Goal: Information Seeking & Learning: Learn about a topic

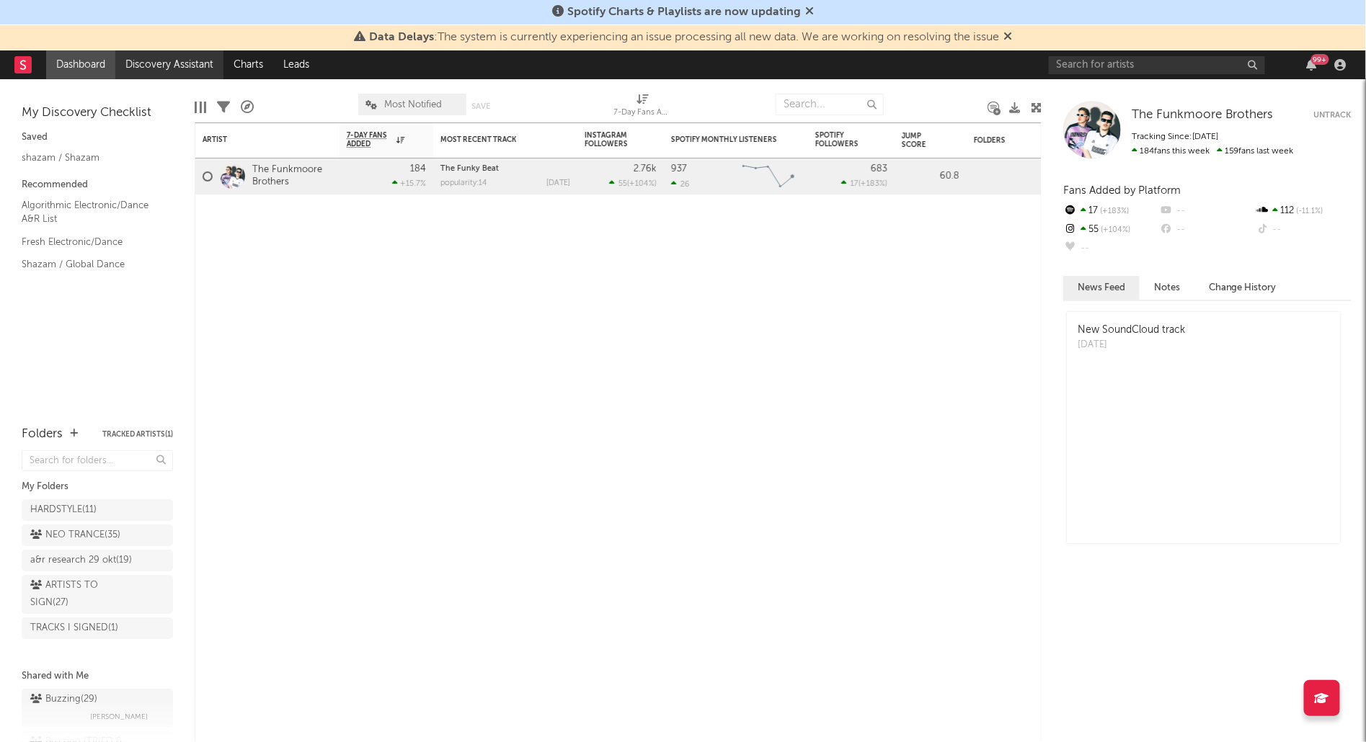
click at [172, 58] on link "Discovery Assistant" at bounding box center [169, 64] width 108 height 29
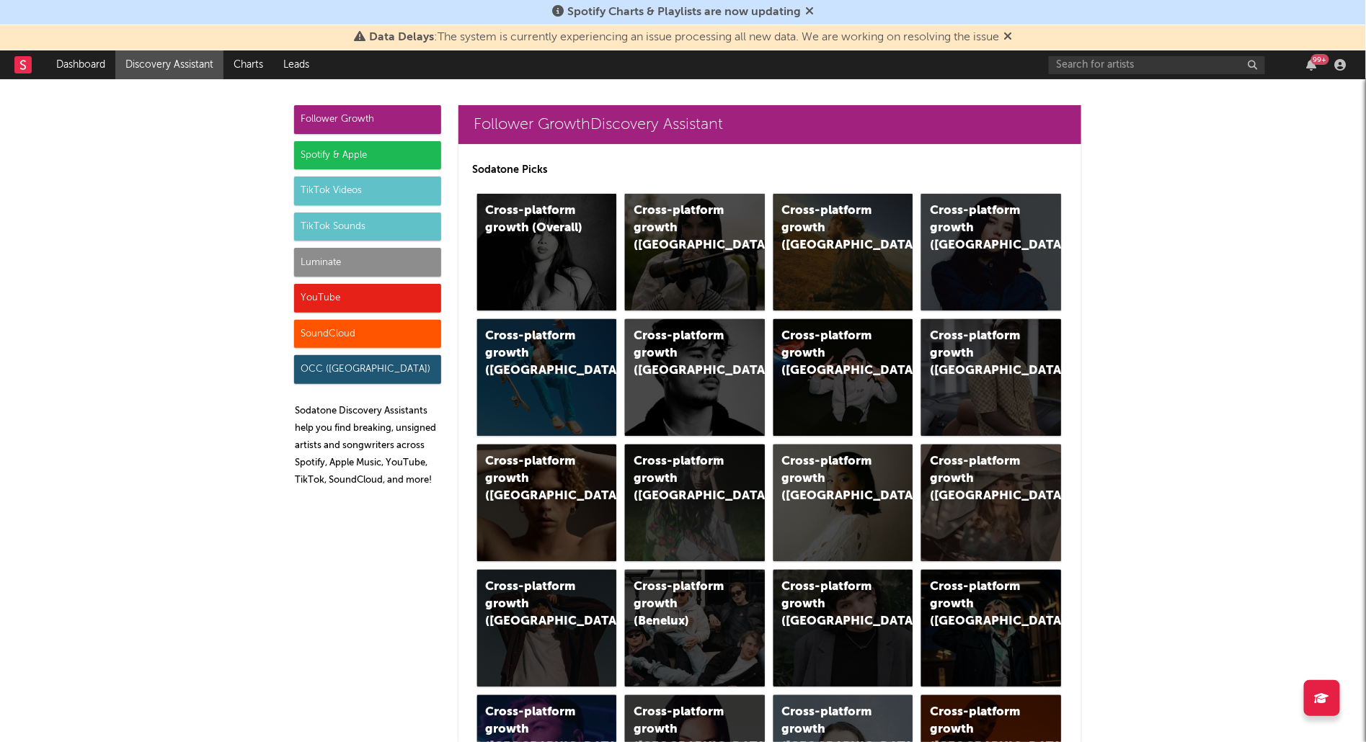
click at [394, 262] on div "Luminate" at bounding box center [367, 262] width 147 height 29
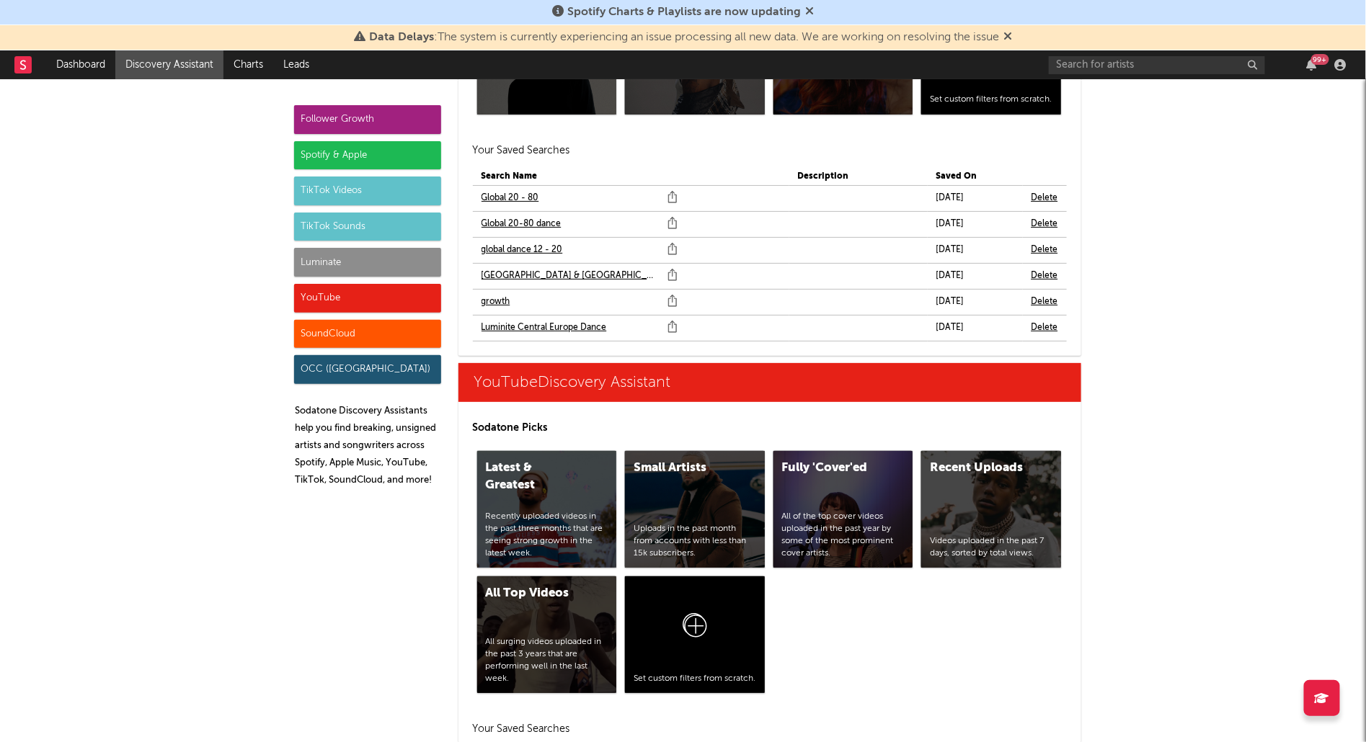
scroll to position [8095, 0]
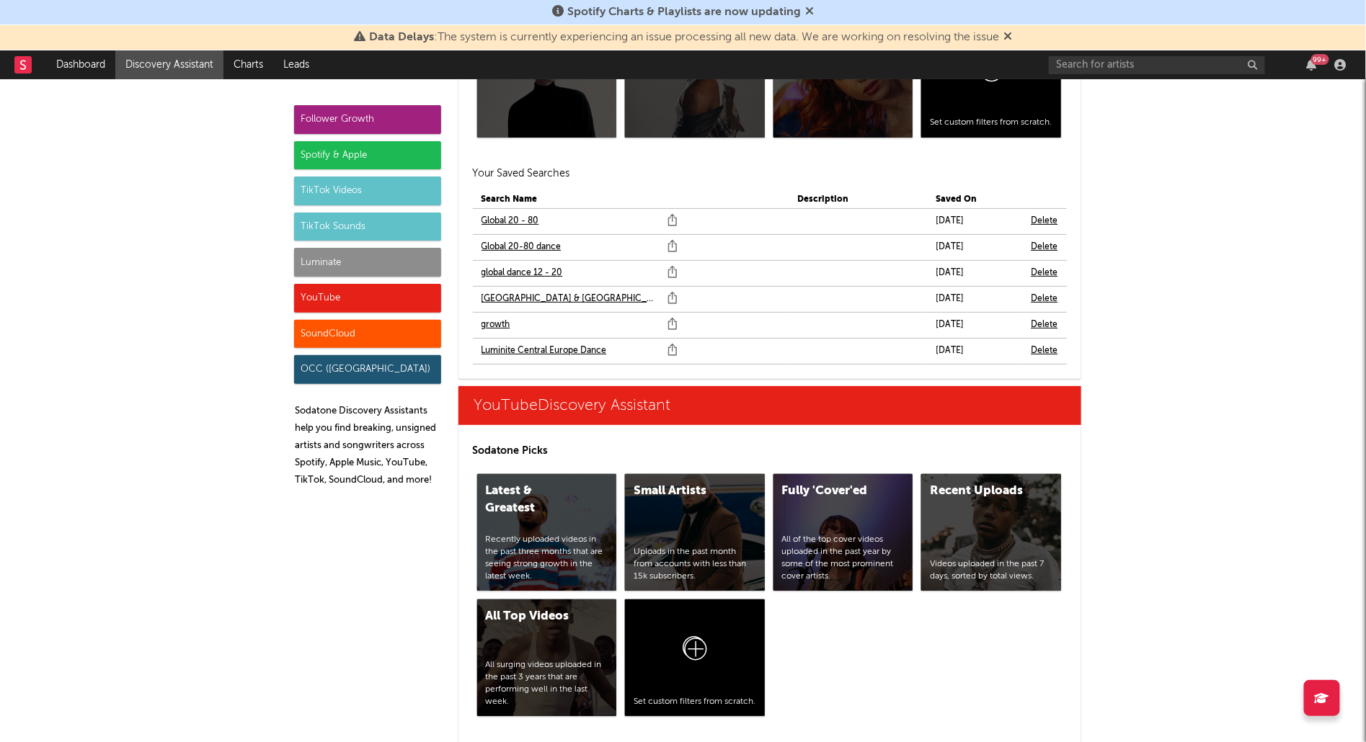
click at [548, 239] on link "Global 20-80 dance" at bounding box center [521, 247] width 80 height 17
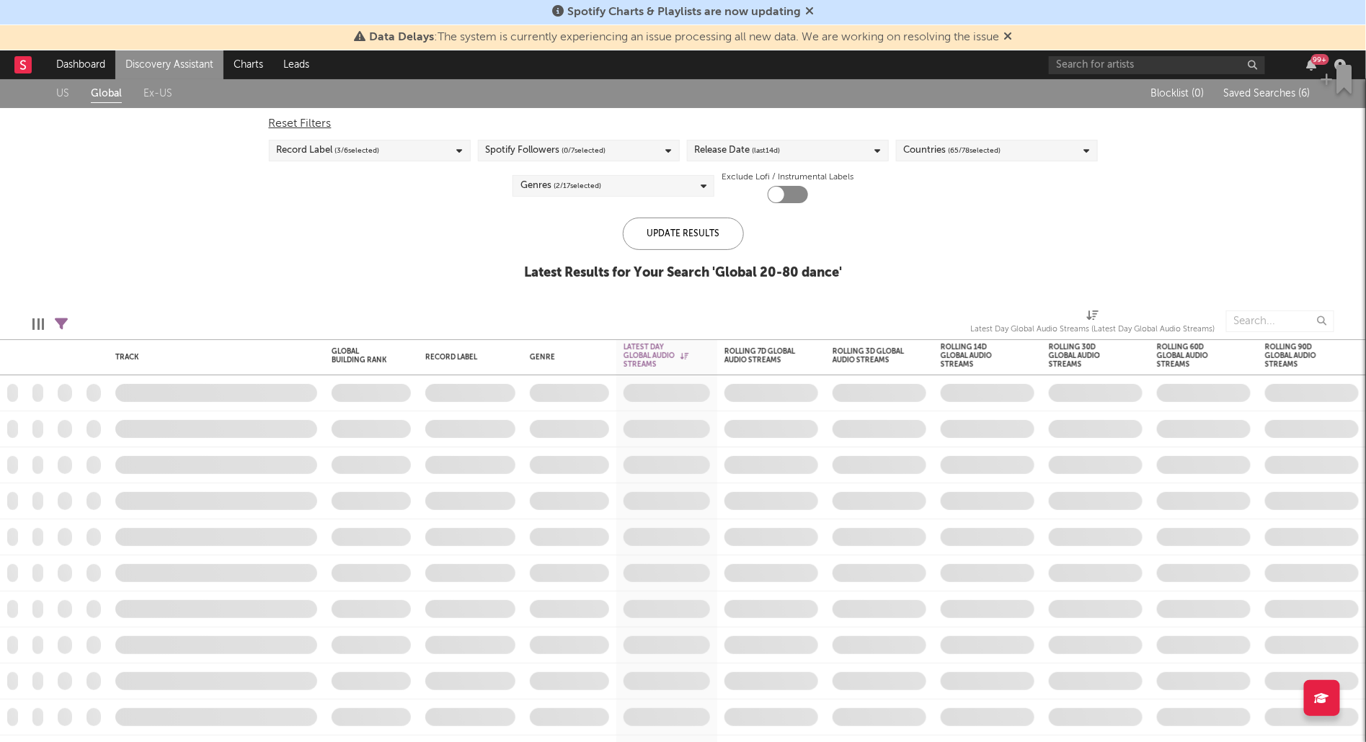
click at [767, 146] on span "(last 14 d)" at bounding box center [766, 150] width 28 height 17
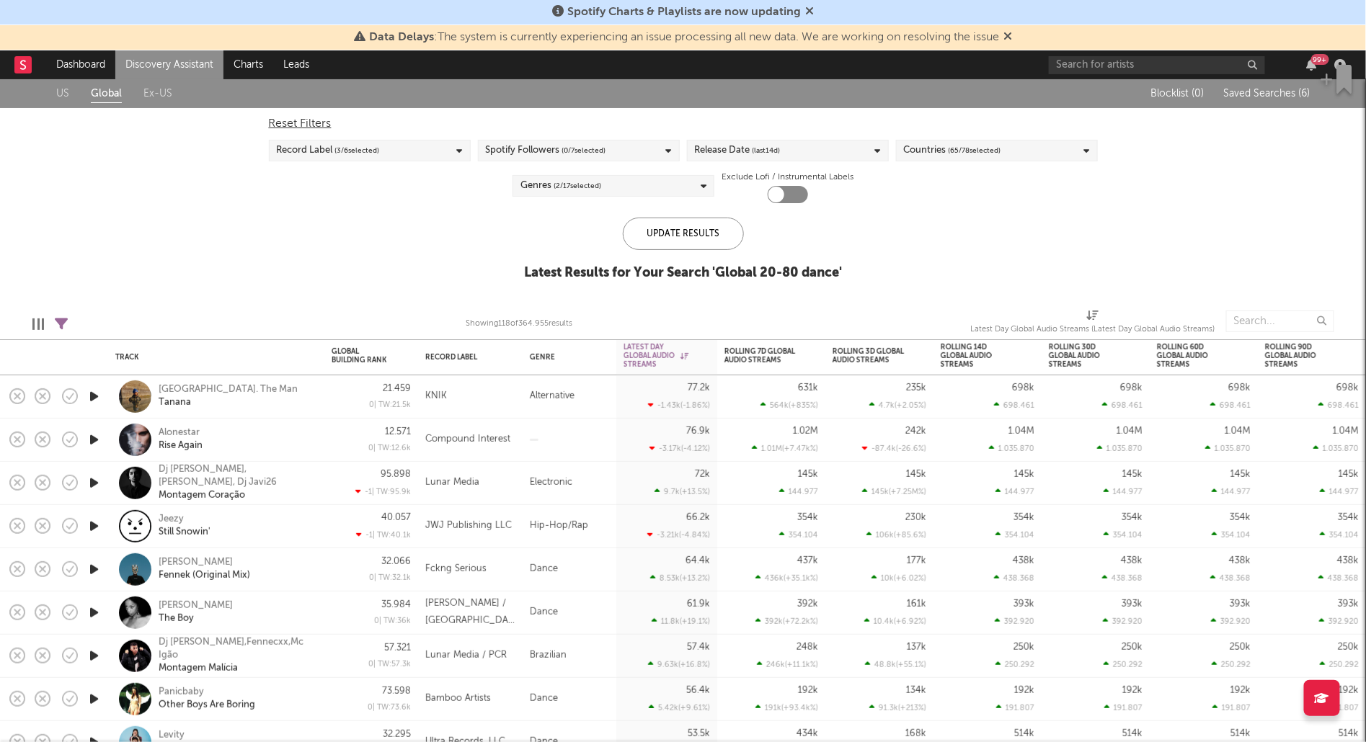
click at [381, 184] on div "Reset Filters Record Label ( 3 / 6 selected) Spotify Followers ( 0 / 7 selected…" at bounding box center [683, 155] width 843 height 95
click at [96, 482] on icon "button" at bounding box center [93, 483] width 15 height 18
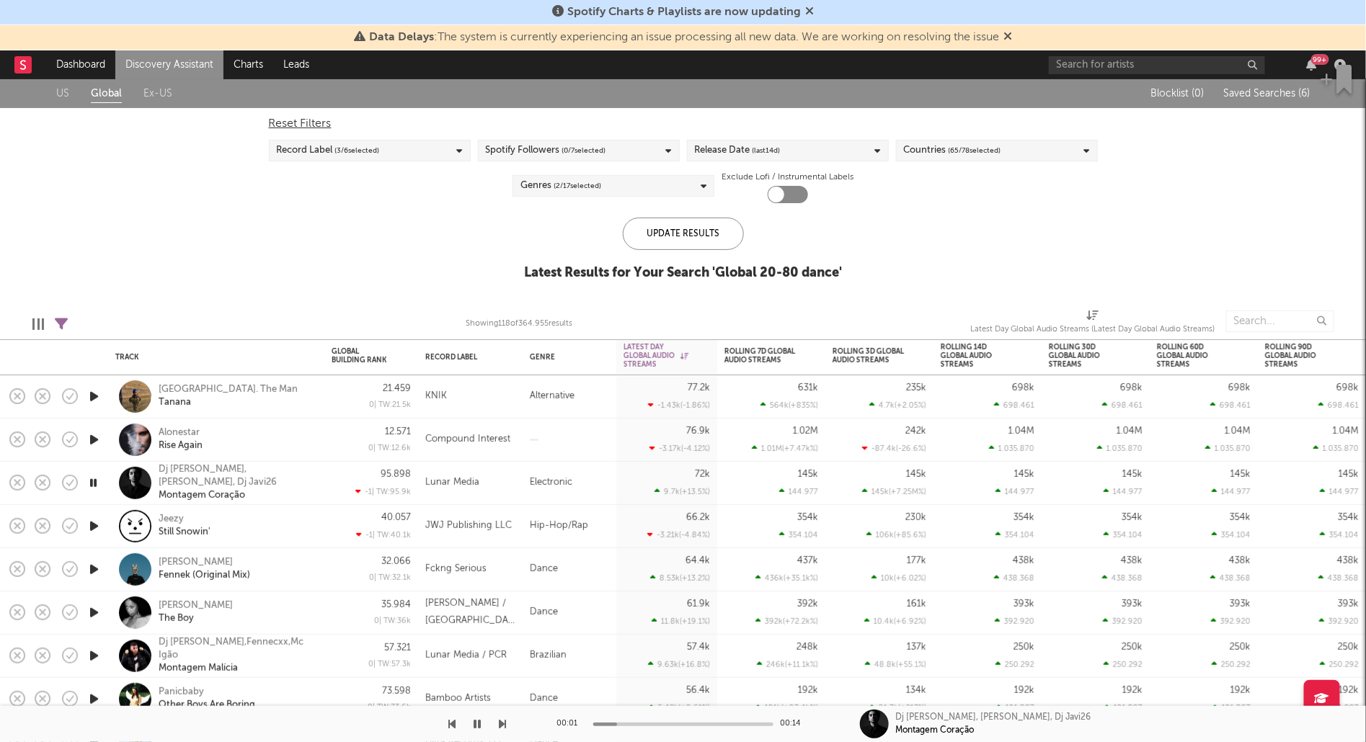
click at [94, 433] on icon "button" at bounding box center [93, 440] width 15 height 18
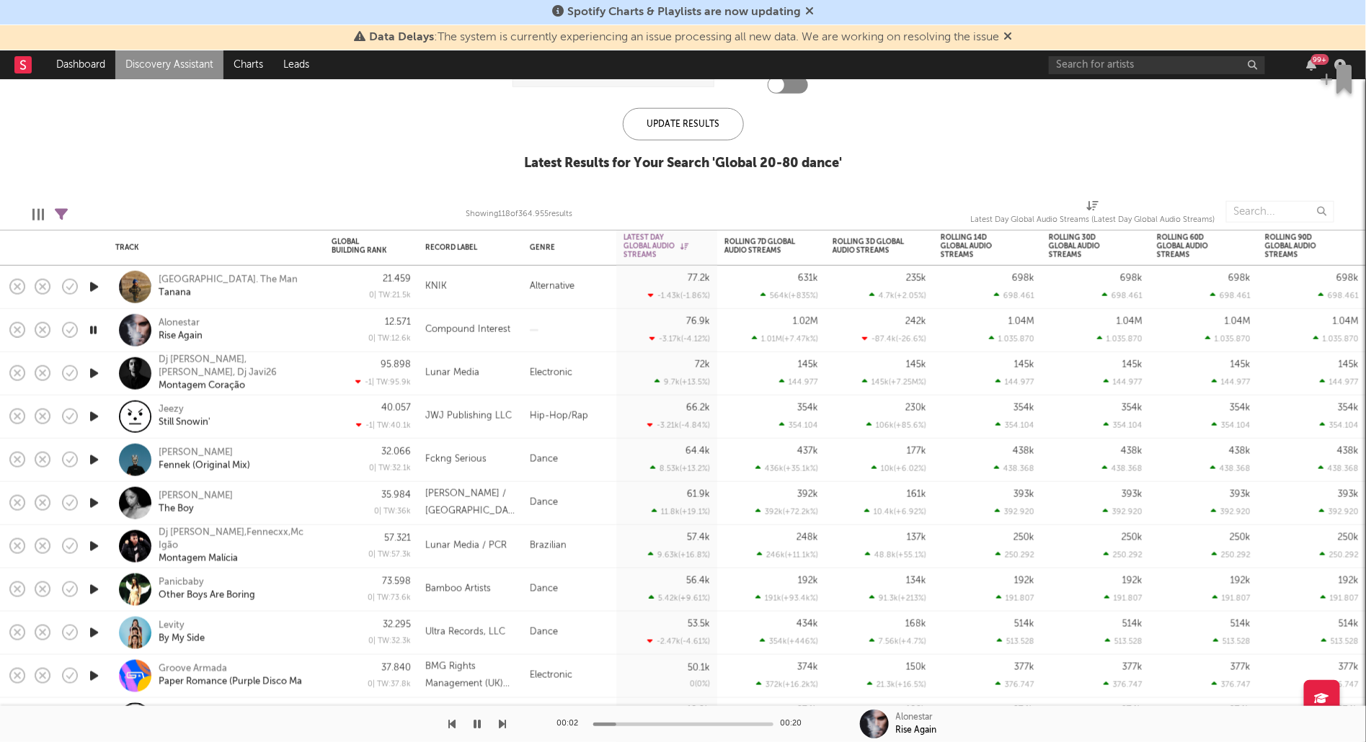
click at [95, 494] on icon "button" at bounding box center [93, 503] width 15 height 18
click at [99, 583] on icon "button" at bounding box center [93, 590] width 15 height 18
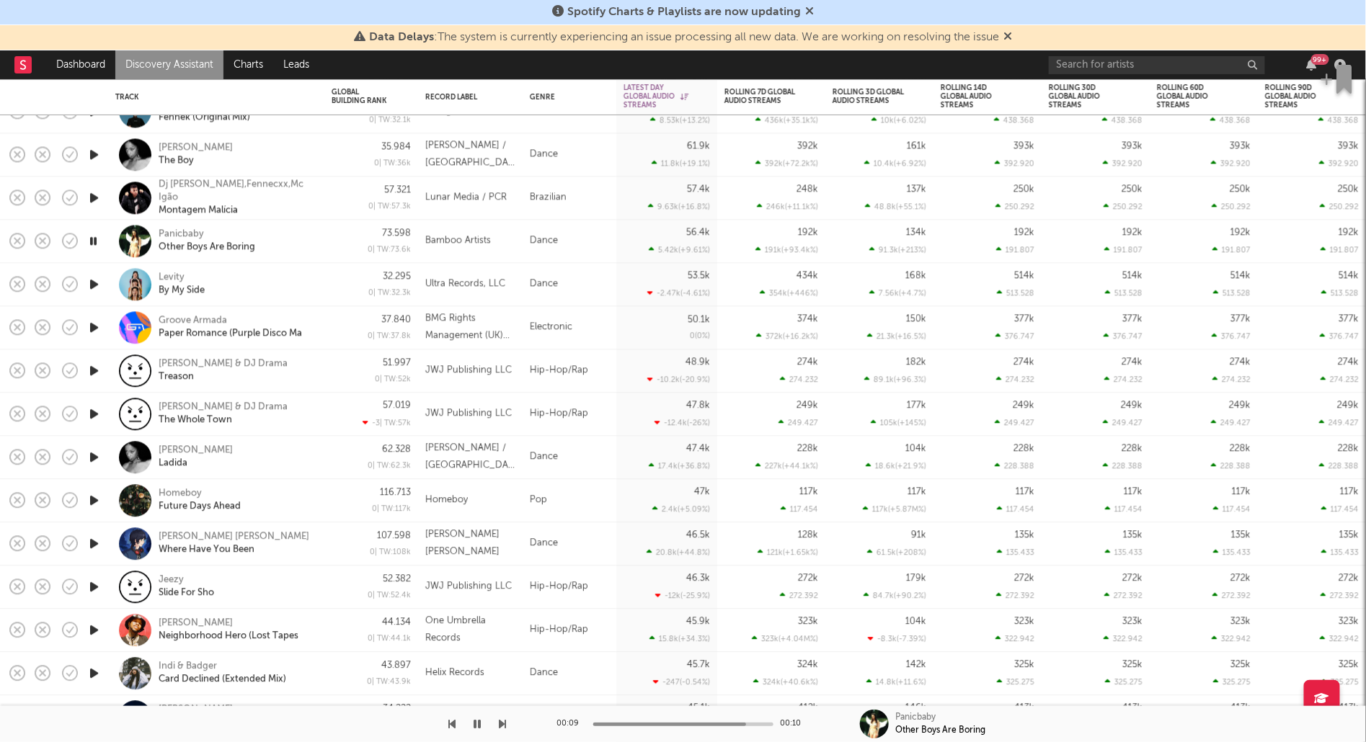
click at [99, 543] on icon "button" at bounding box center [93, 544] width 15 height 18
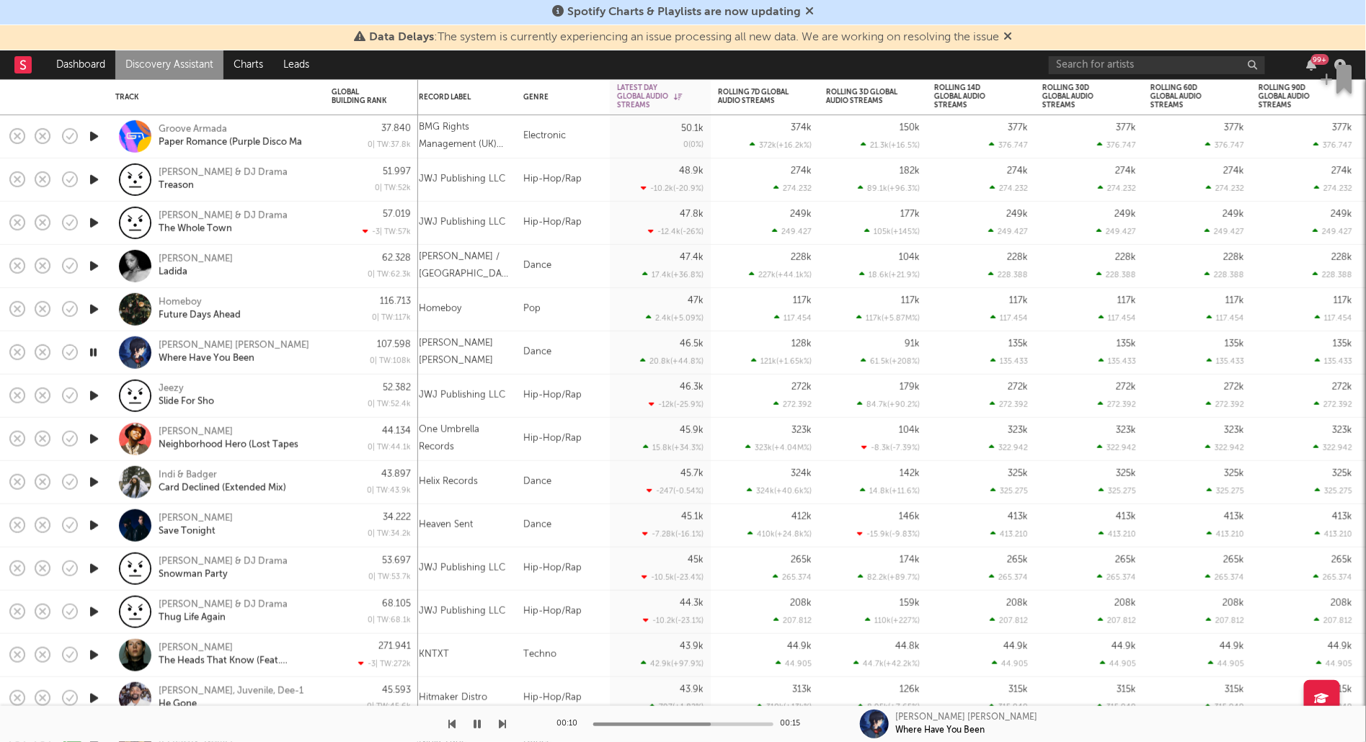
click at [92, 518] on icon "button" at bounding box center [93, 526] width 15 height 18
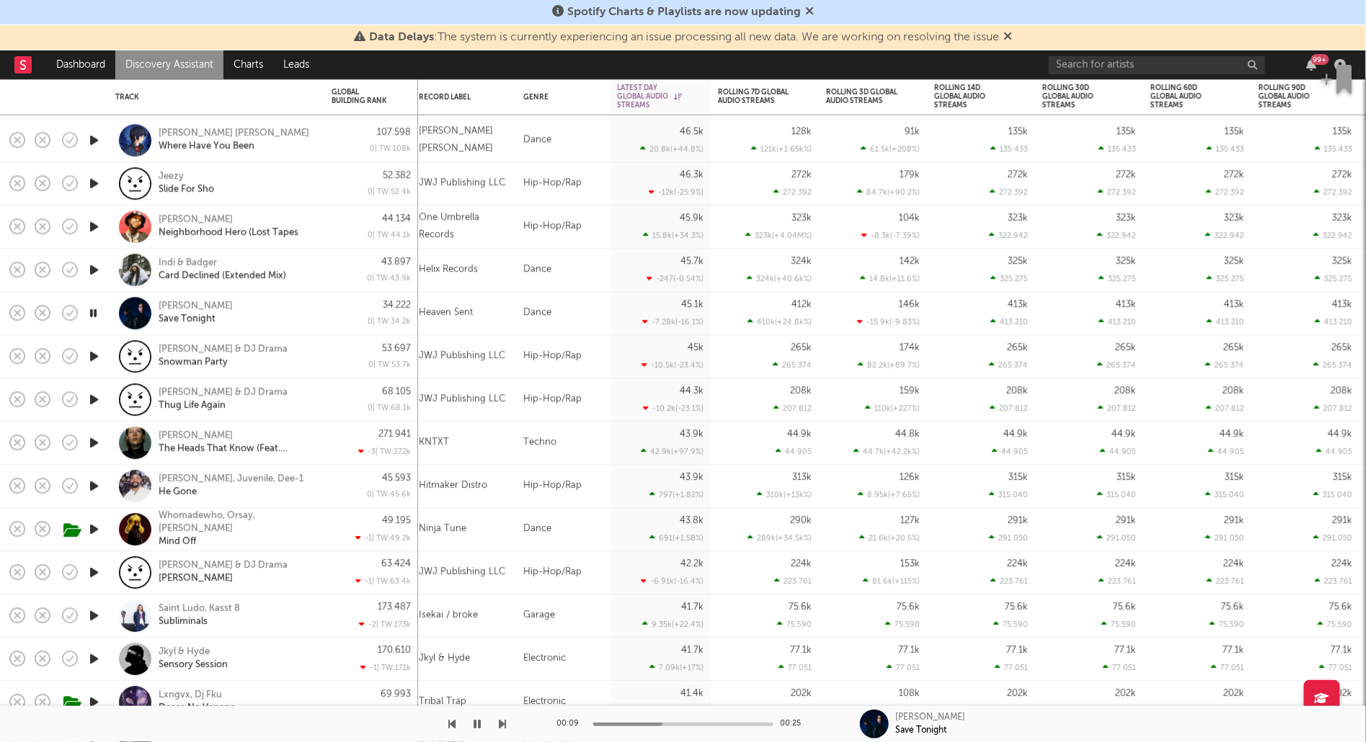
click at [95, 440] on icon "button" at bounding box center [93, 443] width 15 height 18
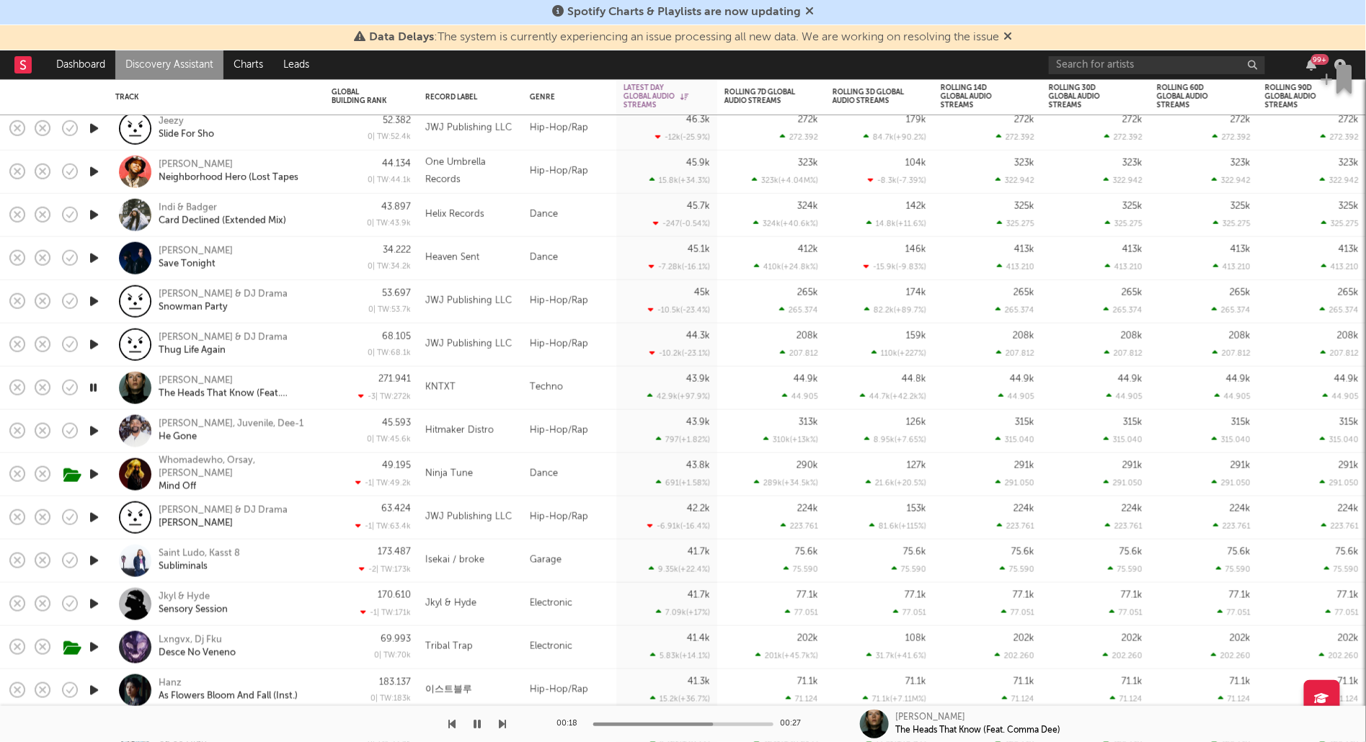
click at [95, 610] on icon "button" at bounding box center [93, 604] width 15 height 18
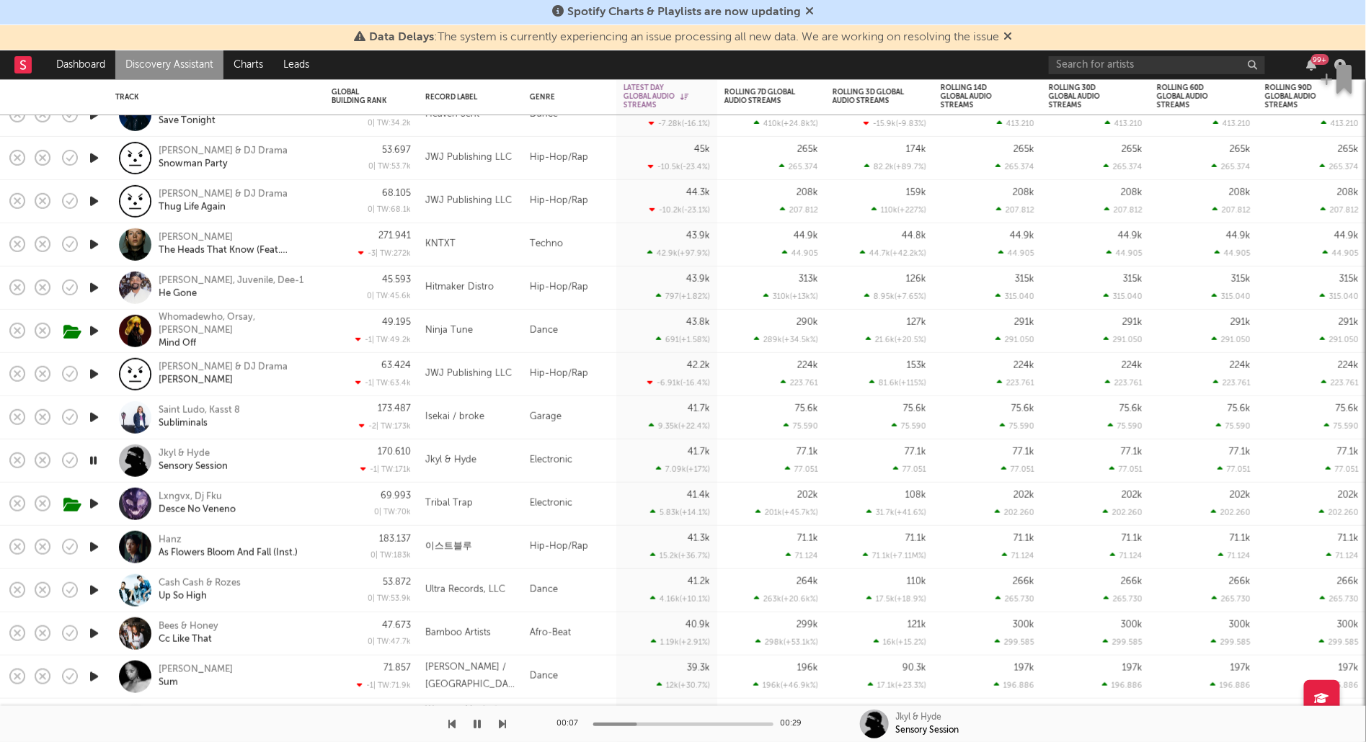
click at [94, 548] on icon "button" at bounding box center [93, 547] width 15 height 18
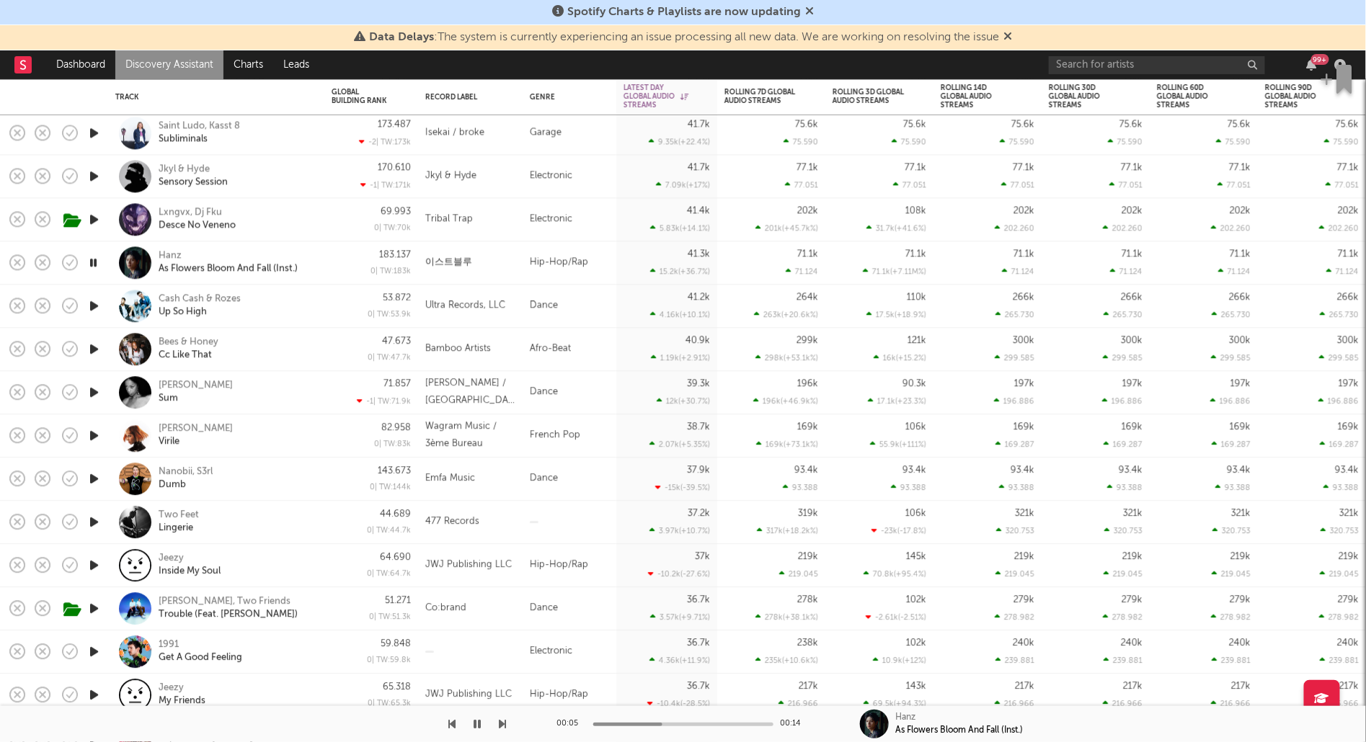
click at [86, 480] on icon "button" at bounding box center [93, 479] width 15 height 18
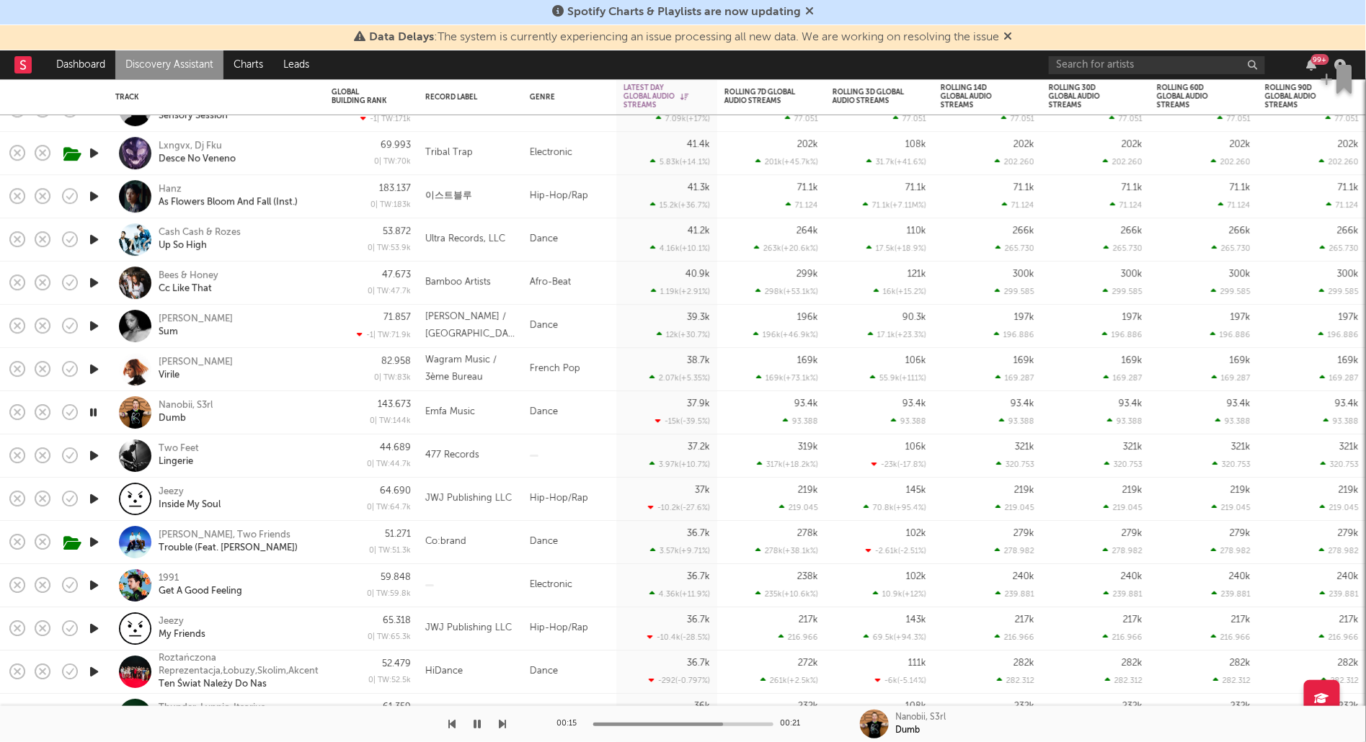
click at [103, 453] on div at bounding box center [93, 456] width 29 height 43
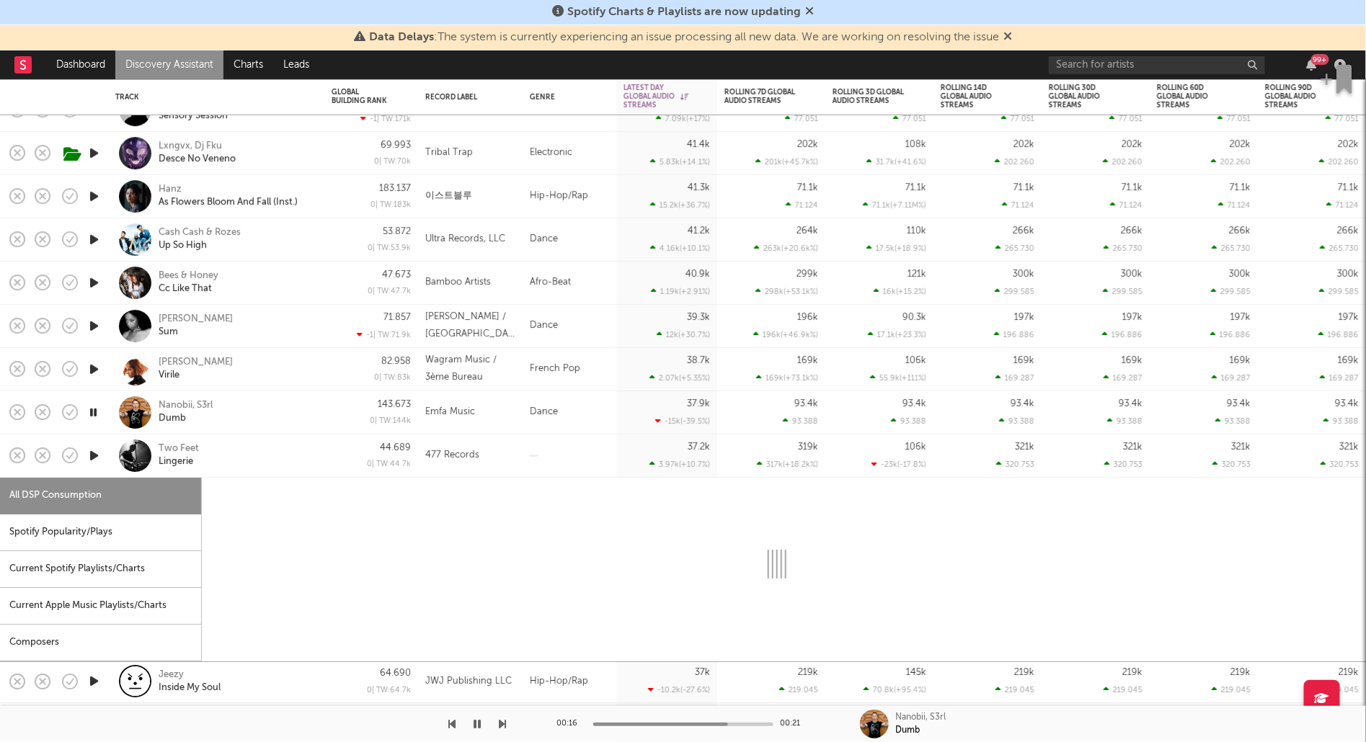
click at [94, 453] on icon "button" at bounding box center [93, 456] width 15 height 18
select select "1w"
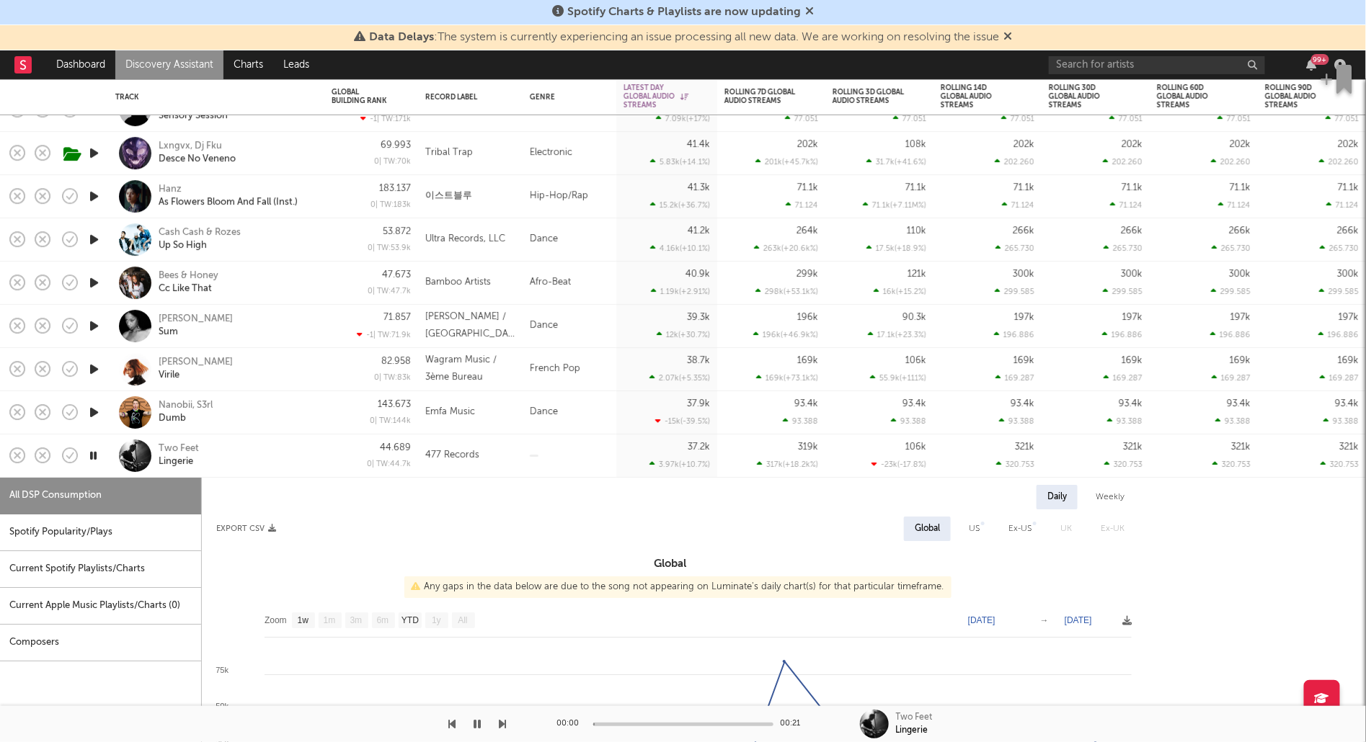
click at [249, 457] on div "Two Feet Lingerie" at bounding box center [236, 456] width 155 height 26
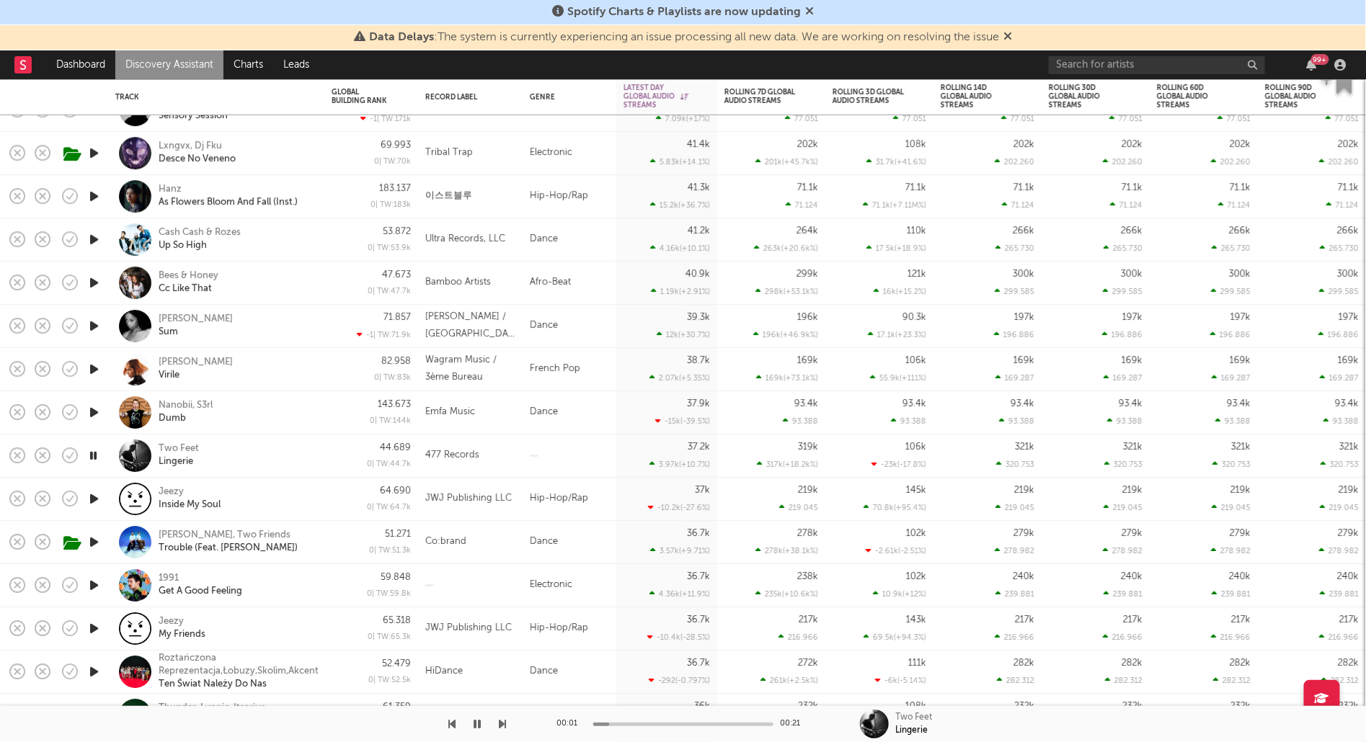
click at [96, 582] on icon "button" at bounding box center [93, 586] width 15 height 18
click at [102, 625] on div at bounding box center [93, 629] width 29 height 43
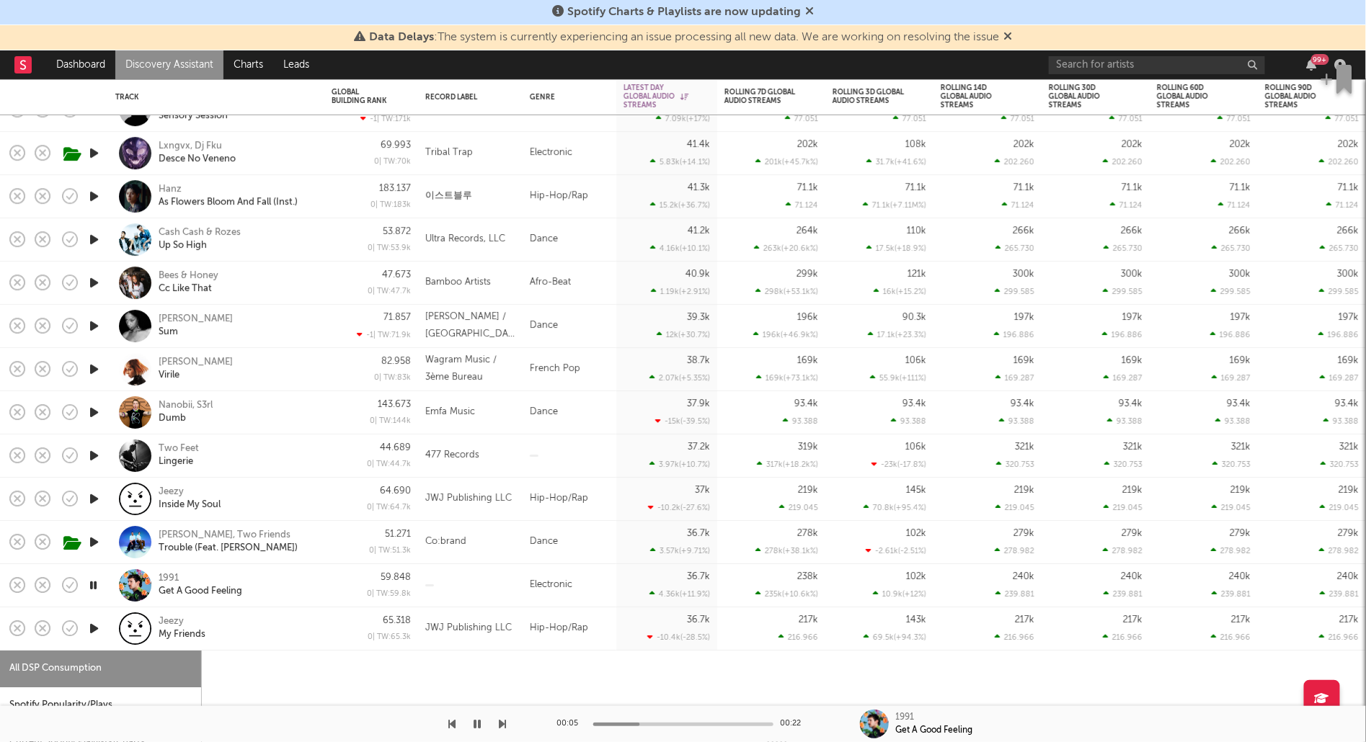
click at [102, 625] on div at bounding box center [93, 629] width 29 height 43
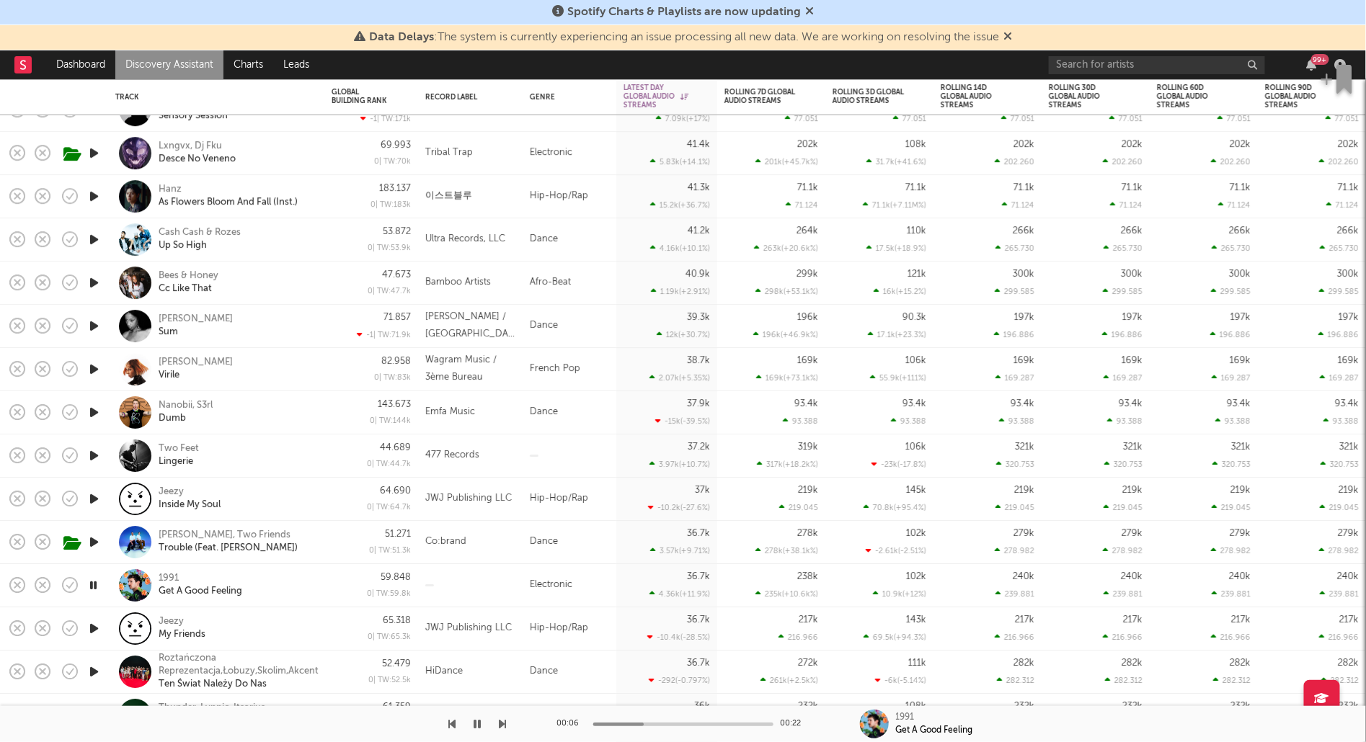
click at [94, 628] on icon "button" at bounding box center [93, 629] width 15 height 18
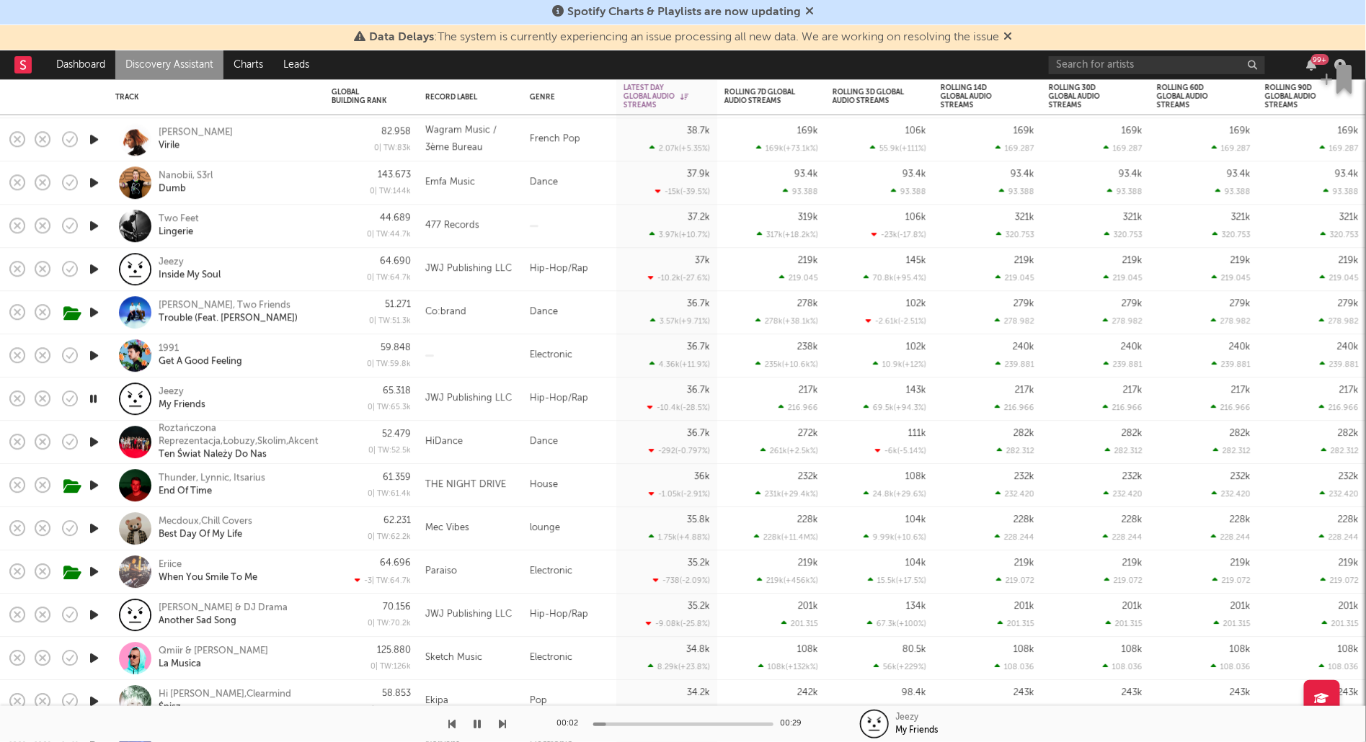
click at [94, 438] on icon "button" at bounding box center [93, 442] width 15 height 18
click at [97, 571] on icon "button" at bounding box center [93, 572] width 15 height 18
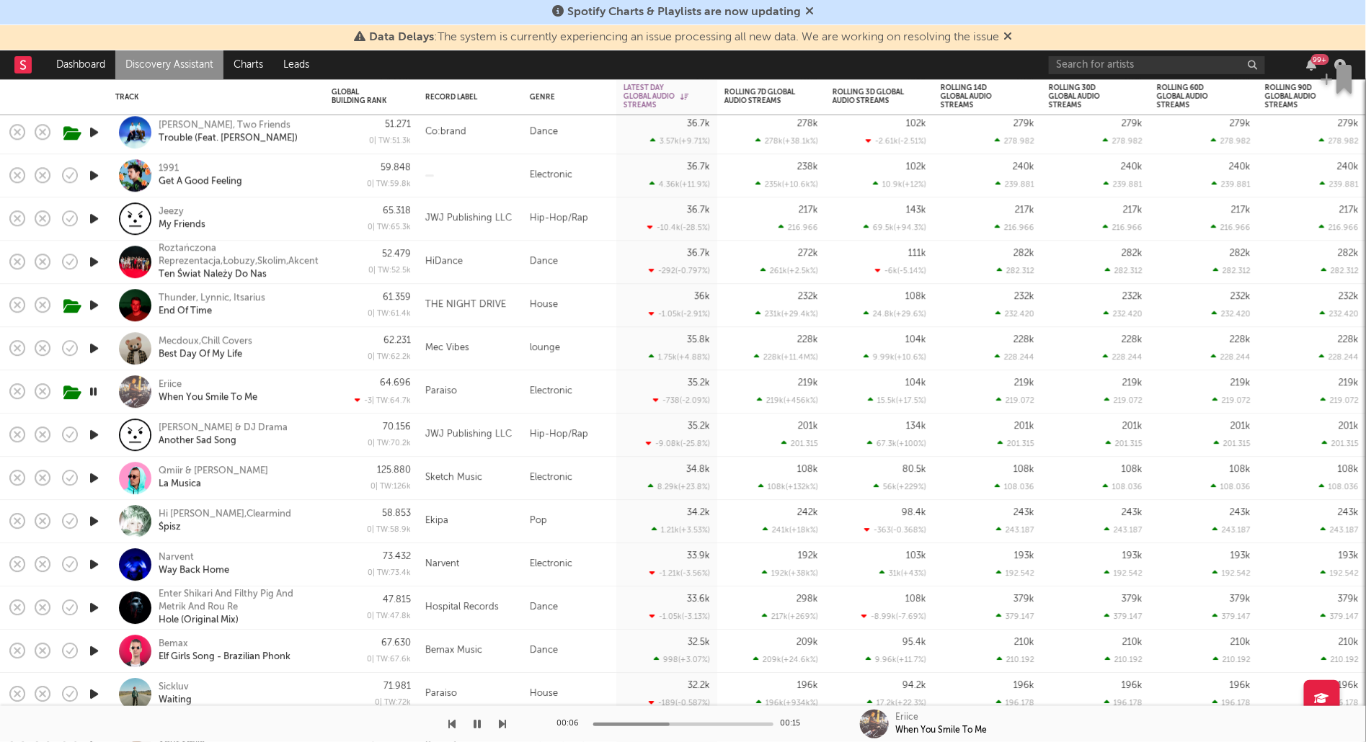
click at [95, 473] on icon "button" at bounding box center [93, 478] width 15 height 18
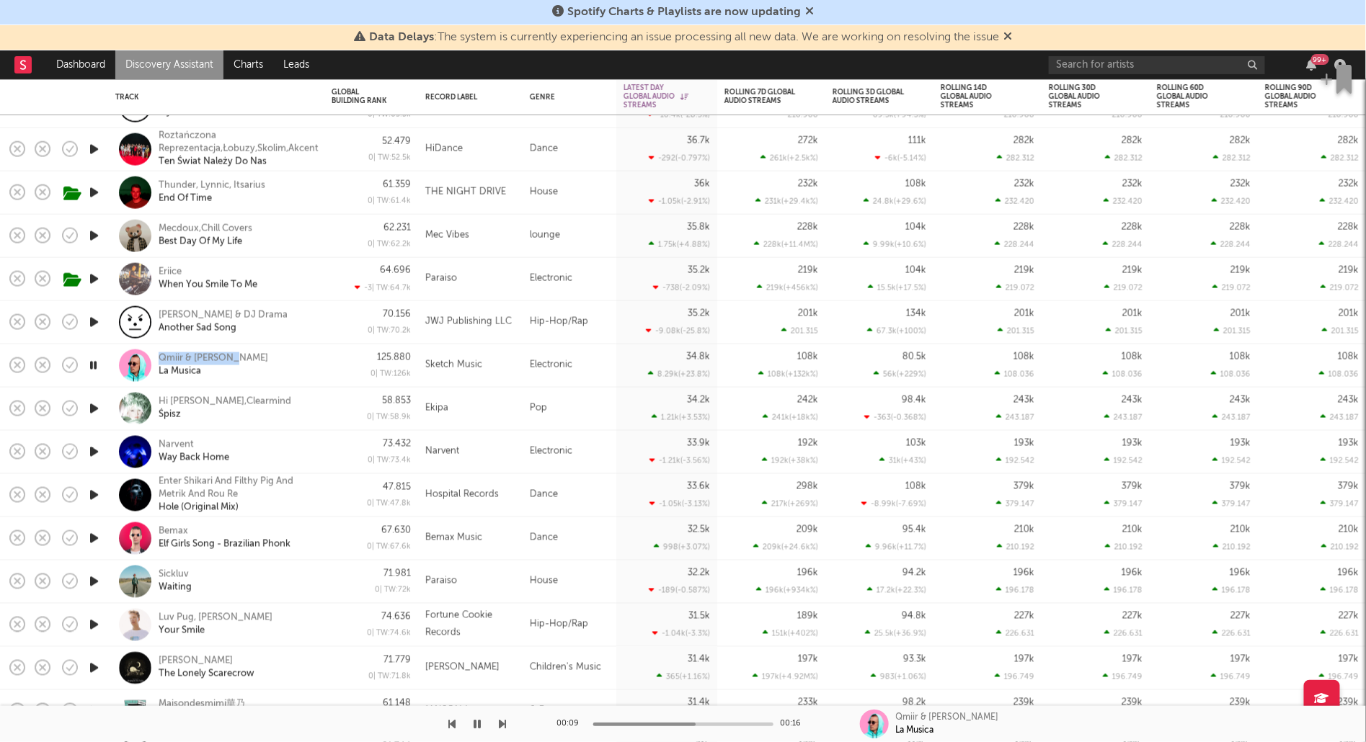
click at [93, 450] on icon "button" at bounding box center [93, 452] width 15 height 18
click at [86, 492] on icon "button" at bounding box center [93, 495] width 15 height 18
click at [90, 538] on icon "button" at bounding box center [93, 539] width 15 height 18
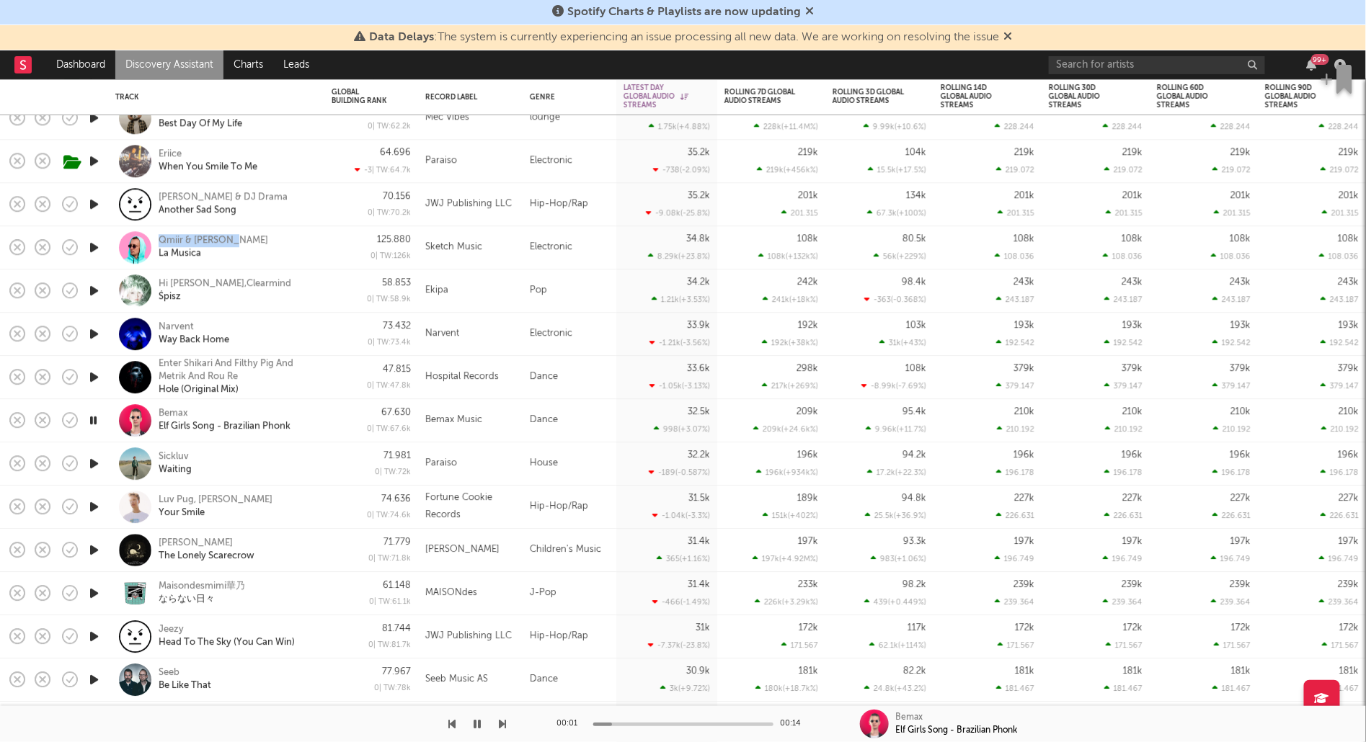
click at [92, 464] on icon "button" at bounding box center [93, 464] width 15 height 18
click at [98, 504] on icon "button" at bounding box center [93, 507] width 15 height 18
click at [93, 556] on icon "button" at bounding box center [93, 550] width 15 height 18
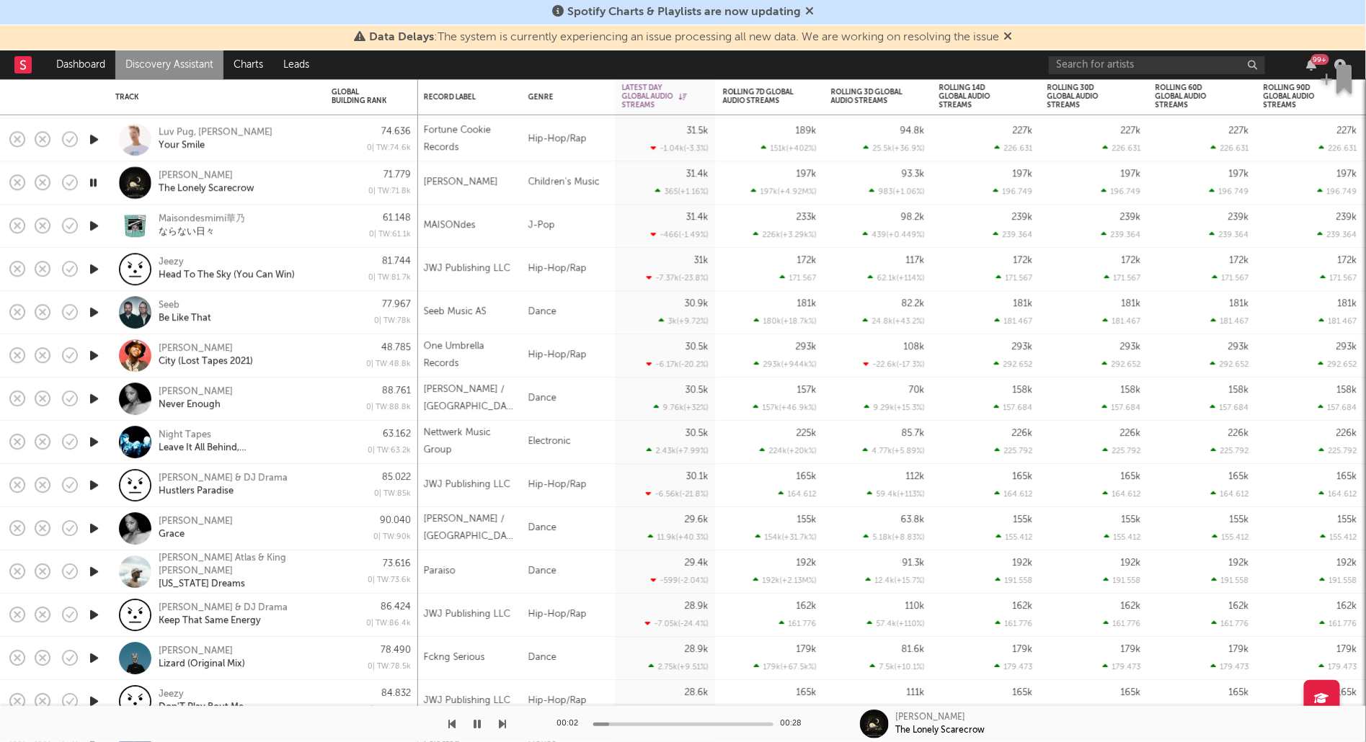
click at [96, 231] on icon "button" at bounding box center [93, 226] width 15 height 18
click at [92, 267] on icon "button" at bounding box center [93, 269] width 15 height 18
click at [95, 313] on icon "button" at bounding box center [93, 312] width 15 height 18
click at [92, 398] on icon "button" at bounding box center [93, 399] width 15 height 18
click at [95, 438] on icon "button" at bounding box center [104, 443] width 18 height 16
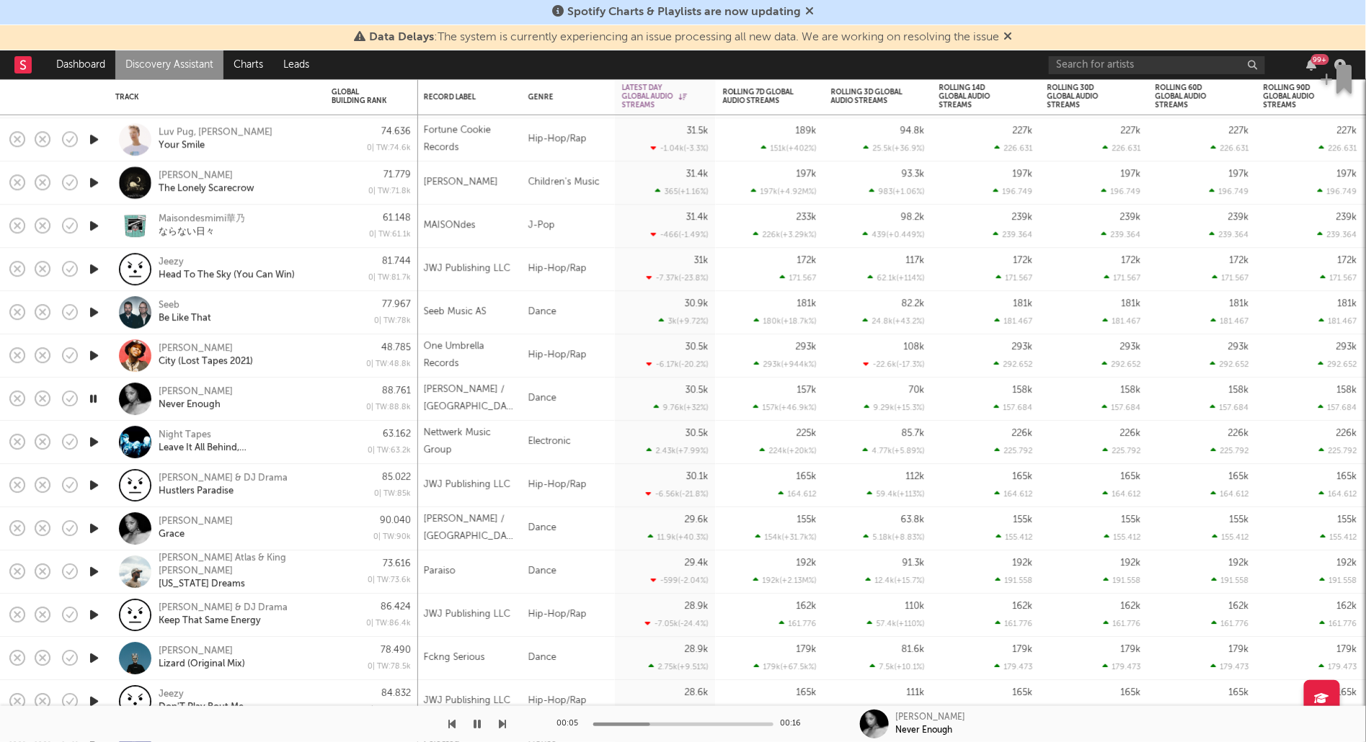
click at [120, 391] on div at bounding box center [135, 399] width 32 height 32
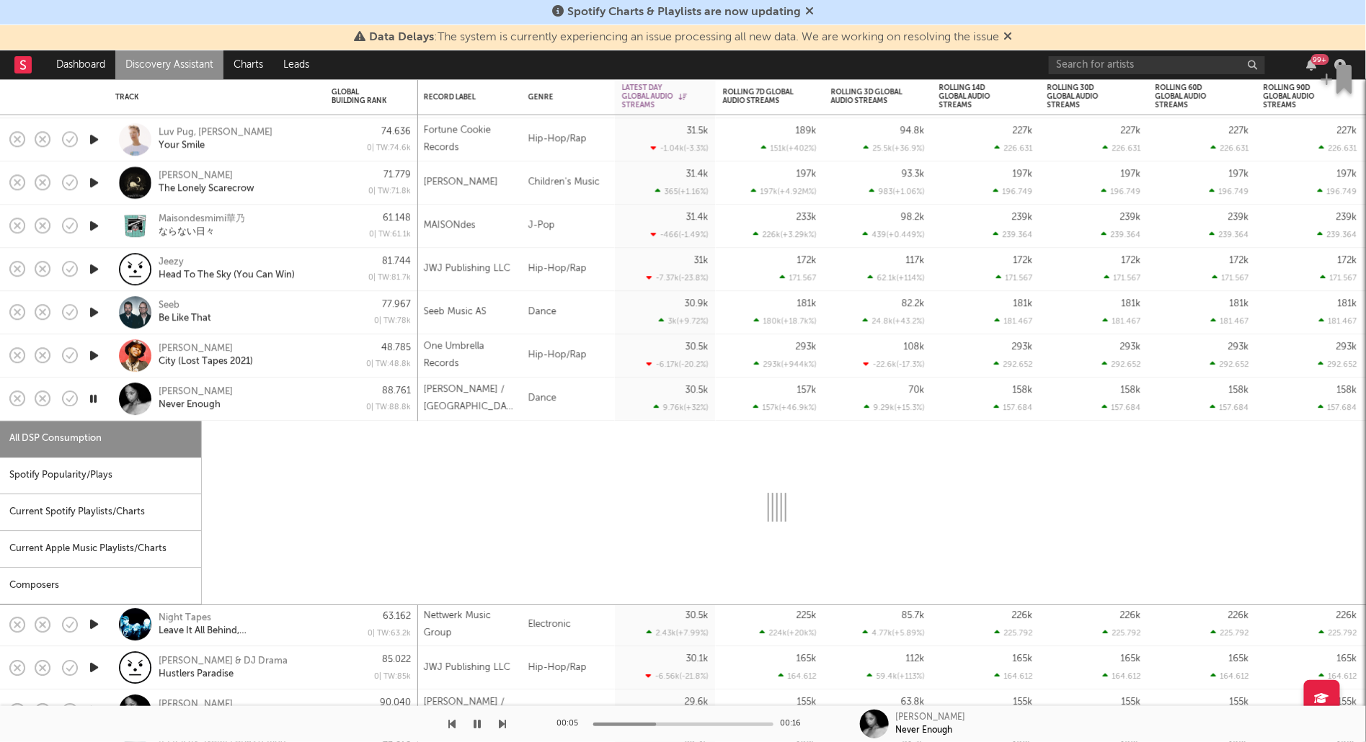
select select "1w"
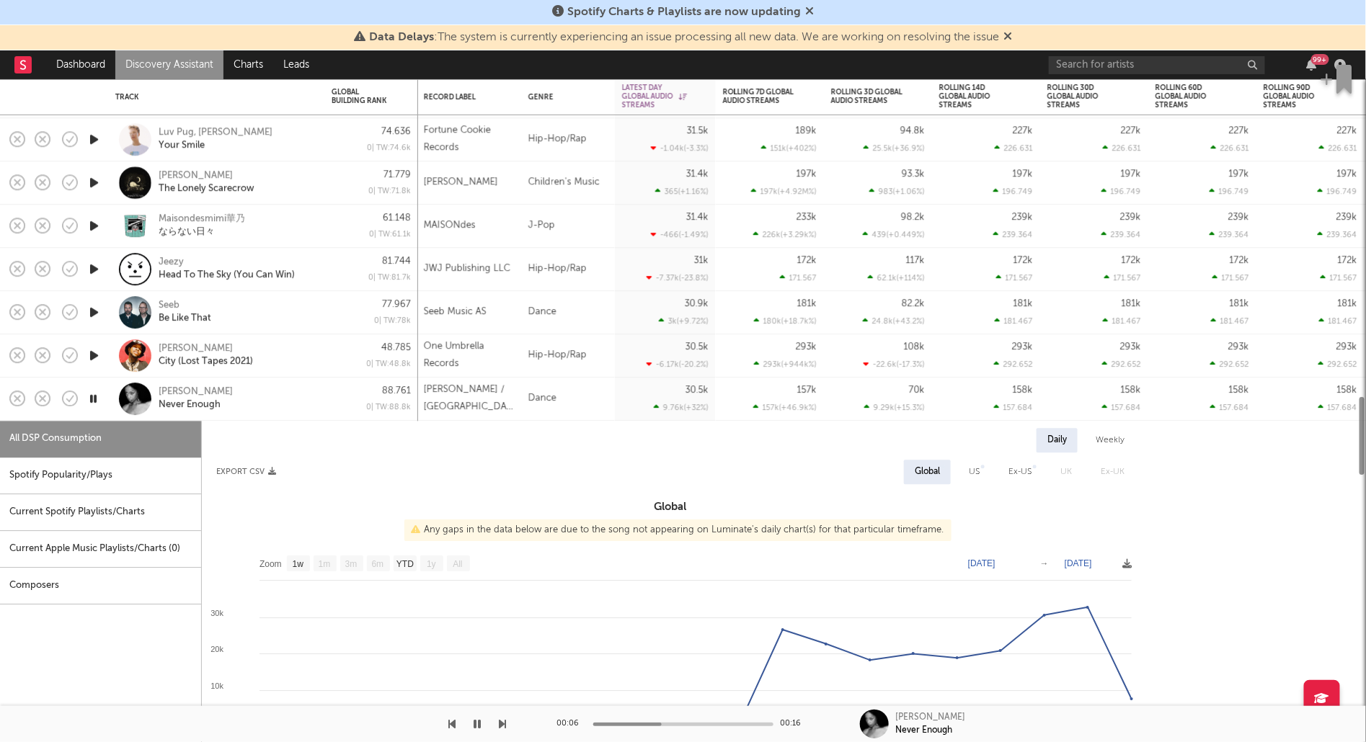
click at [264, 402] on div "Rochelle Jordan Never Enough" at bounding box center [236, 399] width 155 height 26
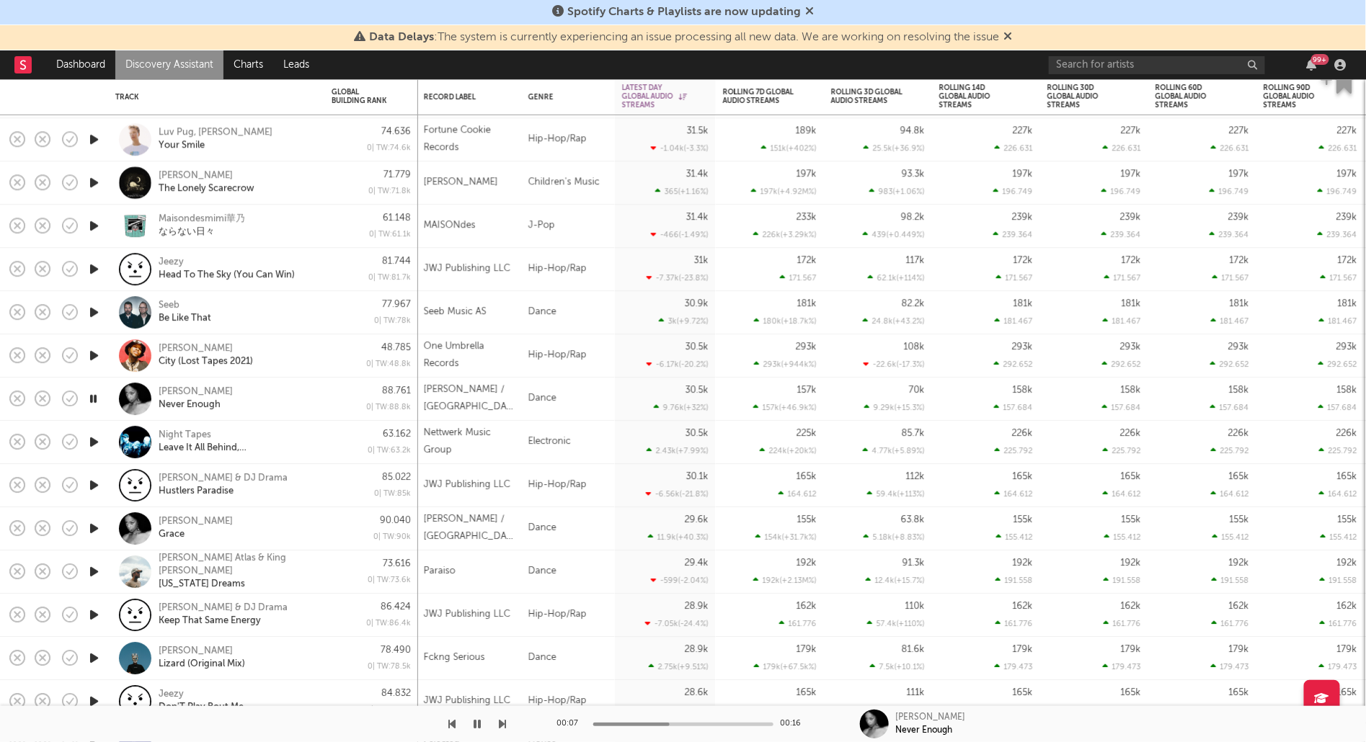
click at [96, 444] on icon "button" at bounding box center [93, 442] width 15 height 18
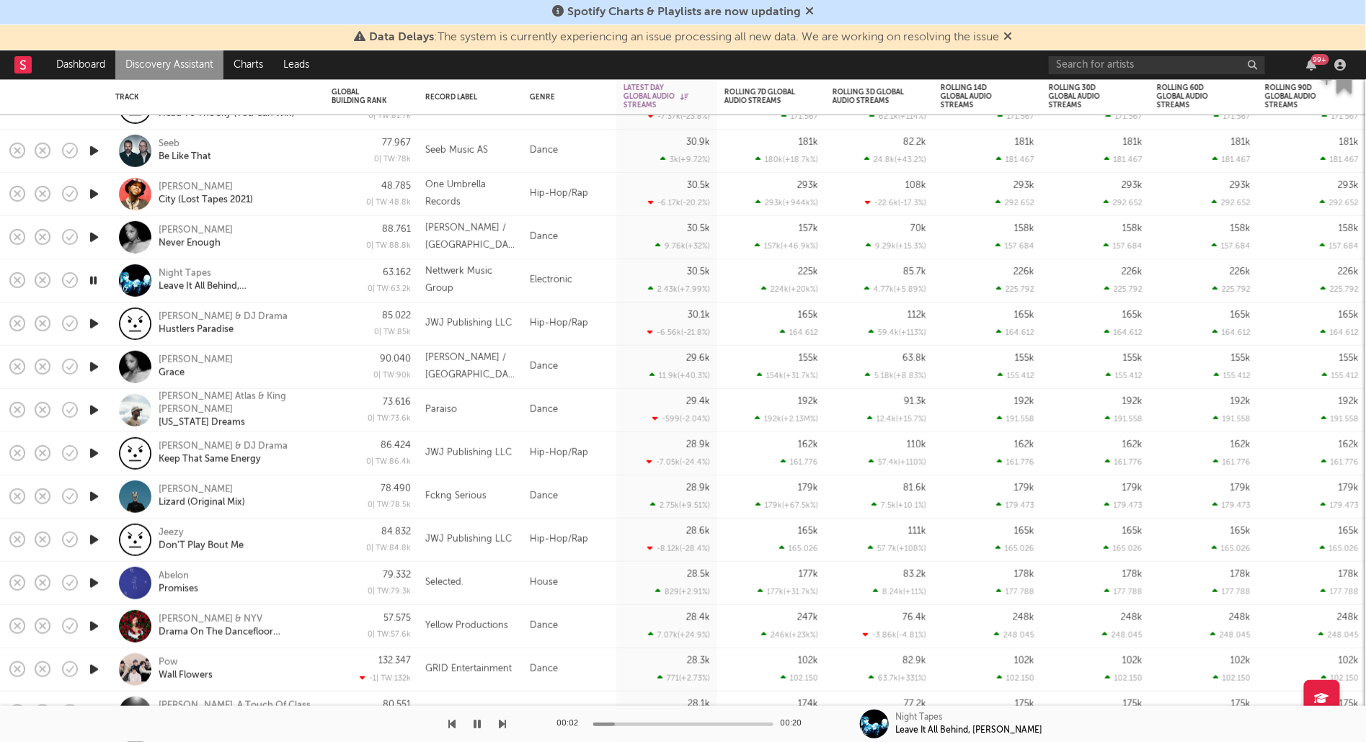
click at [94, 491] on icon "button" at bounding box center [93, 497] width 15 height 18
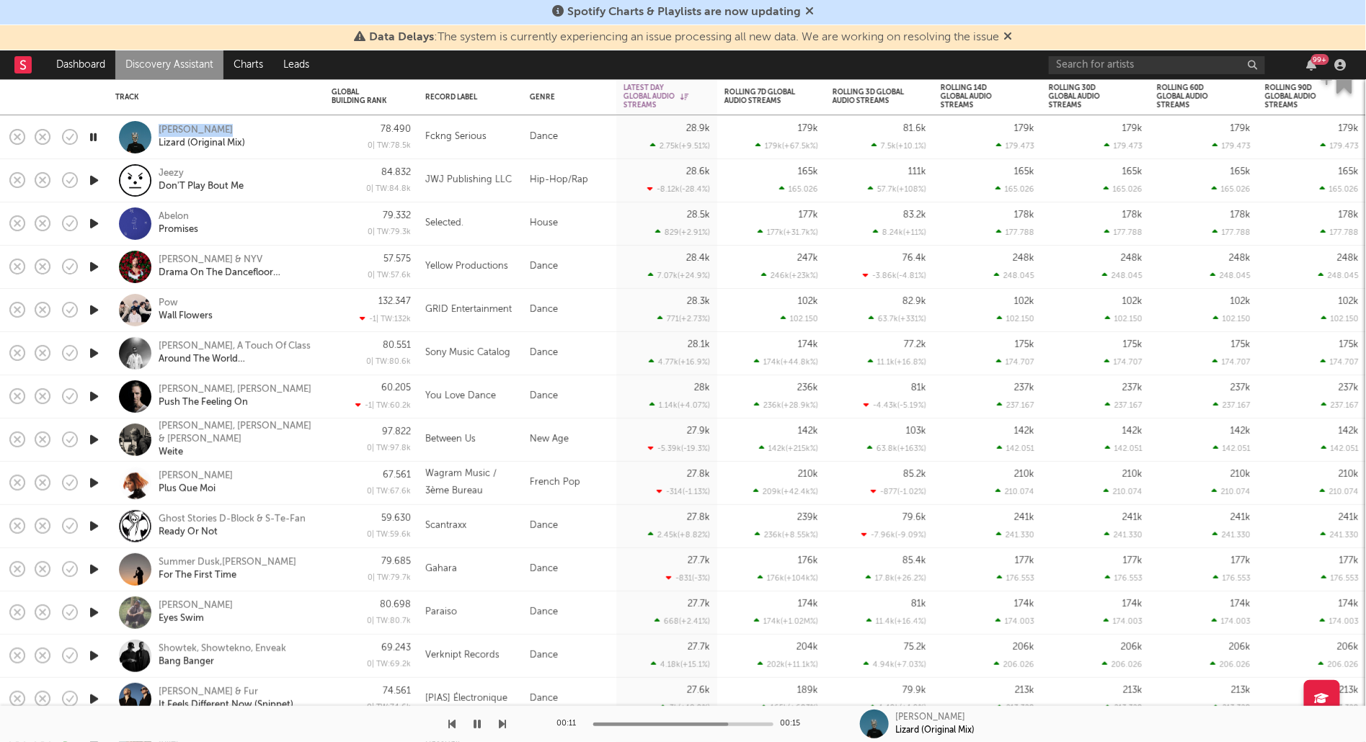
click at [97, 261] on icon "button" at bounding box center [93, 267] width 15 height 18
click at [91, 306] on icon "button" at bounding box center [93, 310] width 15 height 18
click at [99, 358] on icon "button" at bounding box center [93, 353] width 15 height 18
click at [94, 393] on icon "button" at bounding box center [93, 397] width 15 height 18
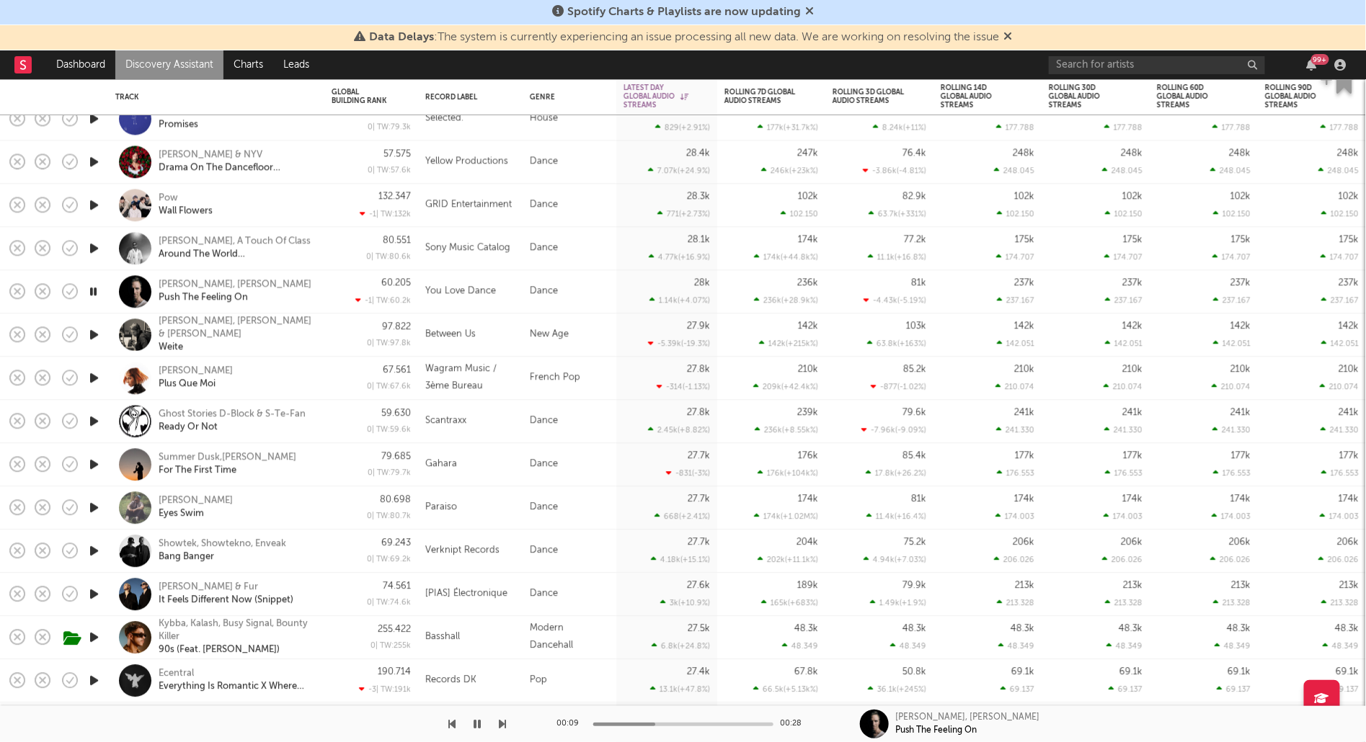
click at [89, 466] on icon "button" at bounding box center [93, 464] width 15 height 18
click at [94, 378] on icon "button" at bounding box center [93, 378] width 15 height 18
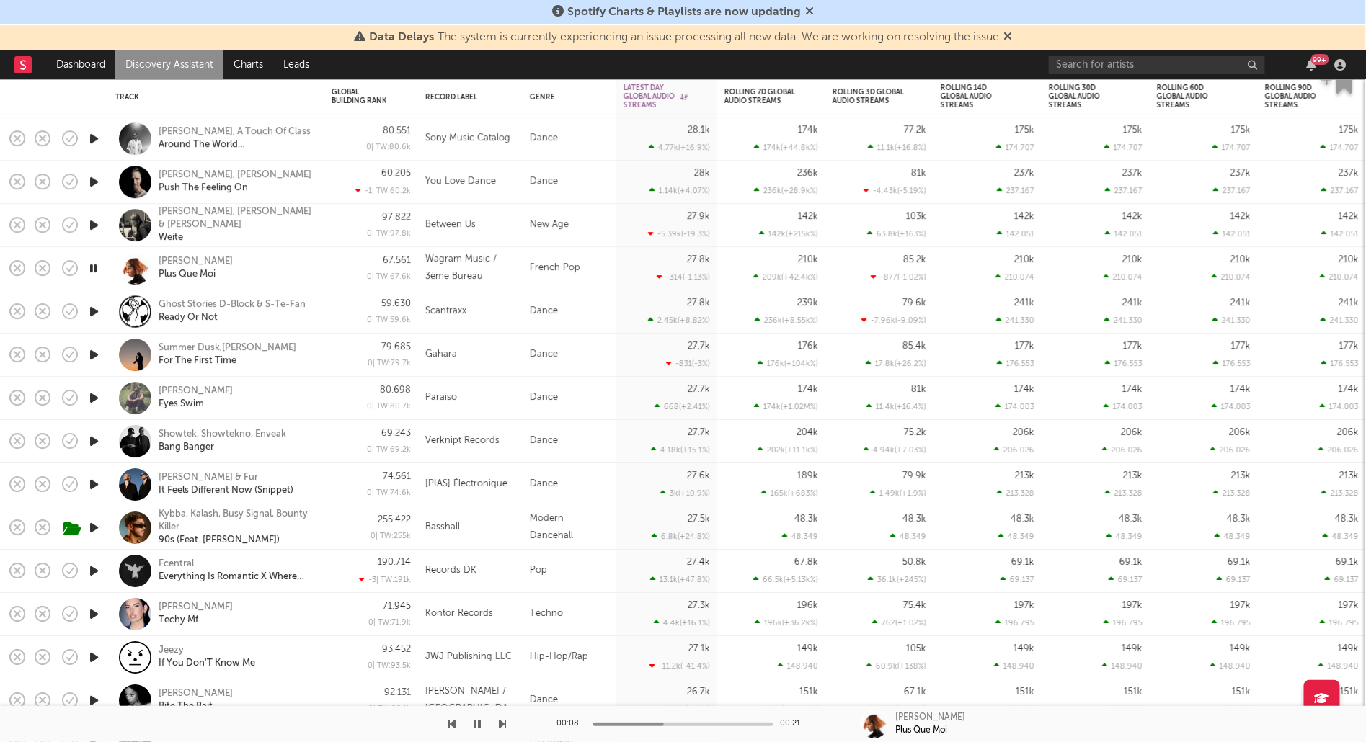
click at [101, 440] on icon "button" at bounding box center [93, 441] width 15 height 18
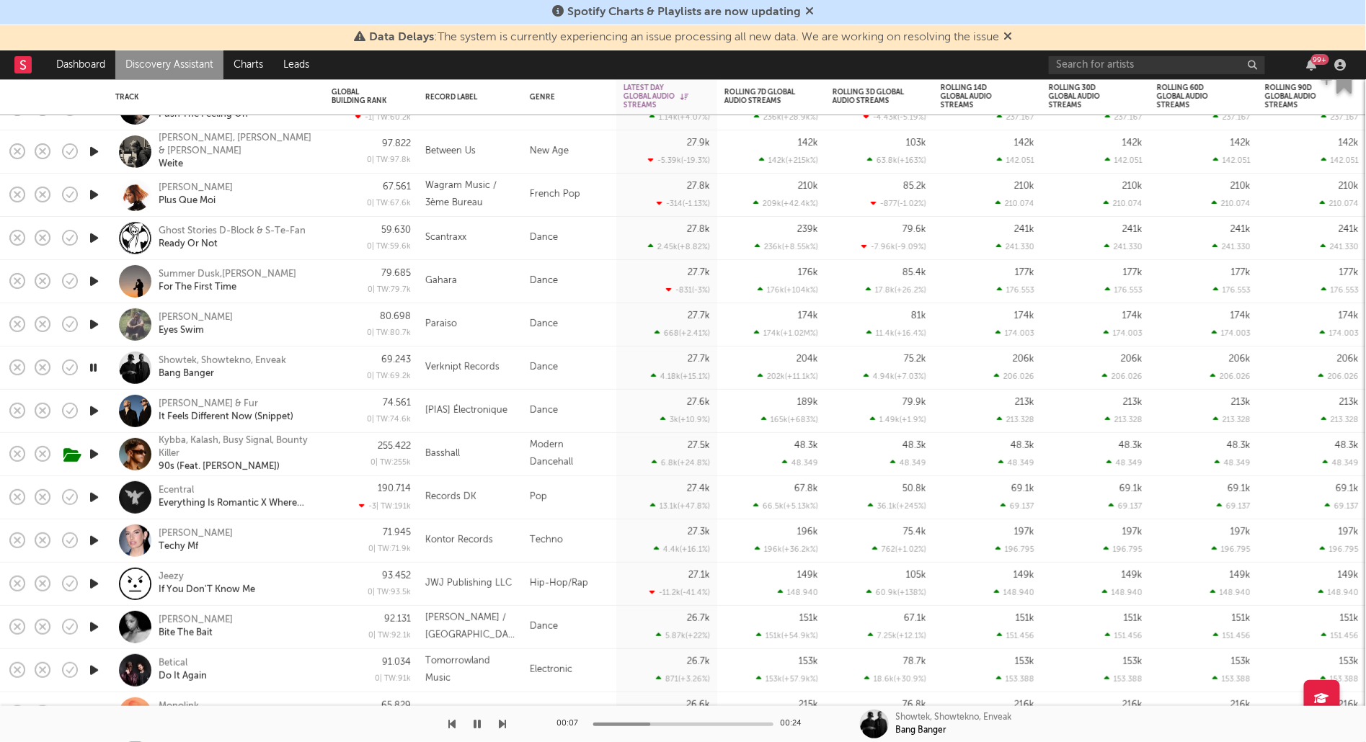
click at [95, 411] on icon "button" at bounding box center [93, 411] width 15 height 18
click at [94, 497] on icon "button" at bounding box center [93, 498] width 15 height 18
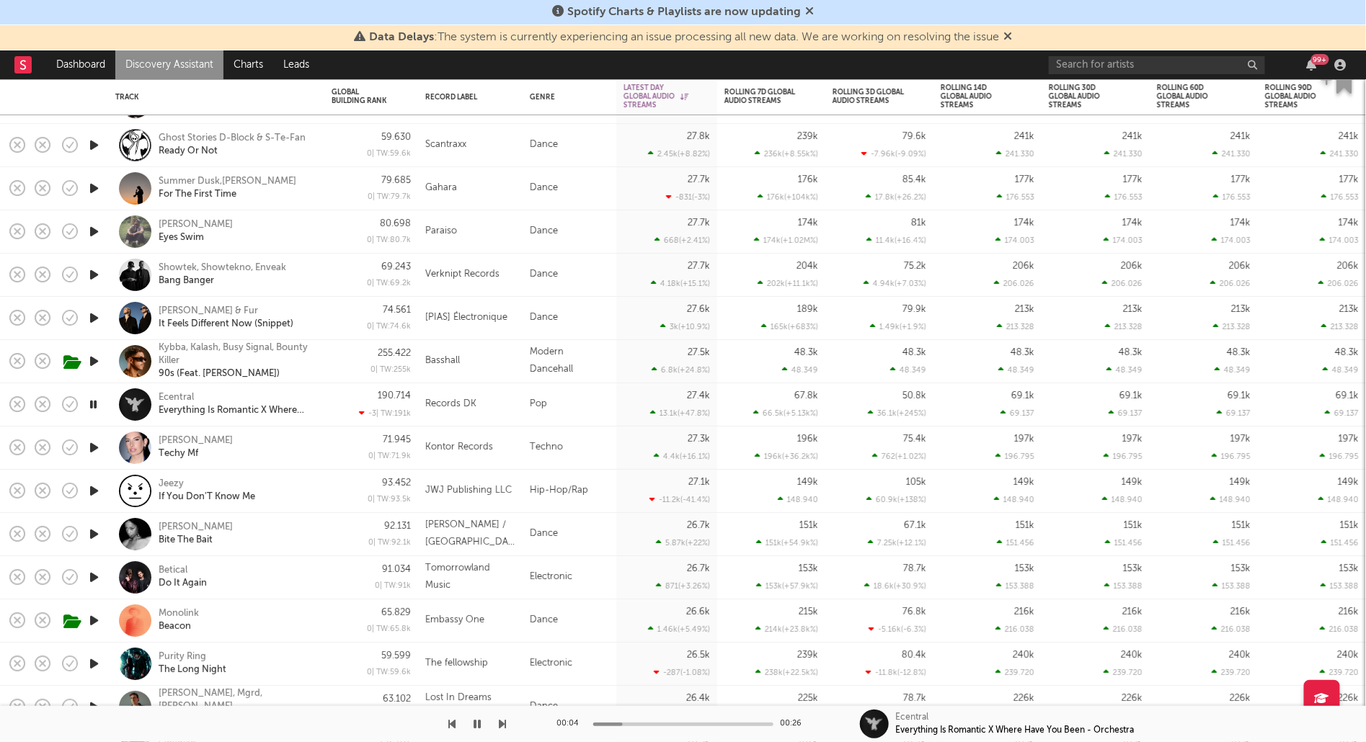
click at [94, 443] on icon "button" at bounding box center [93, 448] width 15 height 18
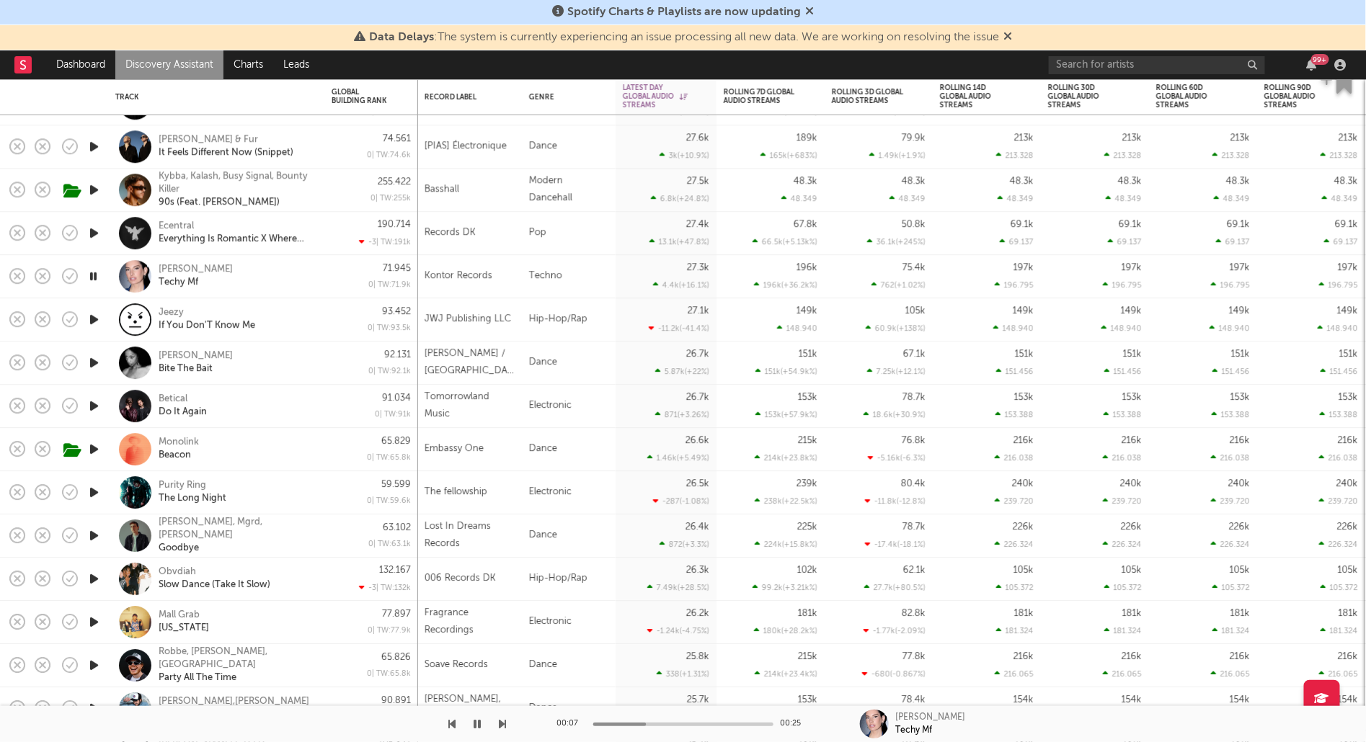
click at [90, 488] on icon "button" at bounding box center [93, 493] width 15 height 18
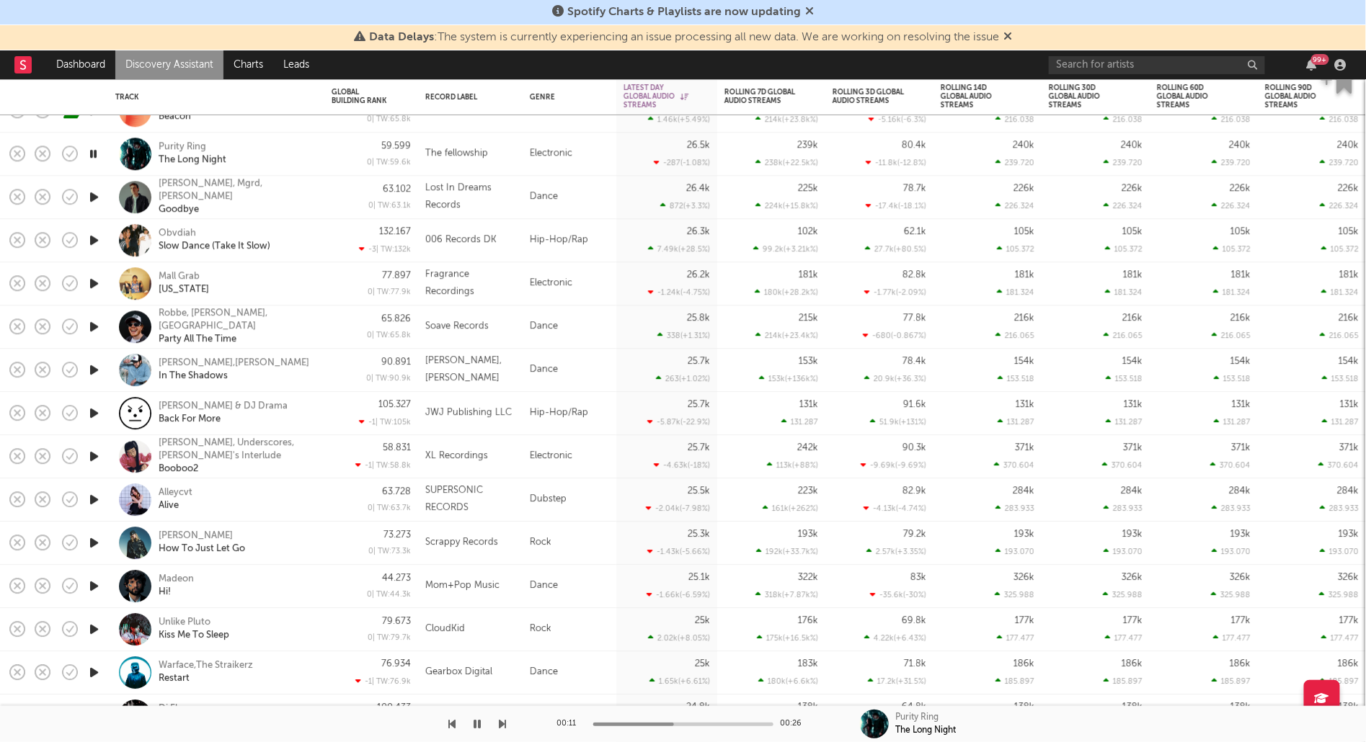
click at [92, 584] on icon "button" at bounding box center [93, 586] width 15 height 18
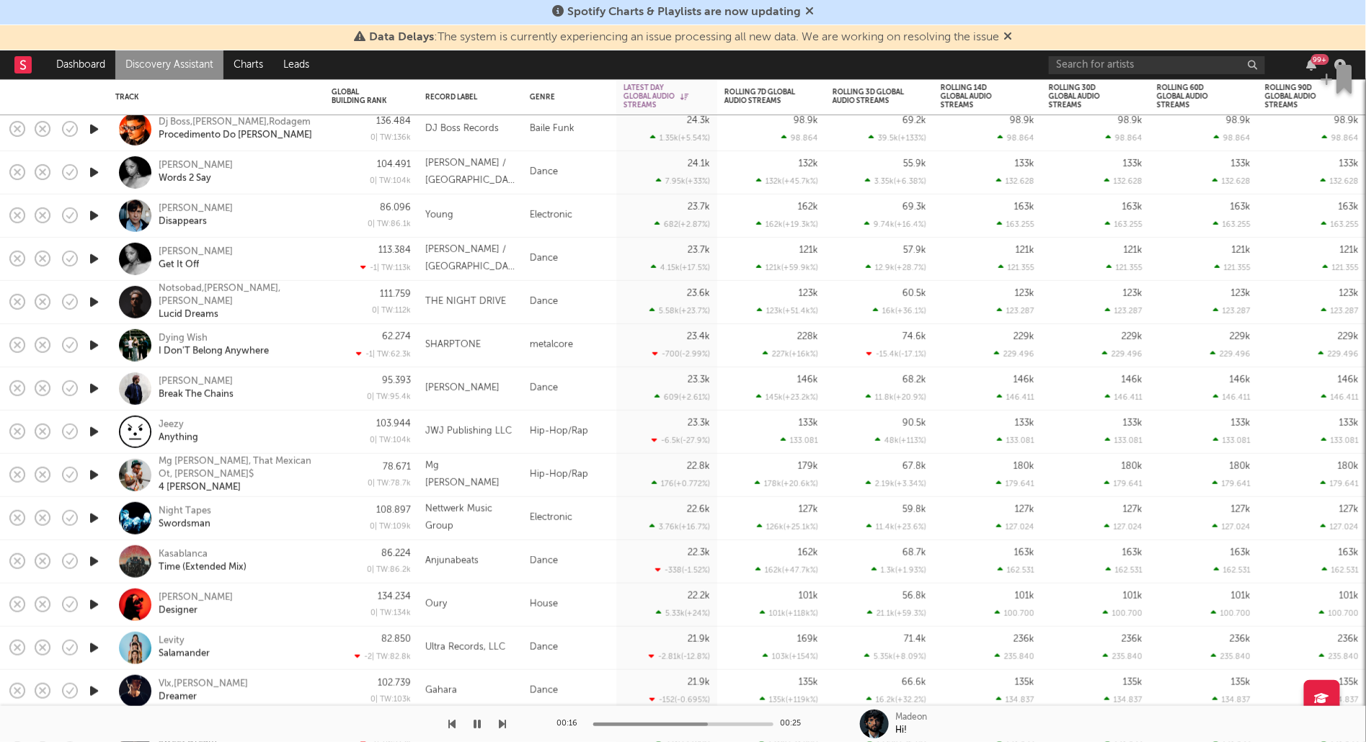
click at [95, 599] on icon "button" at bounding box center [93, 605] width 15 height 18
click at [98, 646] on icon "button" at bounding box center [93, 648] width 15 height 18
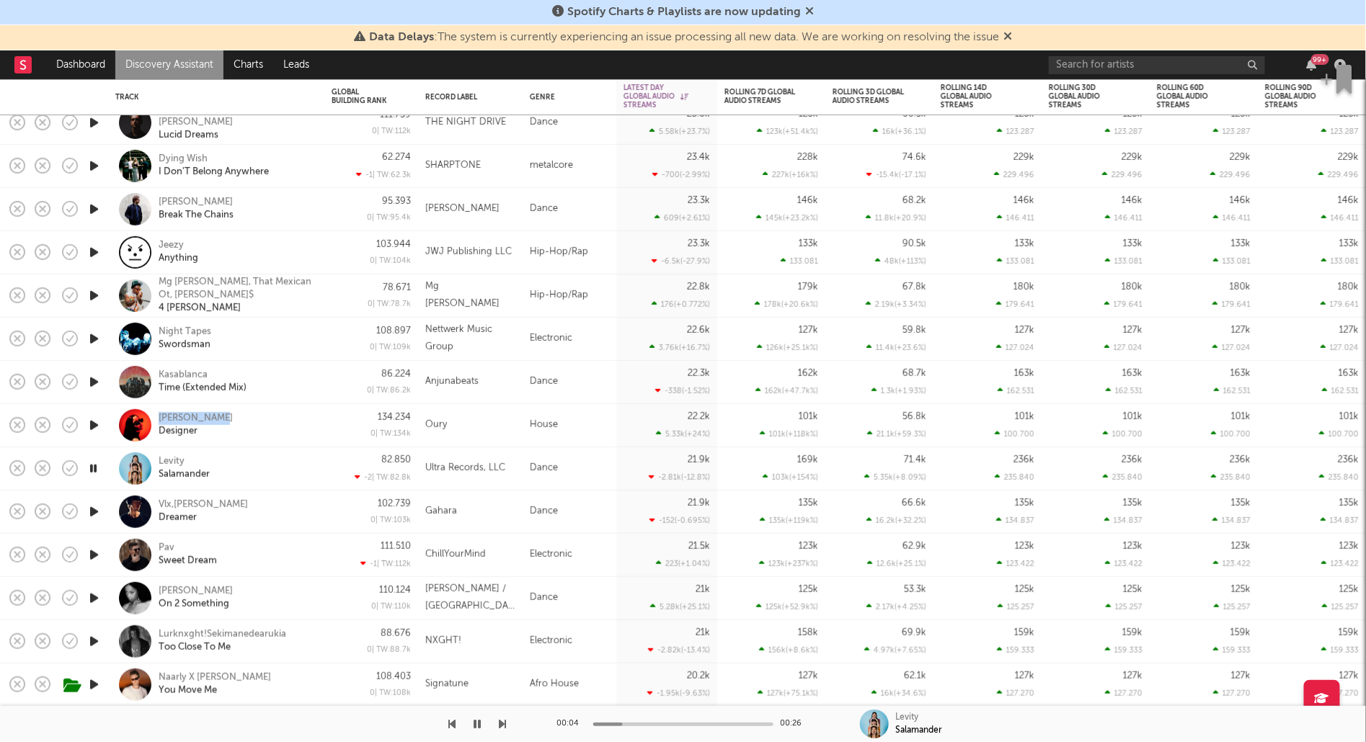
click at [92, 638] on icon "button" at bounding box center [93, 642] width 15 height 18
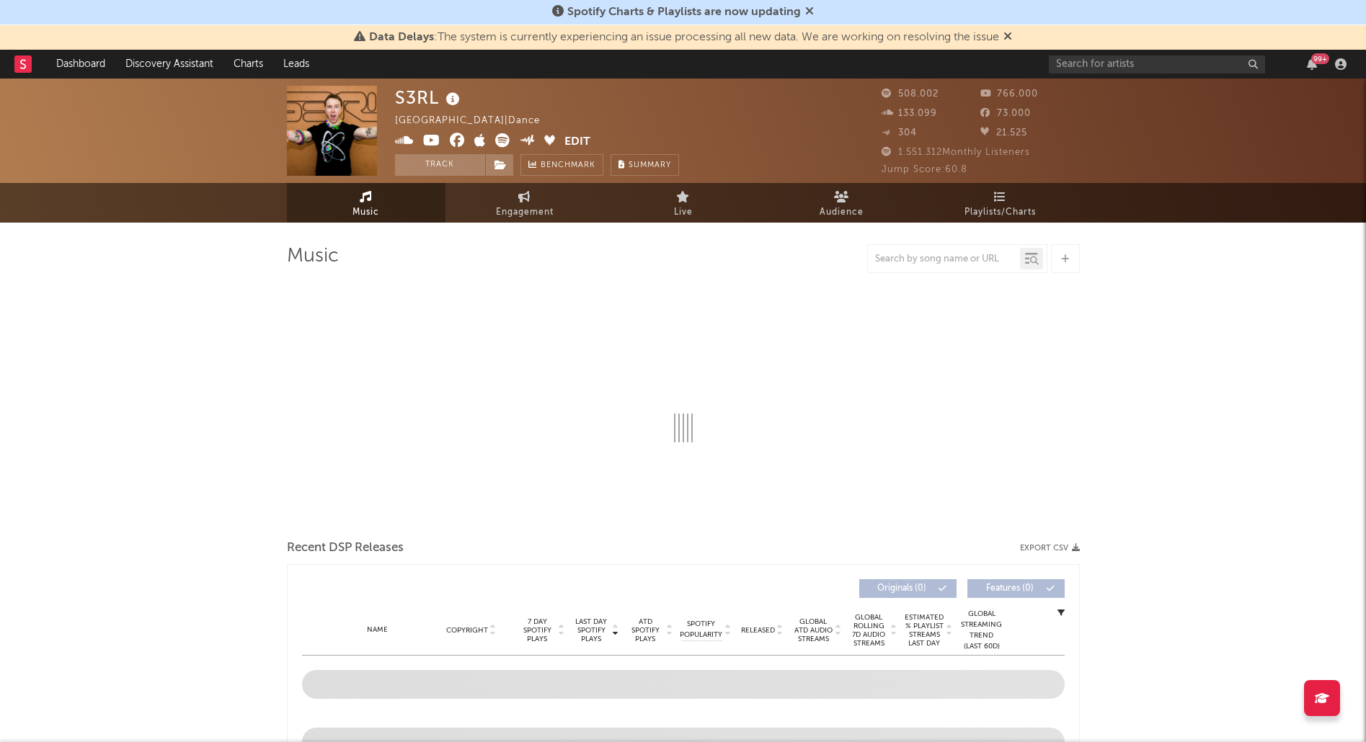
select select "6m"
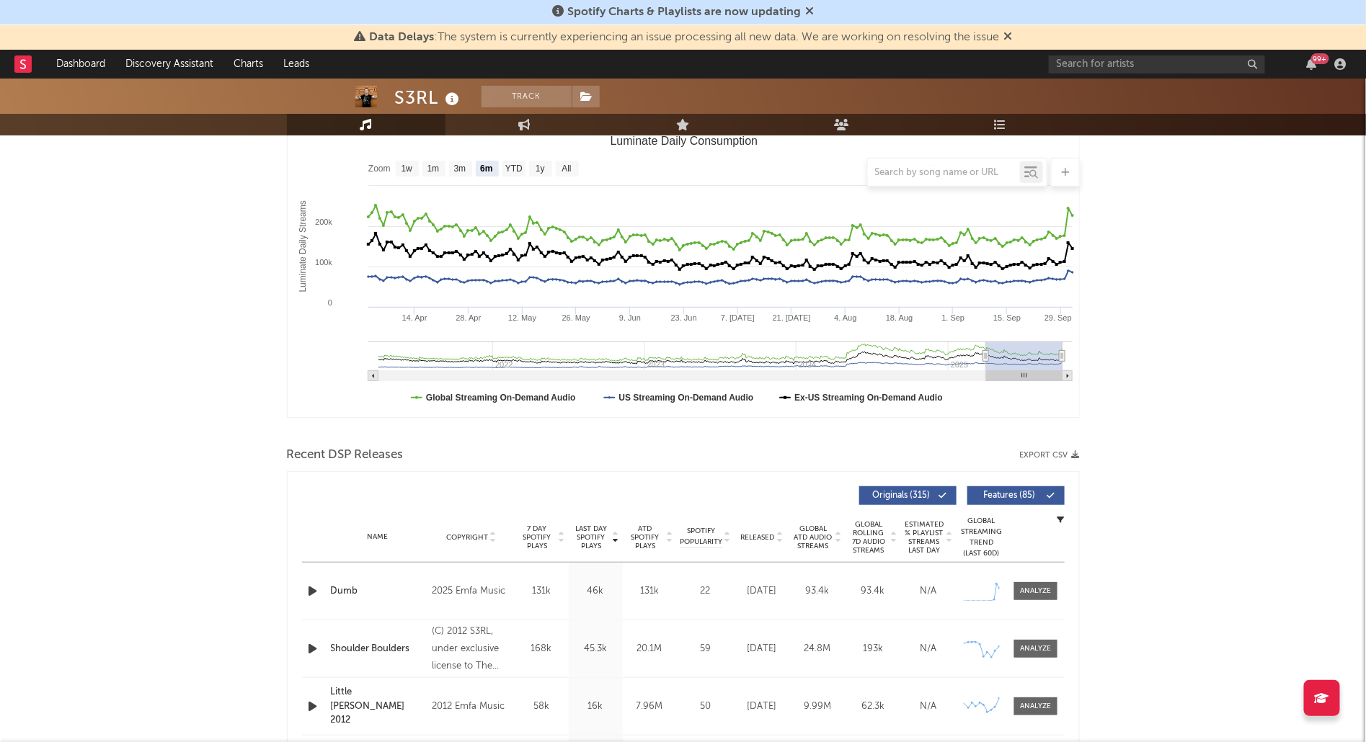
scroll to position [346, 0]
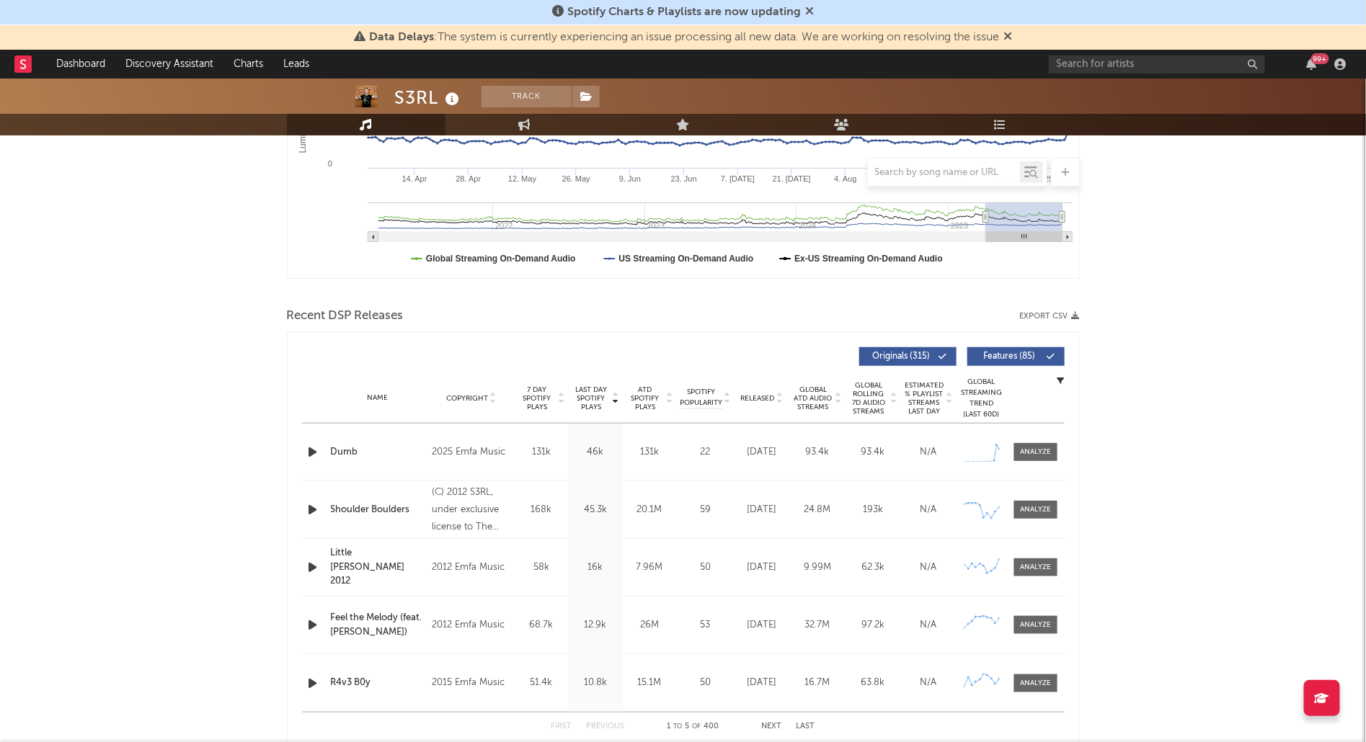
click at [313, 451] on icon "button" at bounding box center [313, 452] width 15 height 18
click at [1031, 453] on div at bounding box center [1035, 452] width 31 height 11
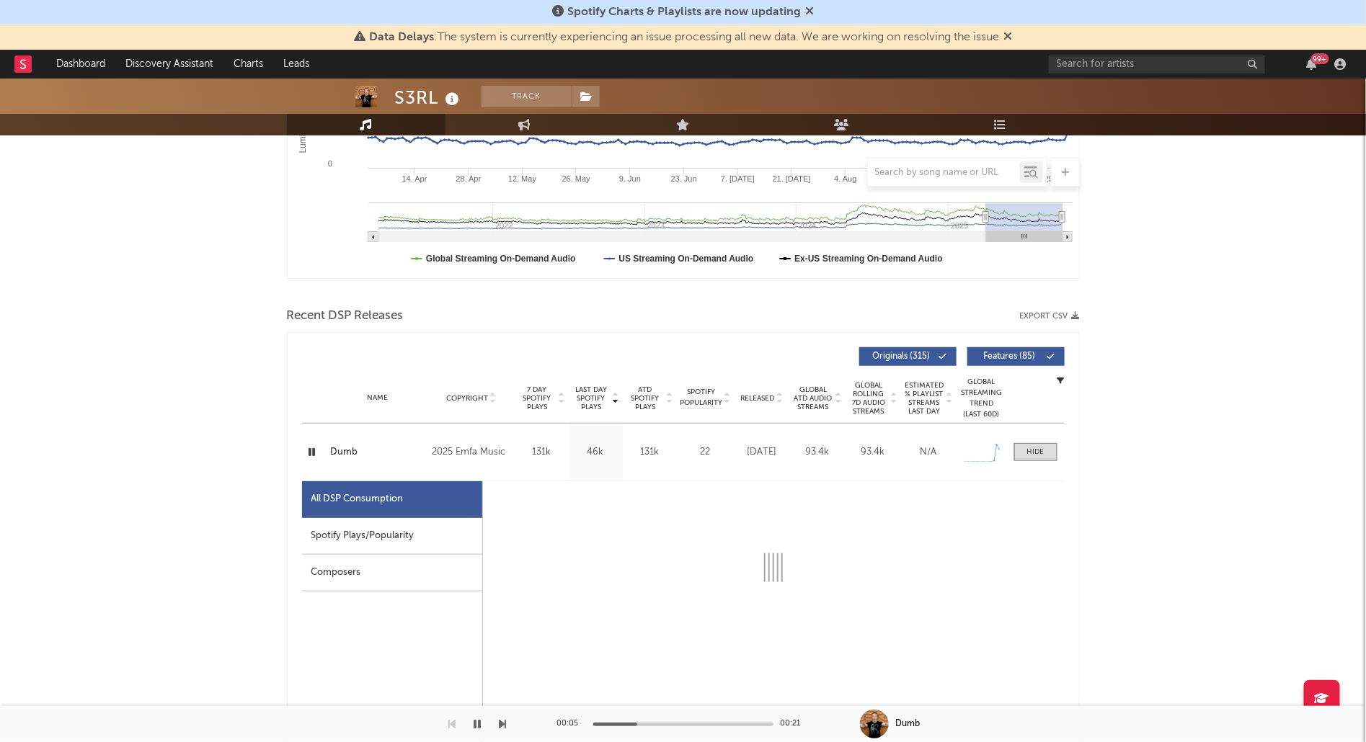
click at [376, 541] on div "Spotify Plays/Popularity" at bounding box center [392, 536] width 180 height 37
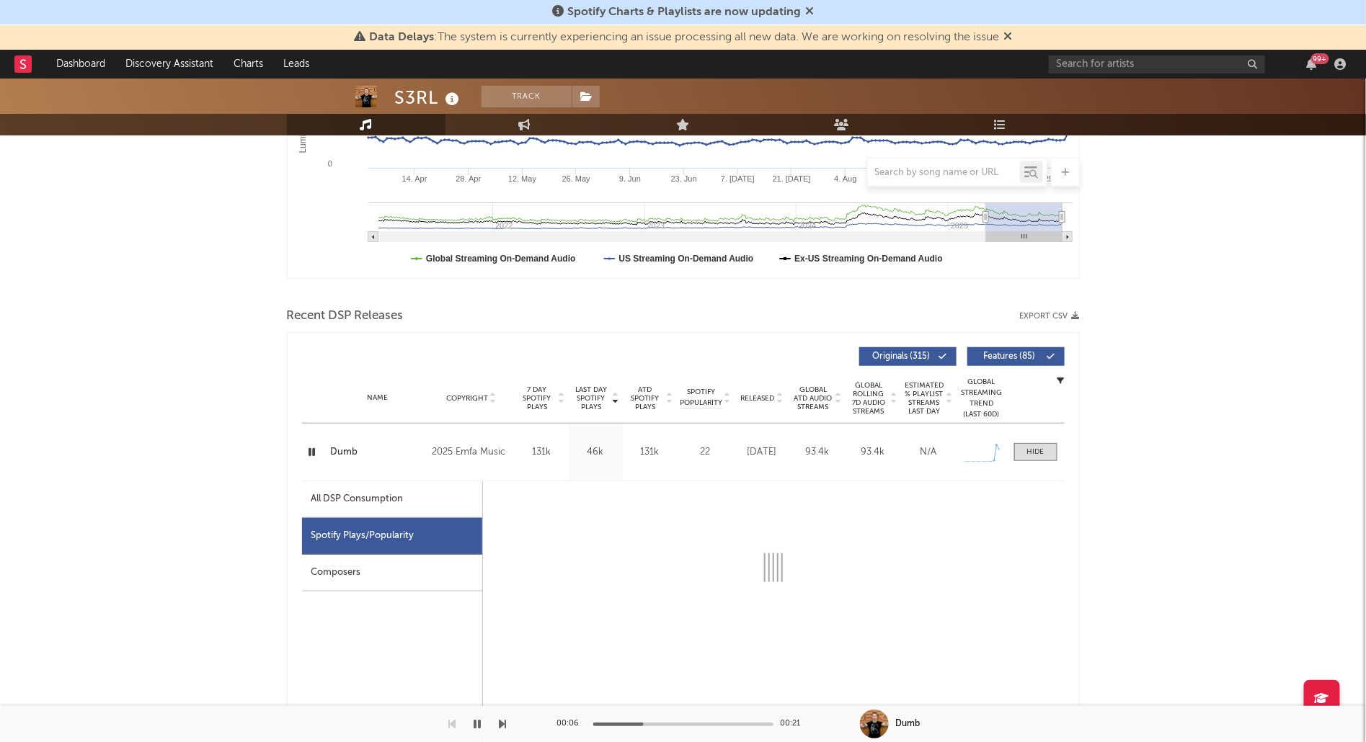
select select "1w"
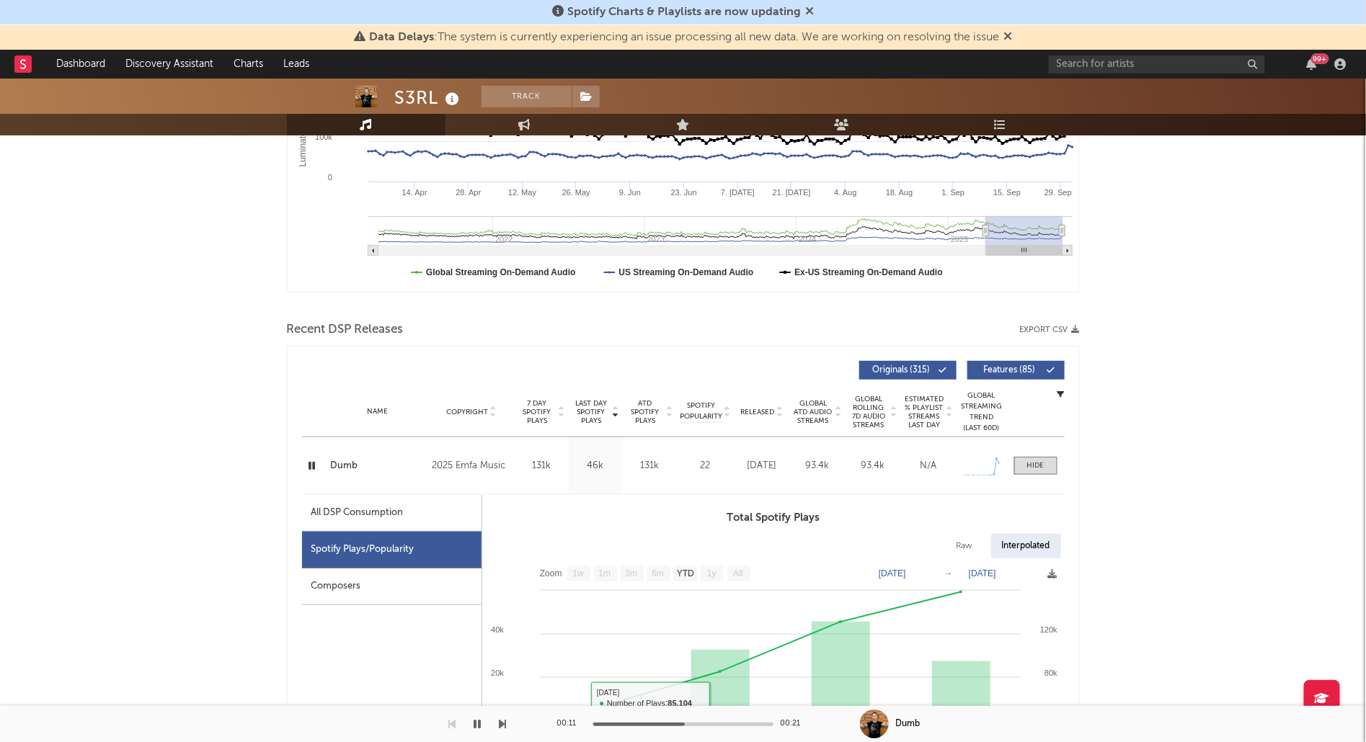
scroll to position [0, 0]
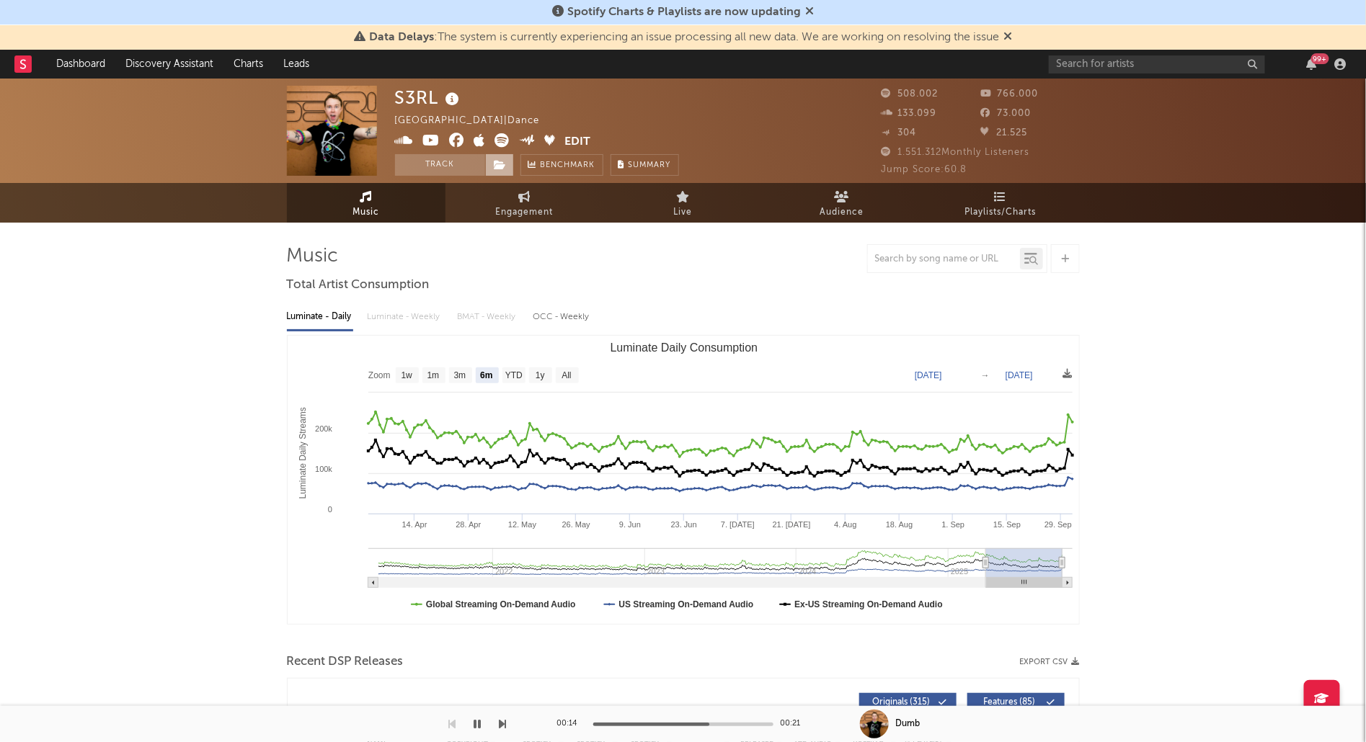
click at [508, 165] on span at bounding box center [499, 165] width 29 height 22
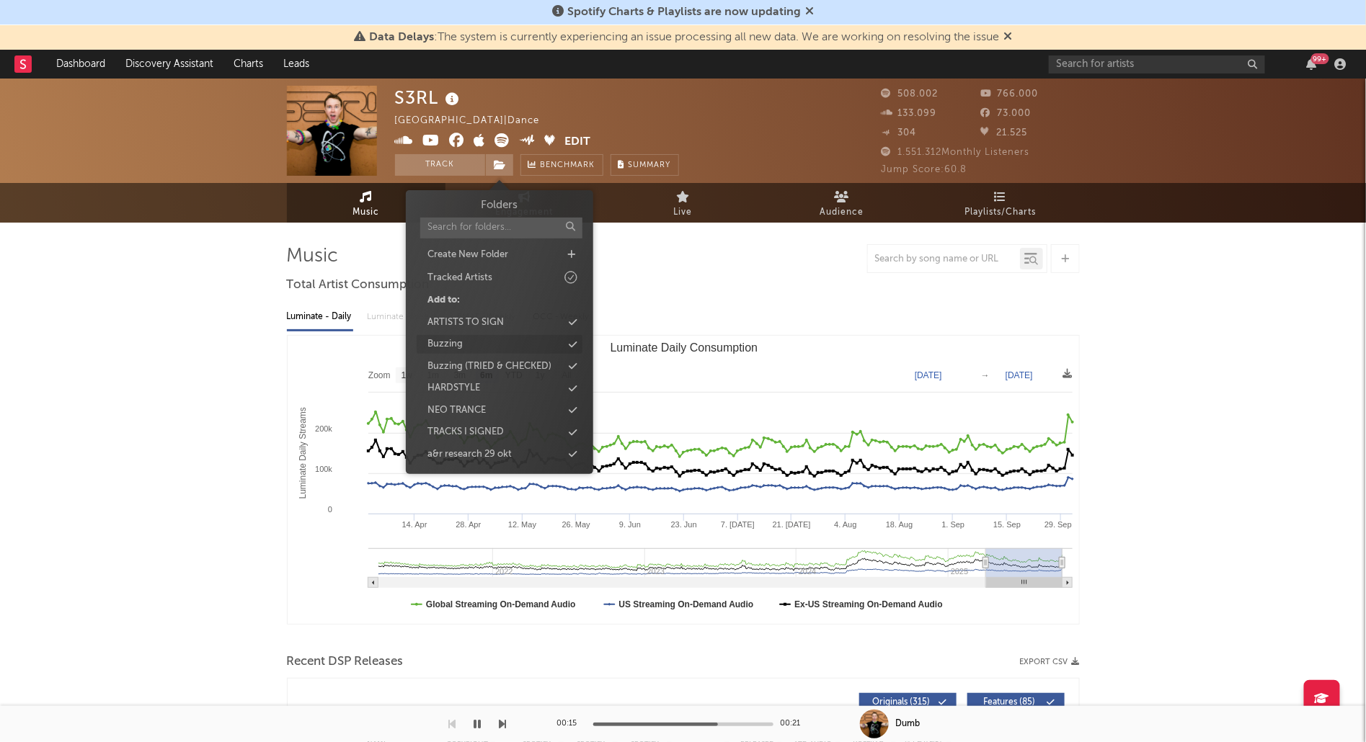
click at [471, 337] on div "Buzzing" at bounding box center [500, 344] width 166 height 19
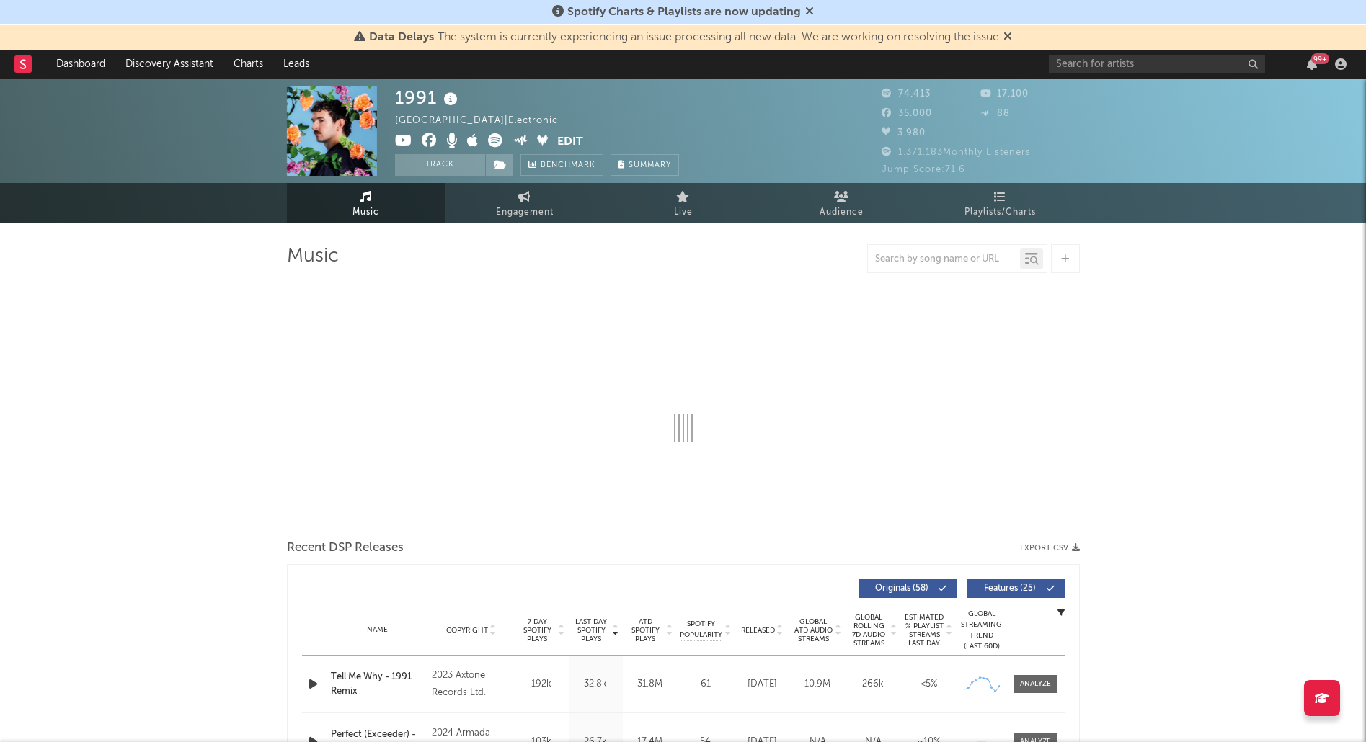
select select "6m"
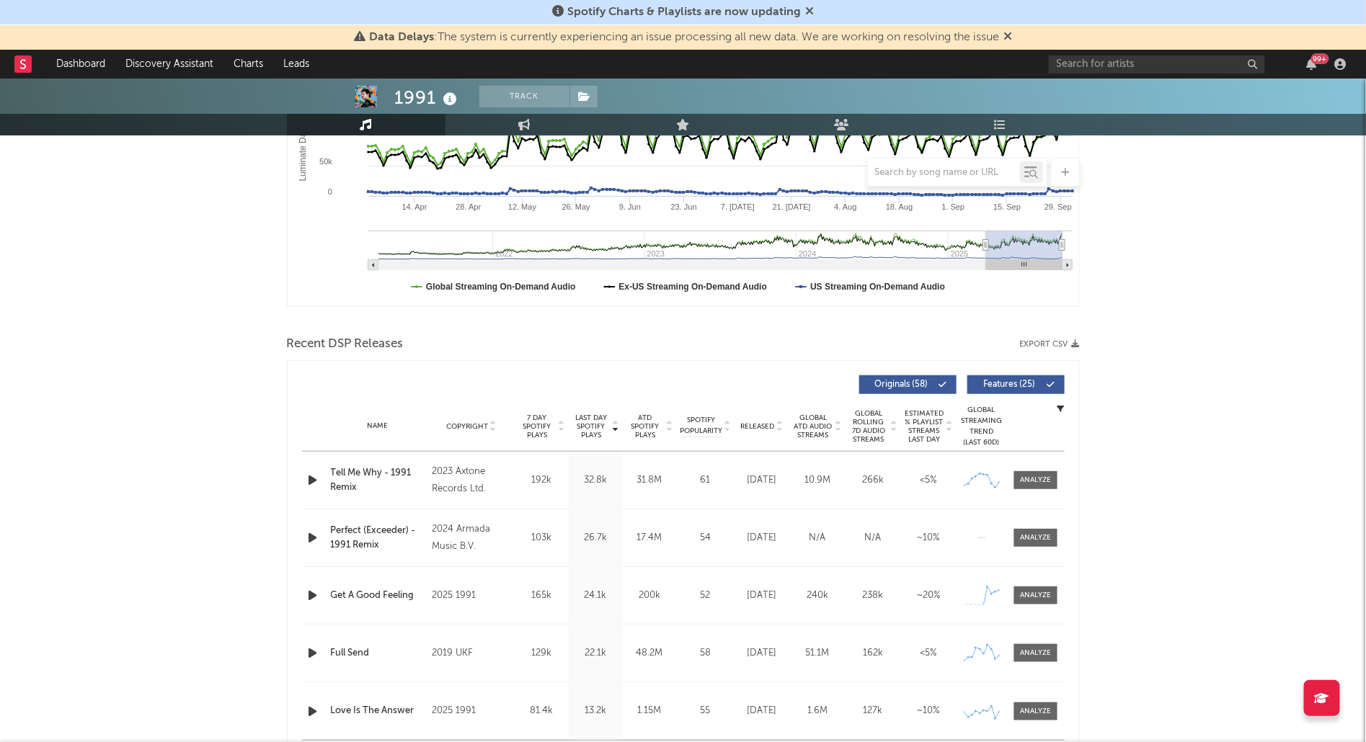
scroll to position [319, 0]
click at [752, 419] on div "Released" at bounding box center [762, 424] width 48 height 11
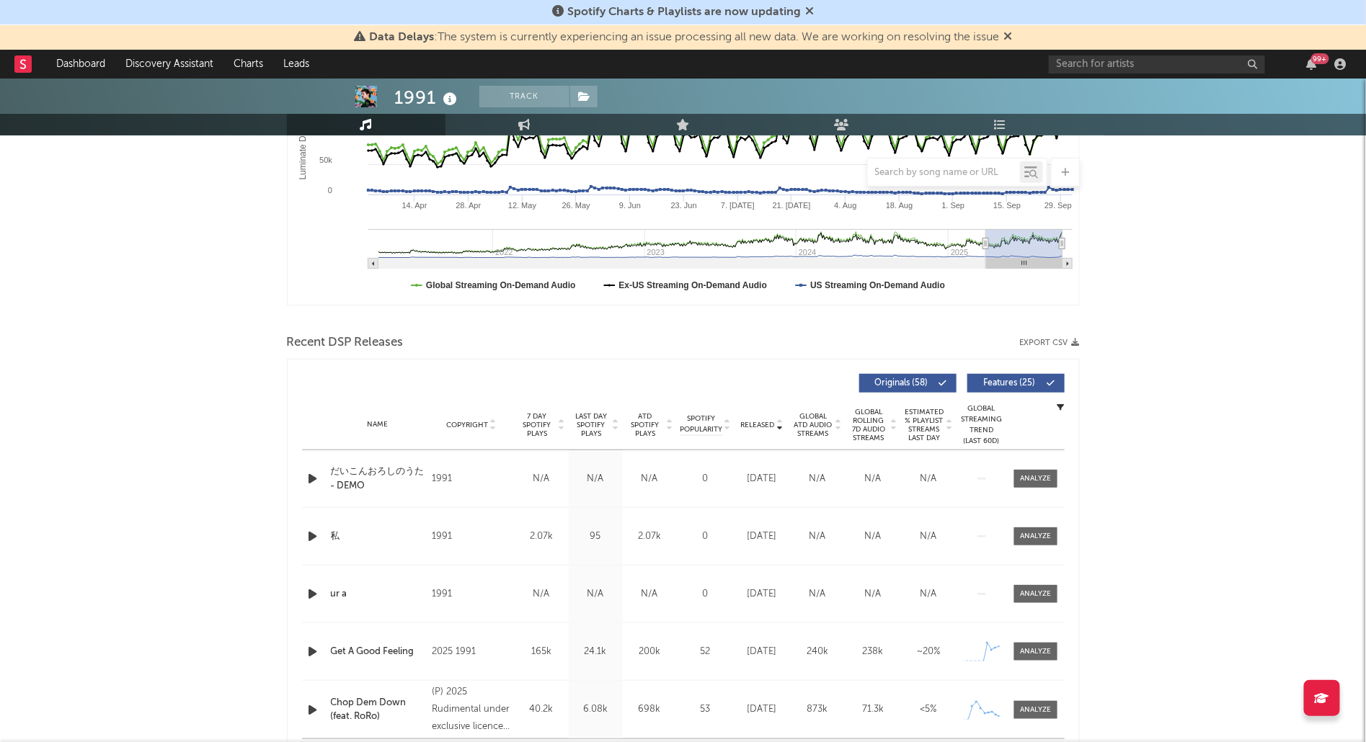
click at [306, 651] on icon "button" at bounding box center [313, 652] width 15 height 18
click at [1044, 649] on div at bounding box center [1035, 651] width 31 height 11
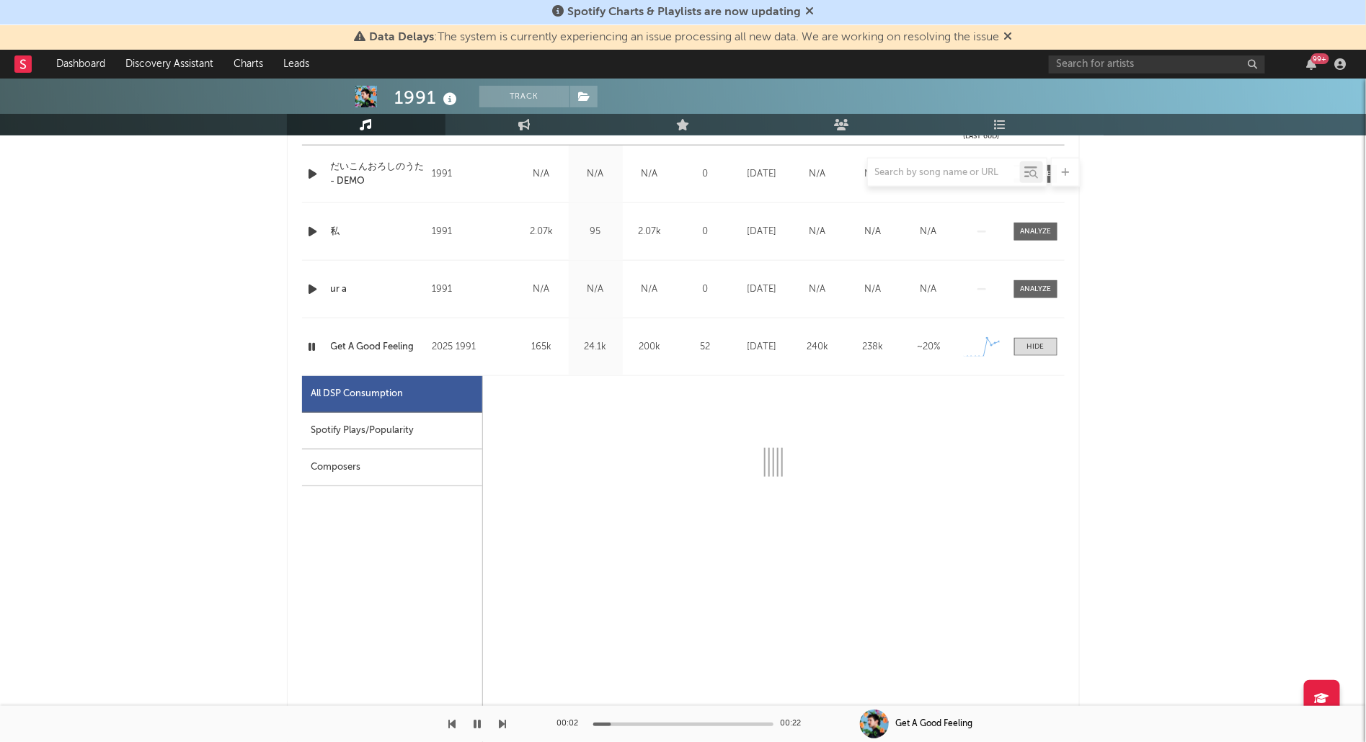
scroll to position [628, 0]
select select "1w"
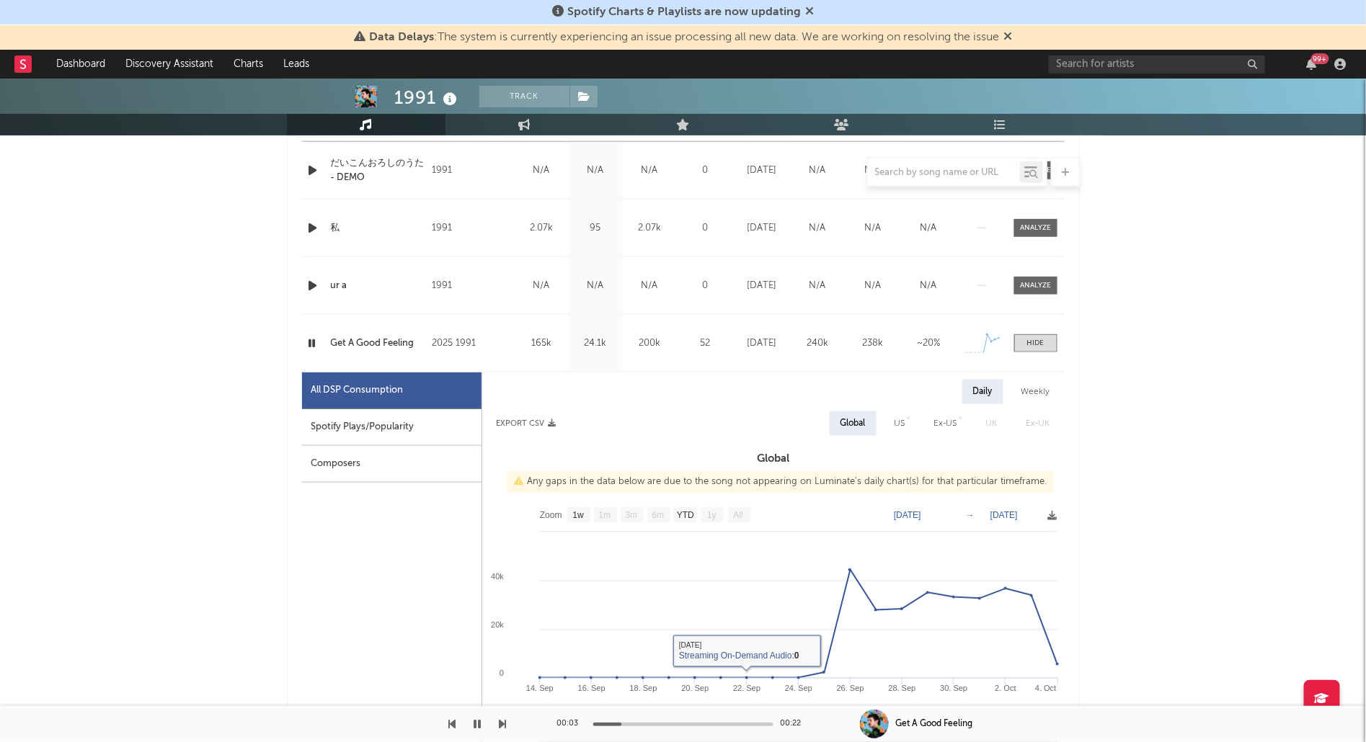
click at [430, 422] on div "Spotify Plays/Popularity" at bounding box center [391, 427] width 179 height 37
select select "1w"
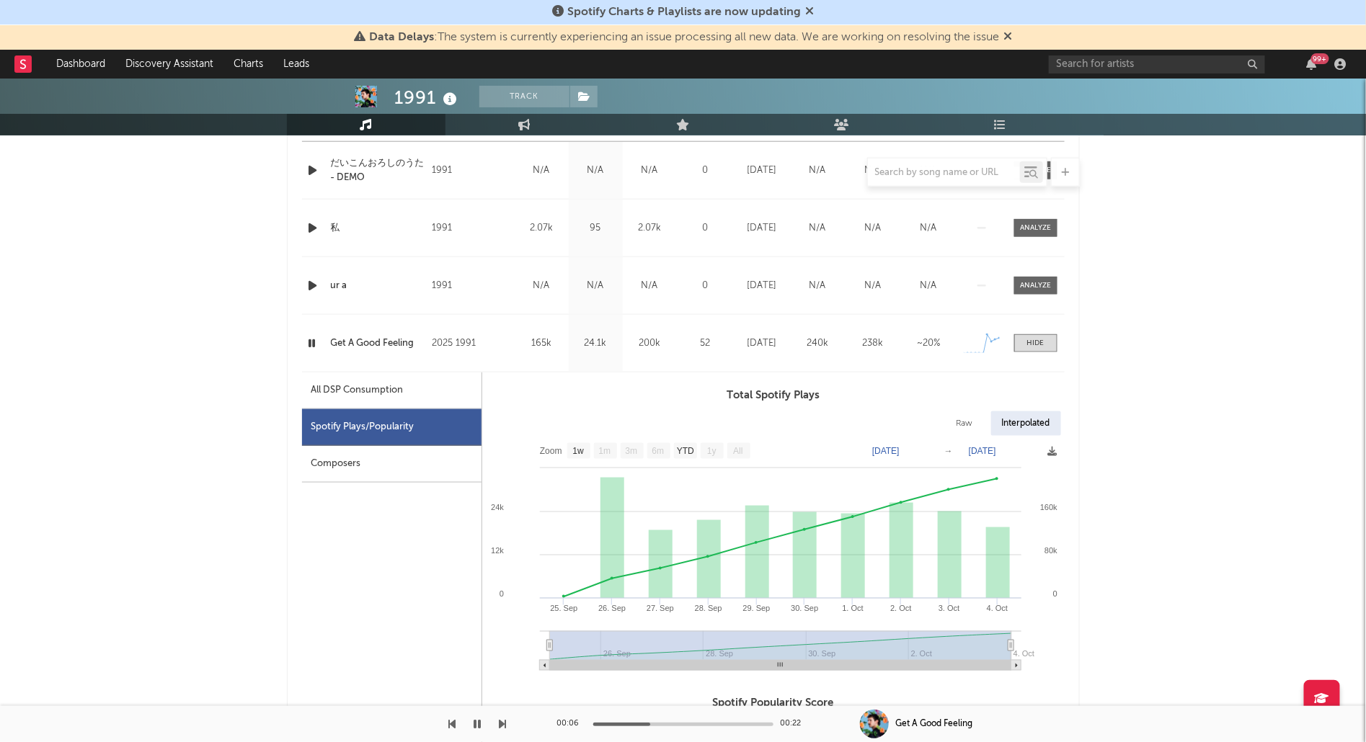
scroll to position [0, 0]
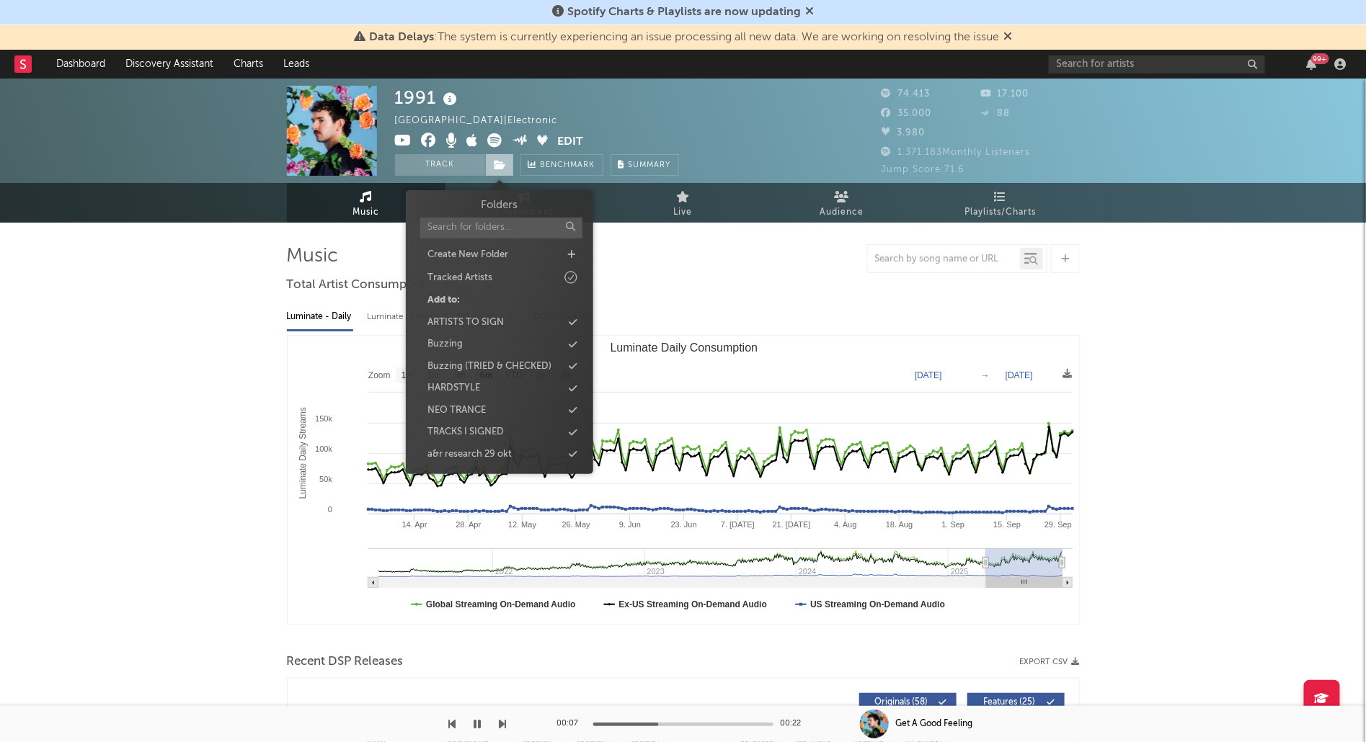
click at [507, 161] on span at bounding box center [499, 165] width 29 height 22
click at [491, 344] on div "Buzzing" at bounding box center [500, 344] width 166 height 19
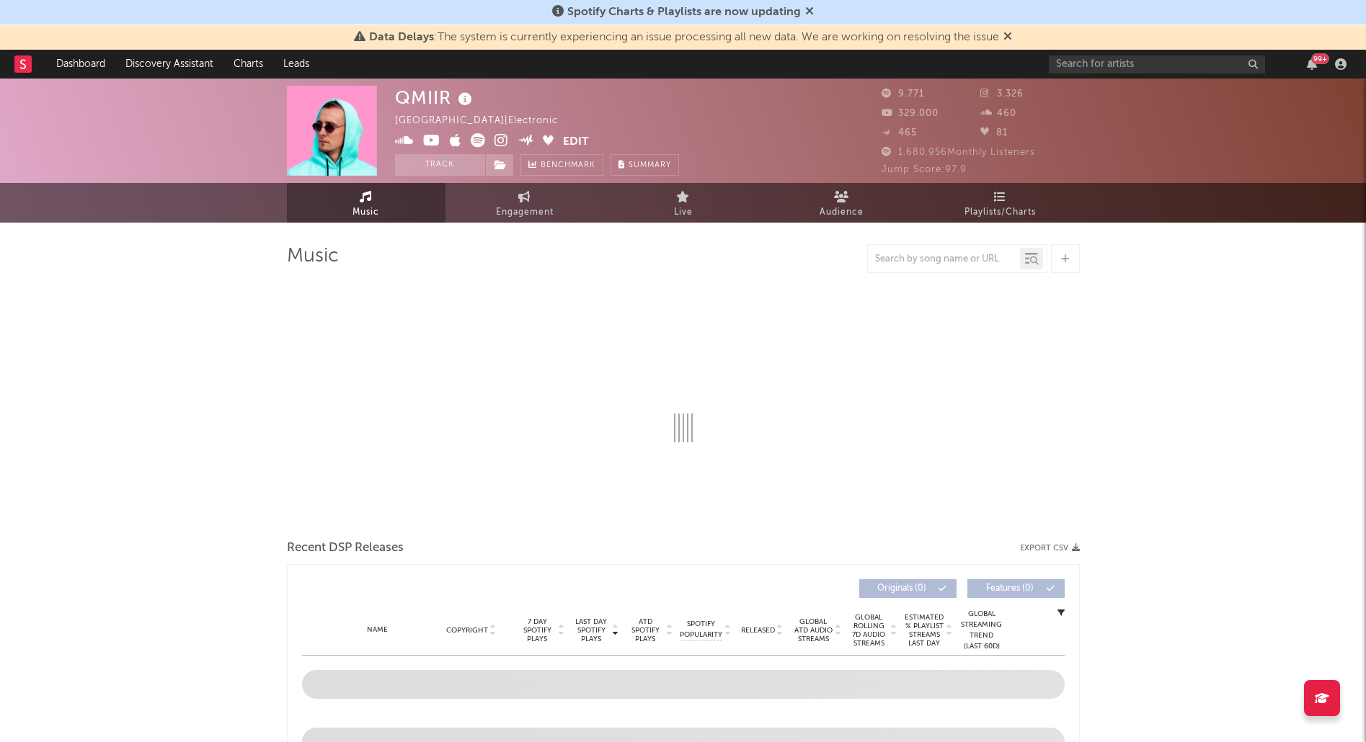
select select "6m"
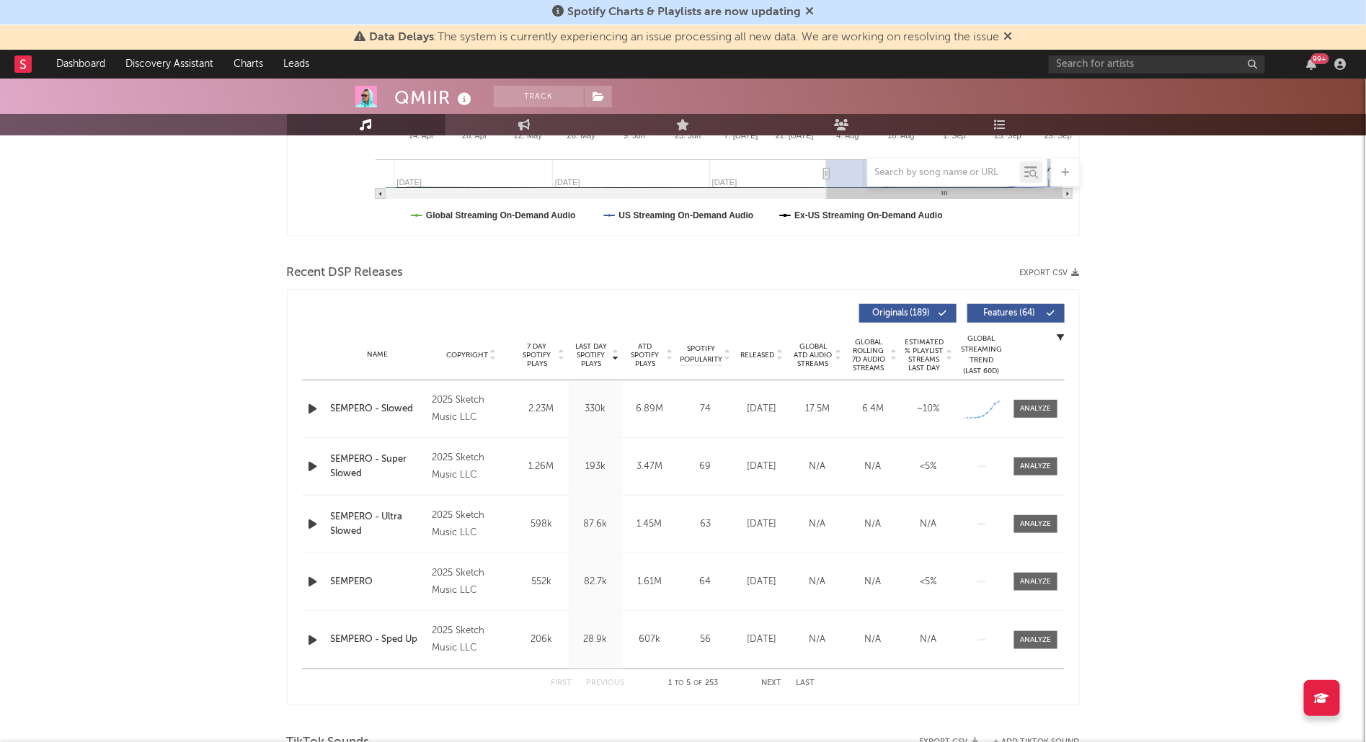
scroll to position [378, 0]
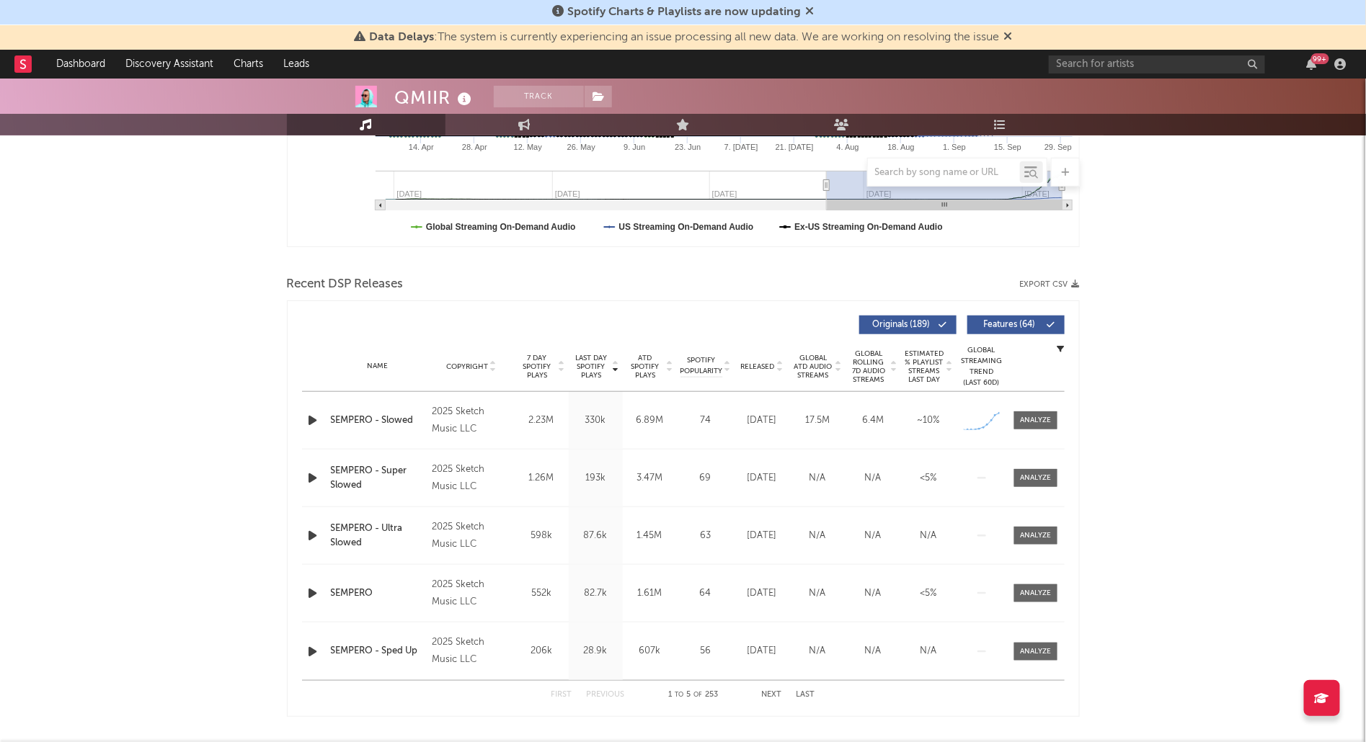
click at [759, 356] on div "Name Copyright Label Album Names Composer Names 7 Day Spotify Plays Last Day Sp…" at bounding box center [683, 367] width 762 height 50
click at [759, 361] on div "Released" at bounding box center [762, 366] width 48 height 11
click at [303, 476] on div at bounding box center [314, 478] width 25 height 18
click at [313, 479] on icon "button" at bounding box center [313, 478] width 15 height 18
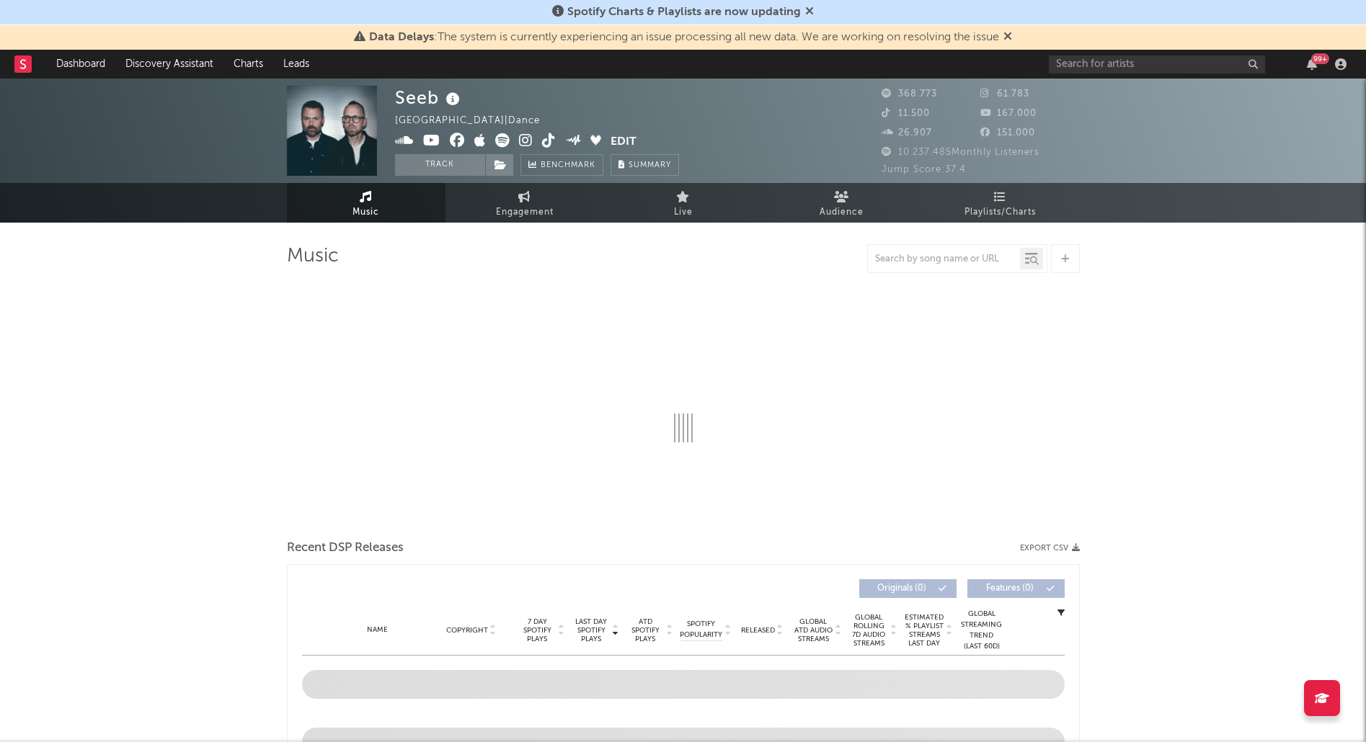
select select "6m"
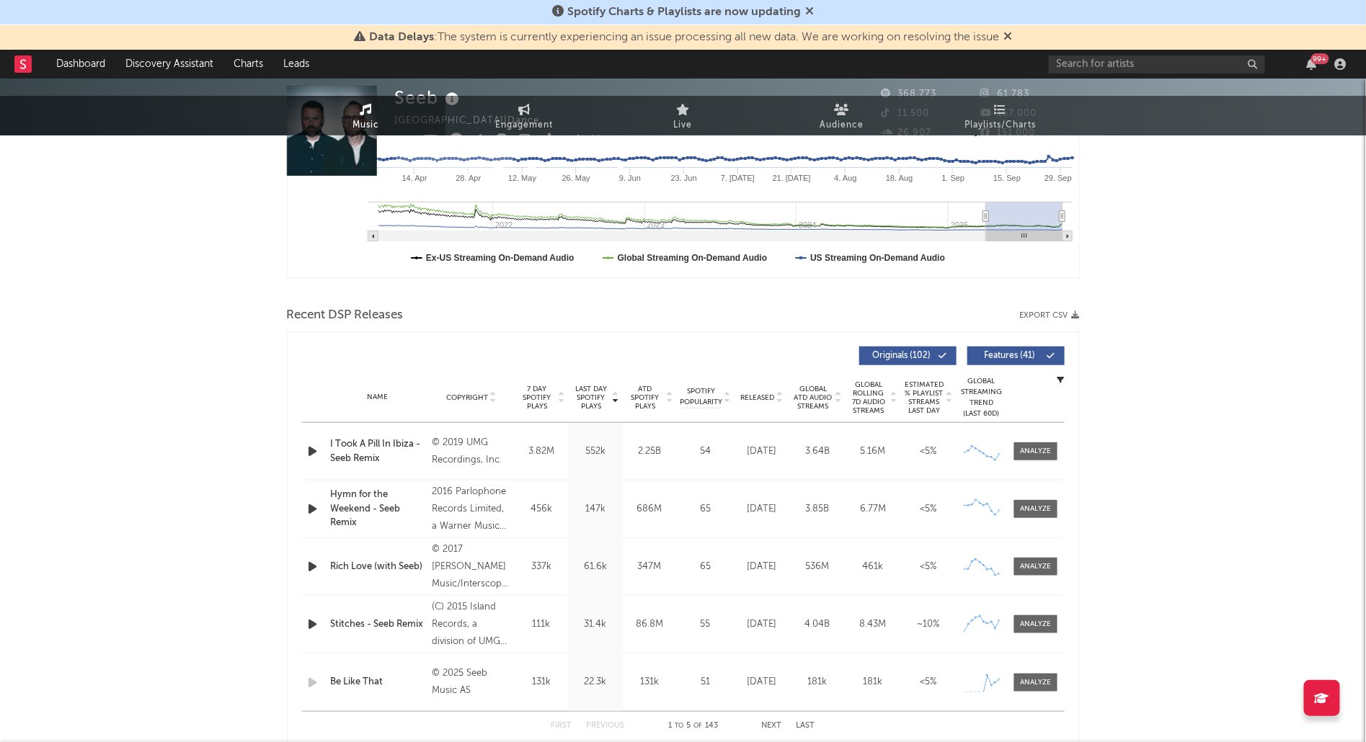
scroll to position [437, 0]
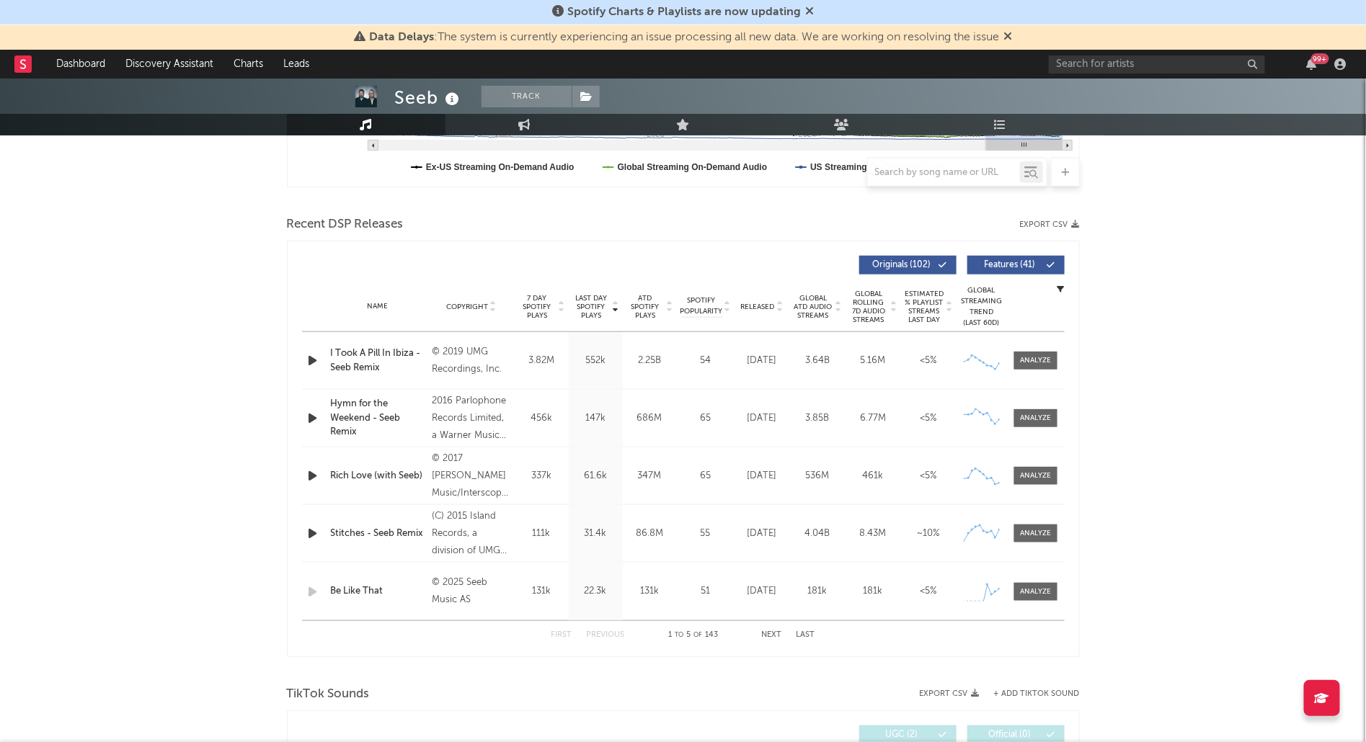
click at [755, 304] on span "Released" at bounding box center [758, 307] width 34 height 9
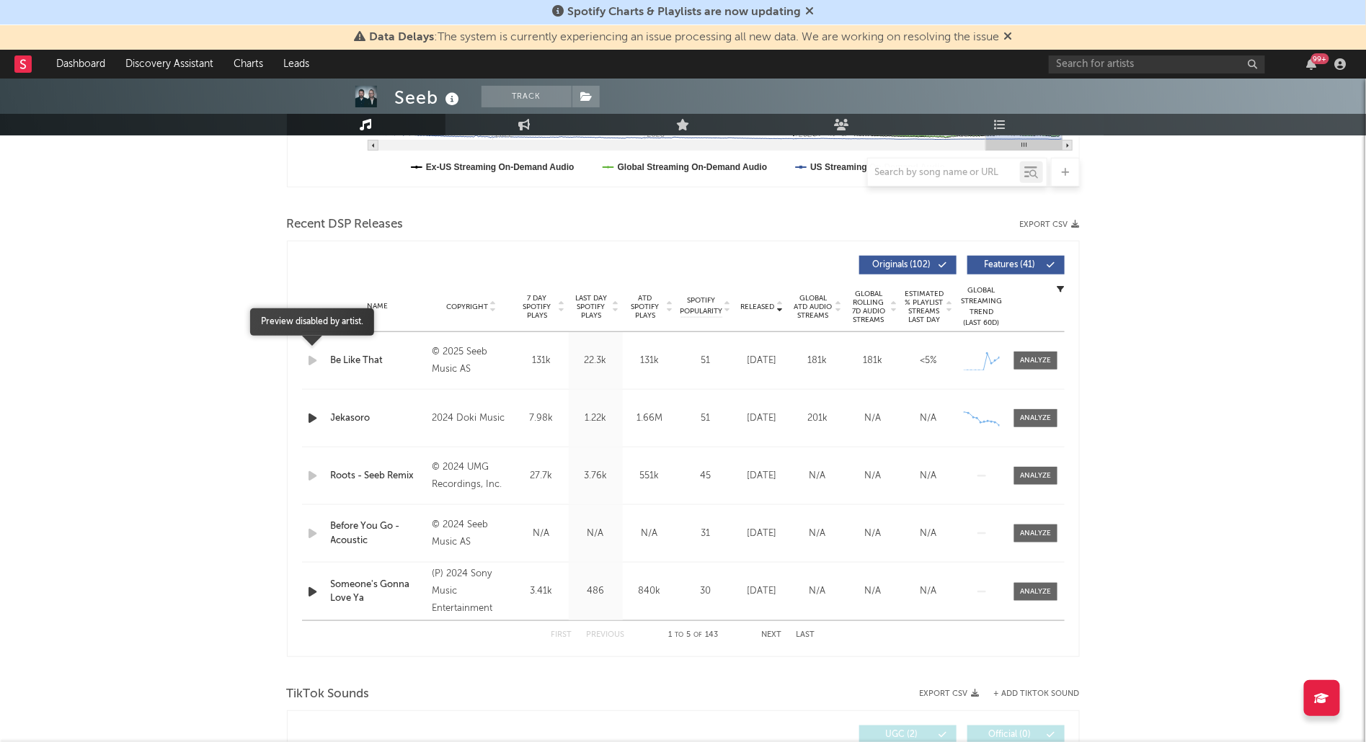
click at [314, 357] on icon "button" at bounding box center [313, 361] width 15 height 18
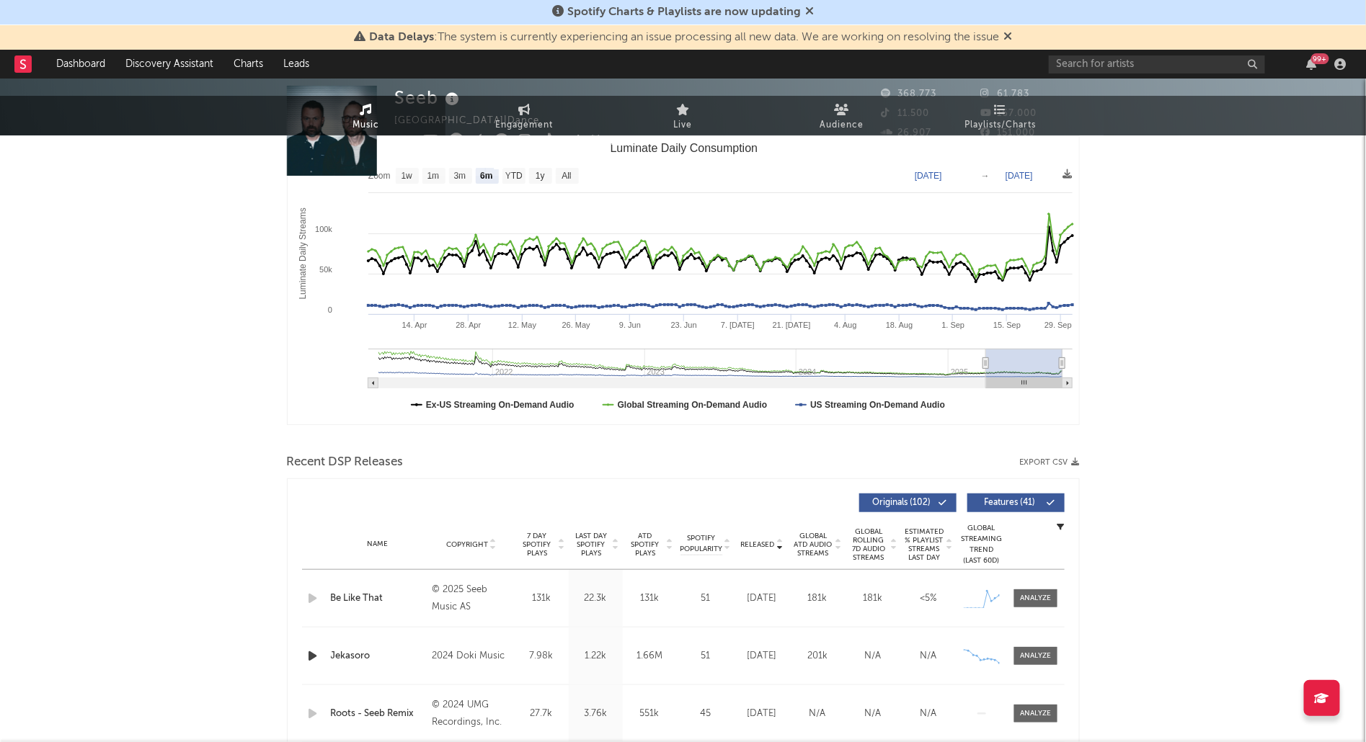
scroll to position [0, 0]
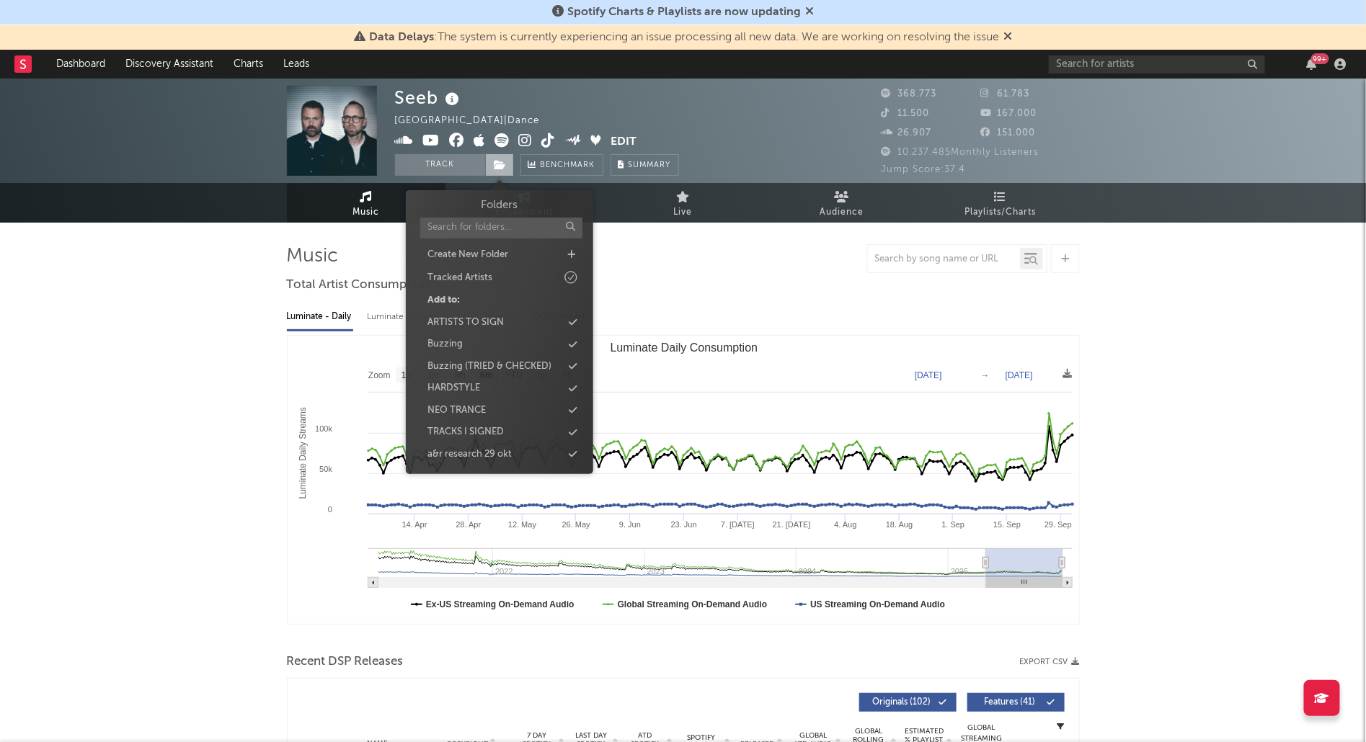
click at [499, 164] on icon at bounding box center [500, 165] width 12 height 10
click at [460, 344] on div "Buzzing" at bounding box center [444, 344] width 35 height 14
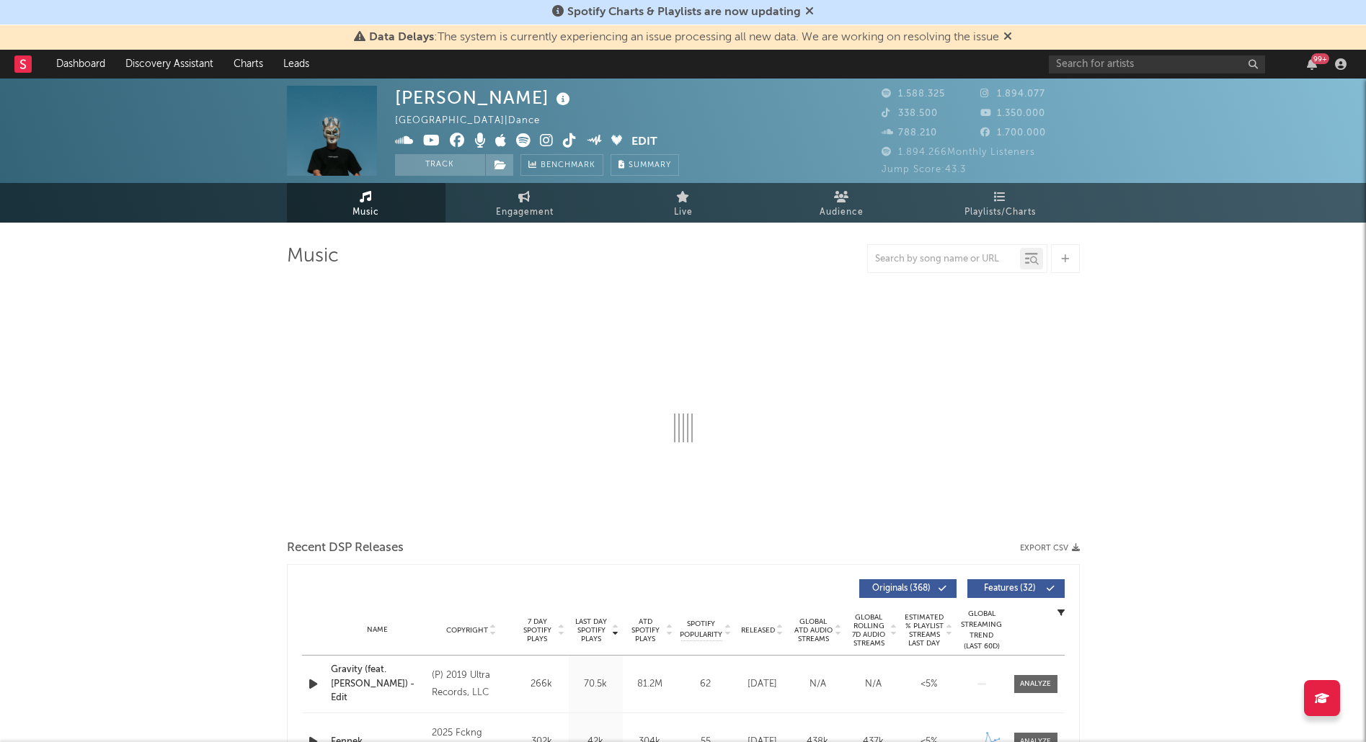
select select "6m"
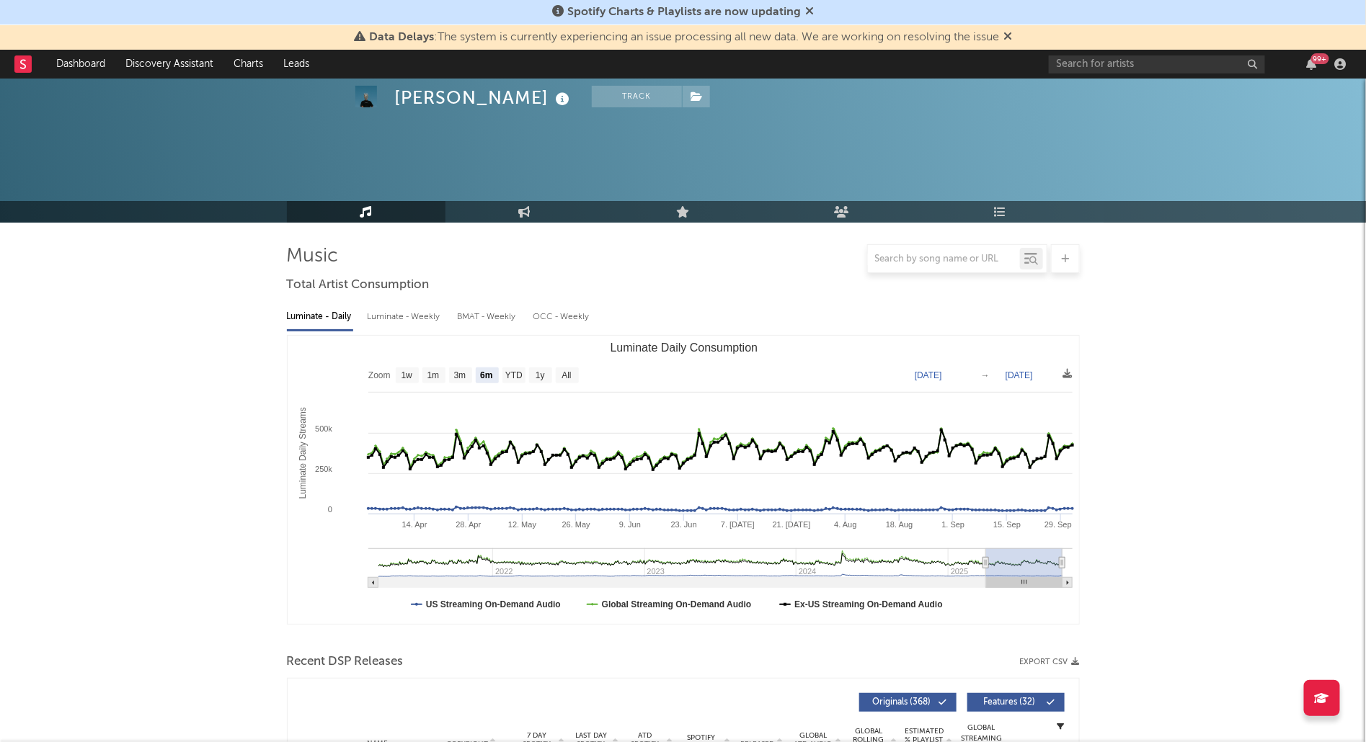
scroll to position [228, 0]
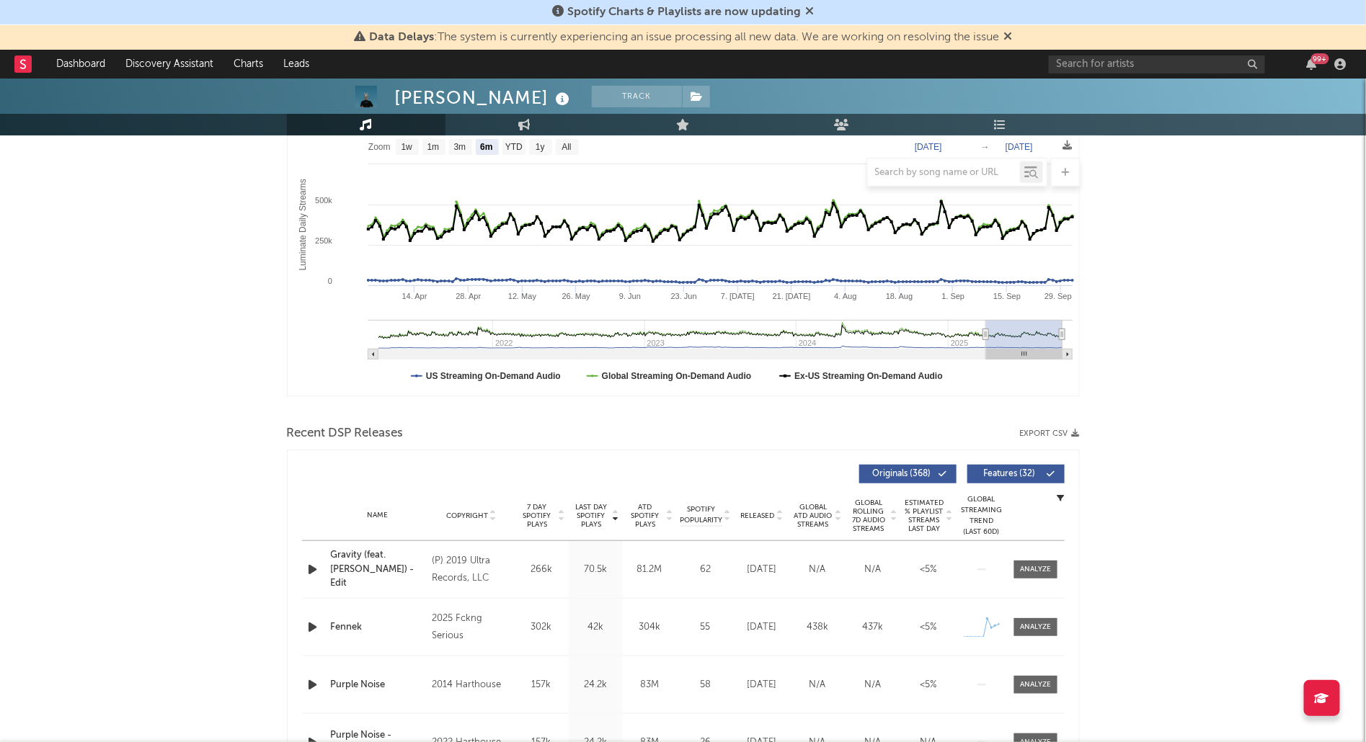
click at [759, 514] on div "Released" at bounding box center [762, 515] width 48 height 11
click at [759, 514] on span "Released" at bounding box center [758, 516] width 34 height 9
click at [760, 506] on div "Name Copyright Label Album Names Composer Names 7 Day Spotify Plays Last Day Sp…" at bounding box center [683, 516] width 762 height 50
click at [760, 515] on span "Released" at bounding box center [758, 516] width 34 height 9
click at [322, 561] on div at bounding box center [315, 570] width 18 height 18
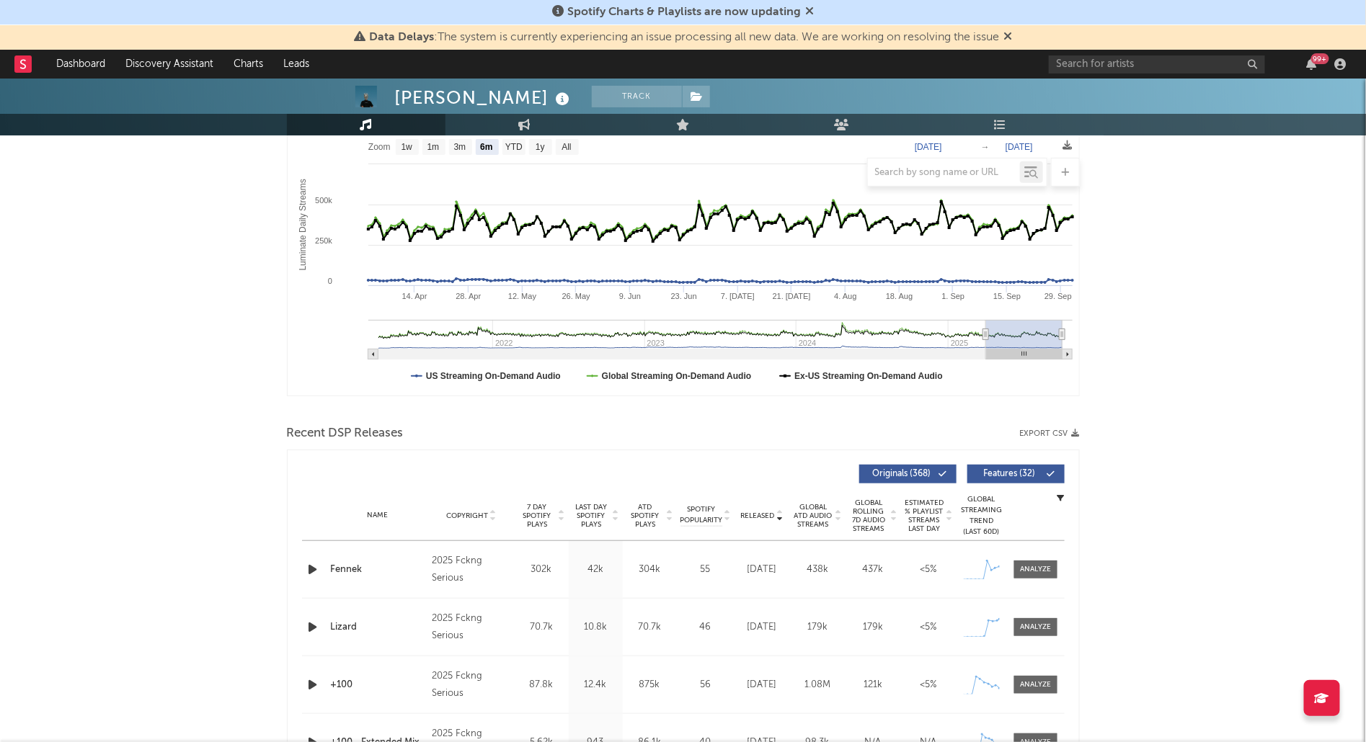
click at [313, 566] on icon "button" at bounding box center [313, 570] width 15 height 18
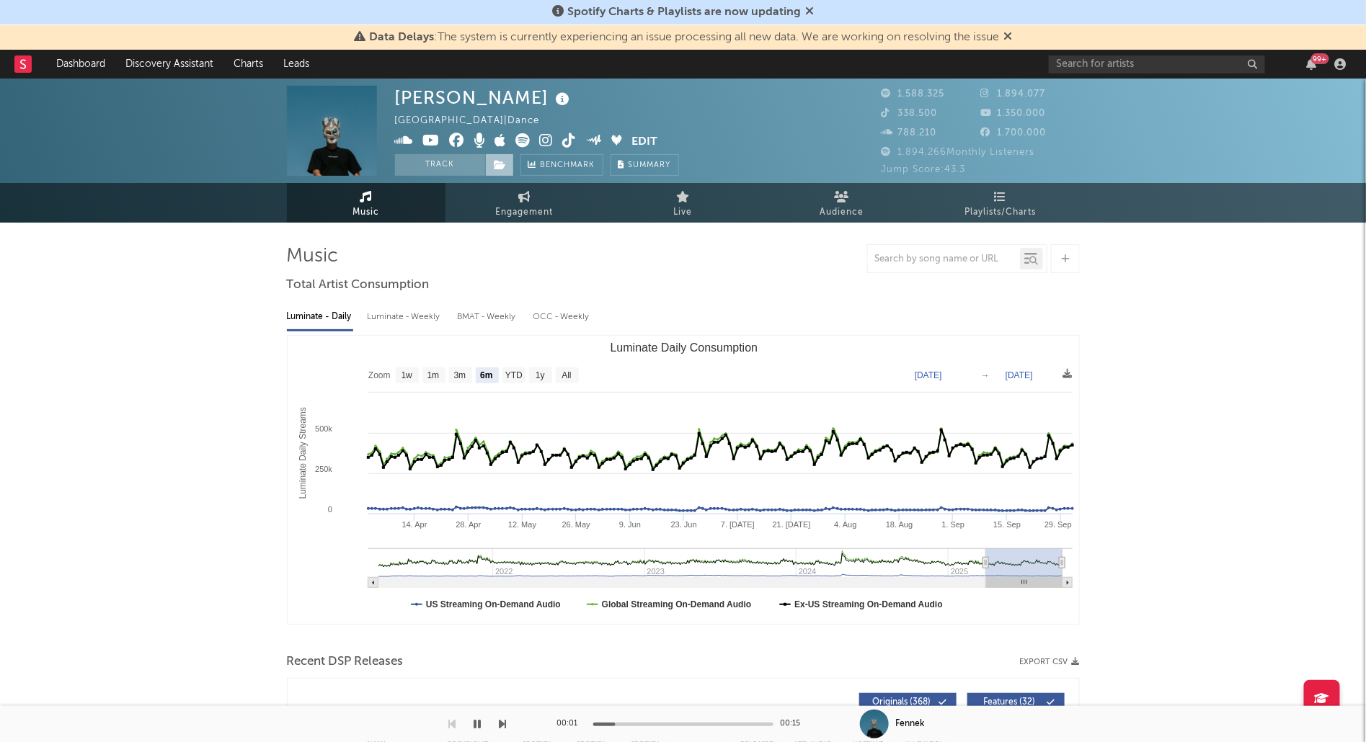
click at [492, 161] on span at bounding box center [499, 165] width 29 height 22
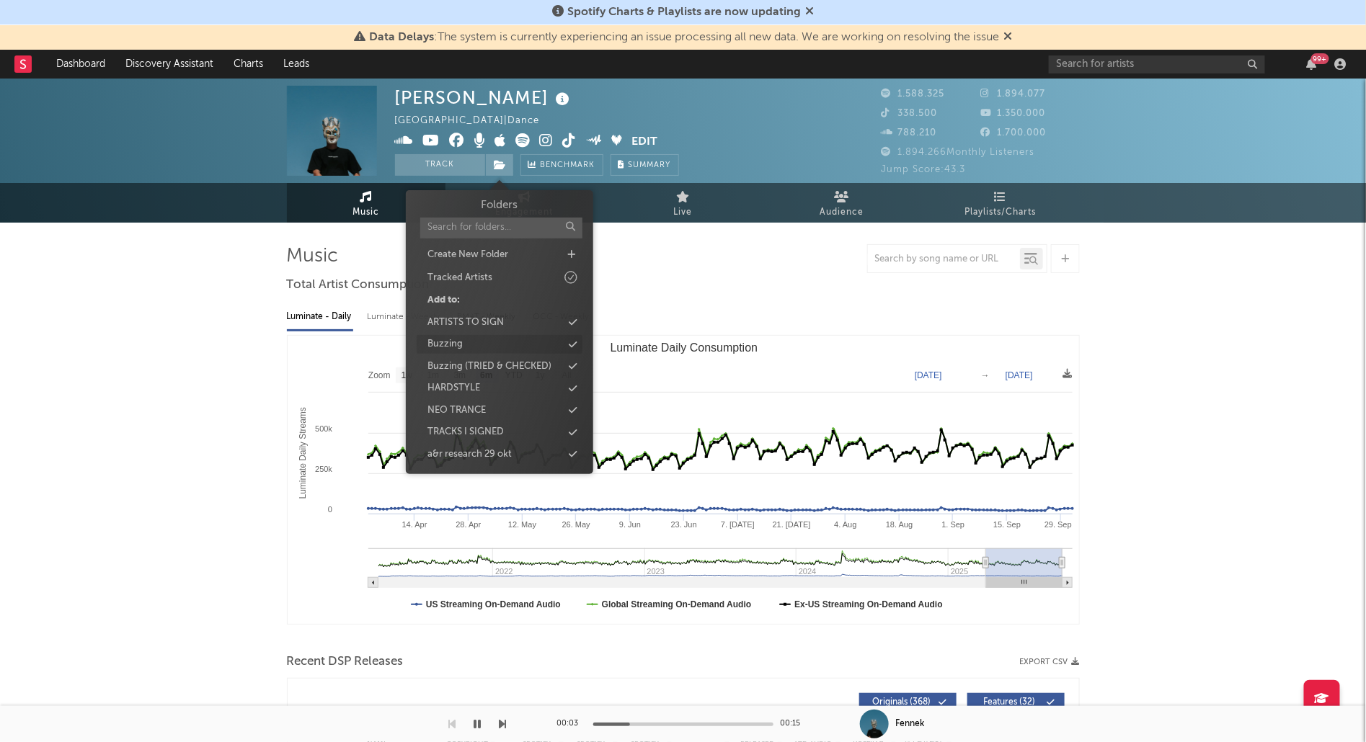
click at [480, 347] on div "Buzzing" at bounding box center [500, 344] width 166 height 19
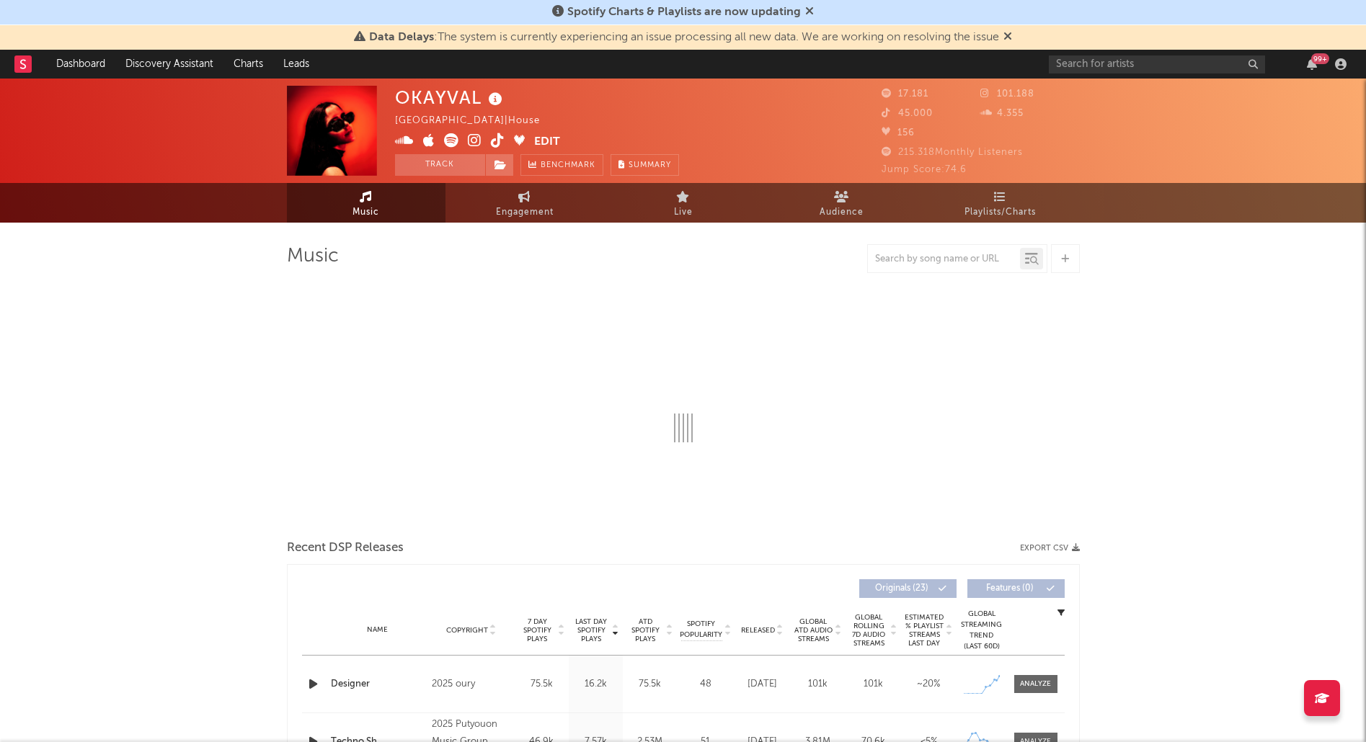
select select "6m"
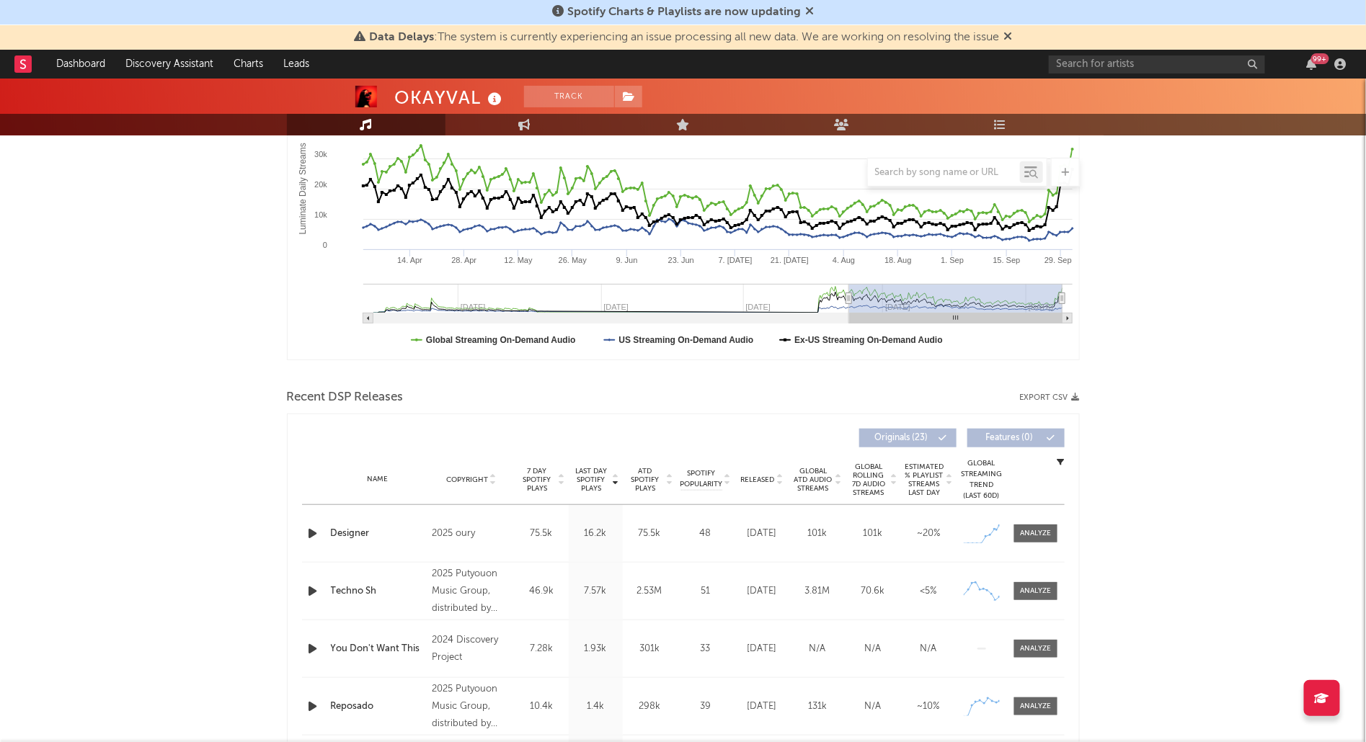
scroll to position [263, 0]
click at [317, 532] on icon "button" at bounding box center [313, 535] width 15 height 18
click at [1053, 535] on span at bounding box center [1035, 535] width 43 height 18
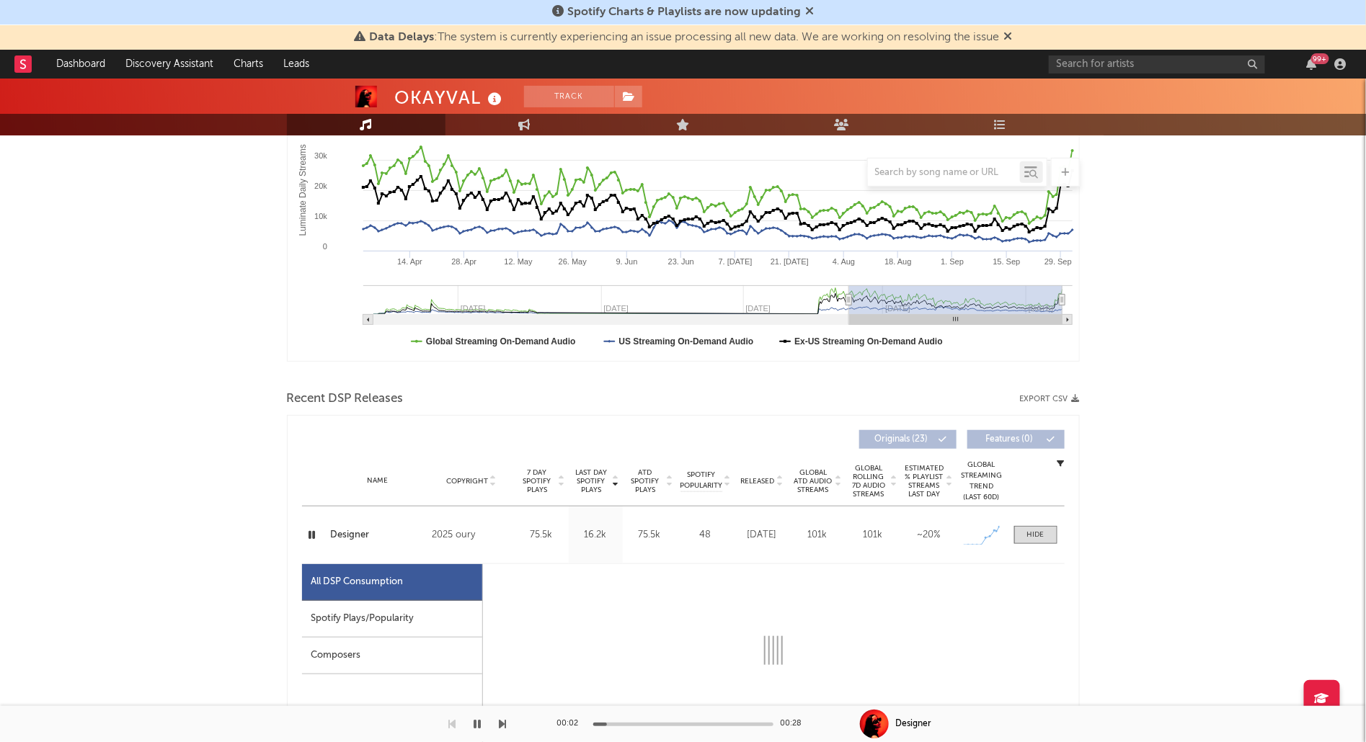
click at [429, 607] on div "Spotify Plays/Popularity" at bounding box center [392, 619] width 180 height 37
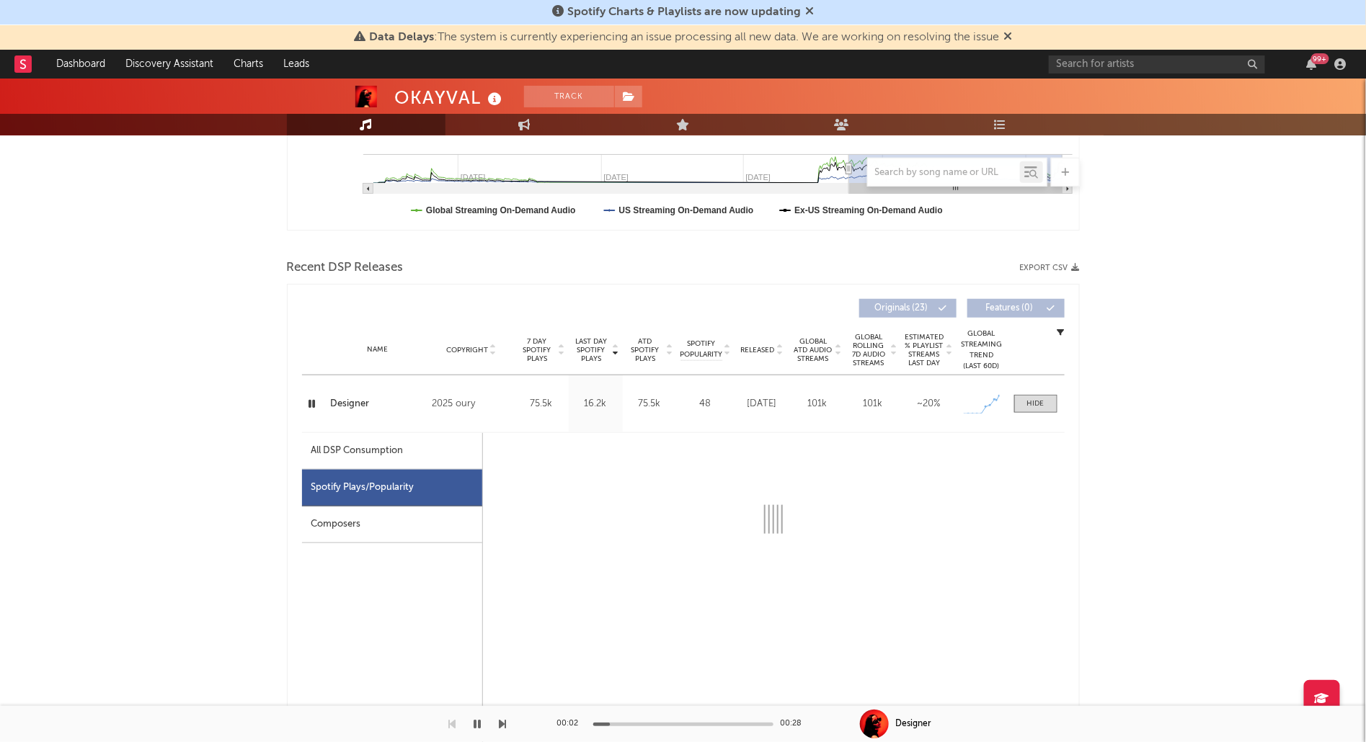
scroll to position [395, 0]
select select "1w"
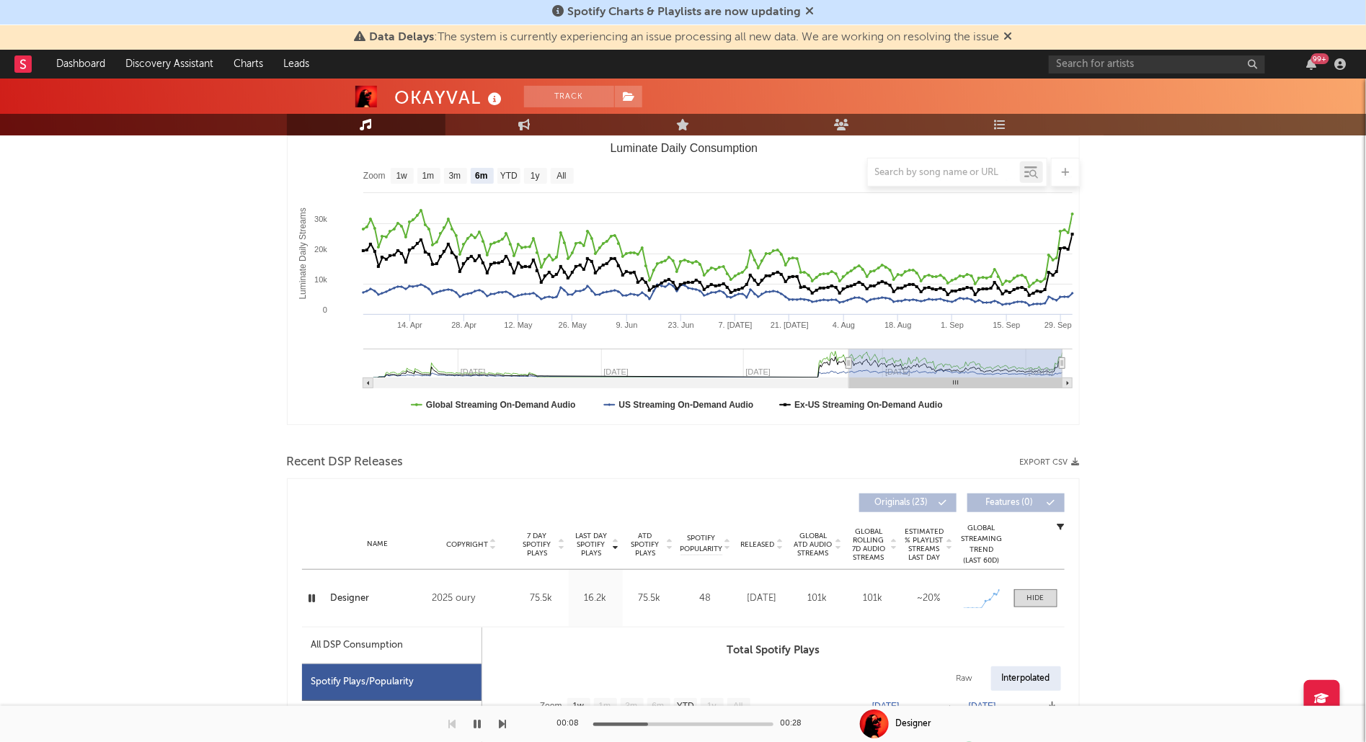
scroll to position [0, 0]
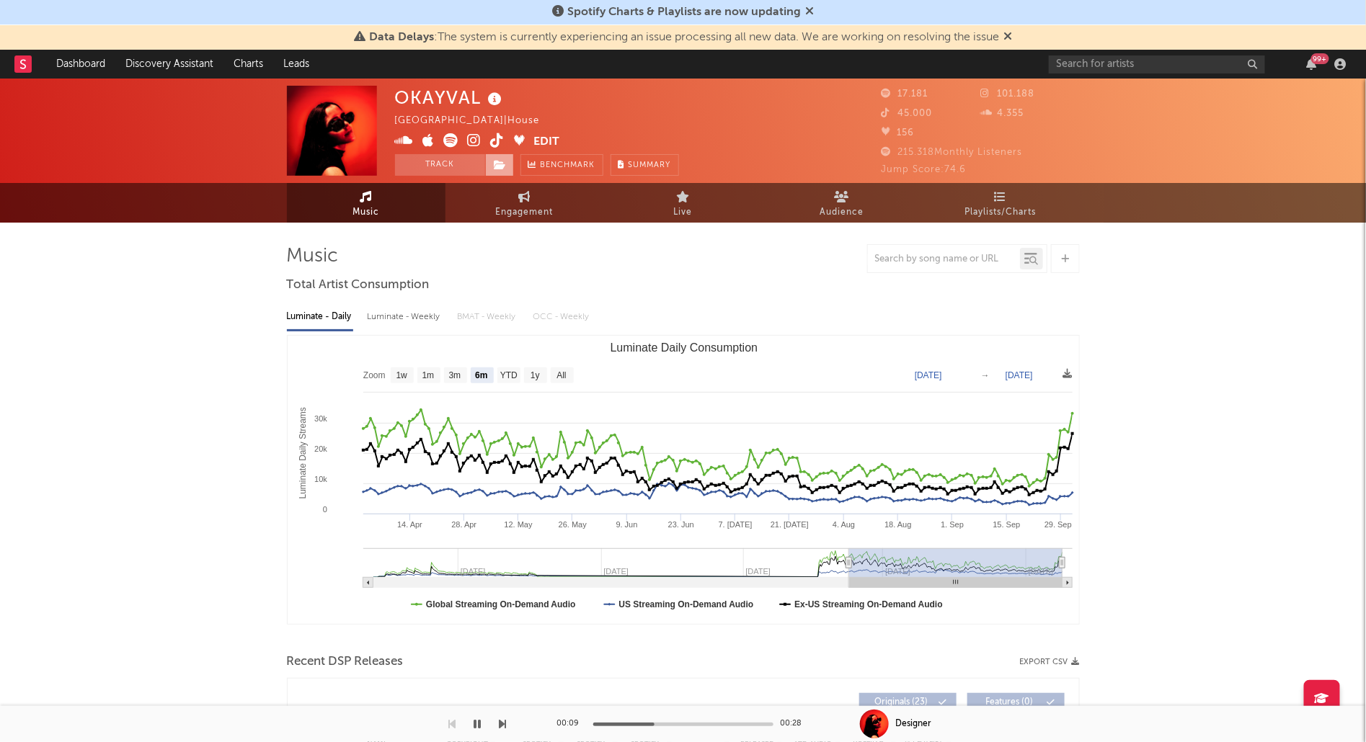
click at [502, 163] on icon at bounding box center [500, 165] width 12 height 10
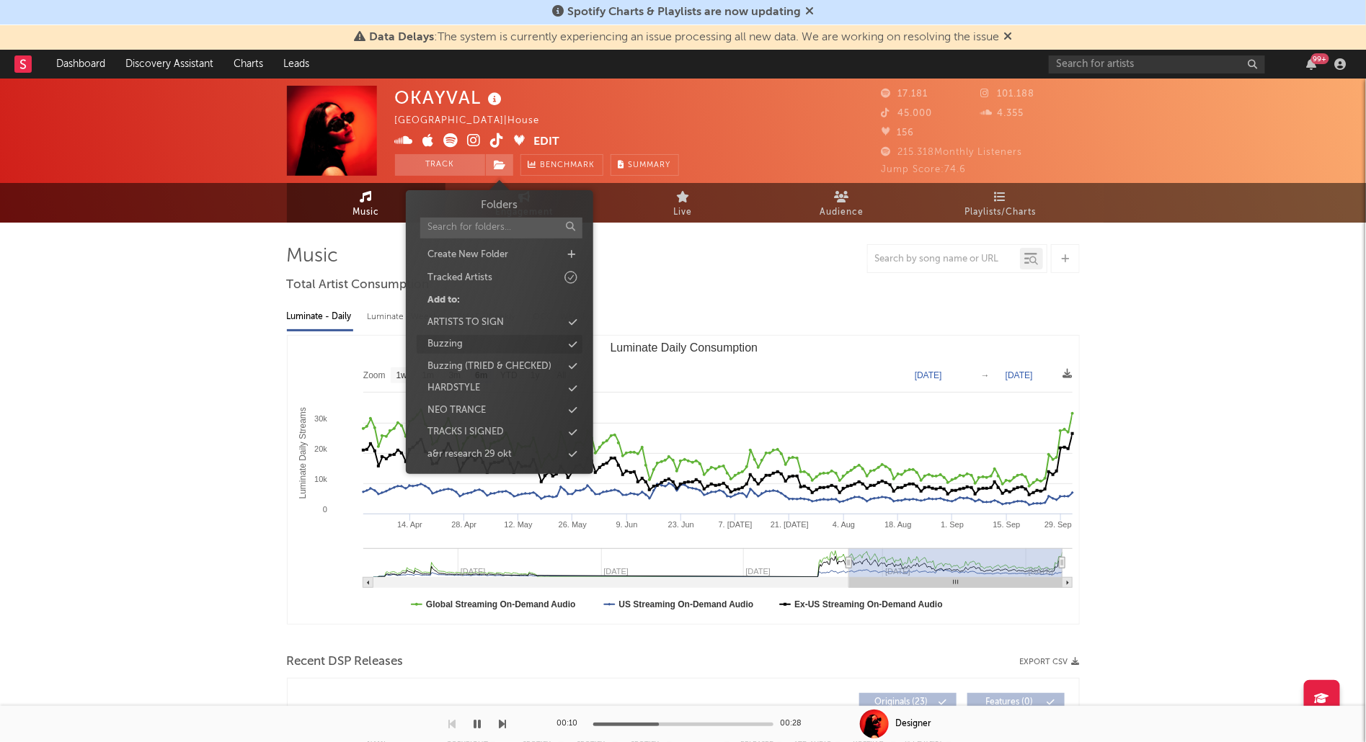
click at [488, 346] on div "Buzzing" at bounding box center [500, 344] width 166 height 19
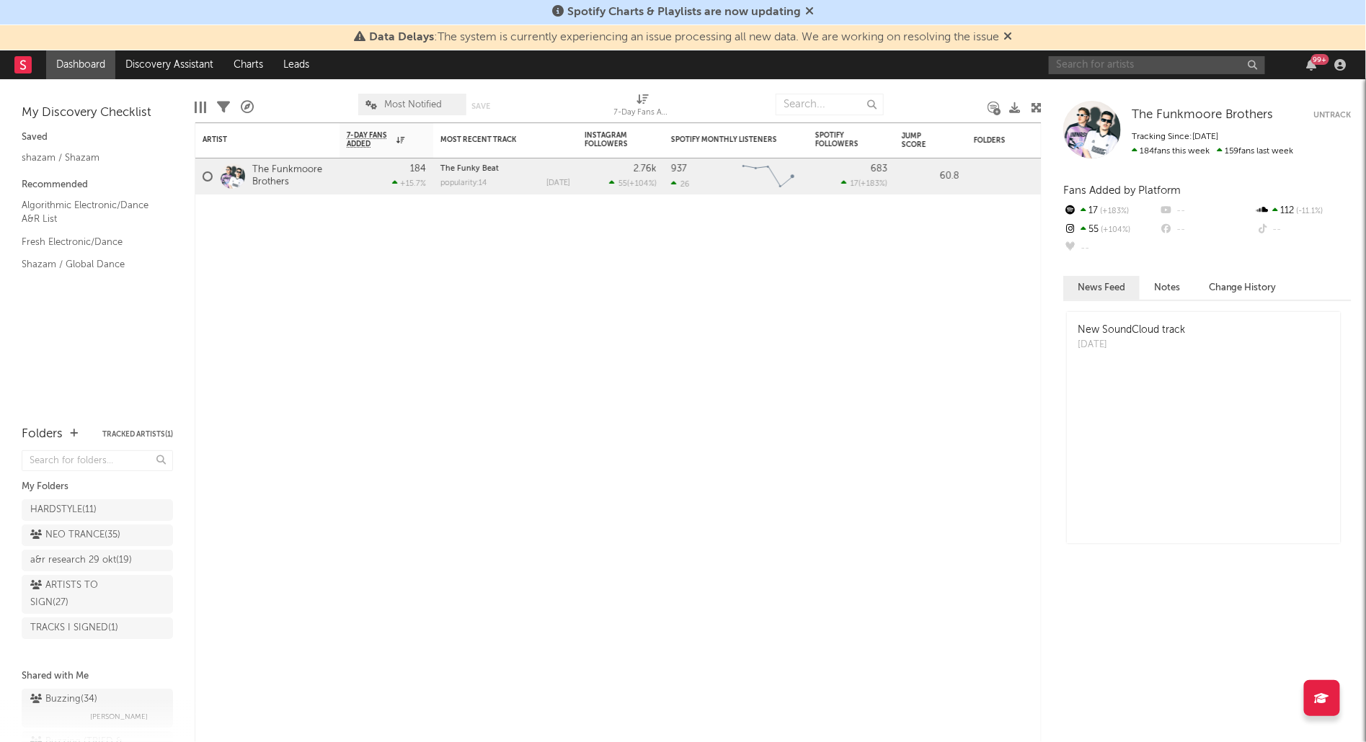
click at [1095, 69] on input "text" at bounding box center [1157, 65] width 216 height 18
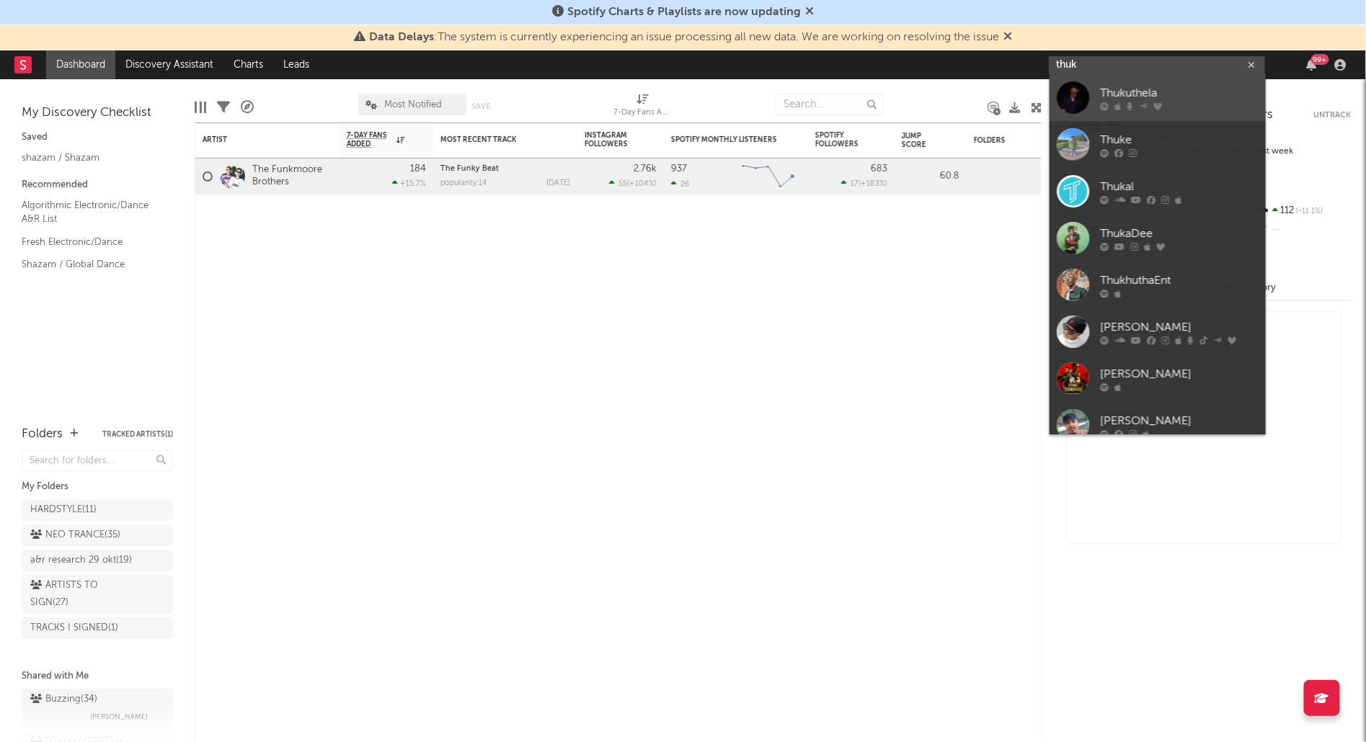
type input "thuk"
click at [1136, 95] on div "Thukuthela" at bounding box center [1179, 92] width 159 height 17
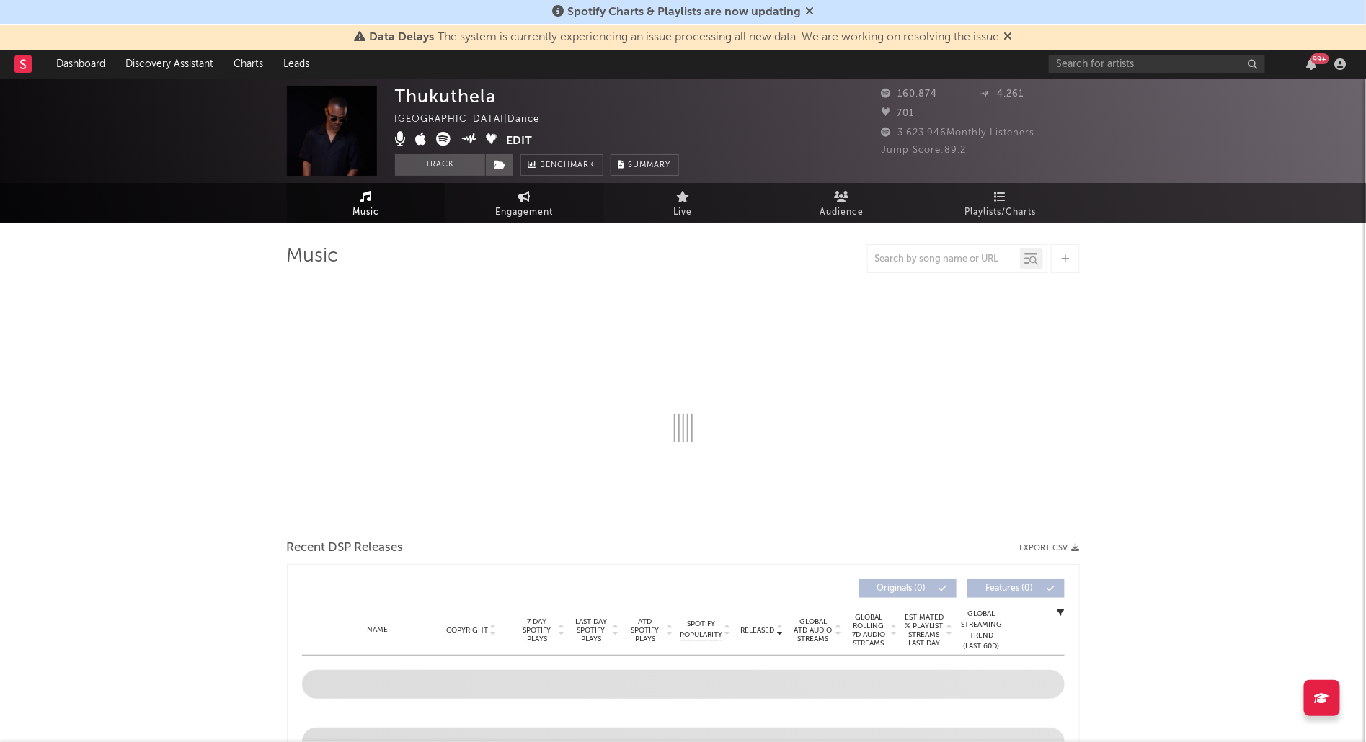
select select "1w"
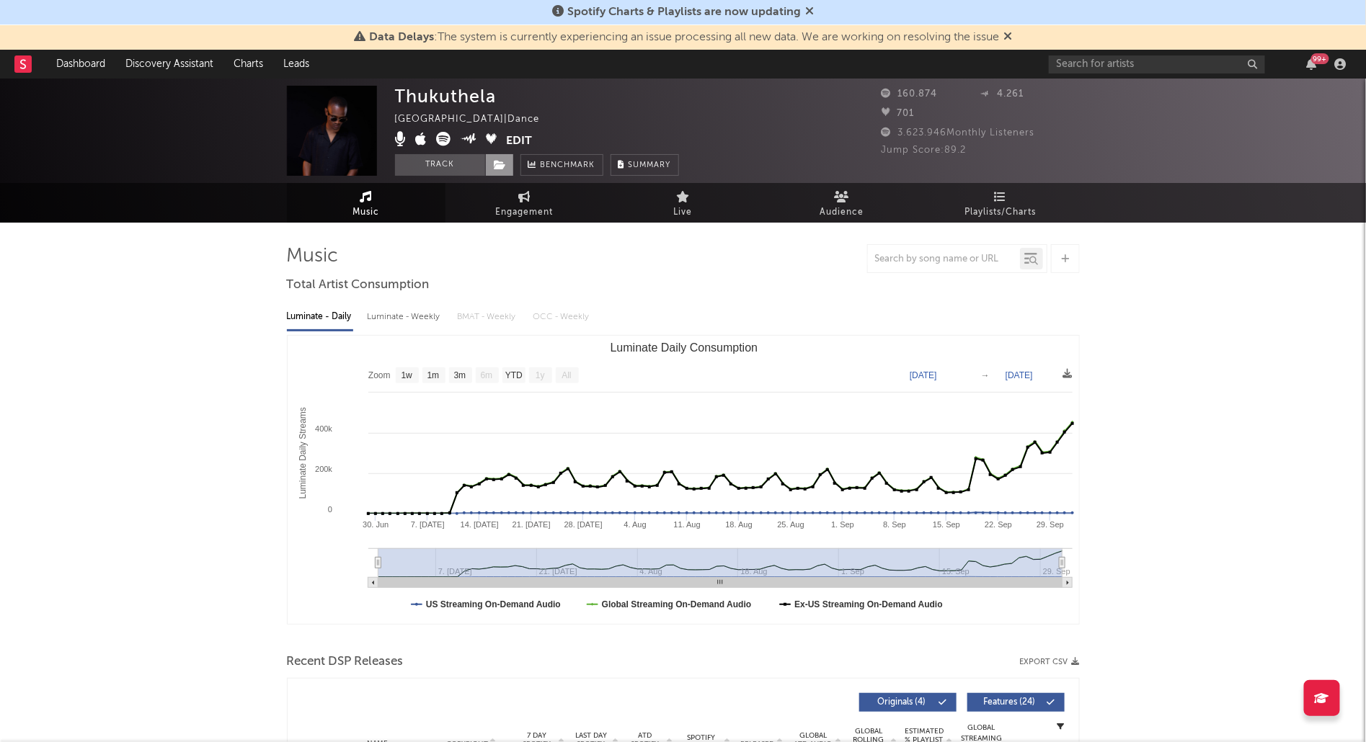
click at [503, 166] on icon at bounding box center [500, 165] width 12 height 10
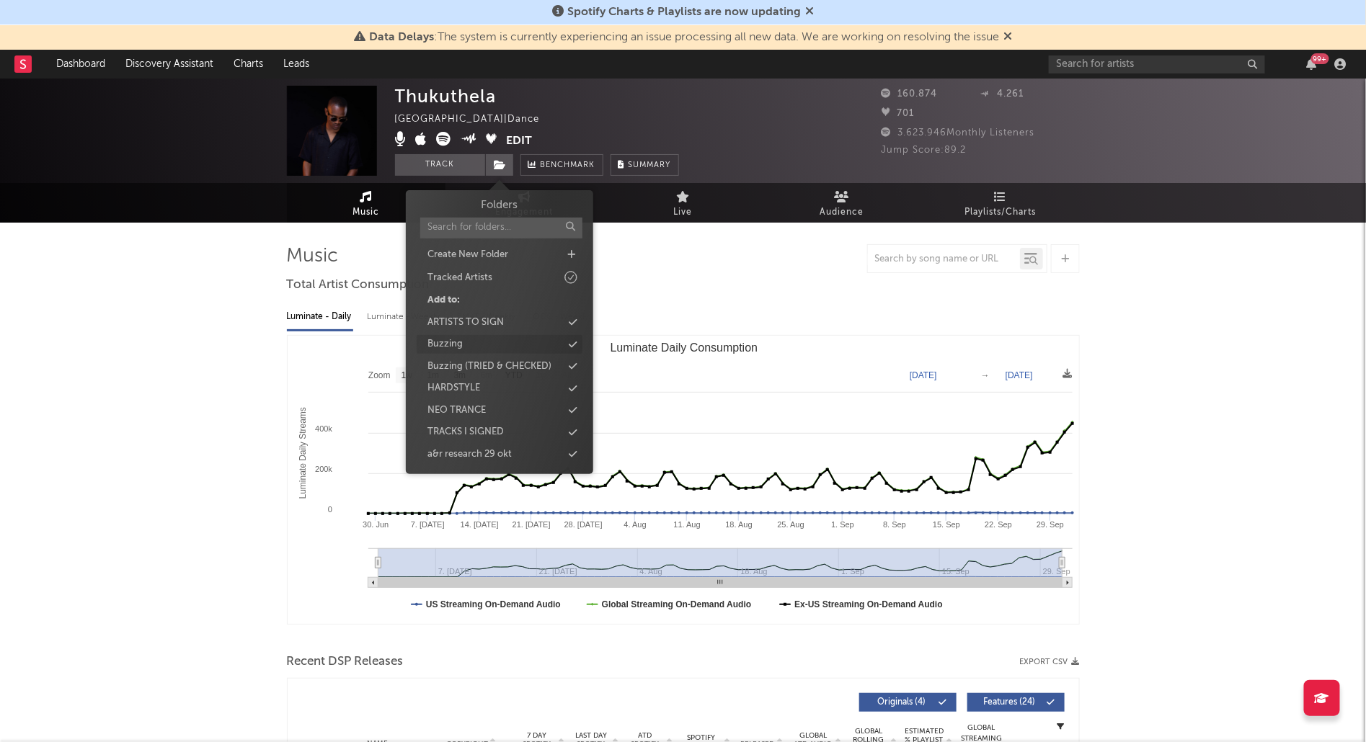
click at [461, 342] on div "Buzzing" at bounding box center [444, 344] width 35 height 14
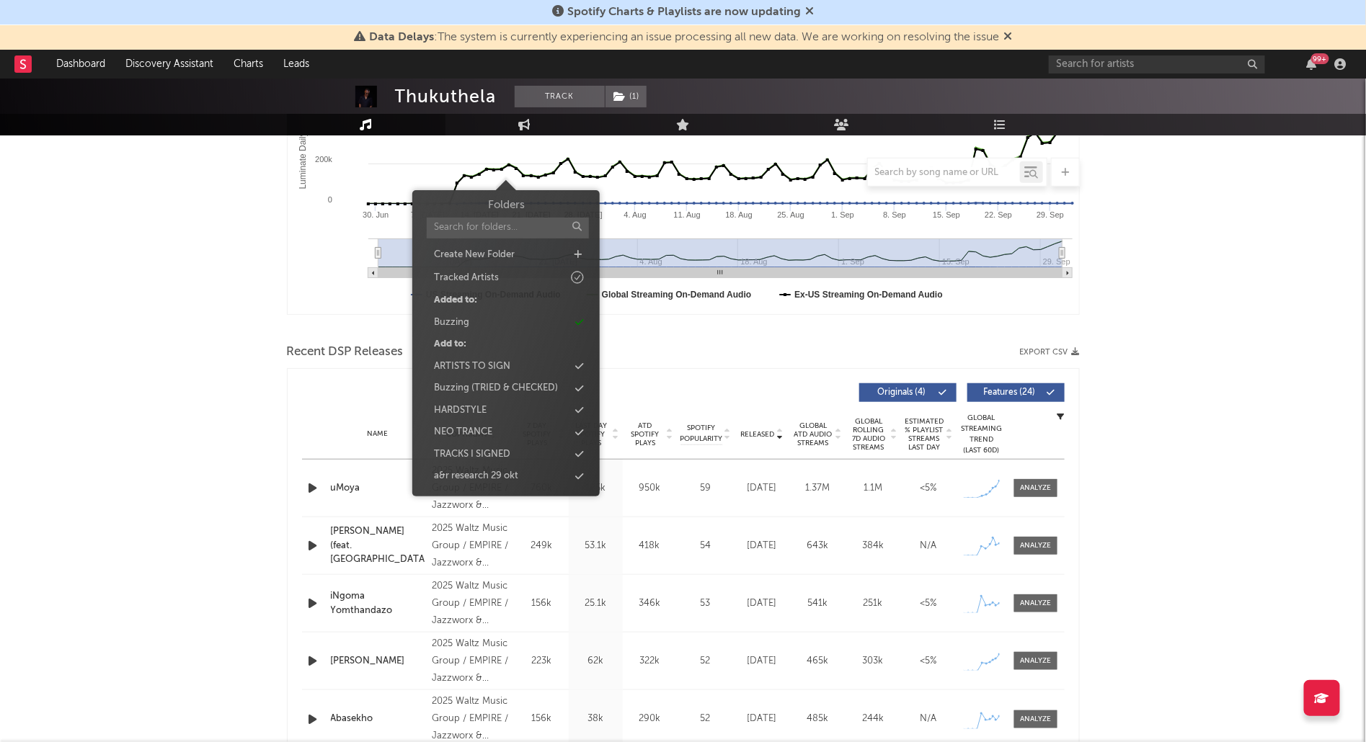
scroll to position [311, 0]
click at [177, 453] on div "Thukuthela Track ( 1 ) [GEOGRAPHIC_DATA] | Dance Edit Track ( 1 ) Benchmark Sum…" at bounding box center [683, 715] width 1366 height 1895
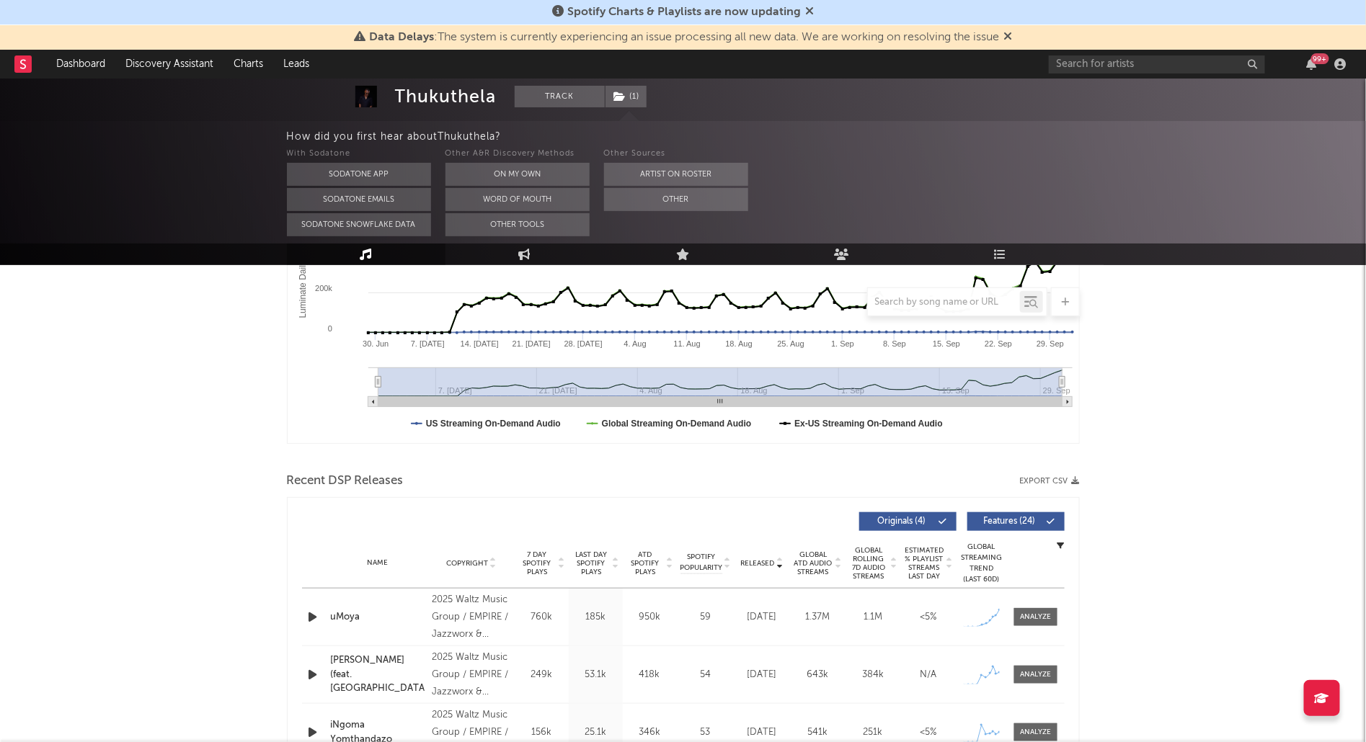
scroll to position [440, 0]
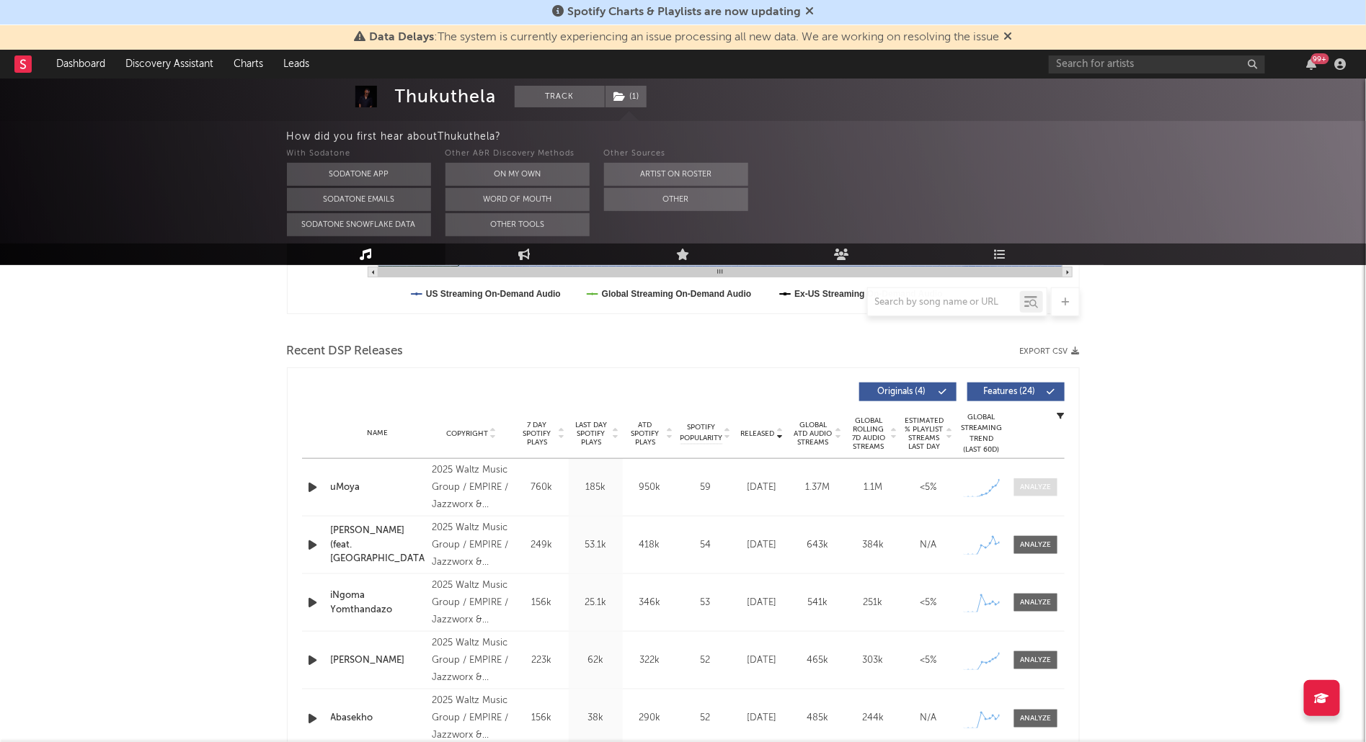
click at [1039, 490] on div at bounding box center [1035, 487] width 31 height 11
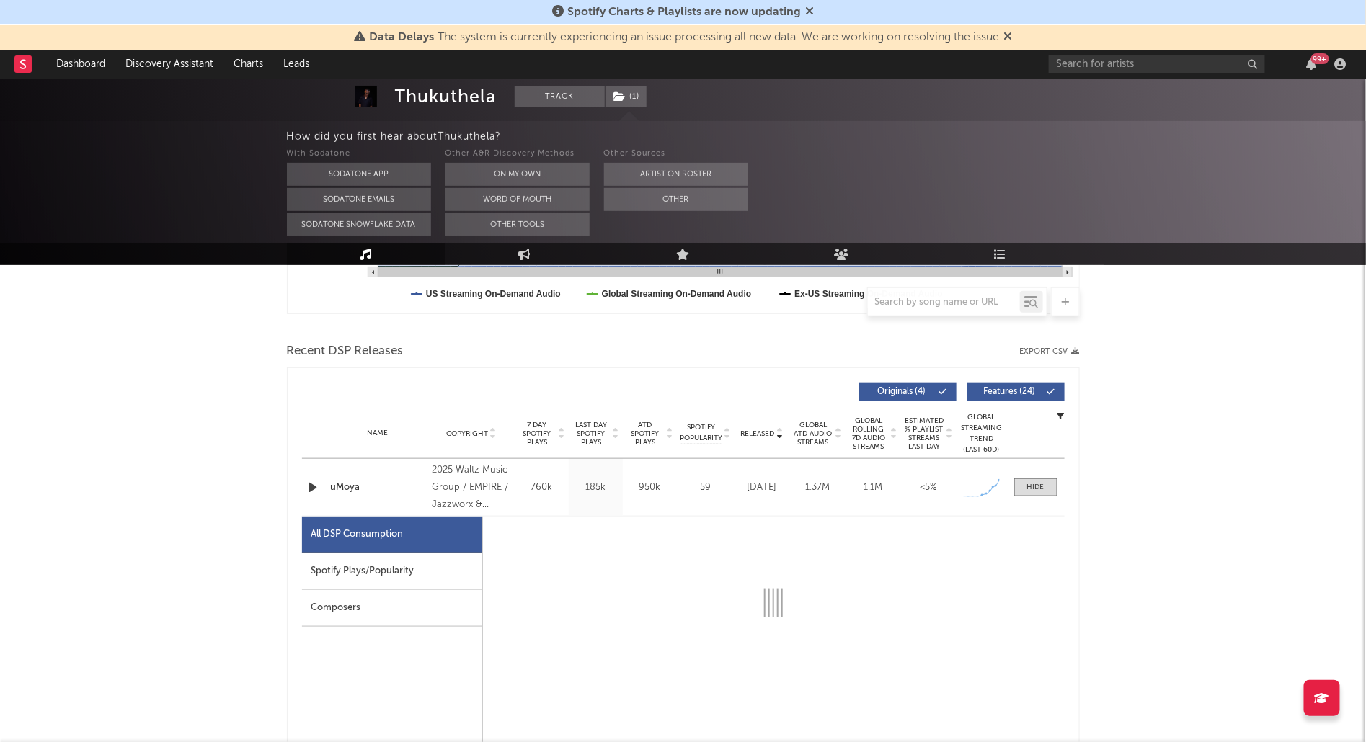
click at [401, 563] on div "Spotify Plays/Popularity" at bounding box center [392, 571] width 180 height 37
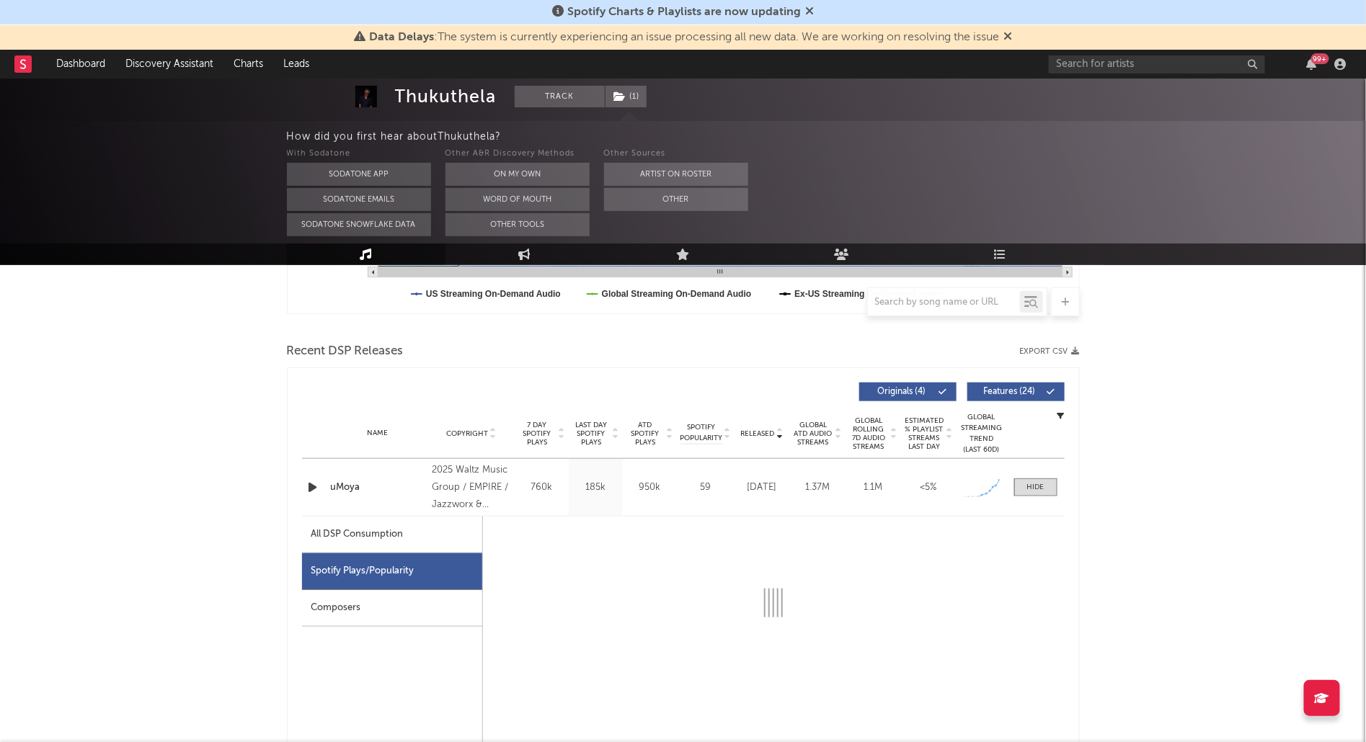
select select "1w"
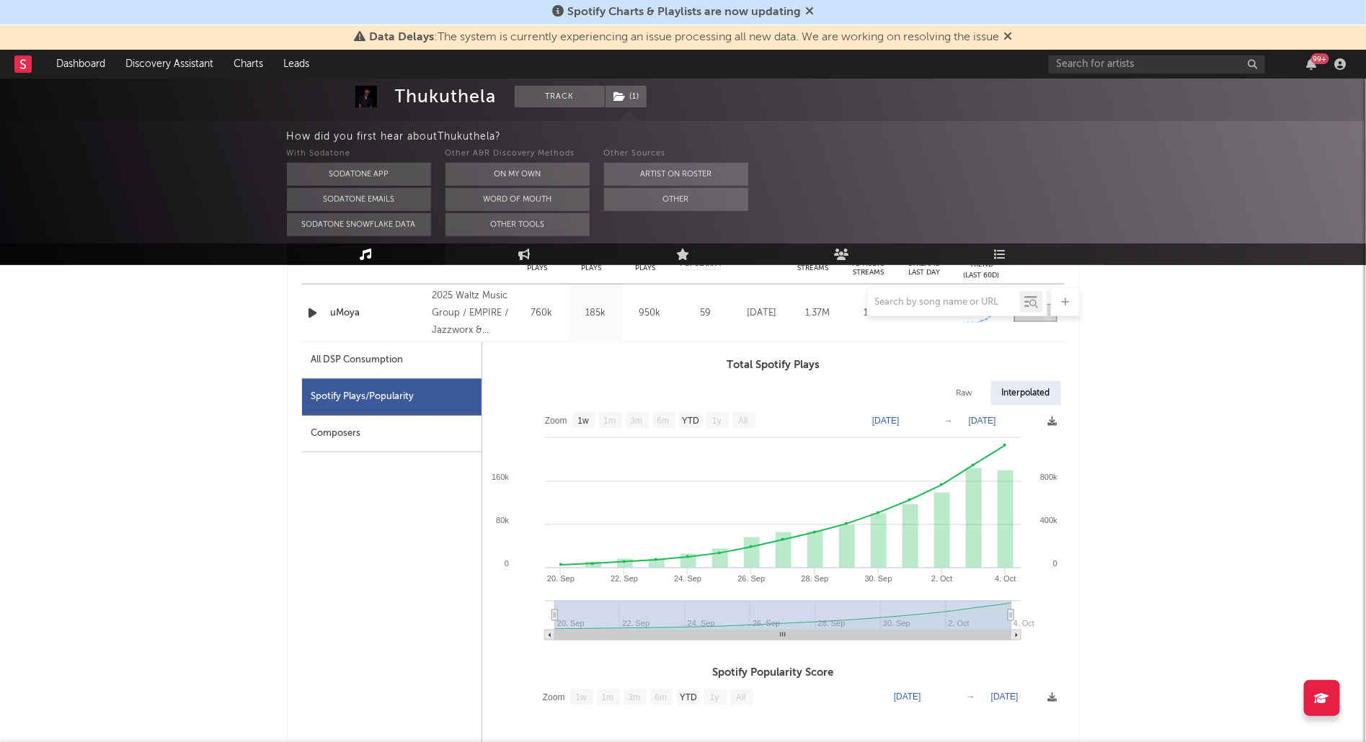
scroll to position [631, 0]
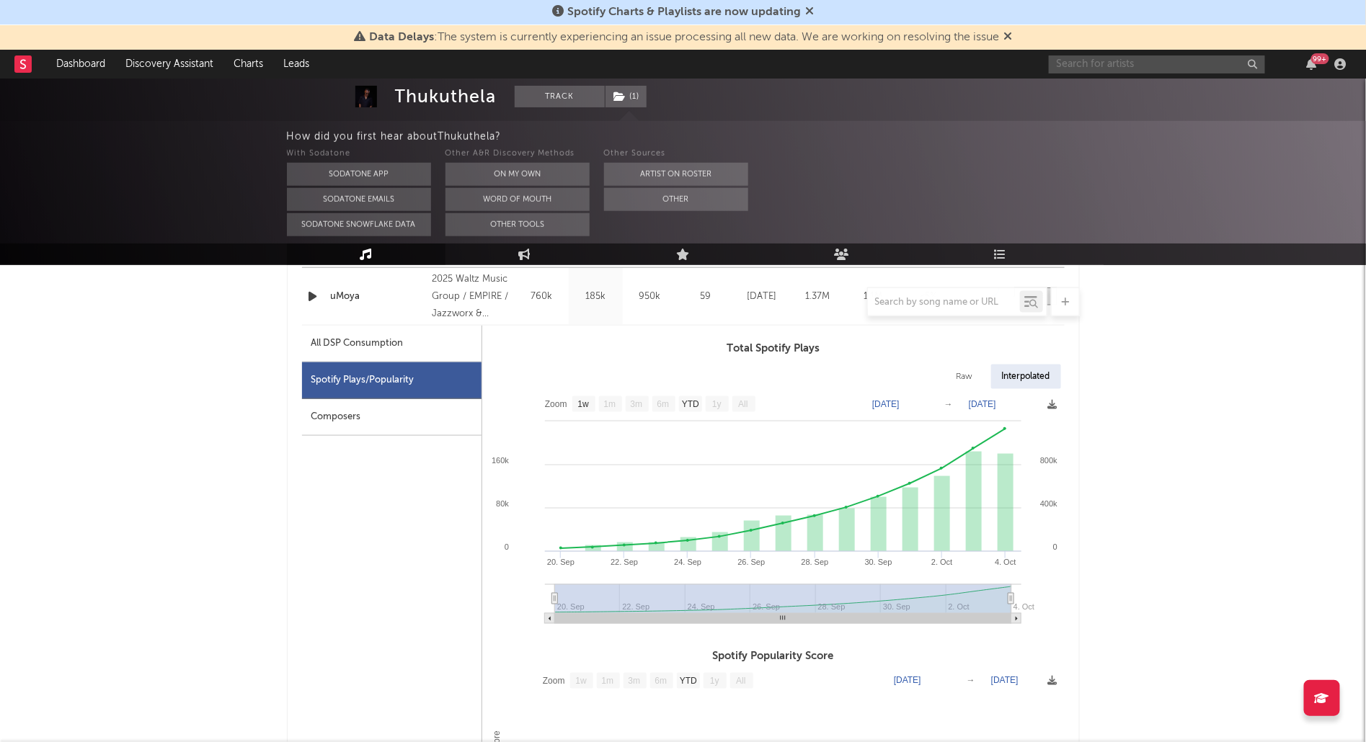
click at [1161, 69] on input "text" at bounding box center [1157, 64] width 216 height 18
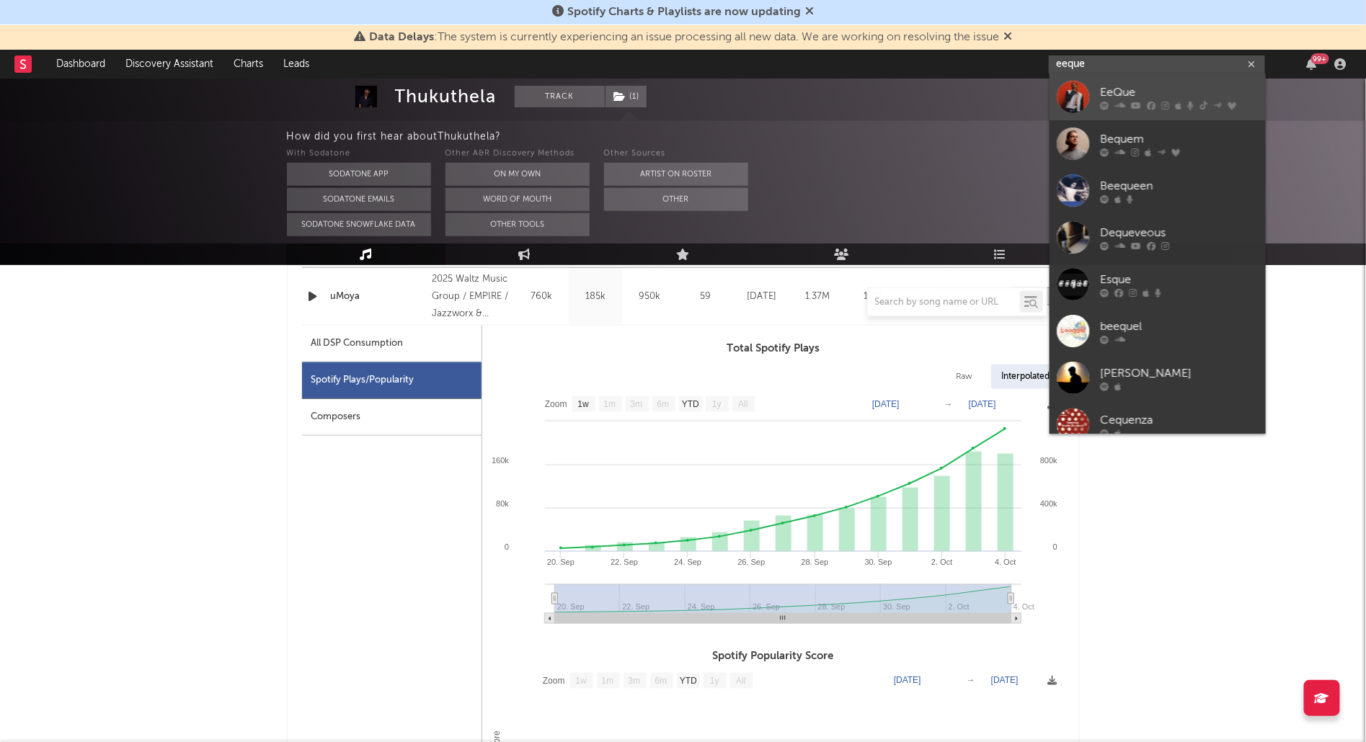
type input "eeque"
click at [1112, 88] on div "EeQue" at bounding box center [1179, 92] width 159 height 17
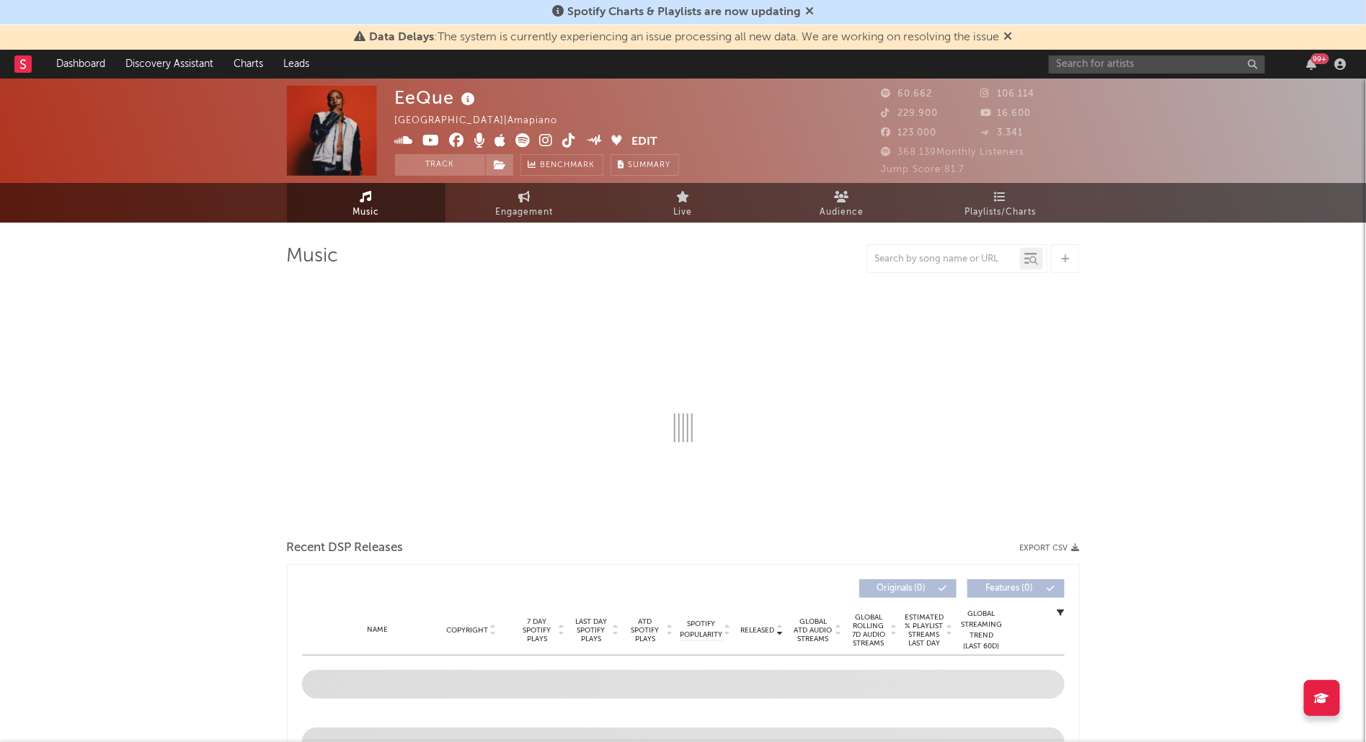
select select "6m"
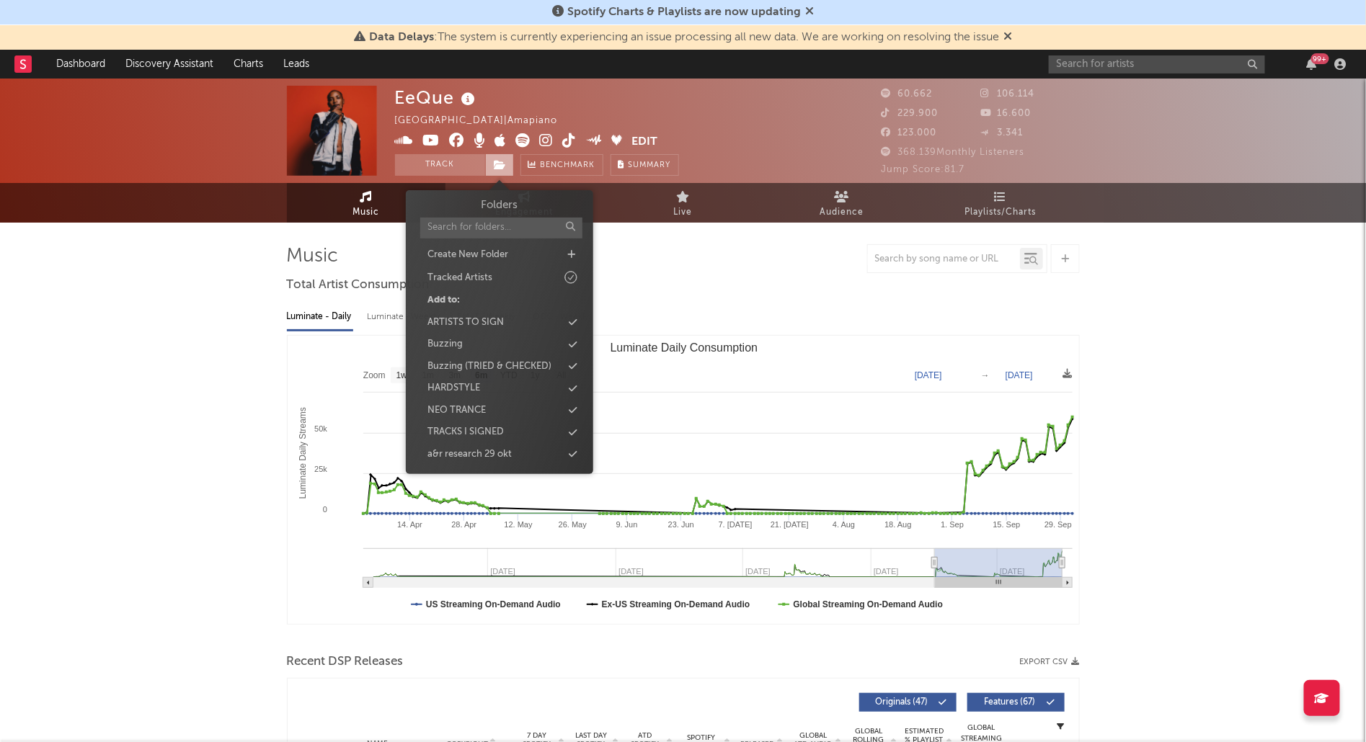
click at [496, 166] on icon at bounding box center [500, 165] width 12 height 10
click at [471, 344] on div "Buzzing" at bounding box center [500, 344] width 166 height 19
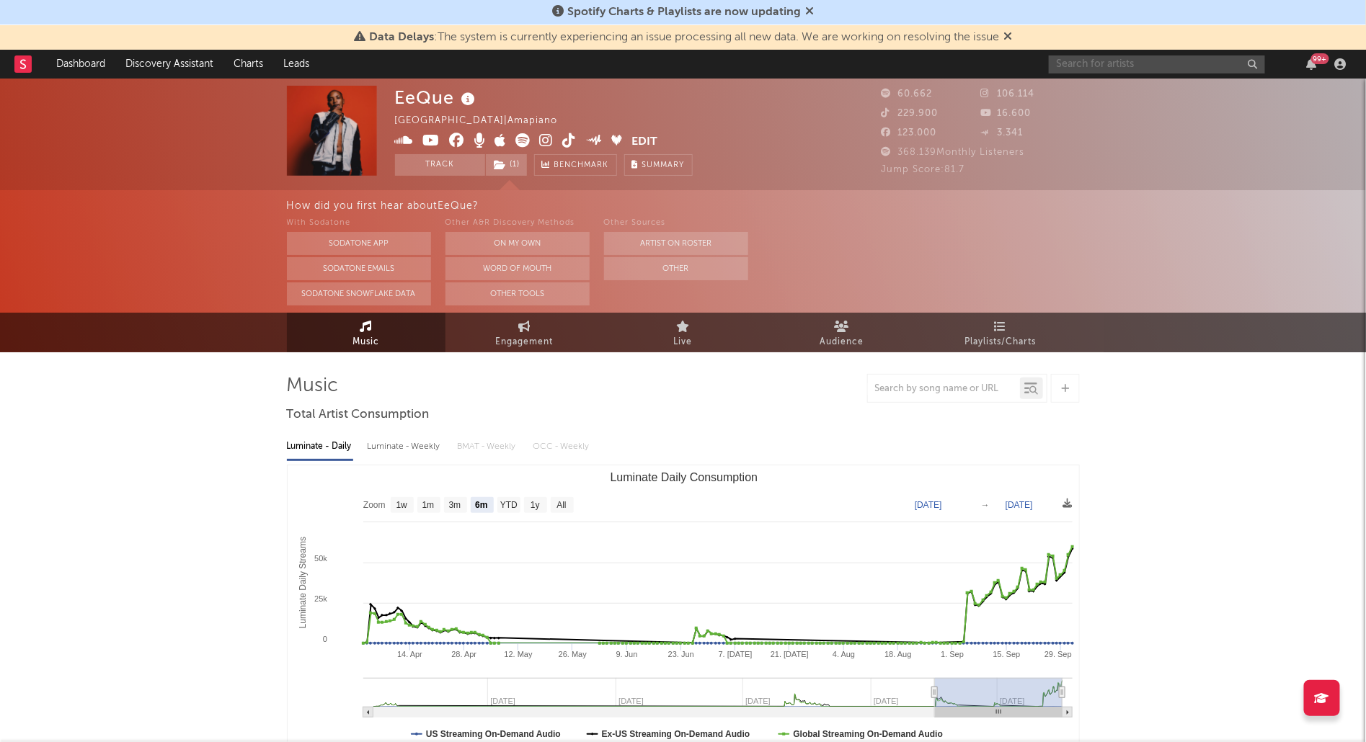
click at [1125, 63] on input "text" at bounding box center [1157, 64] width 216 height 18
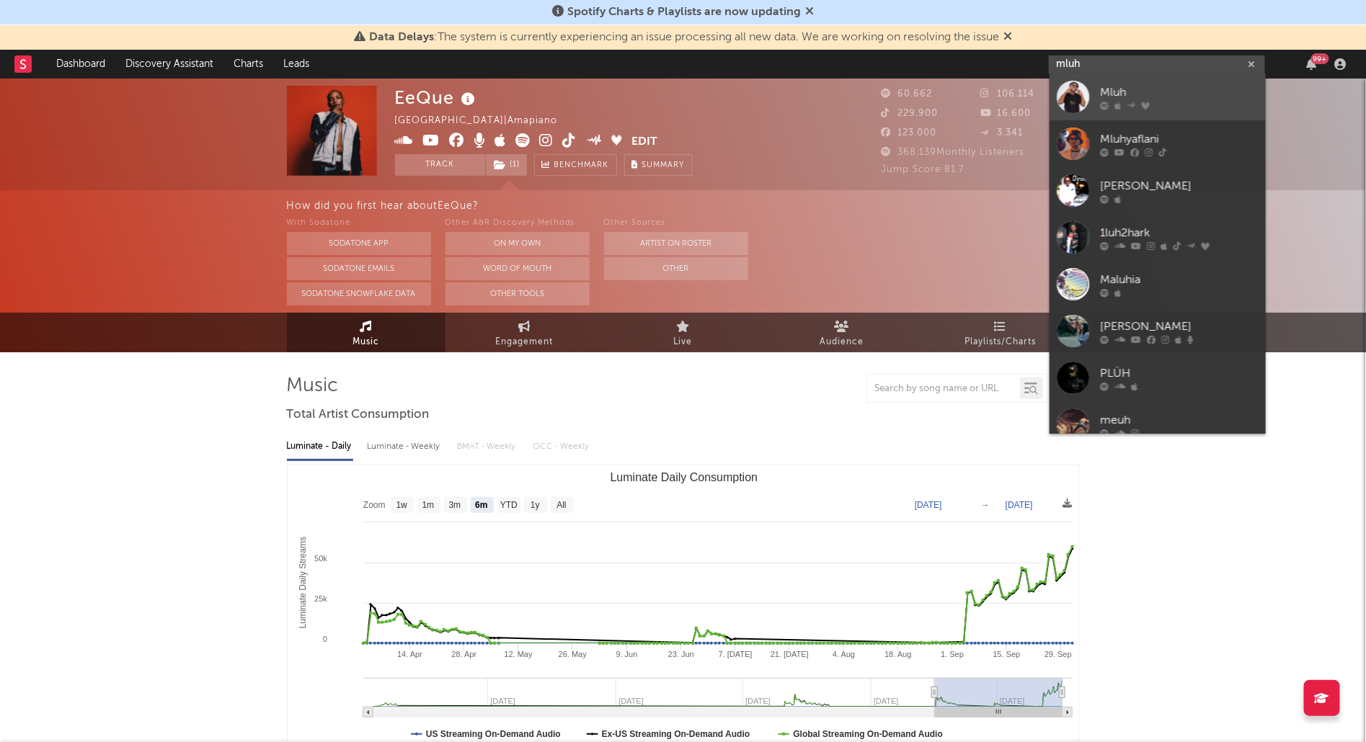
type input "mluh"
click at [1151, 87] on div "Mluh" at bounding box center [1179, 92] width 159 height 17
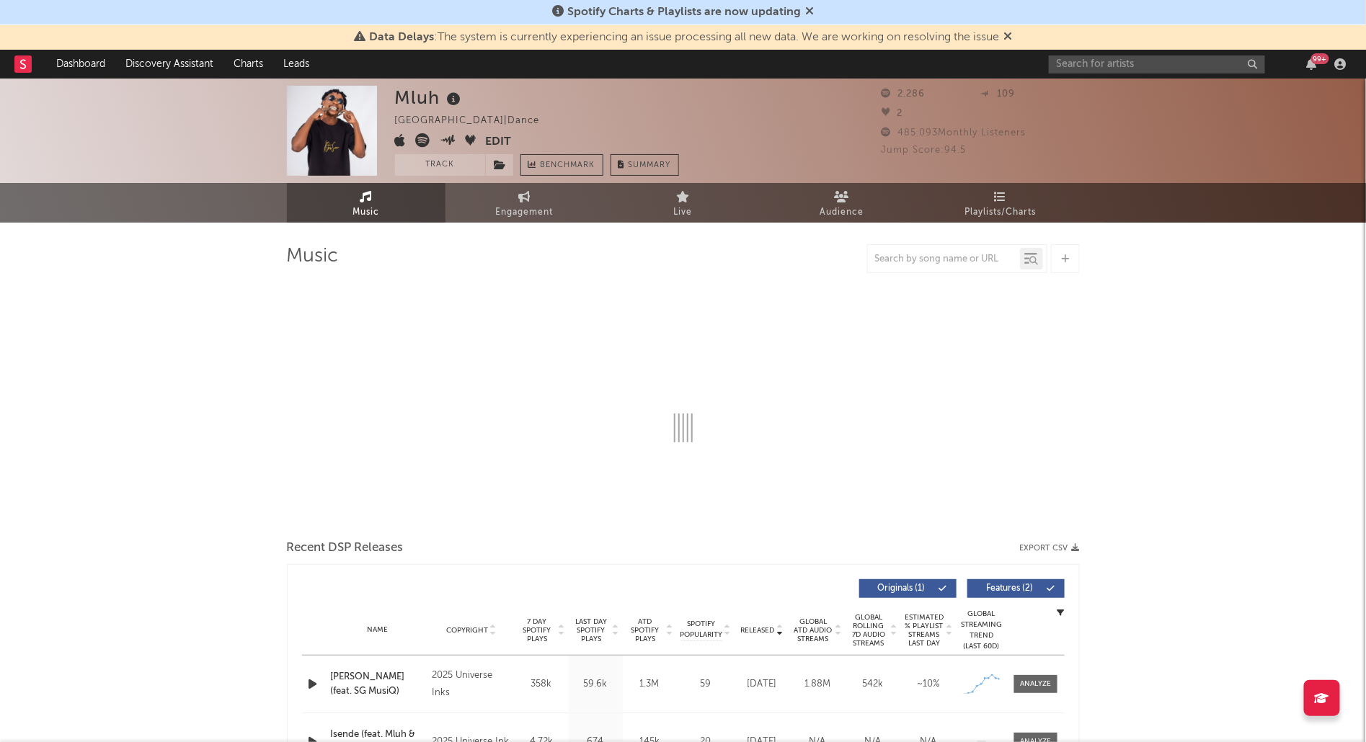
select select "1w"
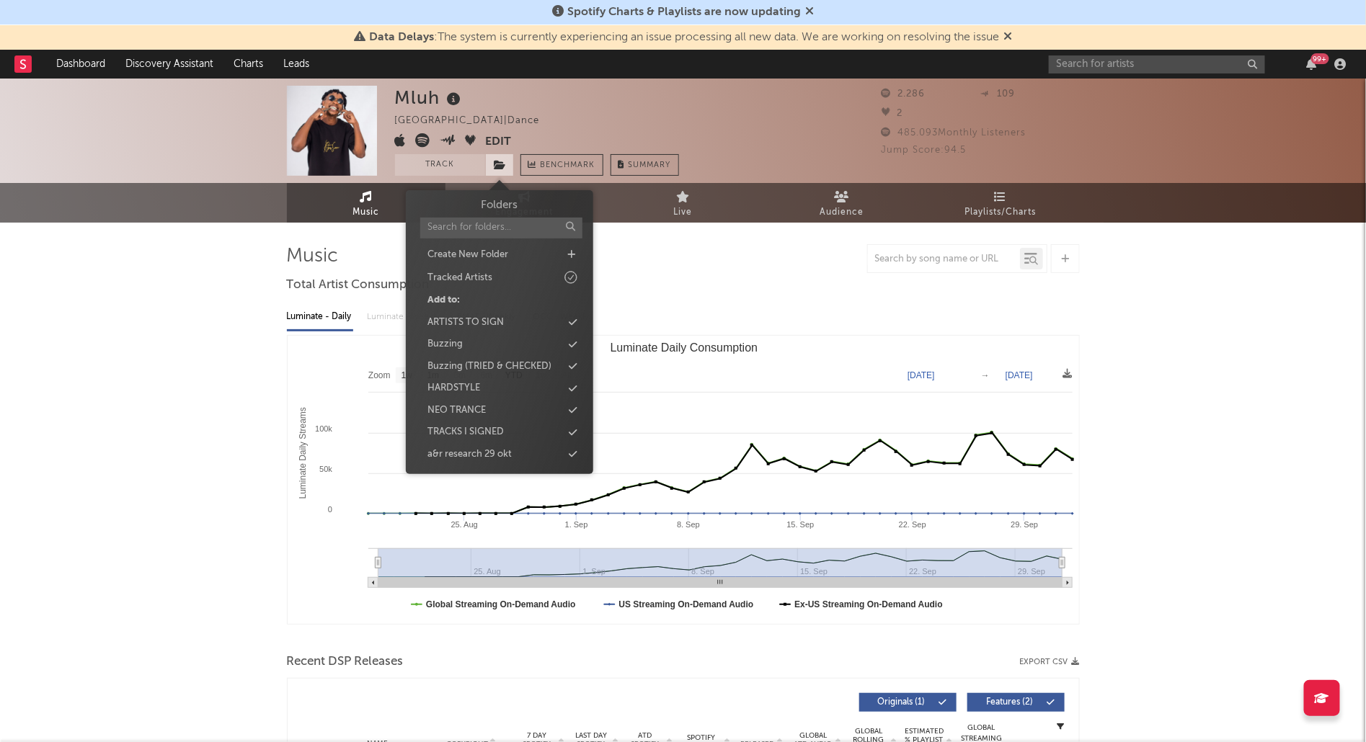
click at [500, 169] on icon at bounding box center [500, 165] width 12 height 10
click at [458, 339] on div "Buzzing" at bounding box center [444, 344] width 35 height 14
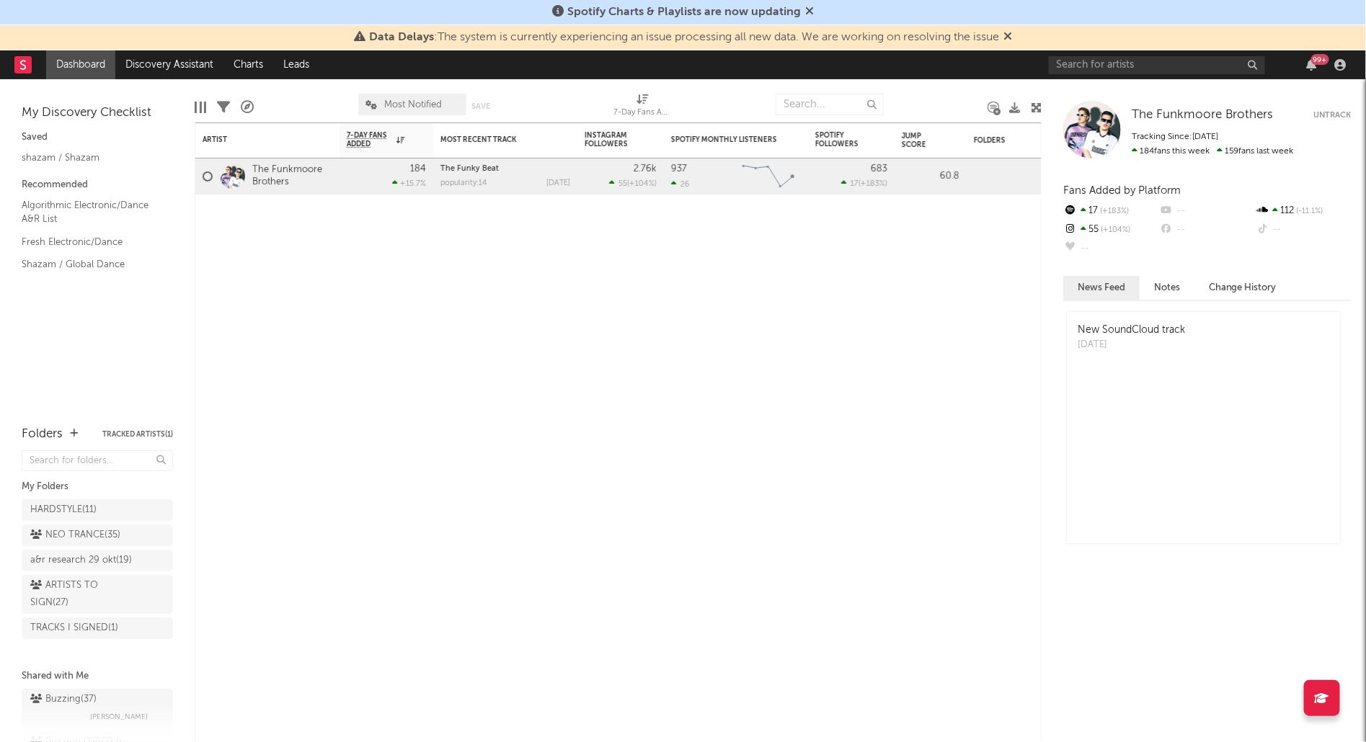
click at [1095, 80] on div "The Funkmoore Brothers The Funkmoore Brothers Untrack Tracking Since: [DATE] 18…" at bounding box center [1203, 410] width 324 height 663
click at [1102, 68] on input "text" at bounding box center [1157, 65] width 216 height 18
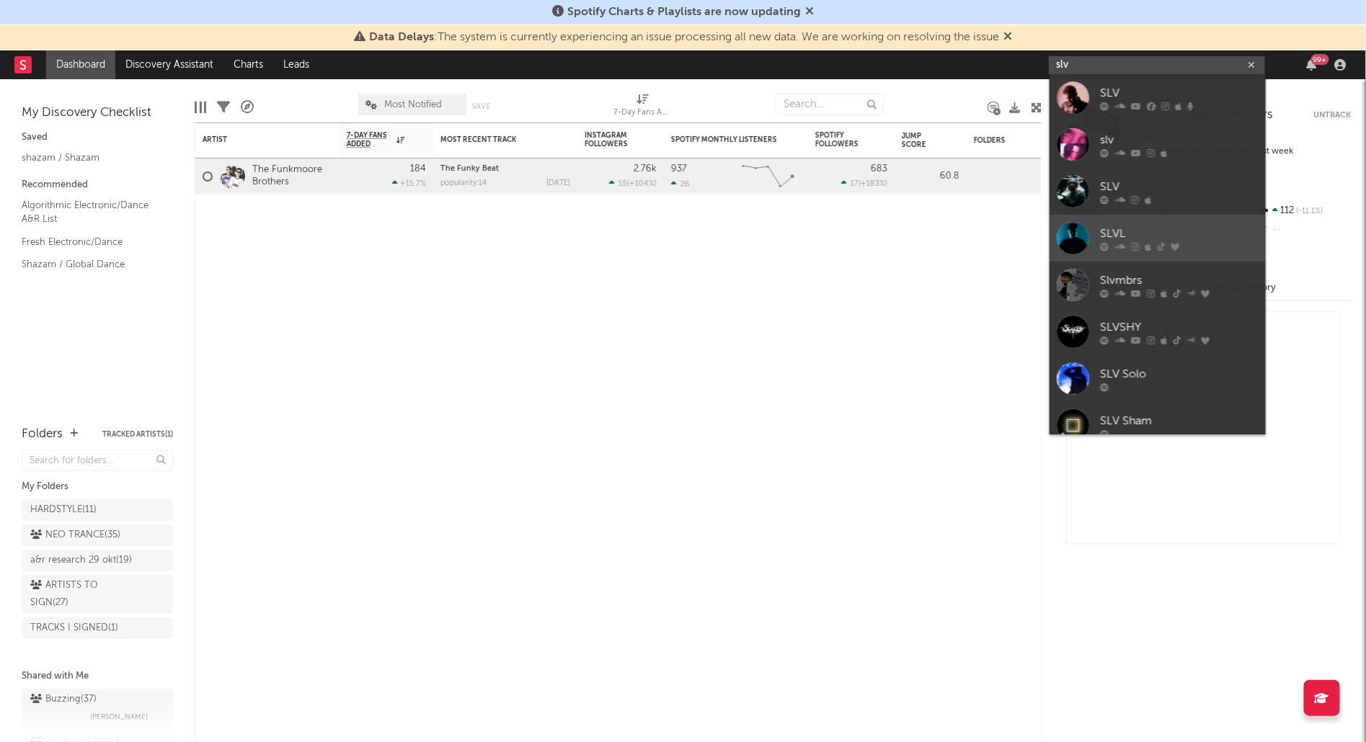
type input "slv"
click at [1112, 246] on div at bounding box center [1179, 246] width 159 height 9
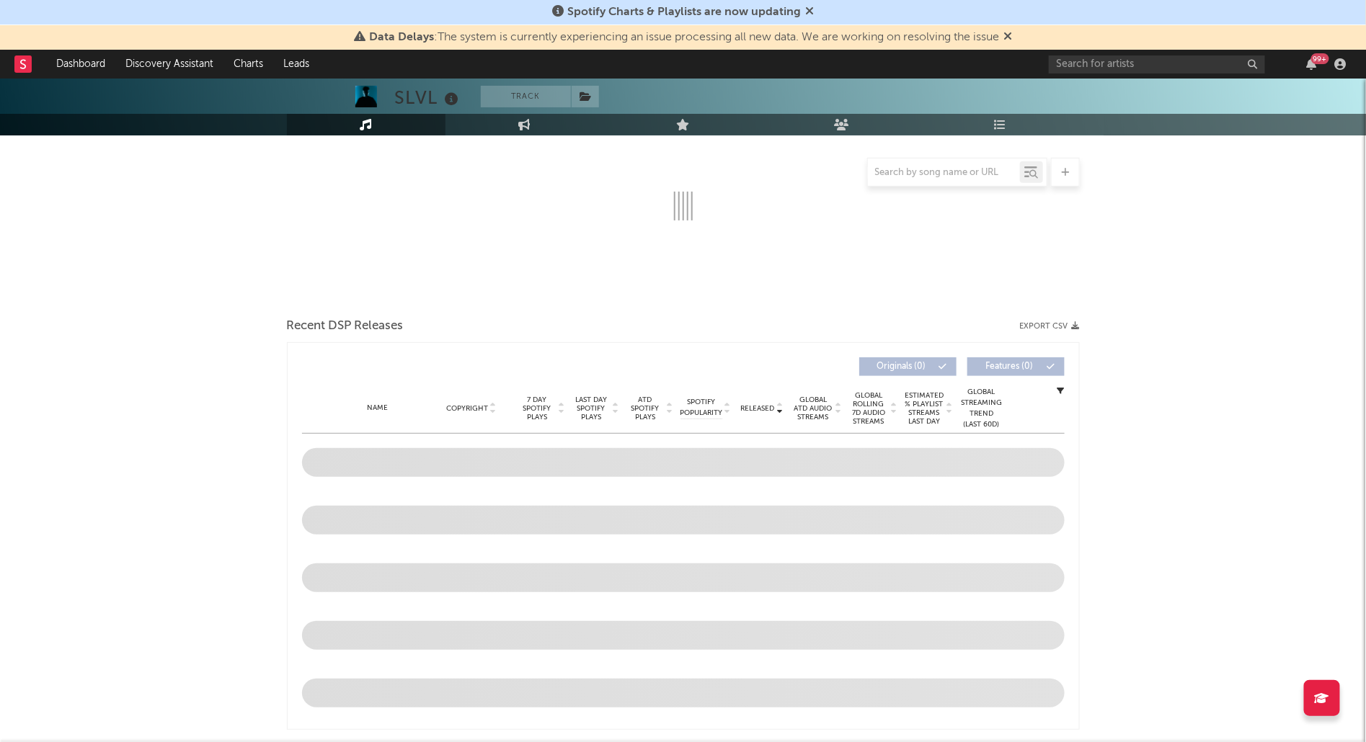
select select "1w"
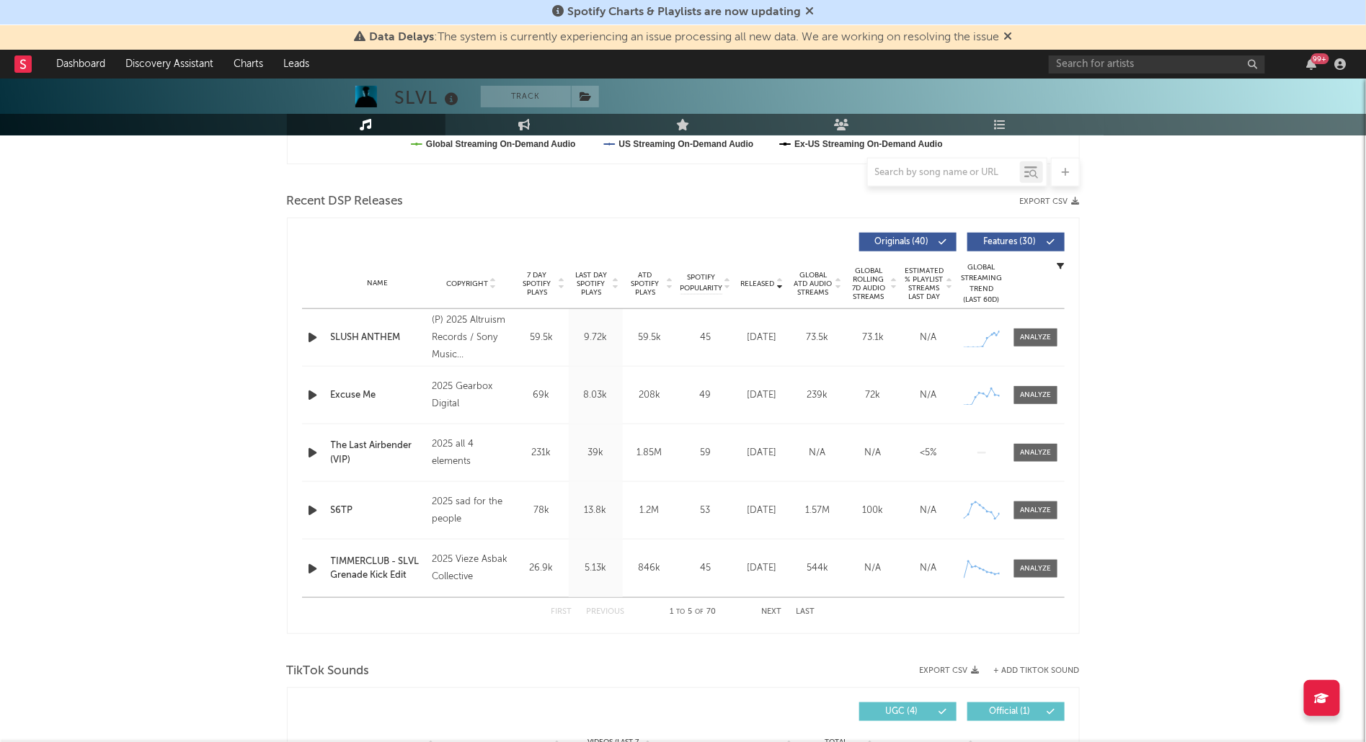
scroll to position [472, 0]
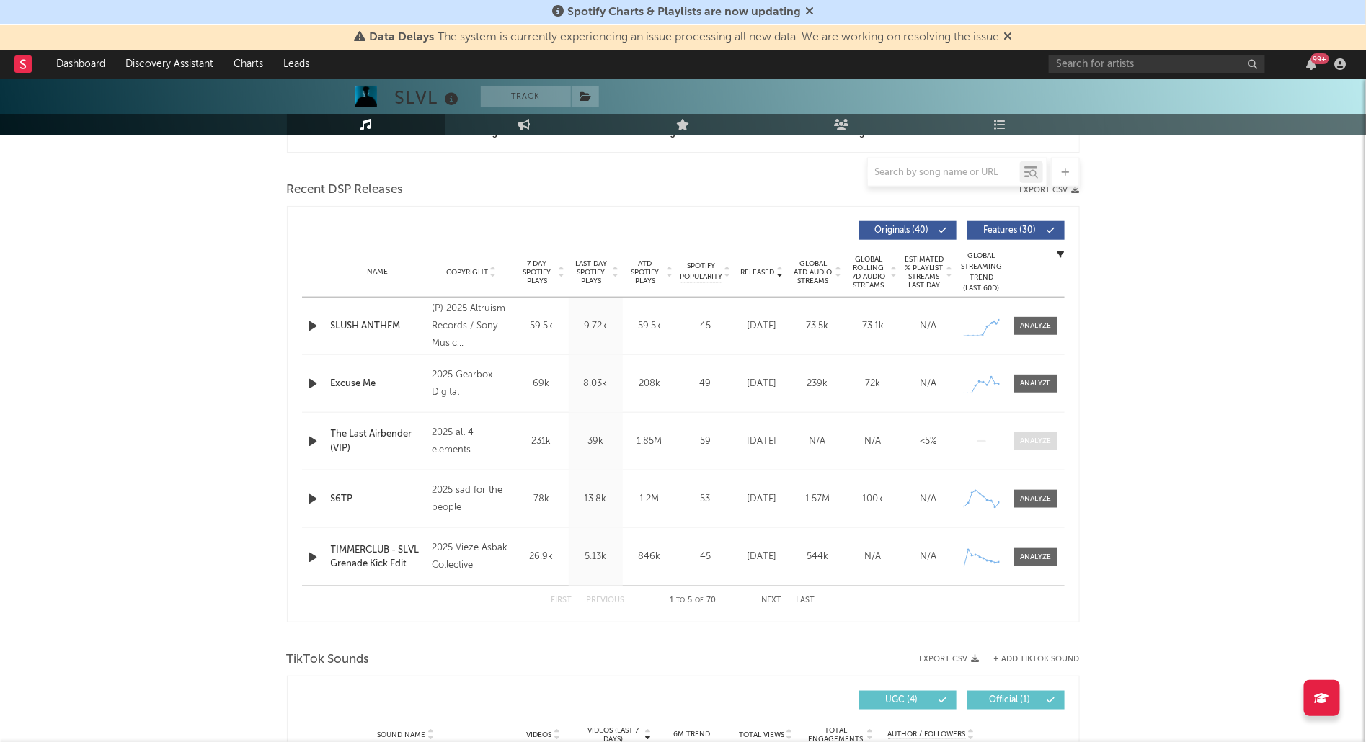
click at [1038, 440] on div at bounding box center [1035, 441] width 31 height 11
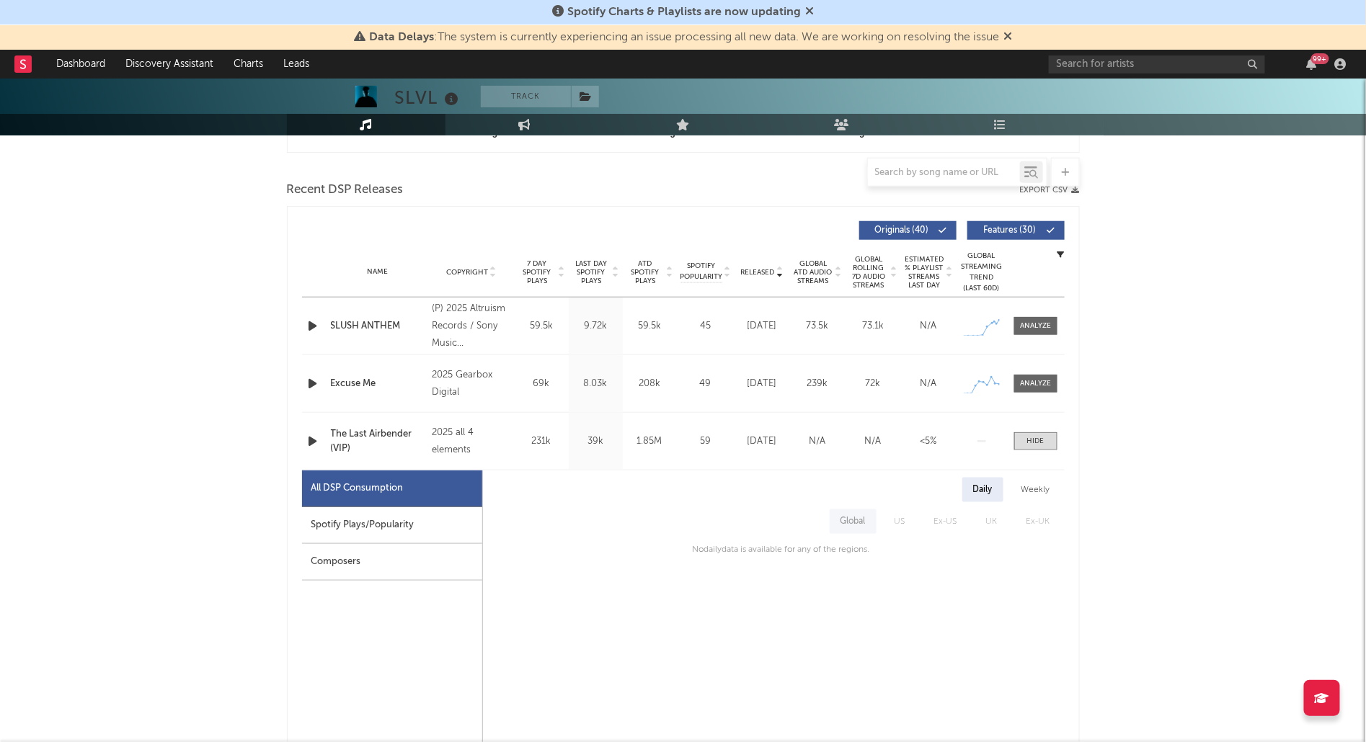
click at [334, 515] on div "Spotify Plays/Popularity" at bounding box center [392, 525] width 180 height 37
select select "1w"
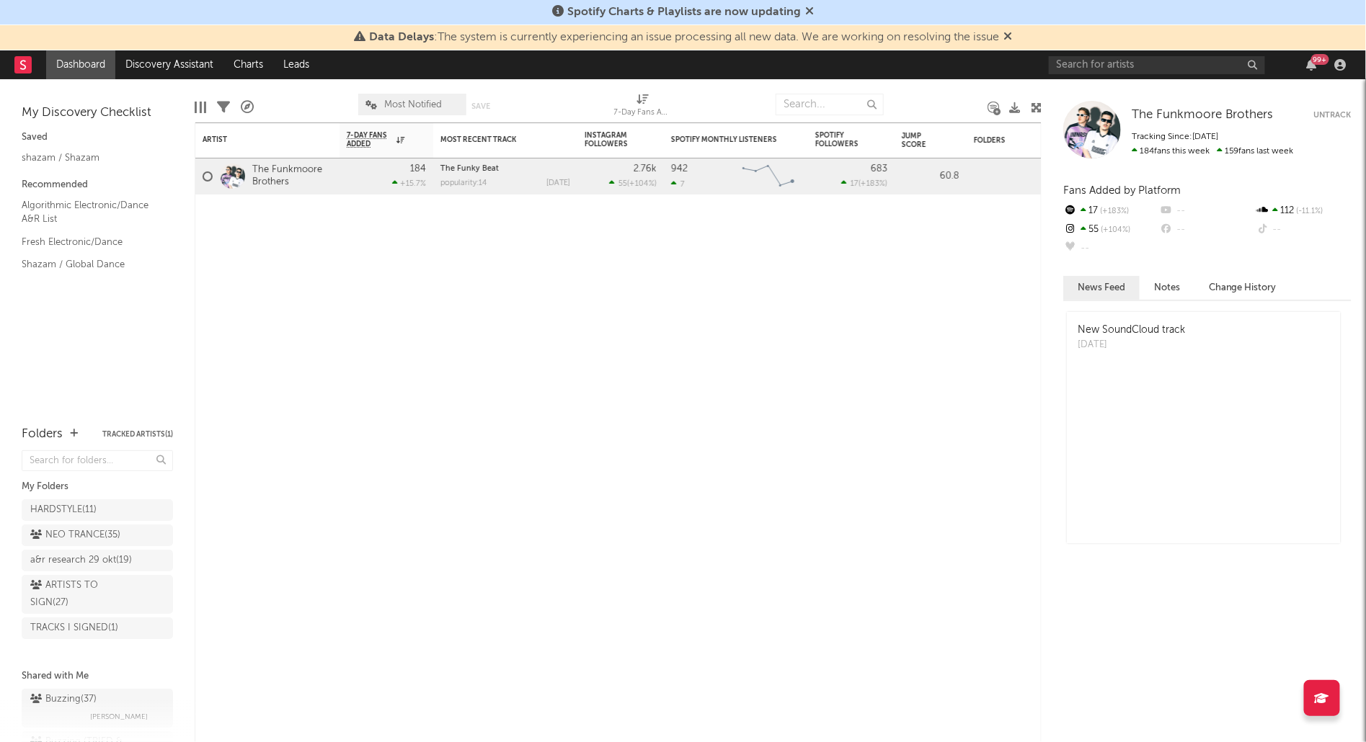
drag, startPoint x: 85, startPoint y: 698, endPoint x: 402, endPoint y: 370, distance: 455.6
click at [85, 698] on div "Buzzing ( 37 )" at bounding box center [63, 699] width 66 height 17
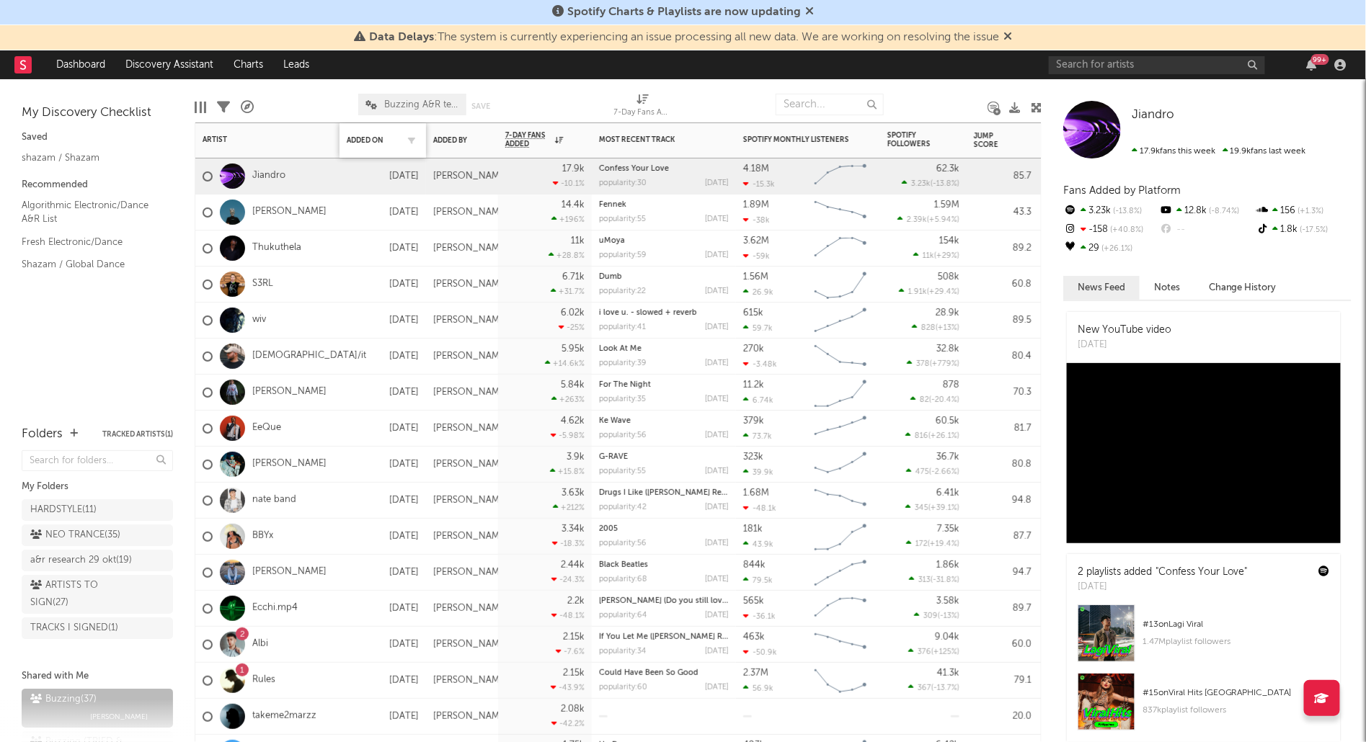
click at [372, 133] on div "Added On" at bounding box center [383, 140] width 72 height 30
click at [368, 135] on div "Added On" at bounding box center [383, 140] width 72 height 30
click at [359, 140] on div "Added On" at bounding box center [372, 140] width 50 height 9
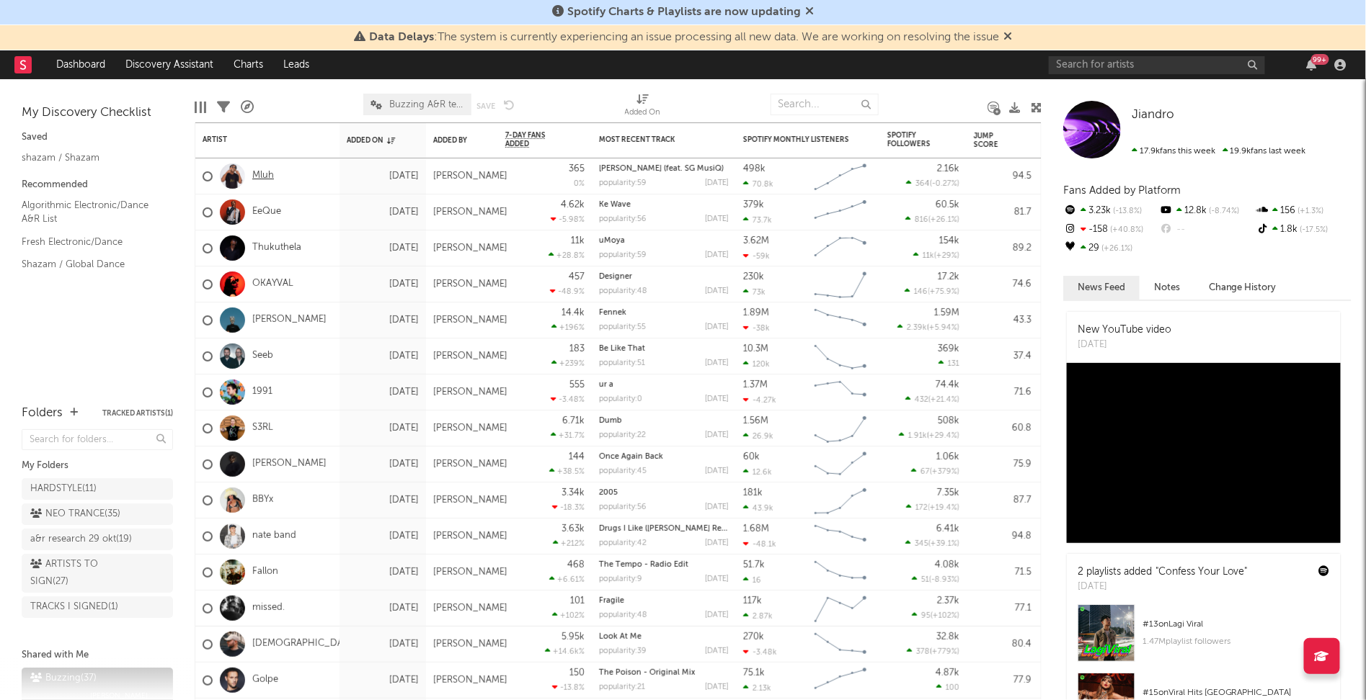
click at [262, 177] on link "Mluh" at bounding box center [263, 176] width 22 height 12
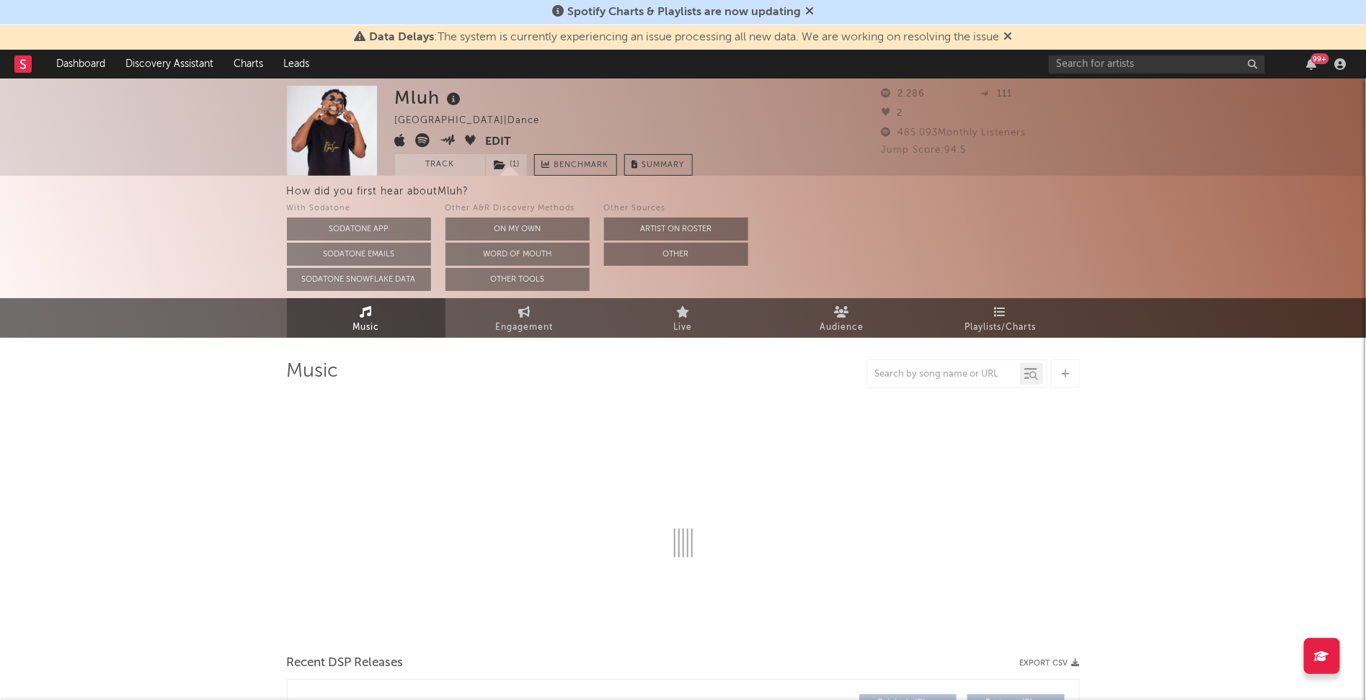
select select "1w"
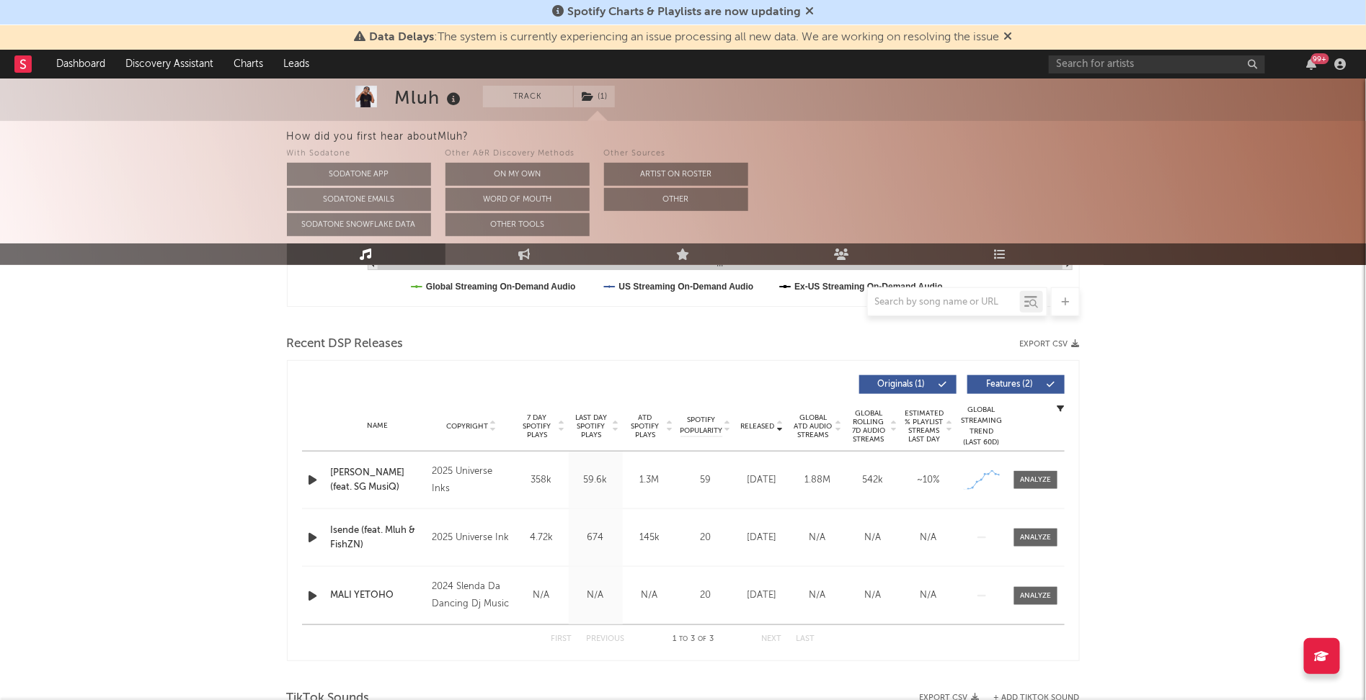
scroll to position [444, 0]
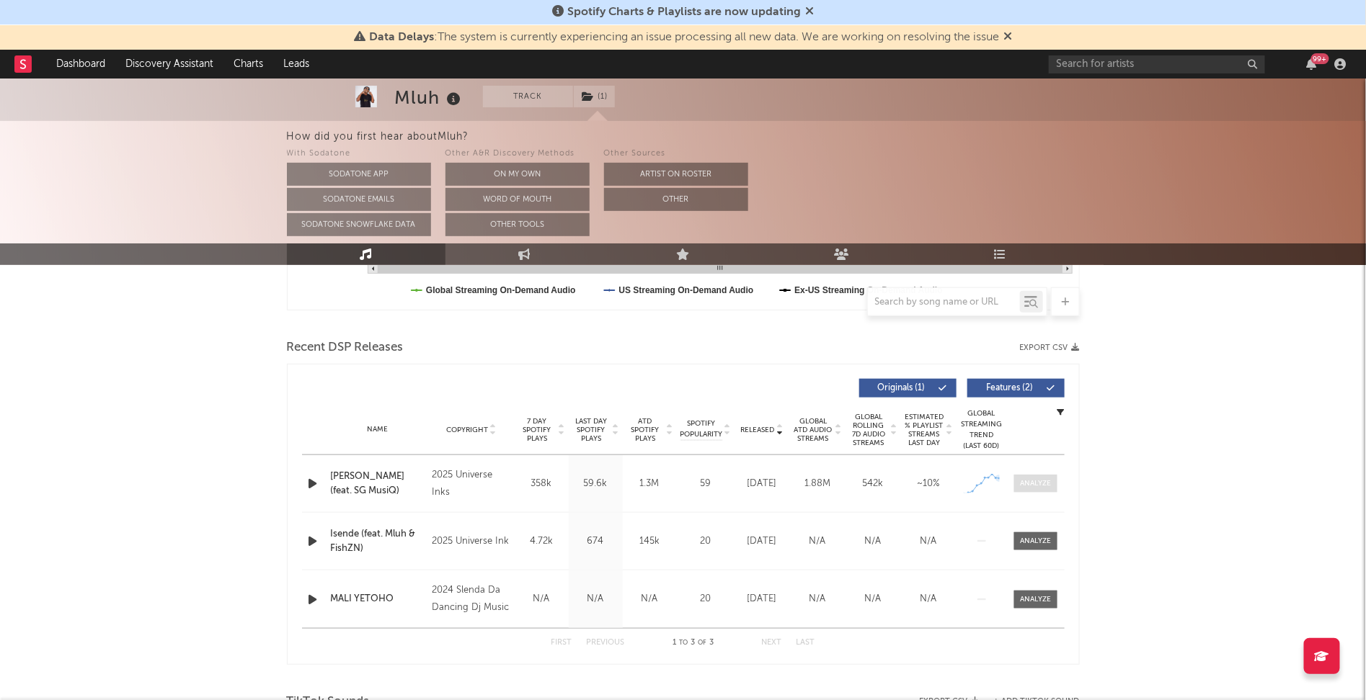
click at [1035, 481] on div at bounding box center [1035, 484] width 31 height 11
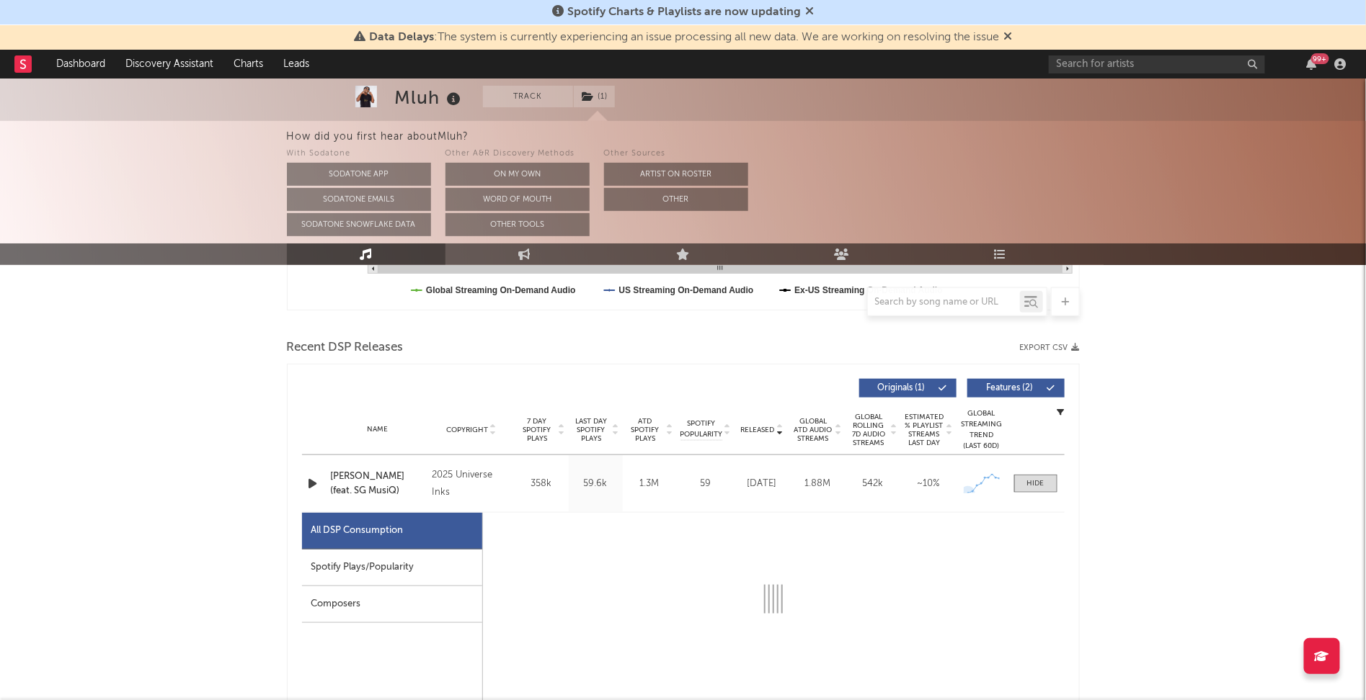
select select "1w"
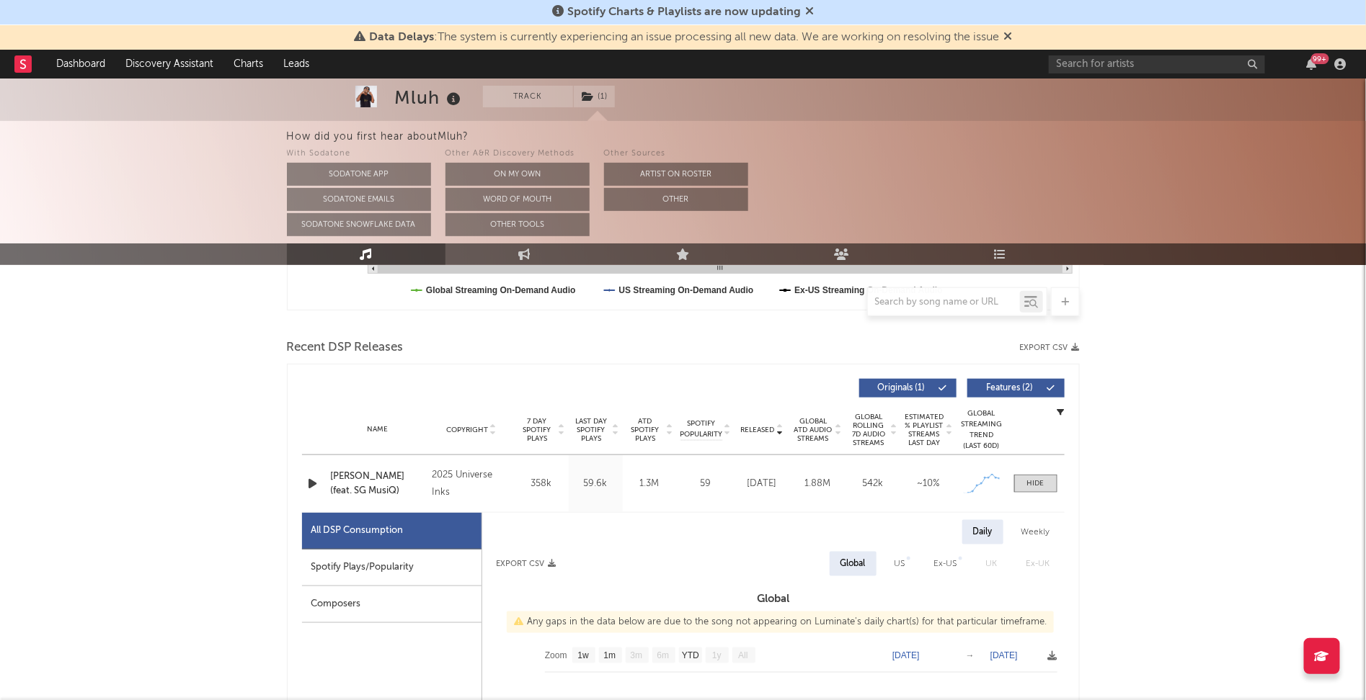
click at [392, 564] on div "Spotify Plays/Popularity" at bounding box center [391, 568] width 179 height 37
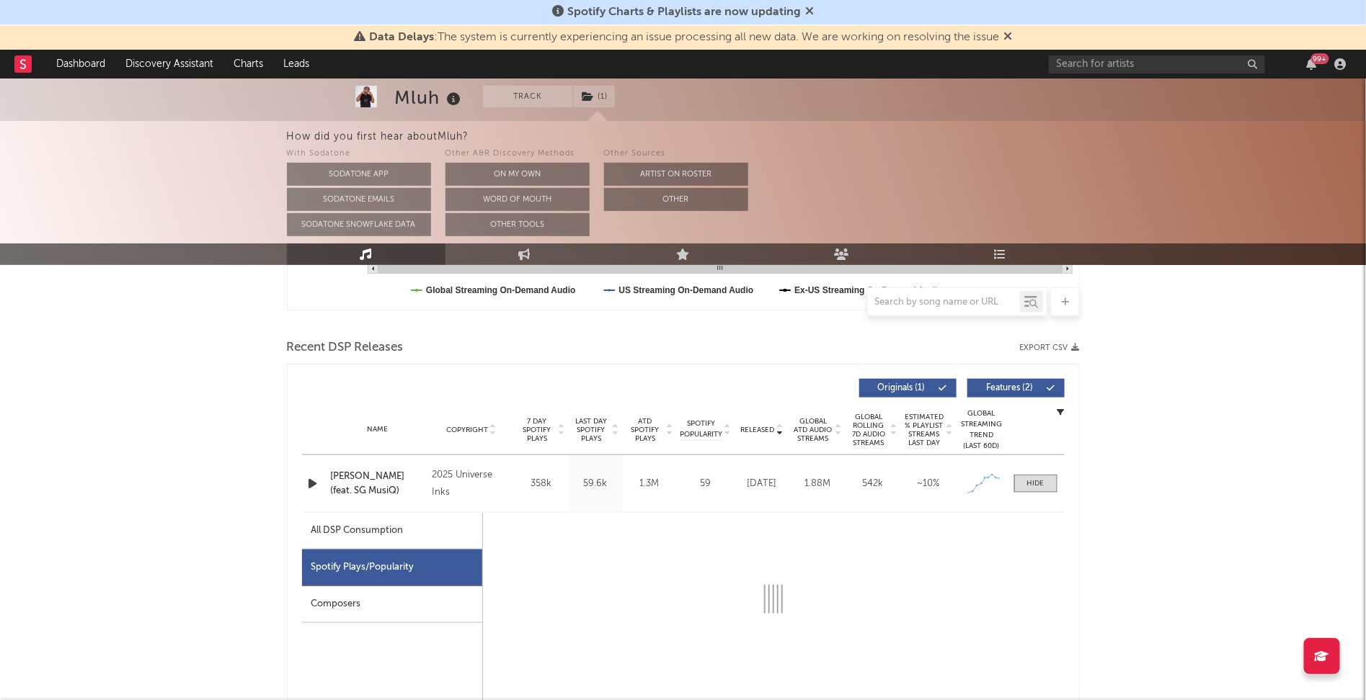
select select "1w"
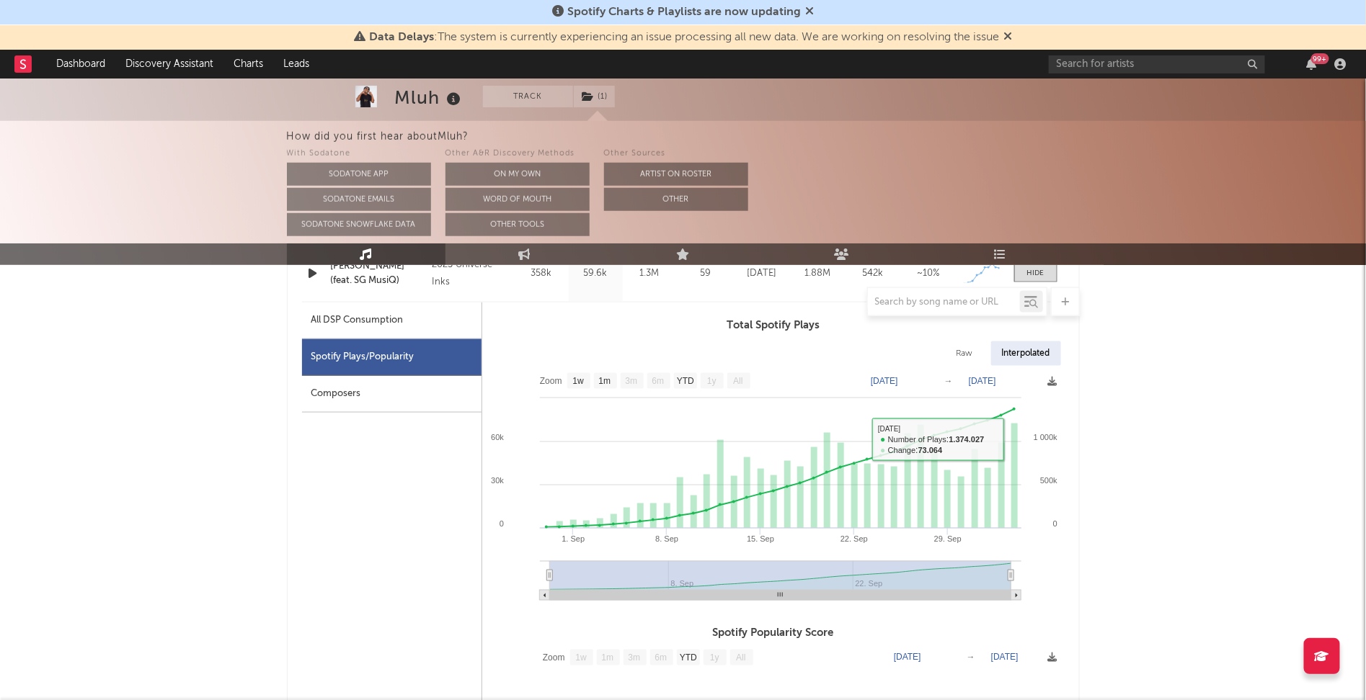
scroll to position [657, 0]
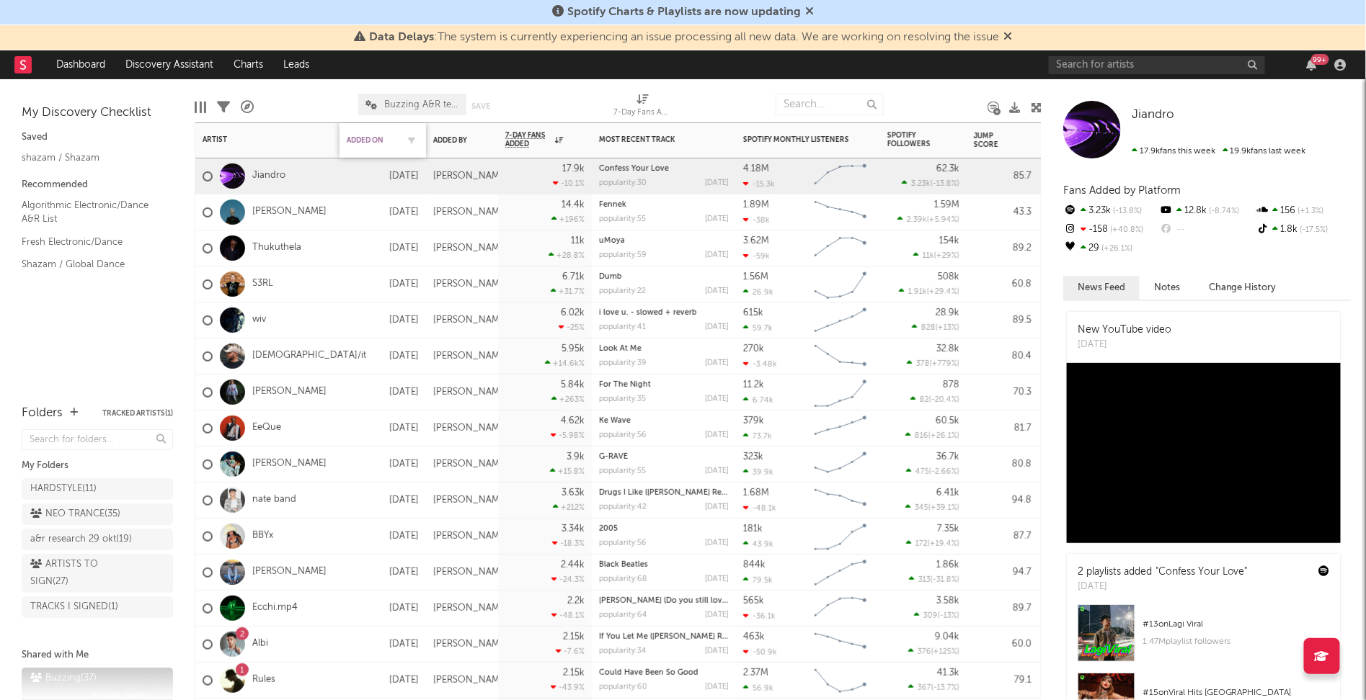
click at [374, 138] on div "Added On" at bounding box center [372, 140] width 50 height 9
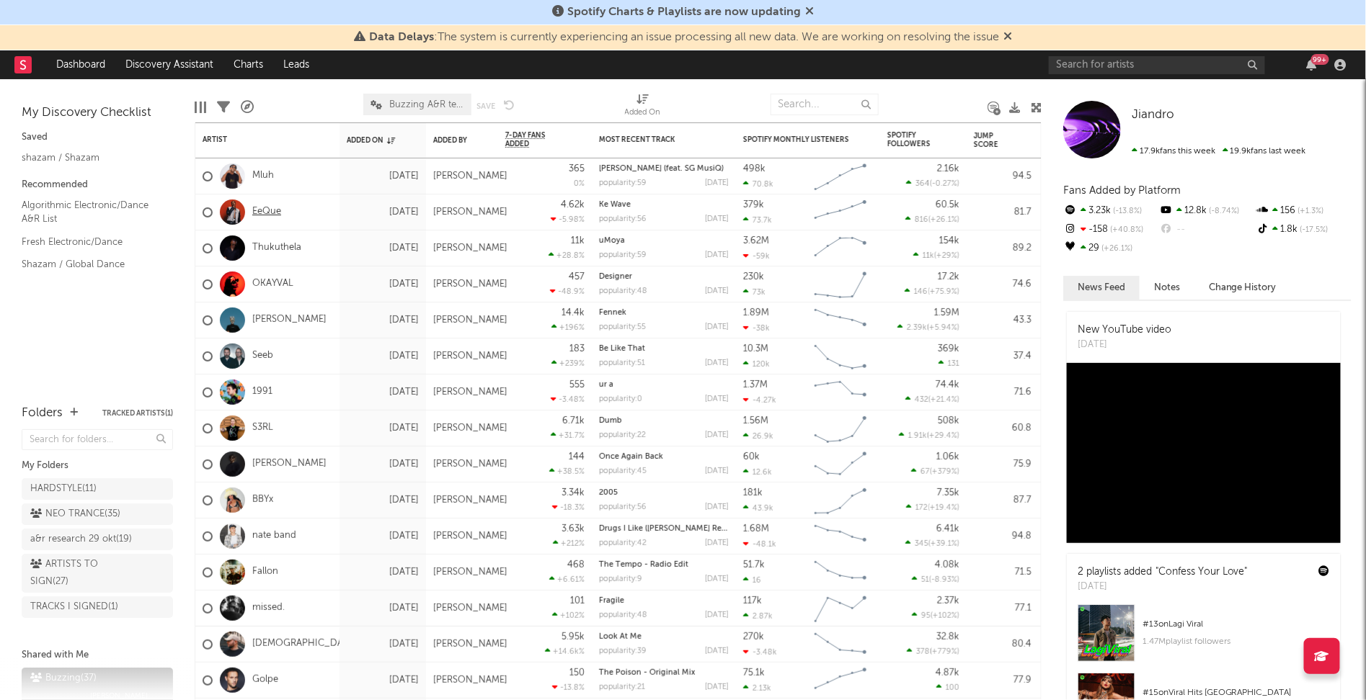
click at [272, 212] on link "EeQue" at bounding box center [266, 212] width 29 height 12
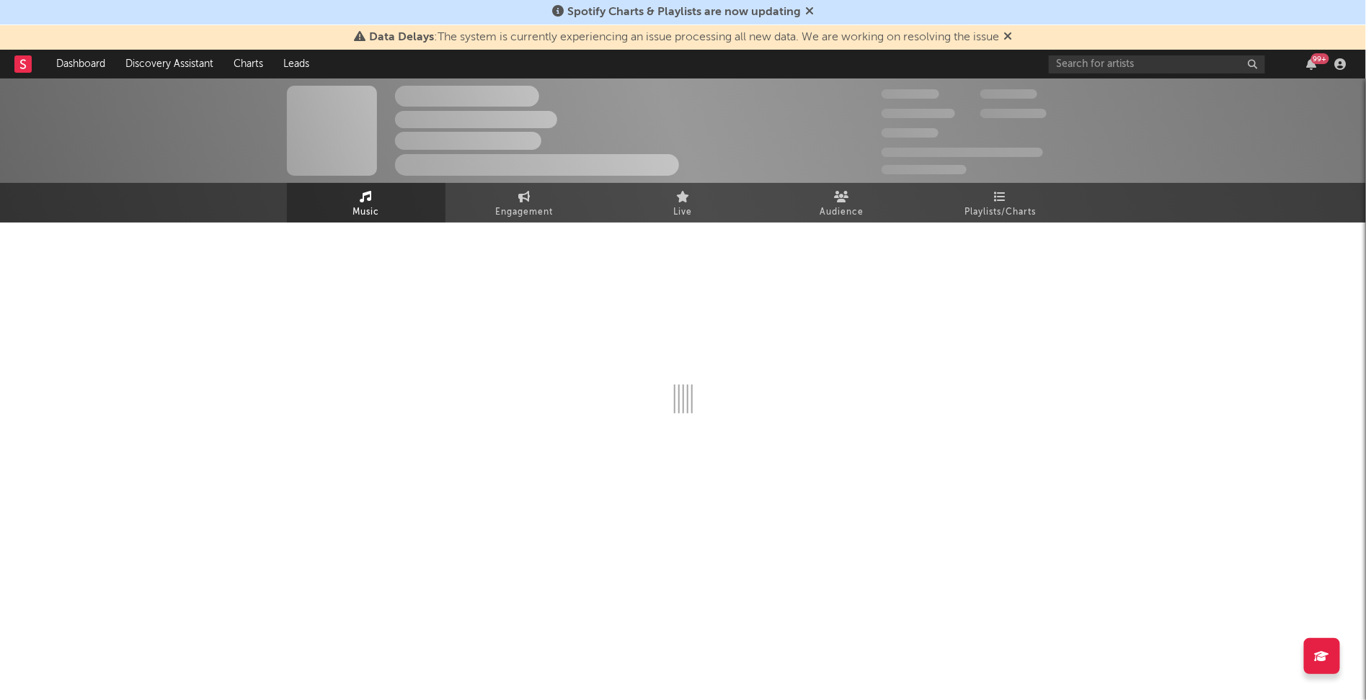
select select "6m"
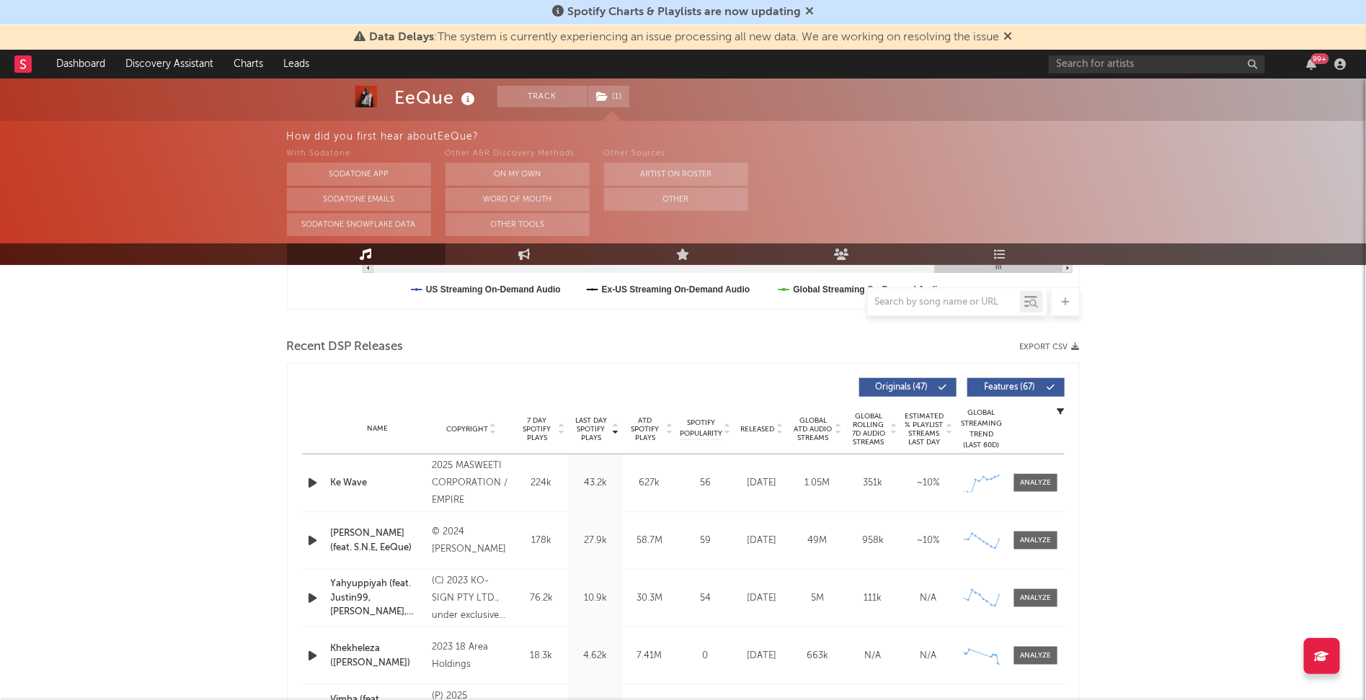
scroll to position [484, 0]
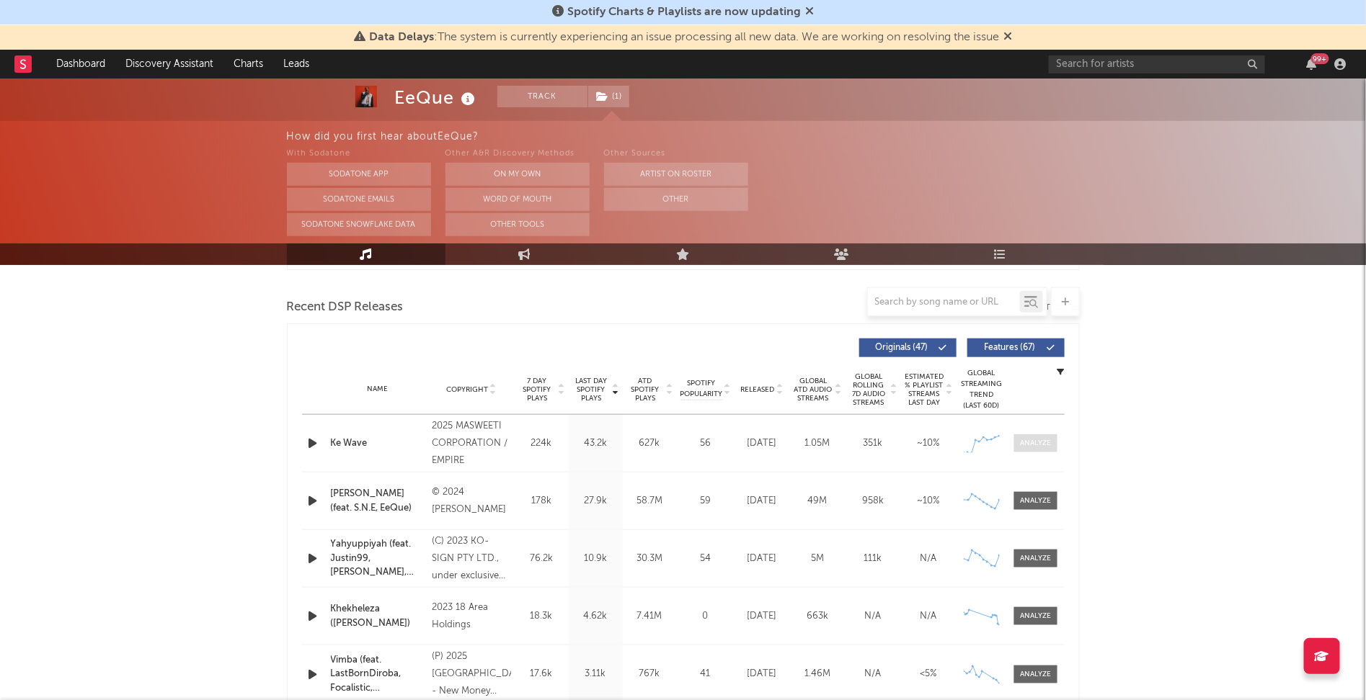
click at [1033, 446] on div at bounding box center [1035, 443] width 31 height 11
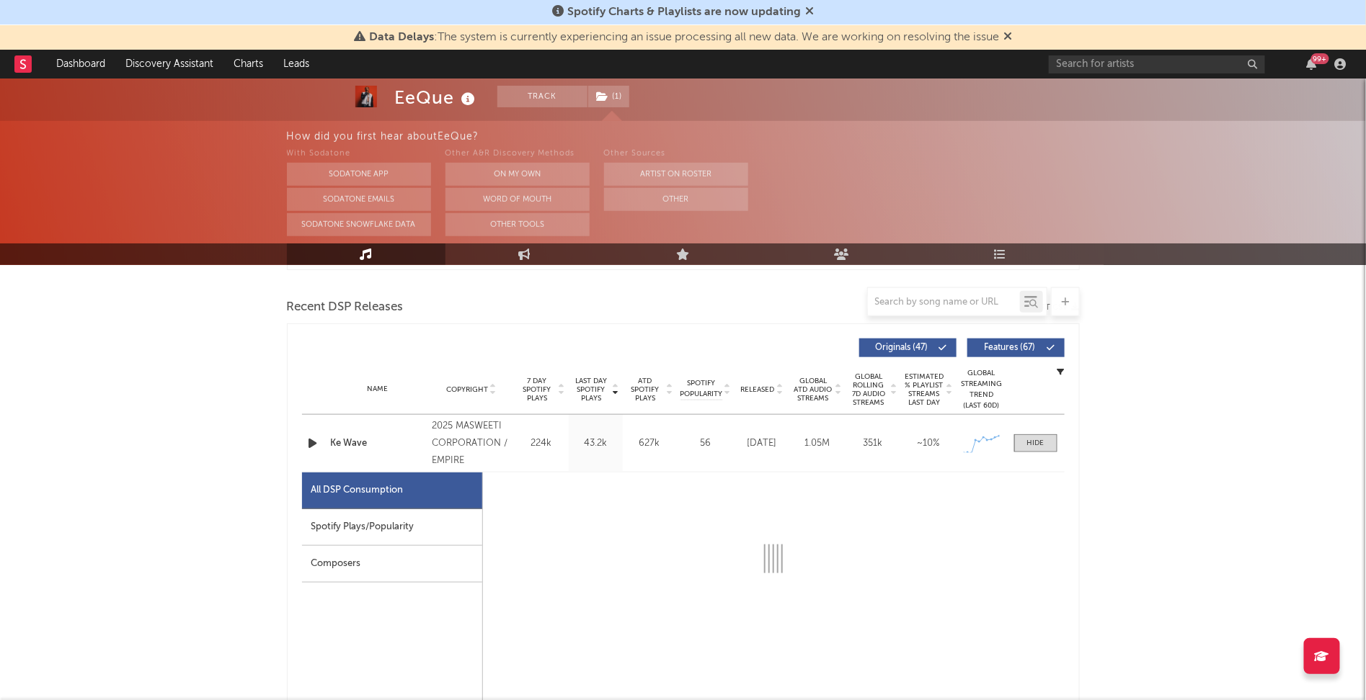
click at [329, 525] on div "Spotify Plays/Popularity" at bounding box center [392, 527] width 180 height 37
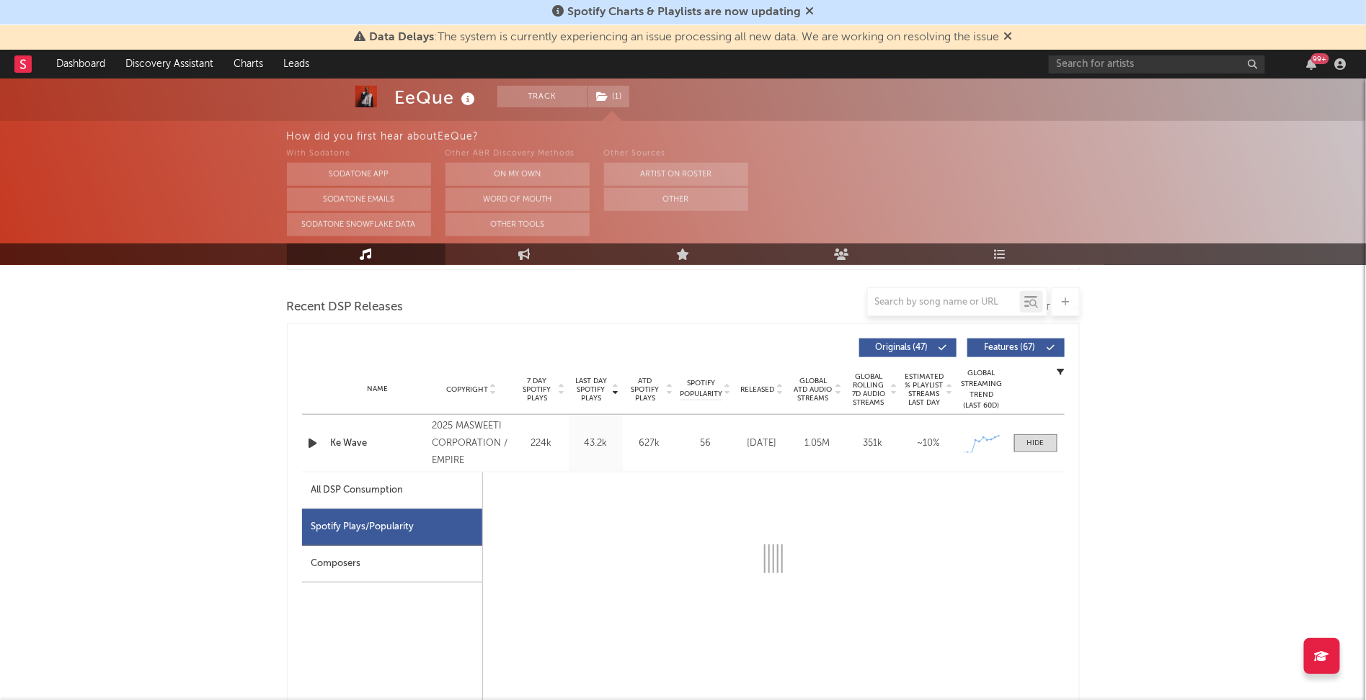
select select "1w"
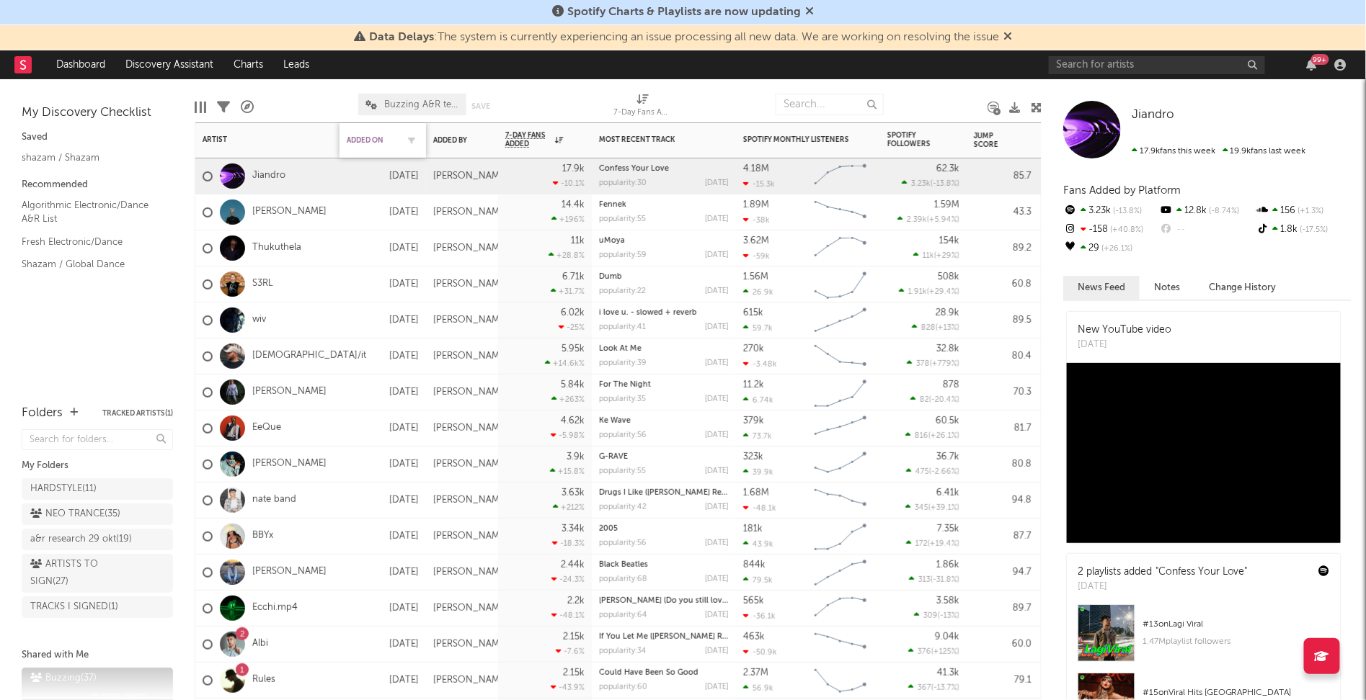
click at [369, 139] on div "Added On" at bounding box center [372, 140] width 50 height 9
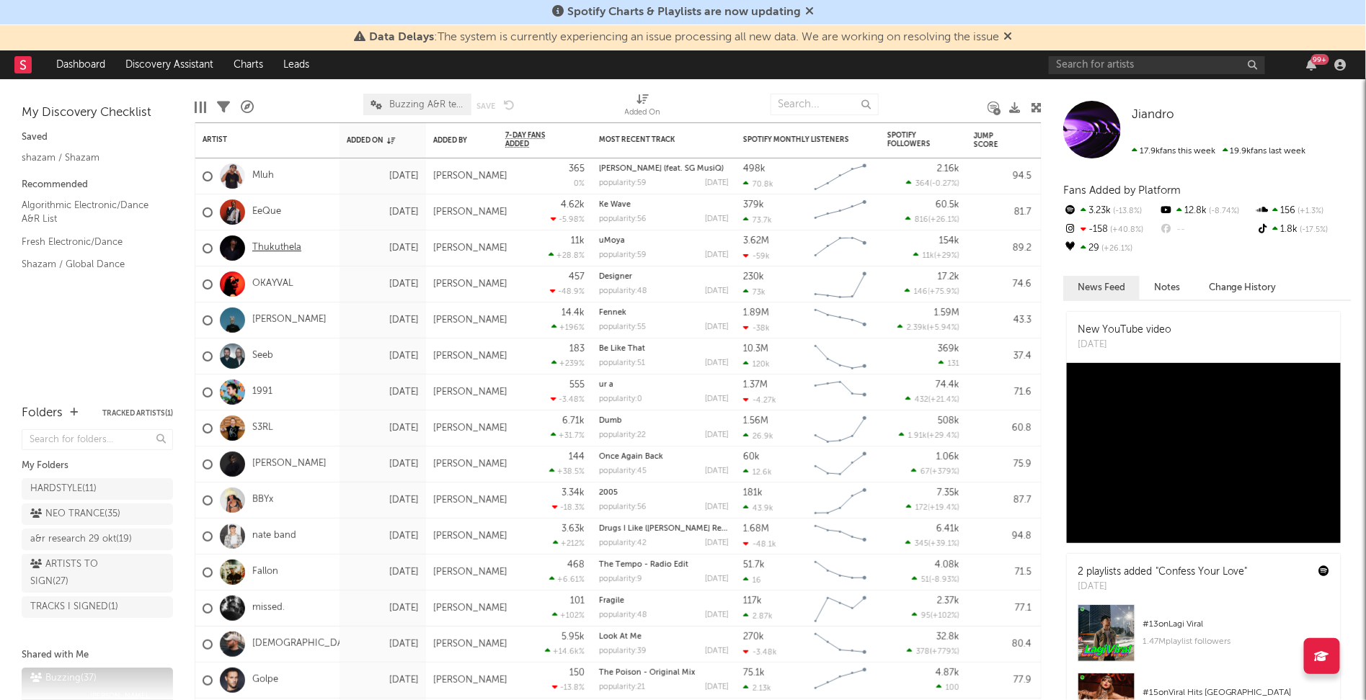
click at [289, 250] on link "Thukuthela" at bounding box center [276, 248] width 49 height 12
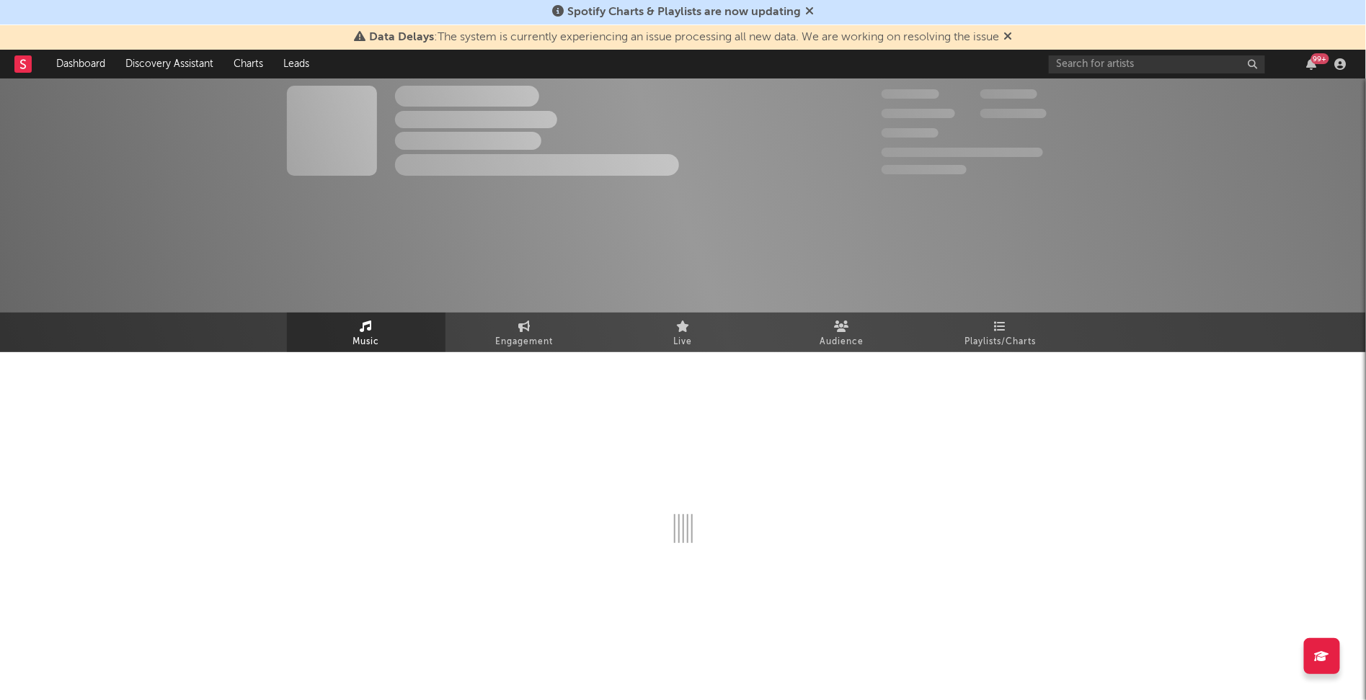
select select "1w"
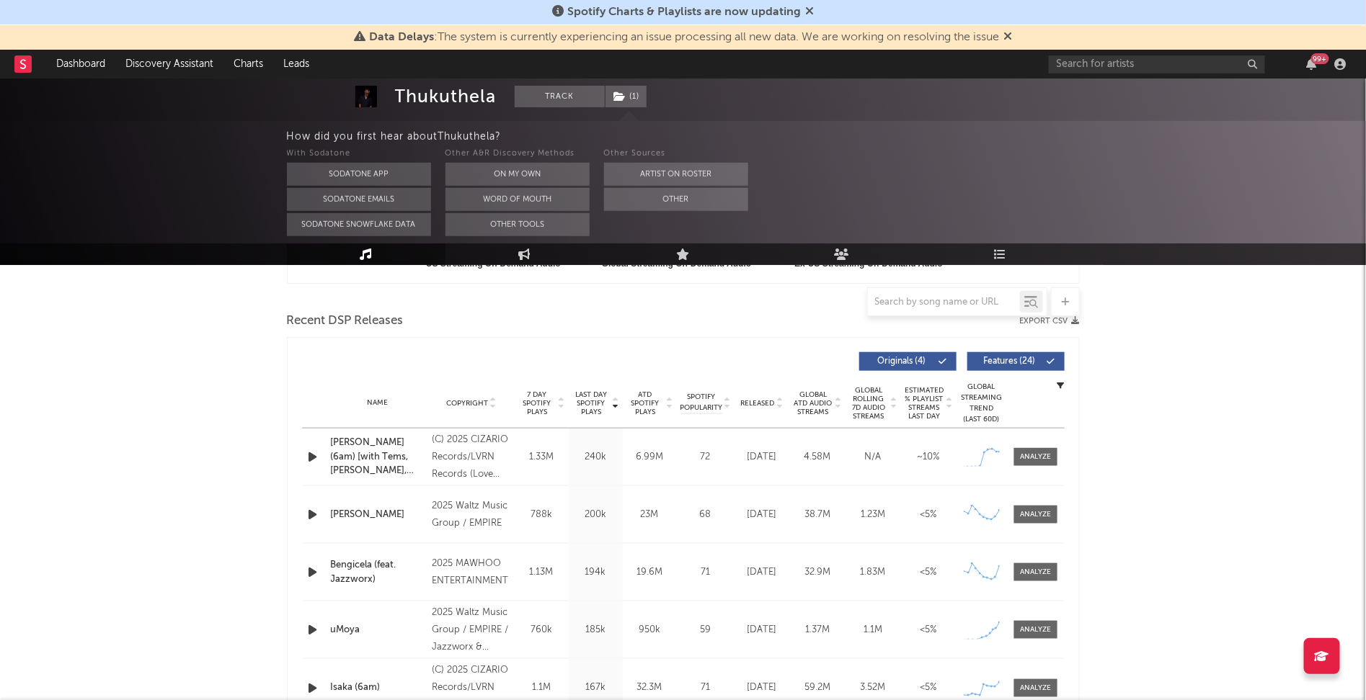
scroll to position [493, 0]
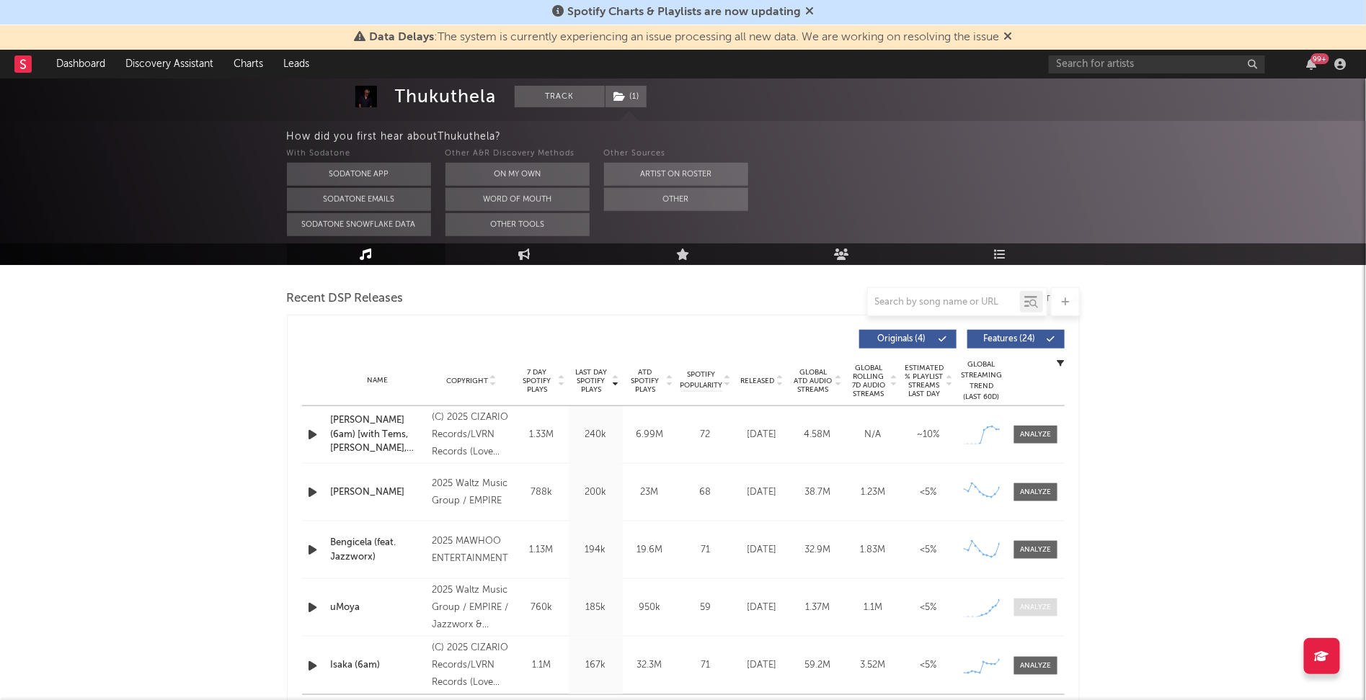
click at [1027, 605] on div at bounding box center [1035, 607] width 31 height 11
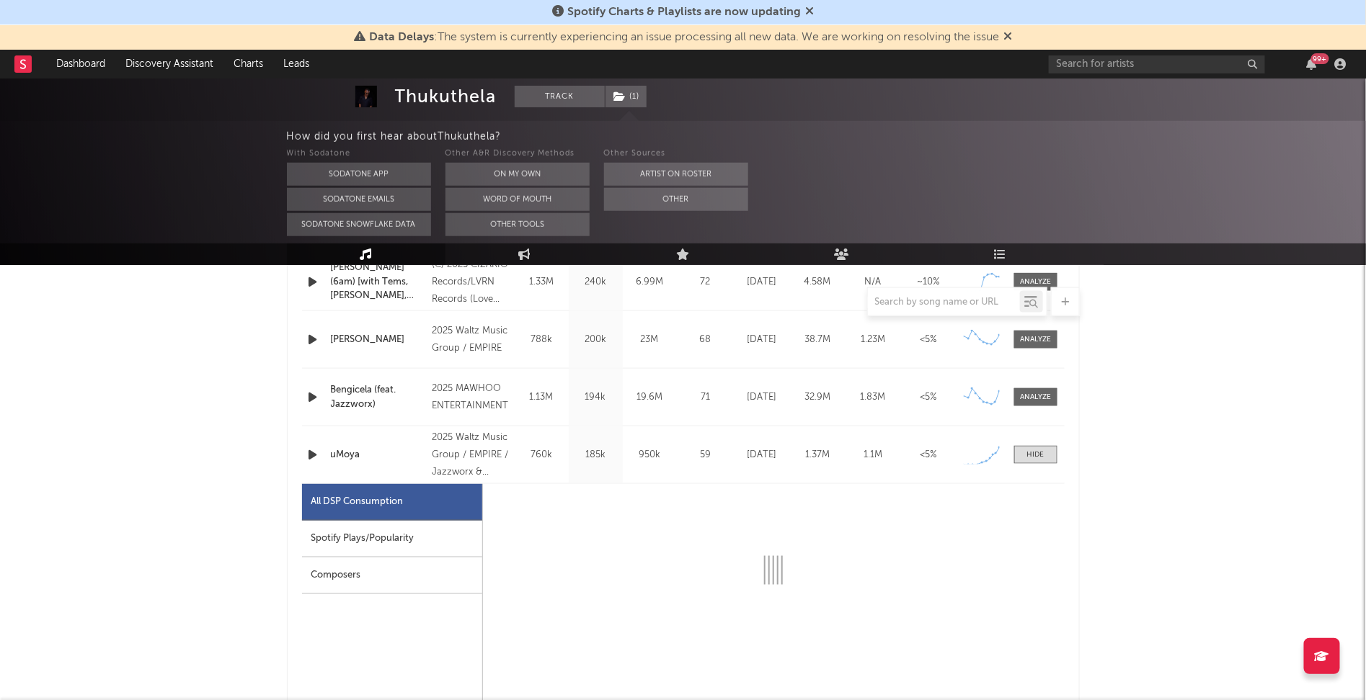
select select "1w"
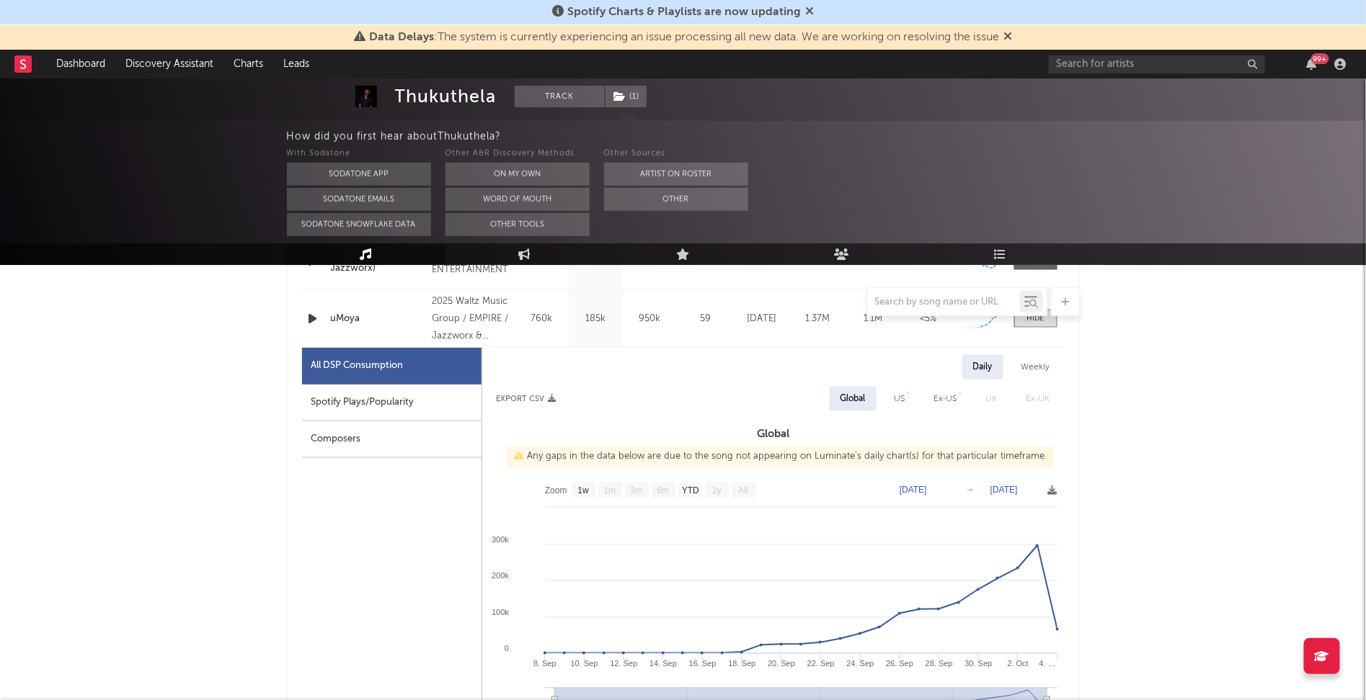
scroll to position [781, 0]
click at [428, 410] on div "Spotify Plays/Popularity" at bounding box center [391, 404] width 179 height 37
select select "1w"
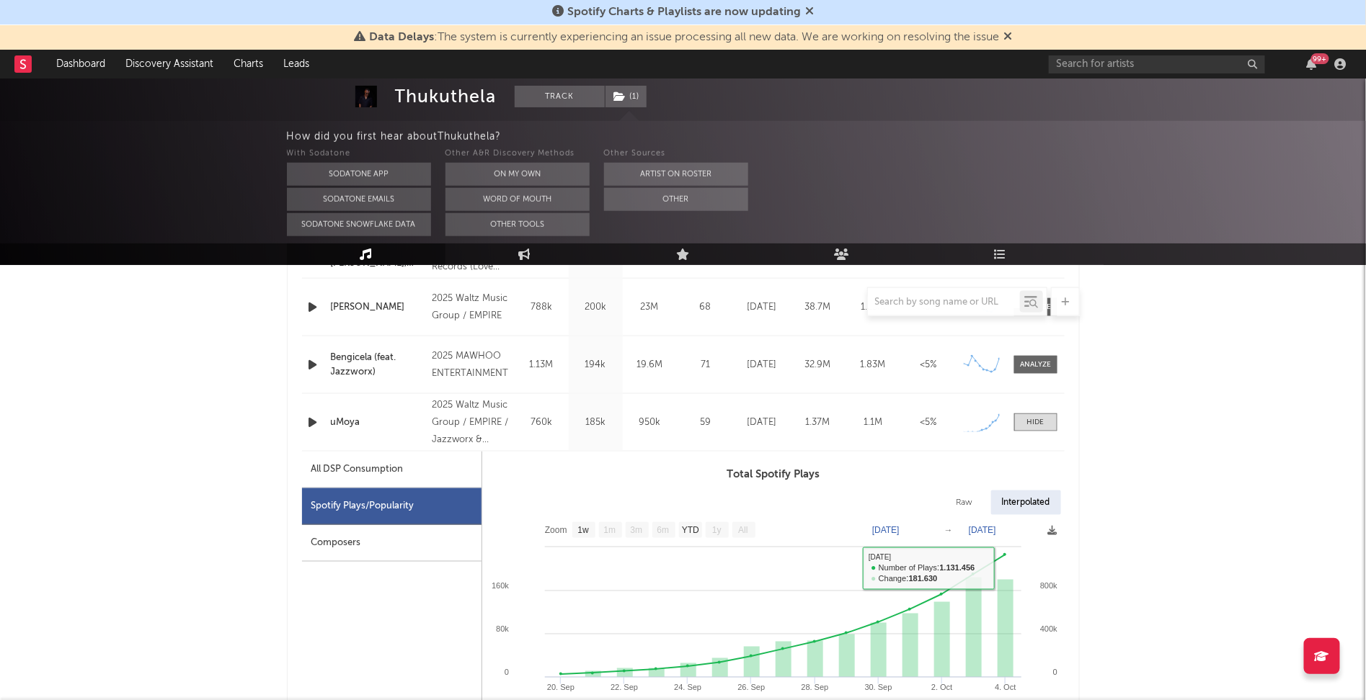
scroll to position [657, 0]
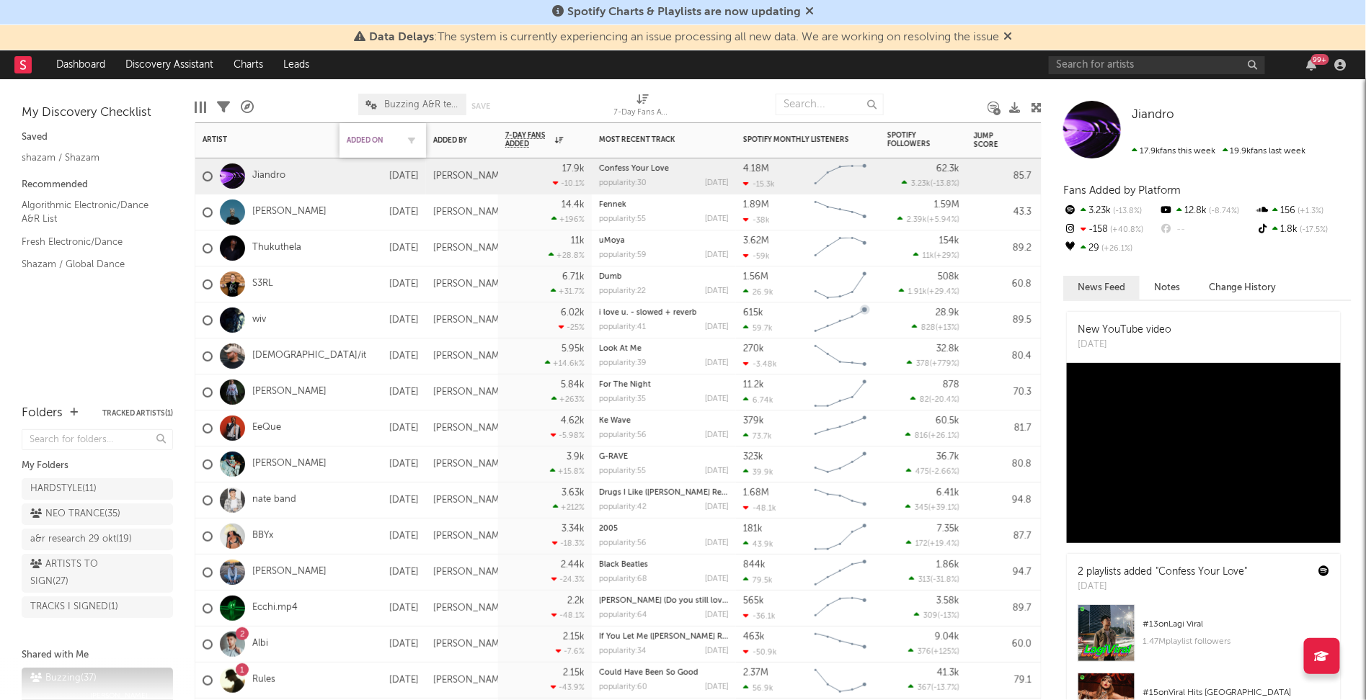
click at [347, 143] on div "Added On" at bounding box center [372, 140] width 50 height 9
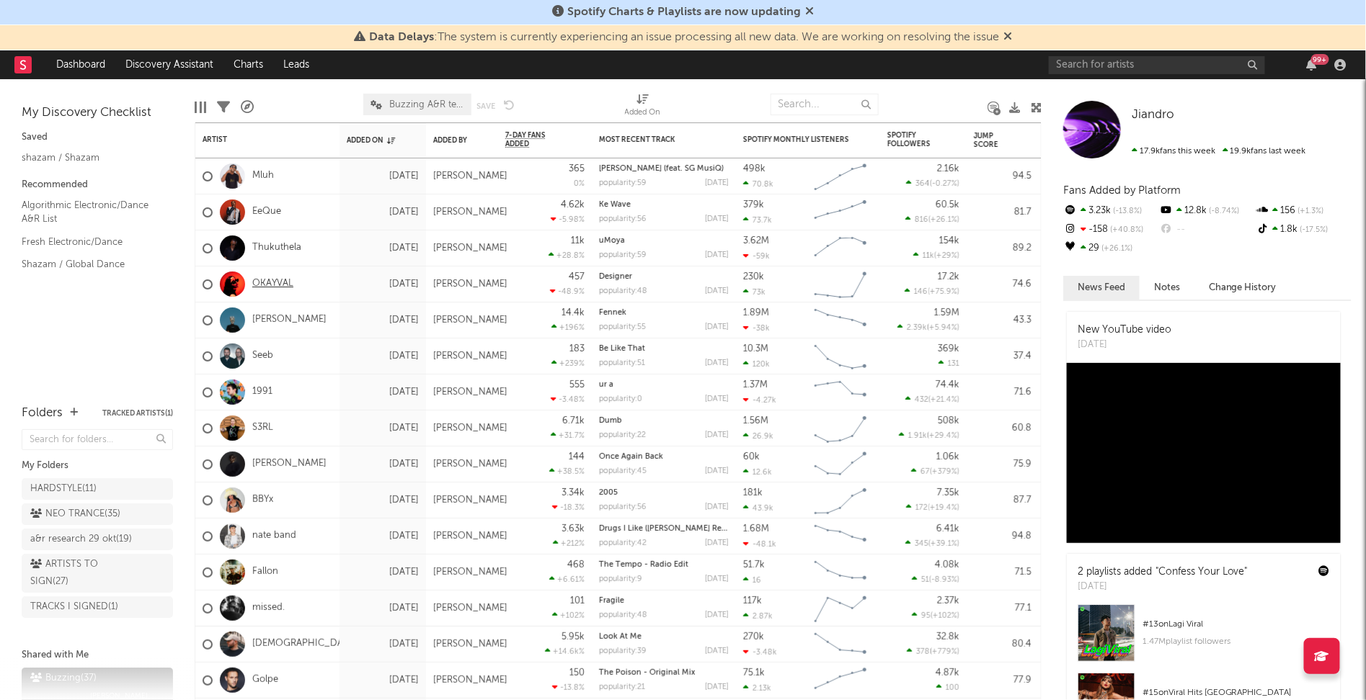
click at [264, 285] on link "OKAYVAL" at bounding box center [272, 284] width 41 height 12
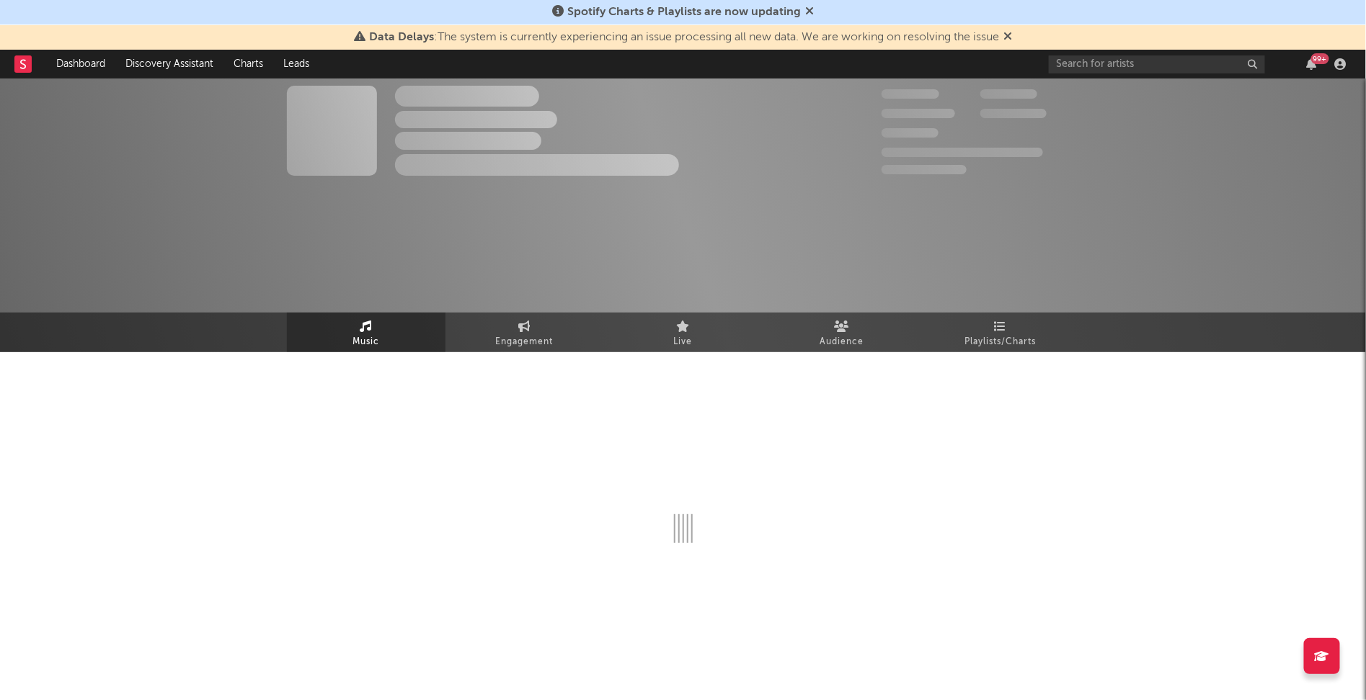
select select "6m"
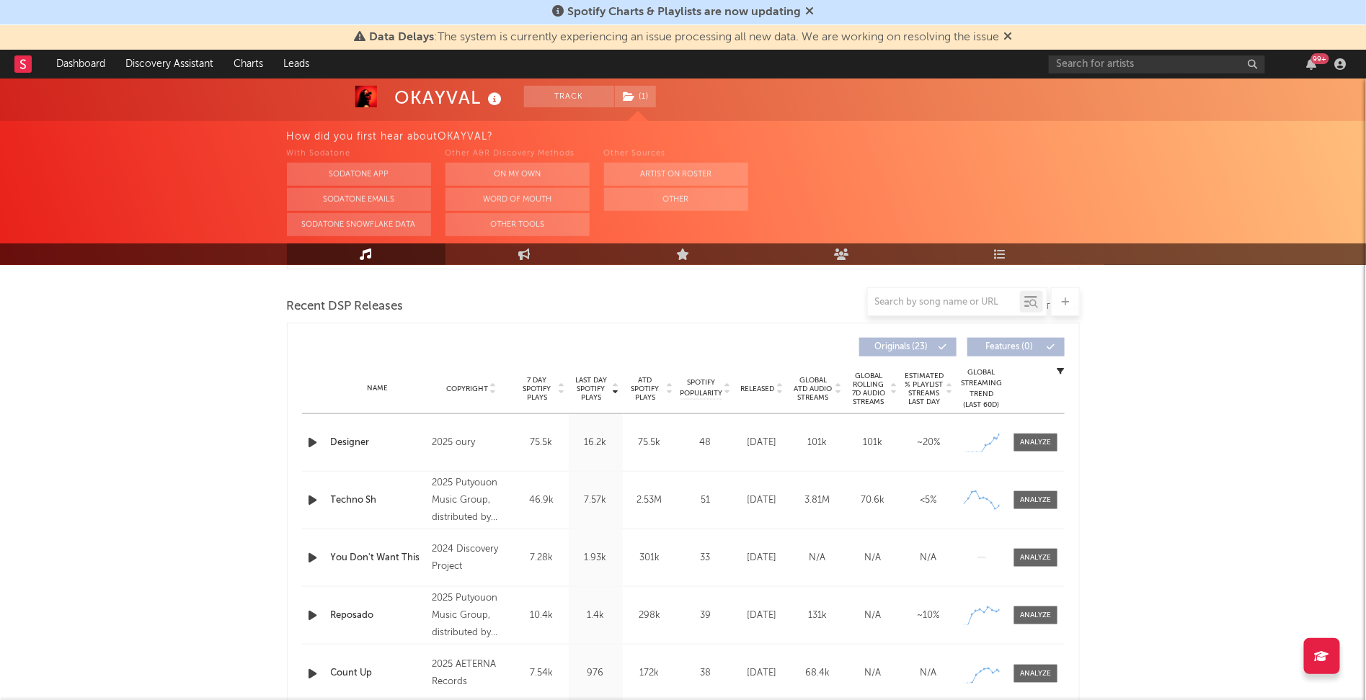
scroll to position [486, 0]
click at [1023, 434] on span at bounding box center [1035, 442] width 43 height 18
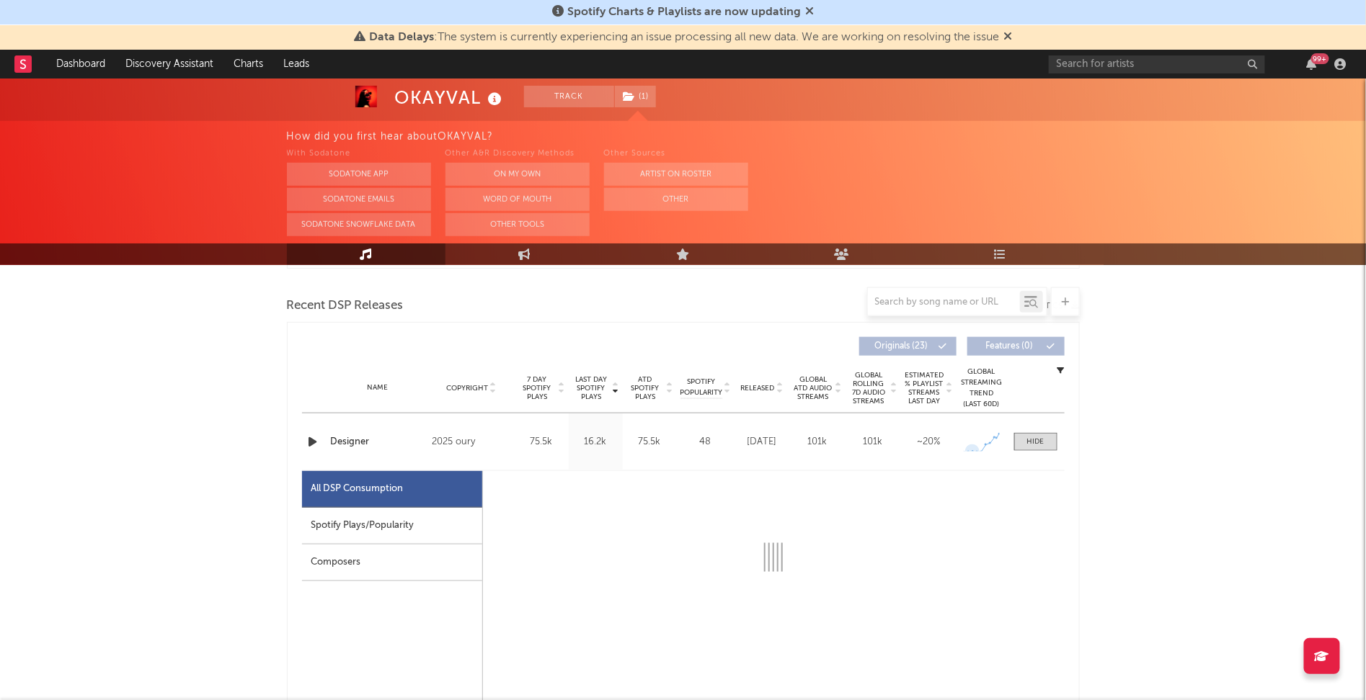
select select "1w"
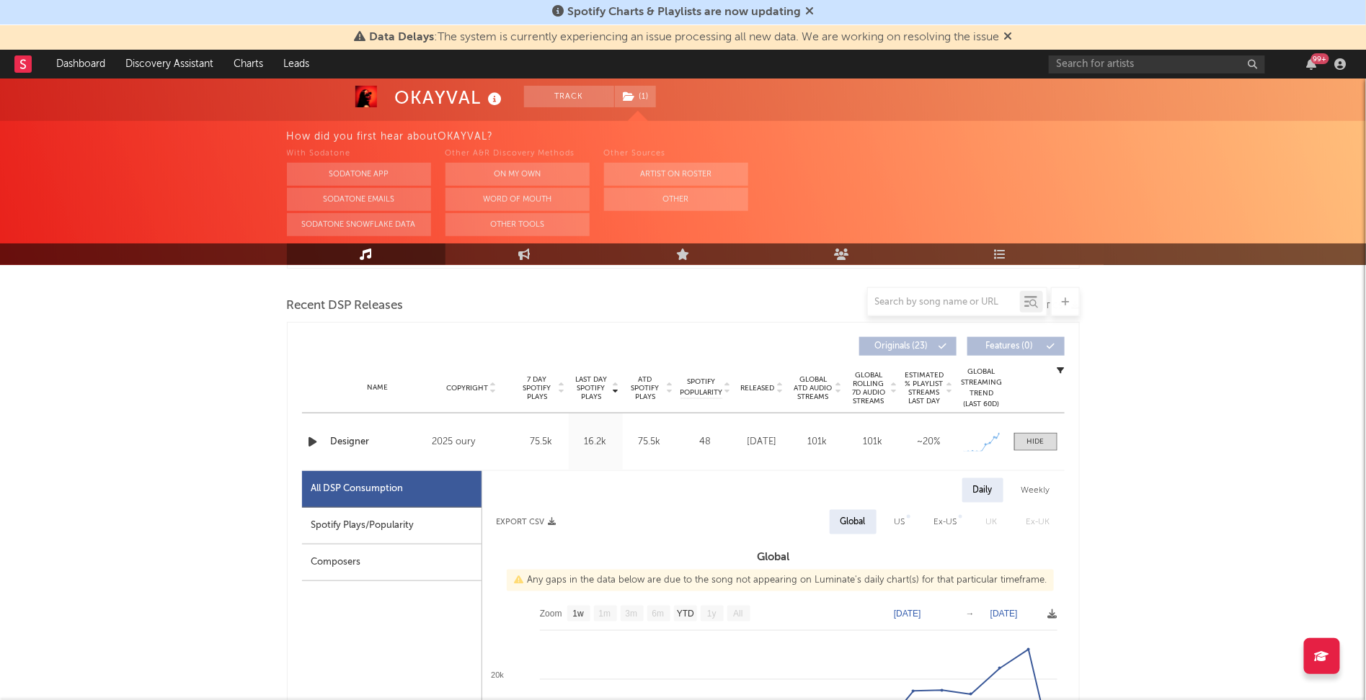
click at [369, 527] on div "Spotify Plays/Popularity" at bounding box center [391, 526] width 179 height 37
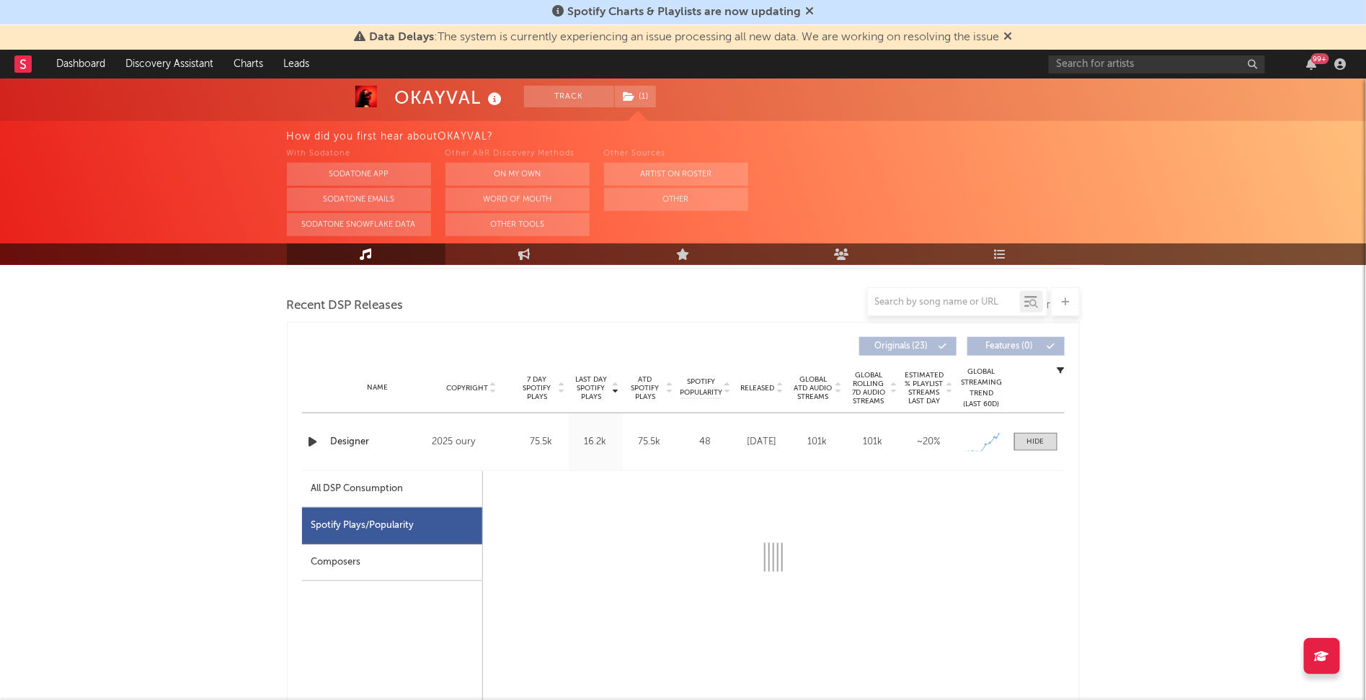
select select "1w"
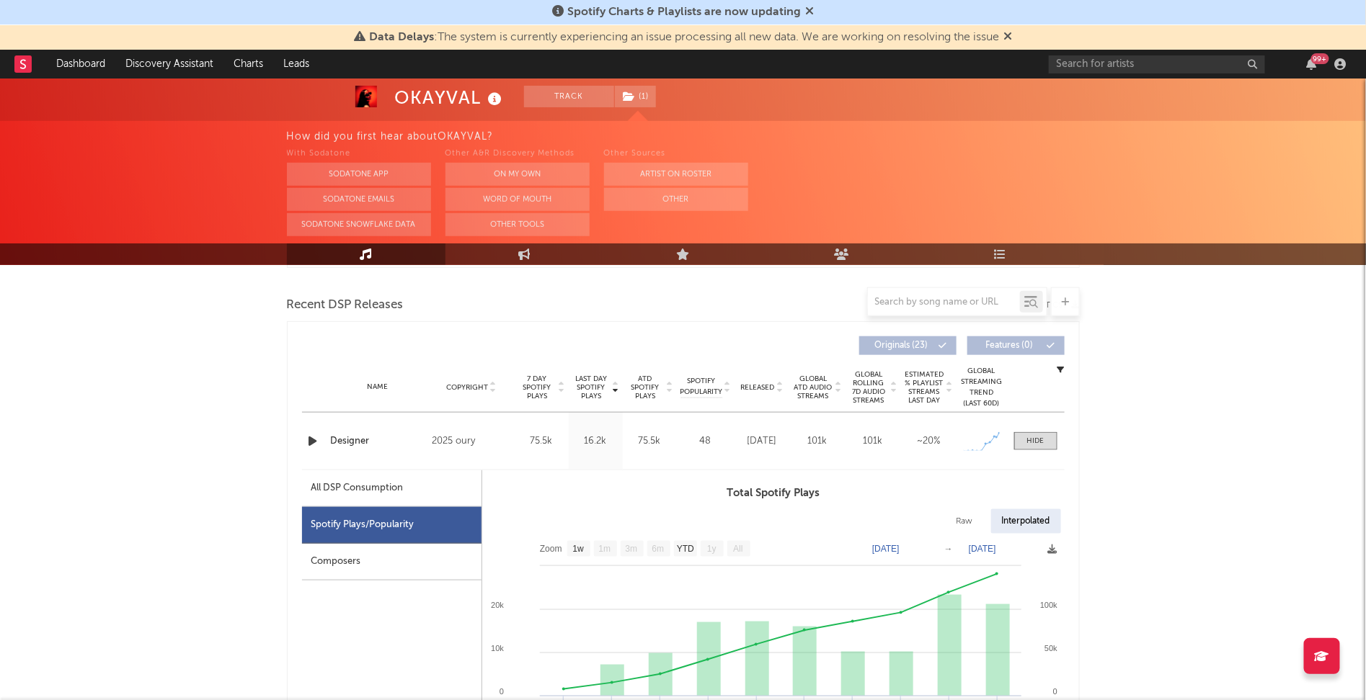
scroll to position [476, 0]
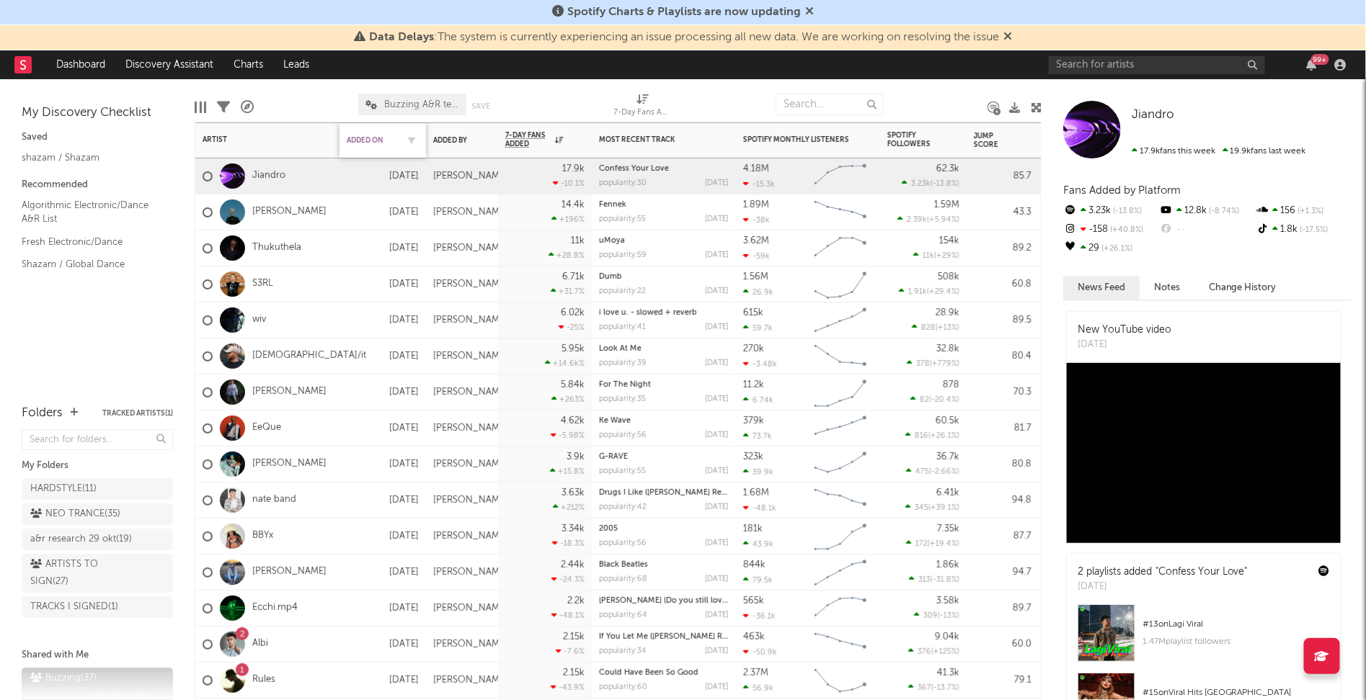
click at [370, 141] on div "Added On" at bounding box center [372, 140] width 50 height 9
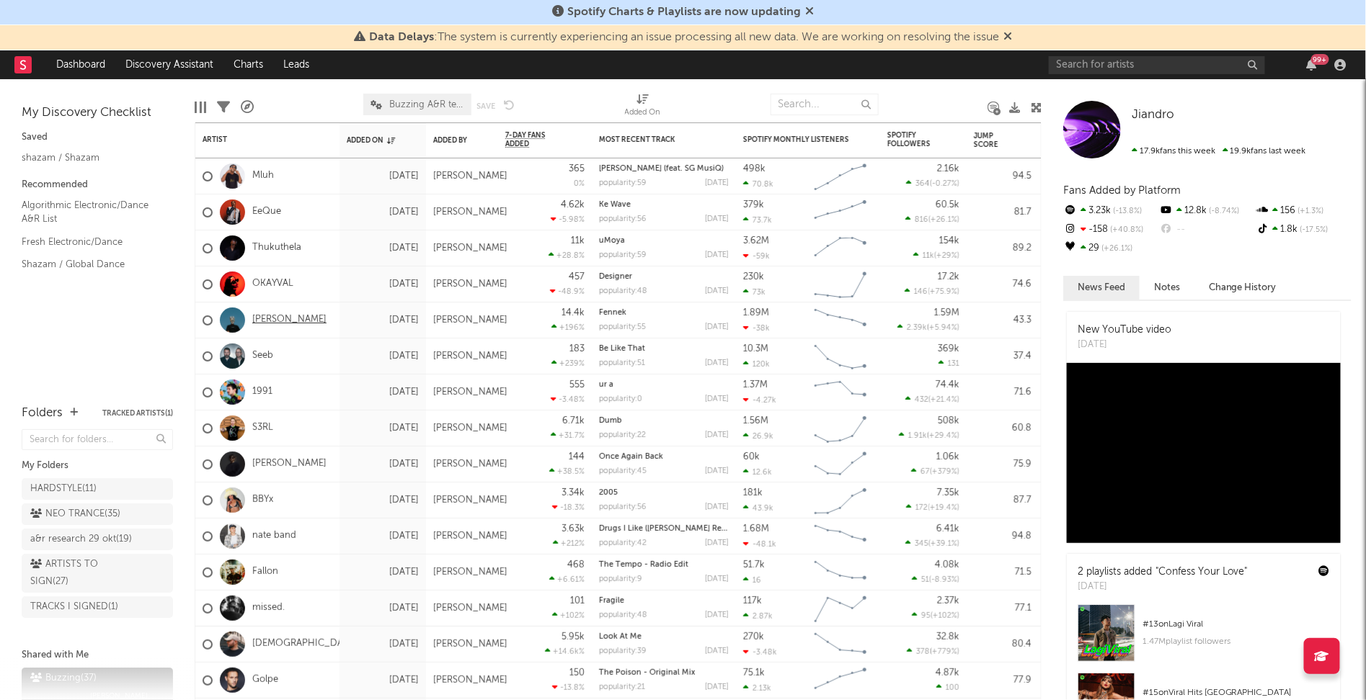
click at [285, 323] on link "[PERSON_NAME]" at bounding box center [289, 320] width 74 height 12
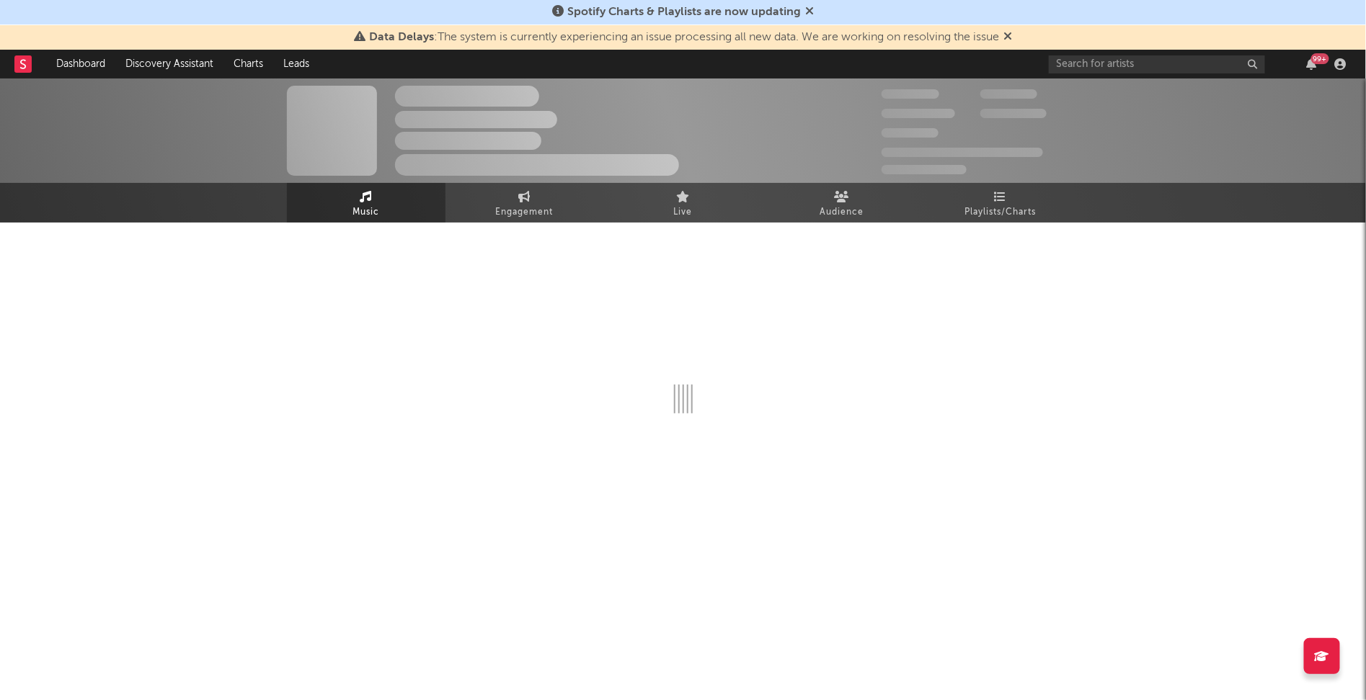
select select "6m"
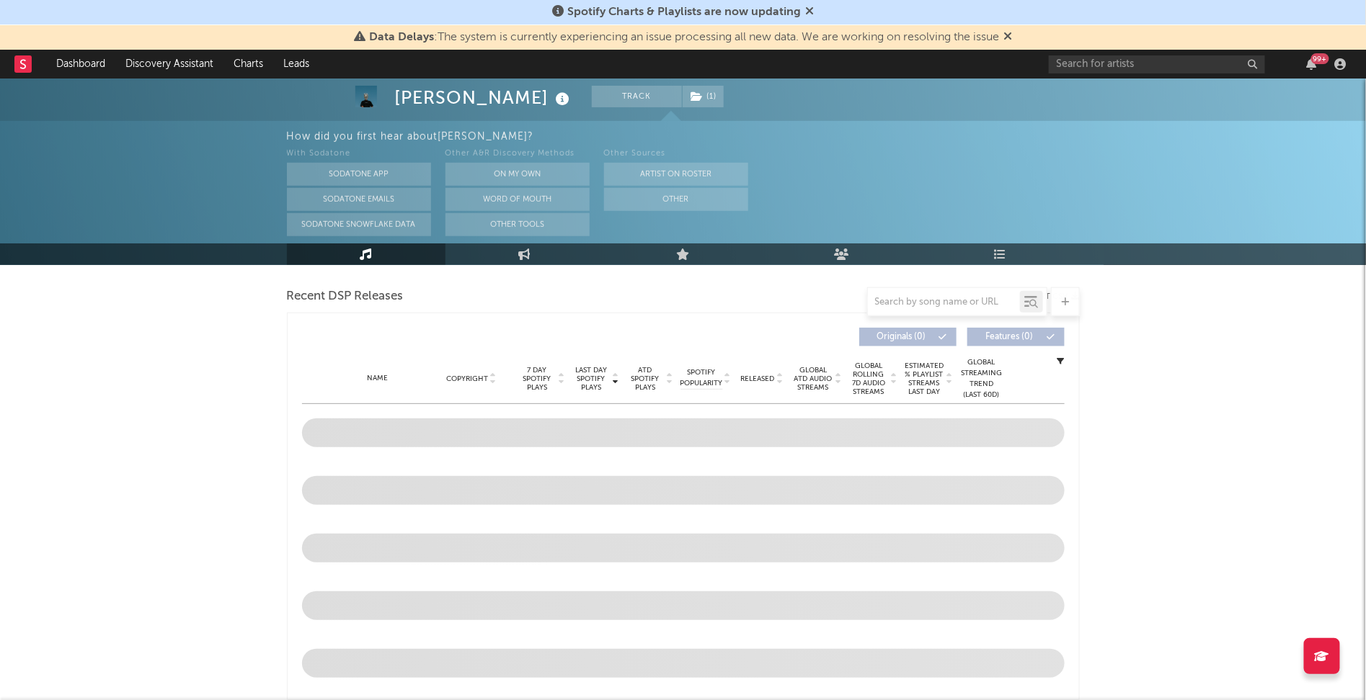
scroll to position [504, 0]
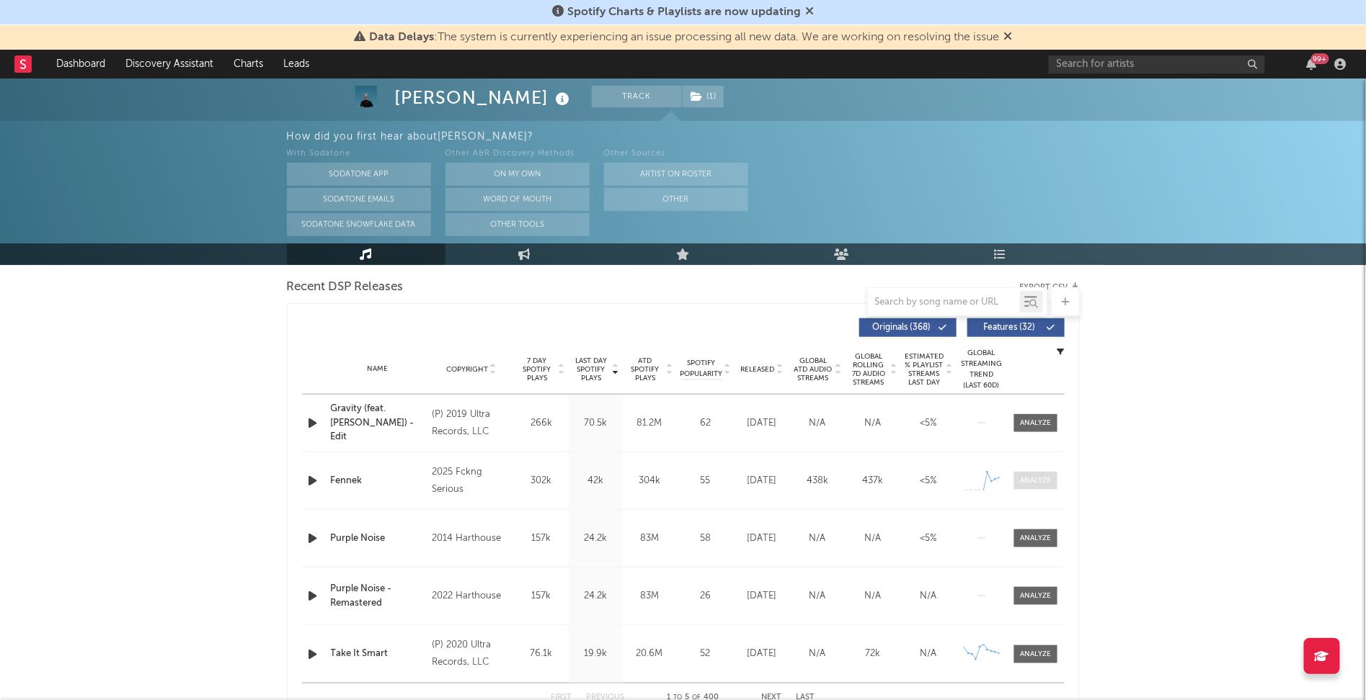
click at [1046, 480] on div at bounding box center [1035, 481] width 31 height 11
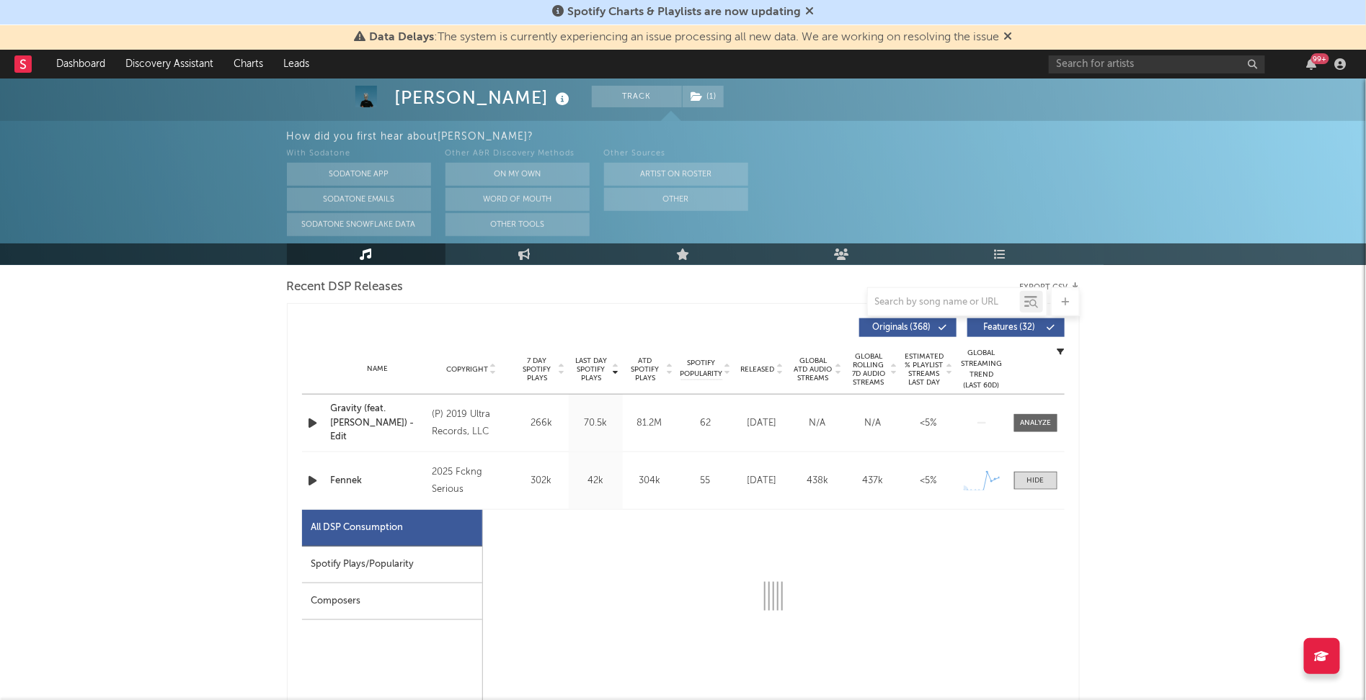
select select "1w"
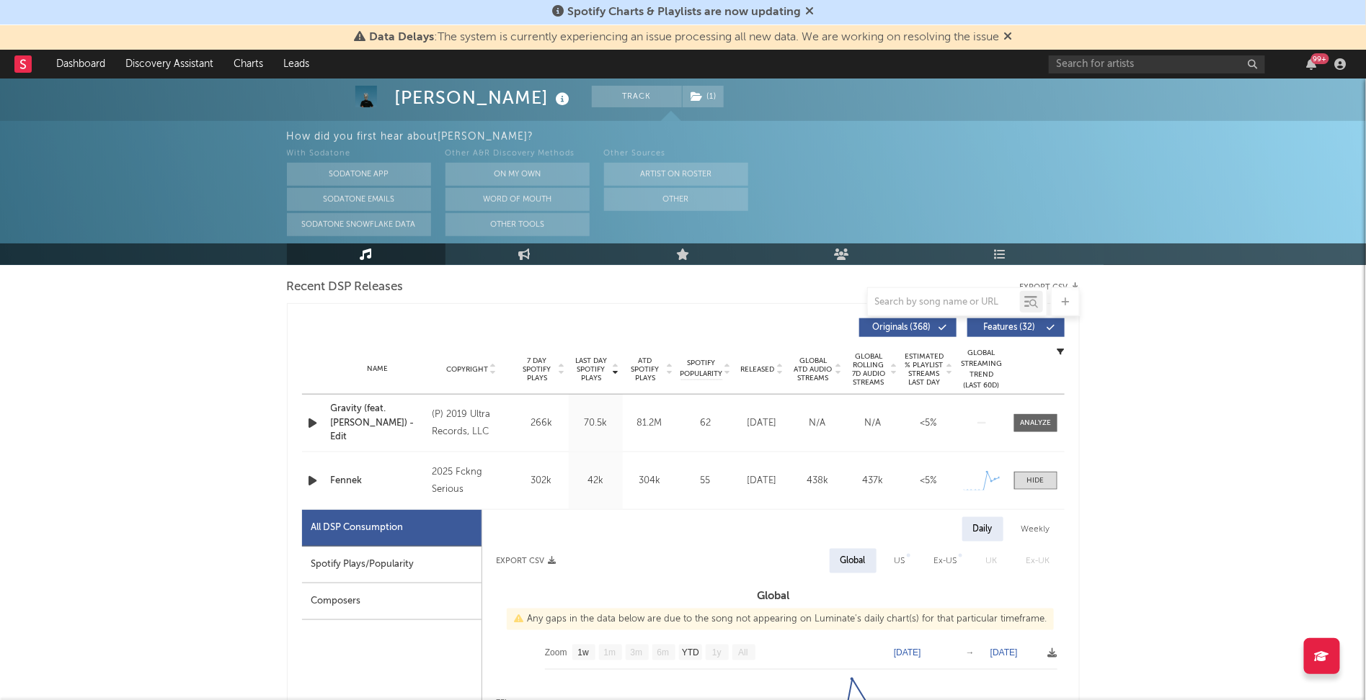
click at [412, 556] on div "Spotify Plays/Popularity" at bounding box center [391, 565] width 179 height 37
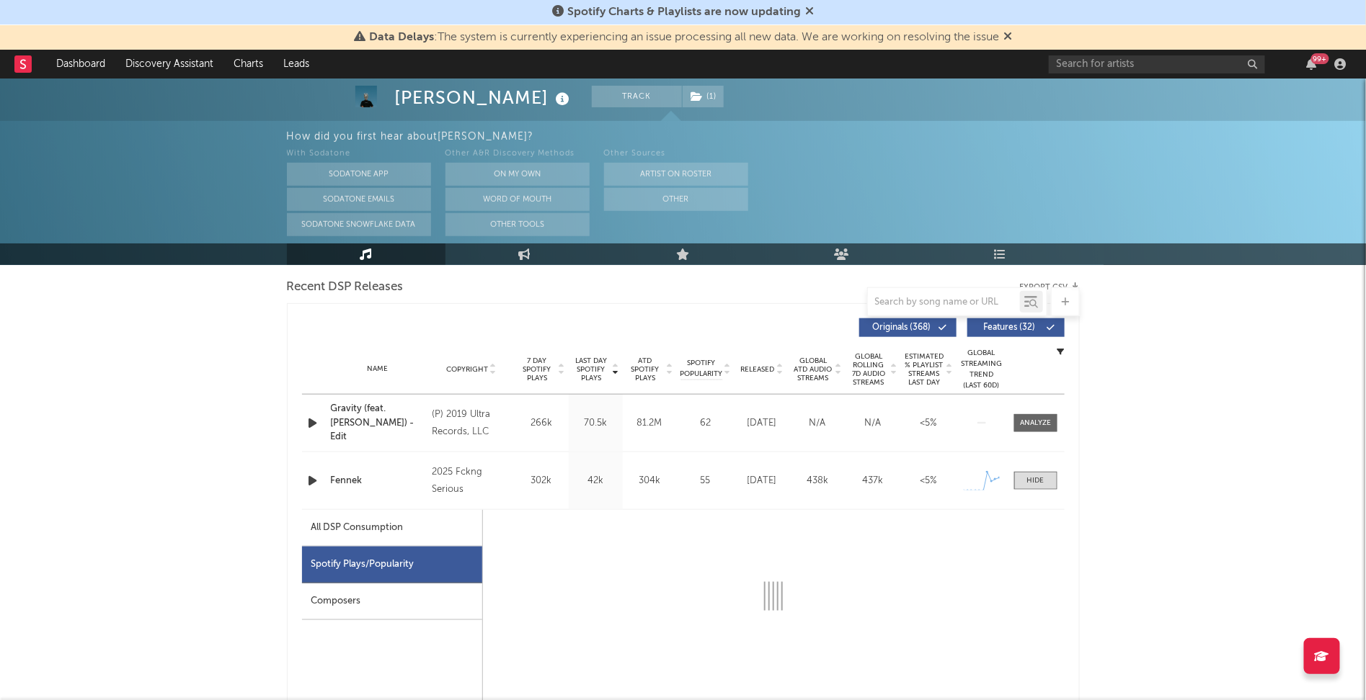
select select "1w"
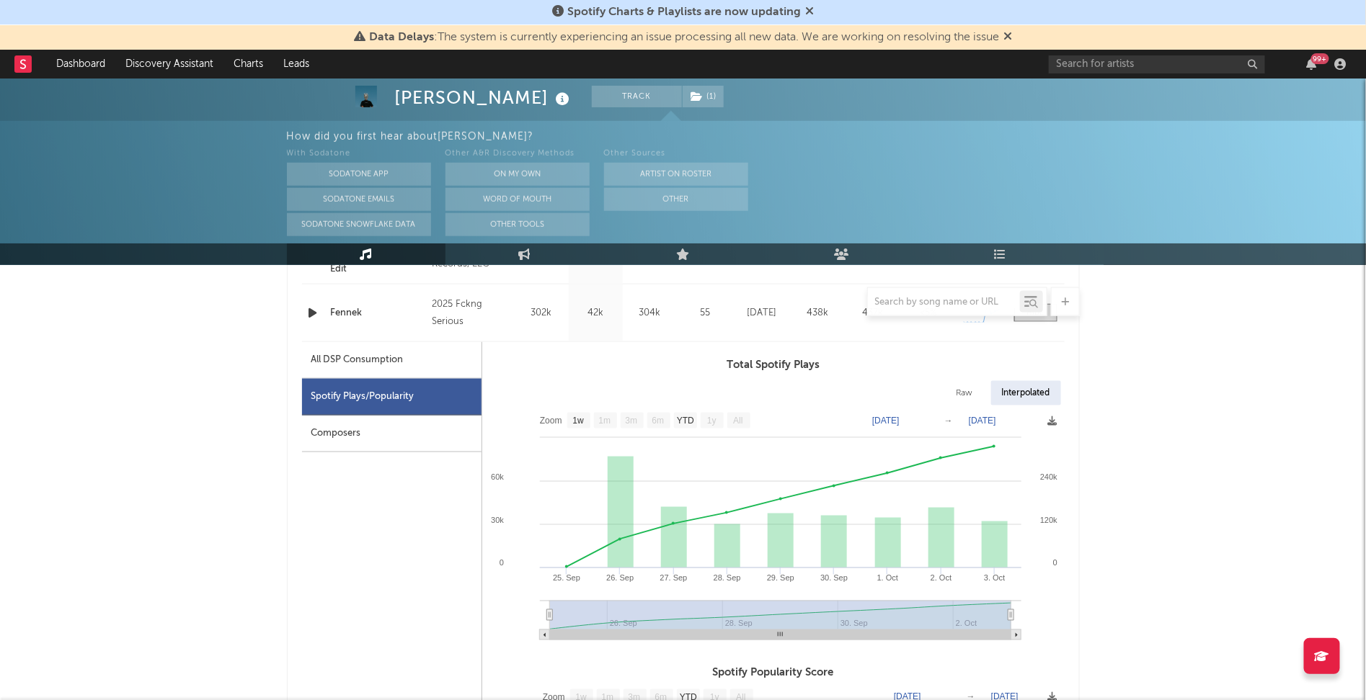
scroll to position [672, 0]
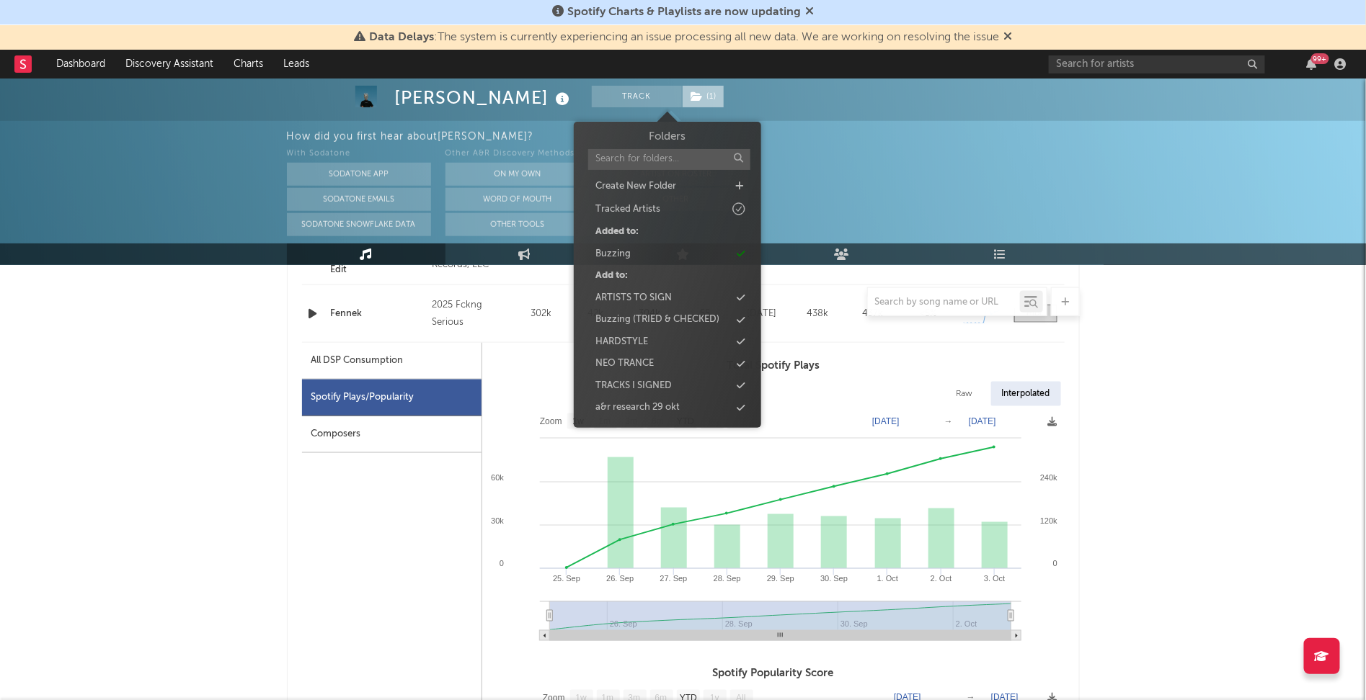
click at [682, 91] on span "( 1 )" at bounding box center [703, 97] width 43 height 22
click at [636, 254] on div "Buzzing" at bounding box center [667, 254] width 166 height 19
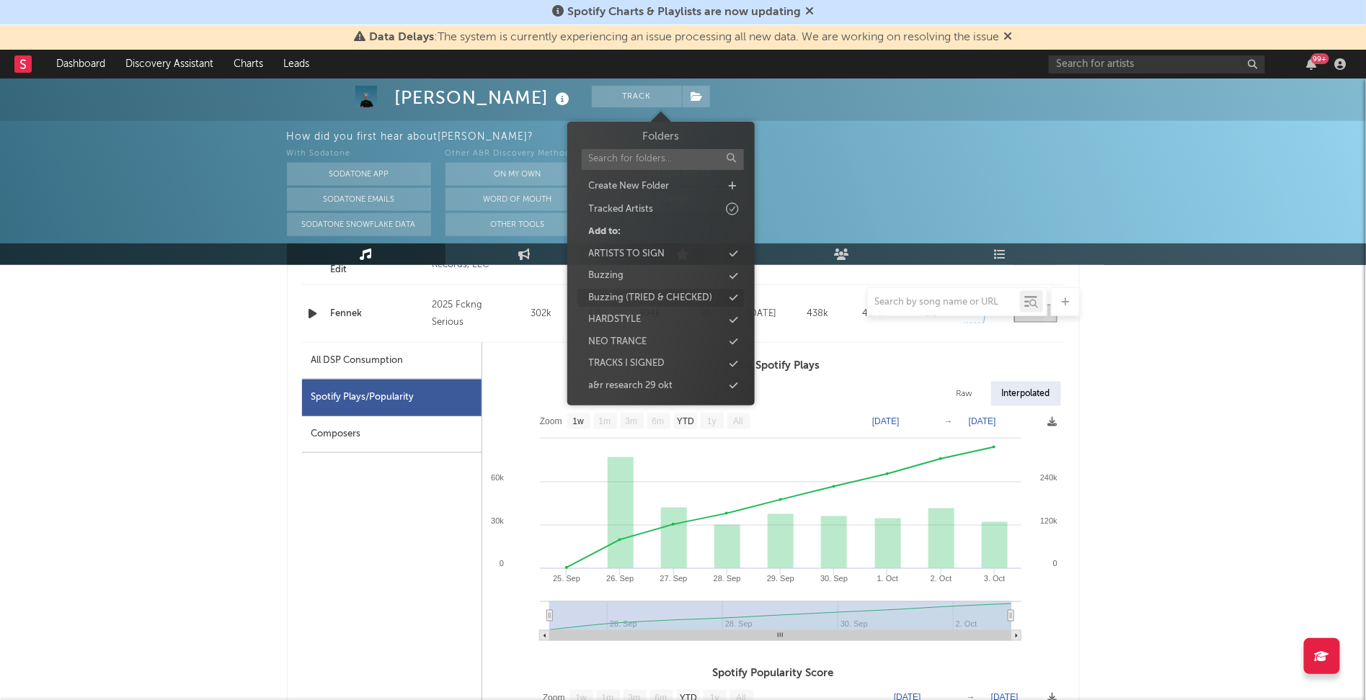
click at [641, 303] on div "Buzzing (TRIED & CHECKED)" at bounding box center [651, 298] width 124 height 14
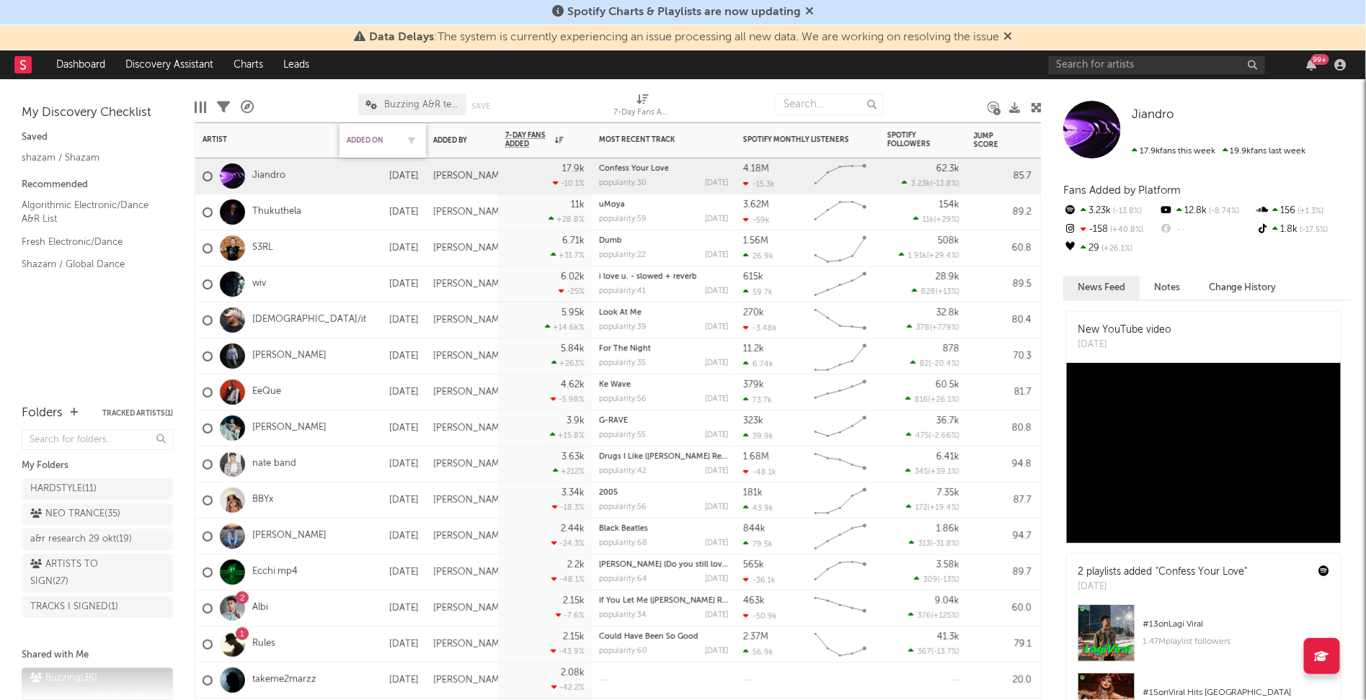
click at [373, 140] on div "Added On" at bounding box center [372, 140] width 50 height 9
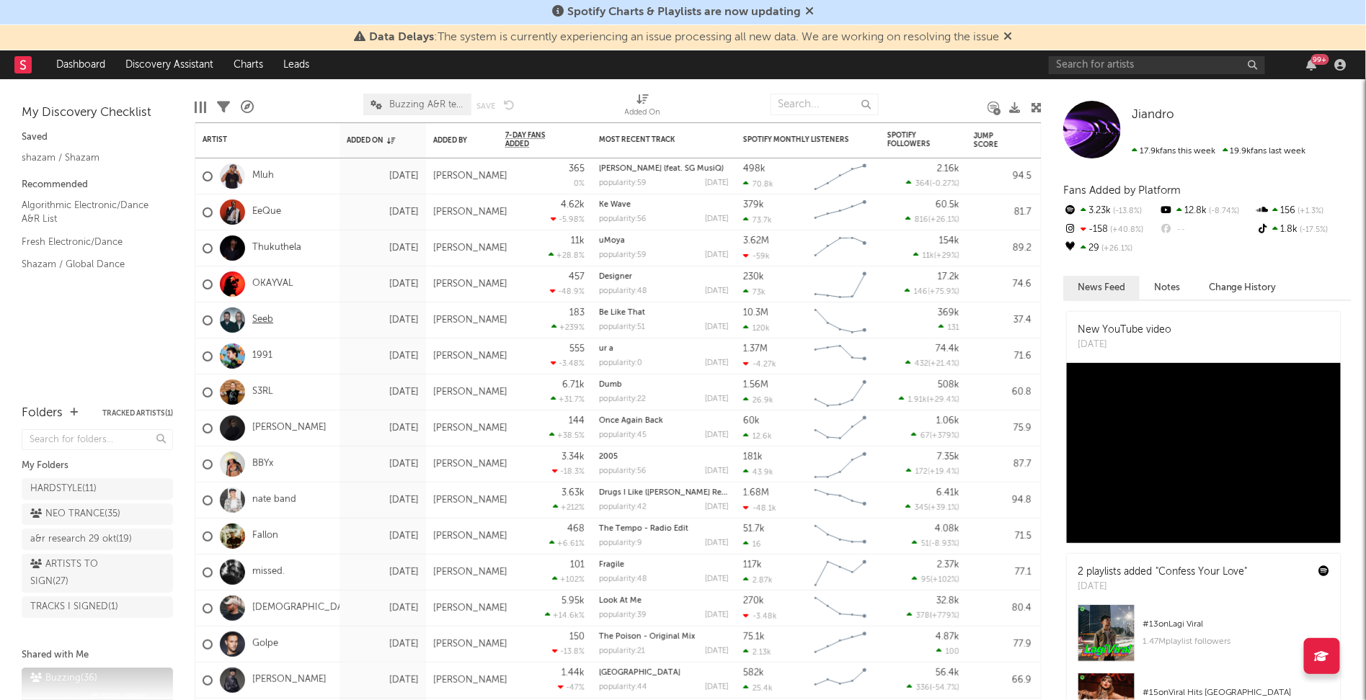
click at [268, 319] on link "Seeb" at bounding box center [262, 320] width 21 height 12
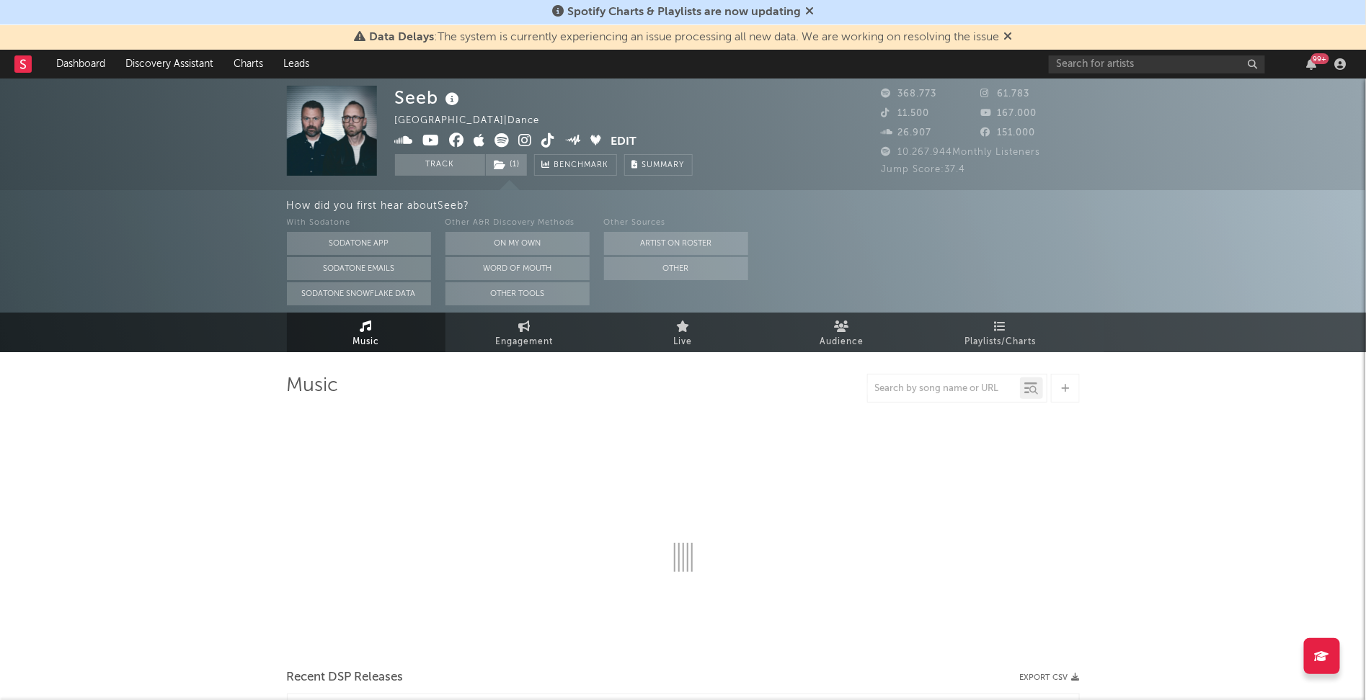
select select "6m"
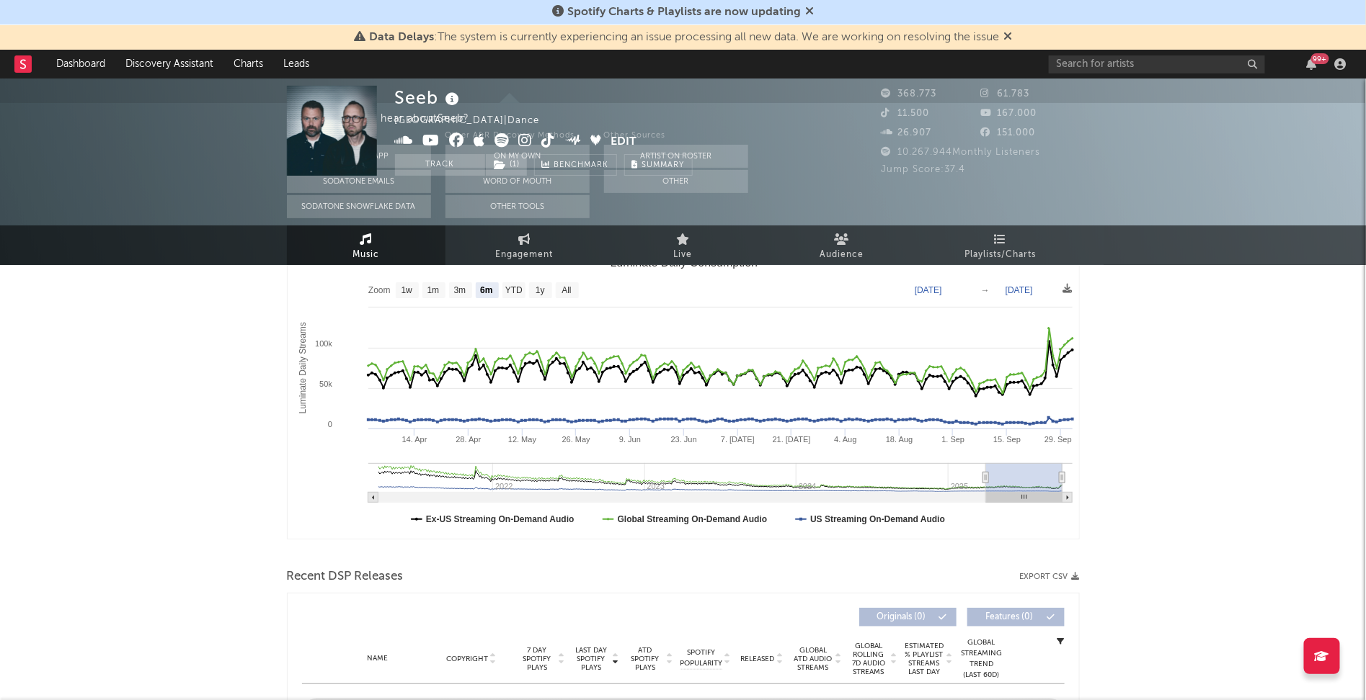
select select "6m"
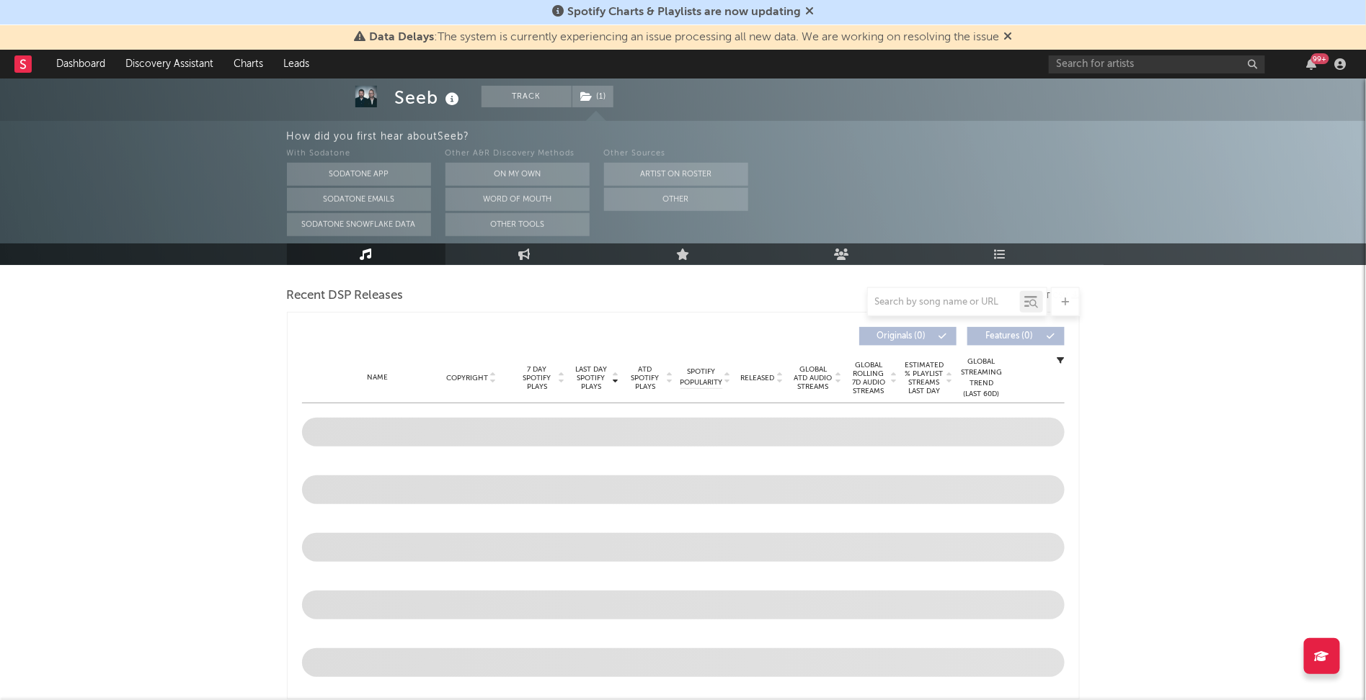
scroll to position [495, 0]
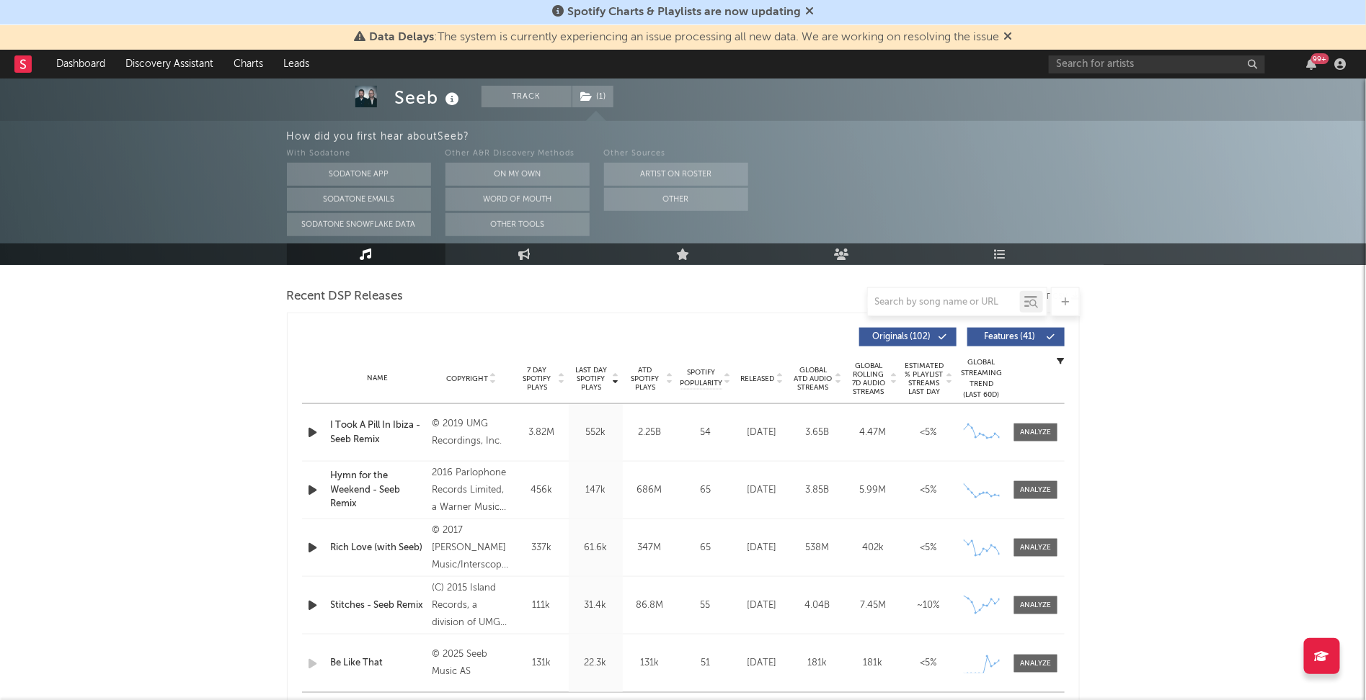
click at [753, 380] on span "Released" at bounding box center [758, 379] width 34 height 9
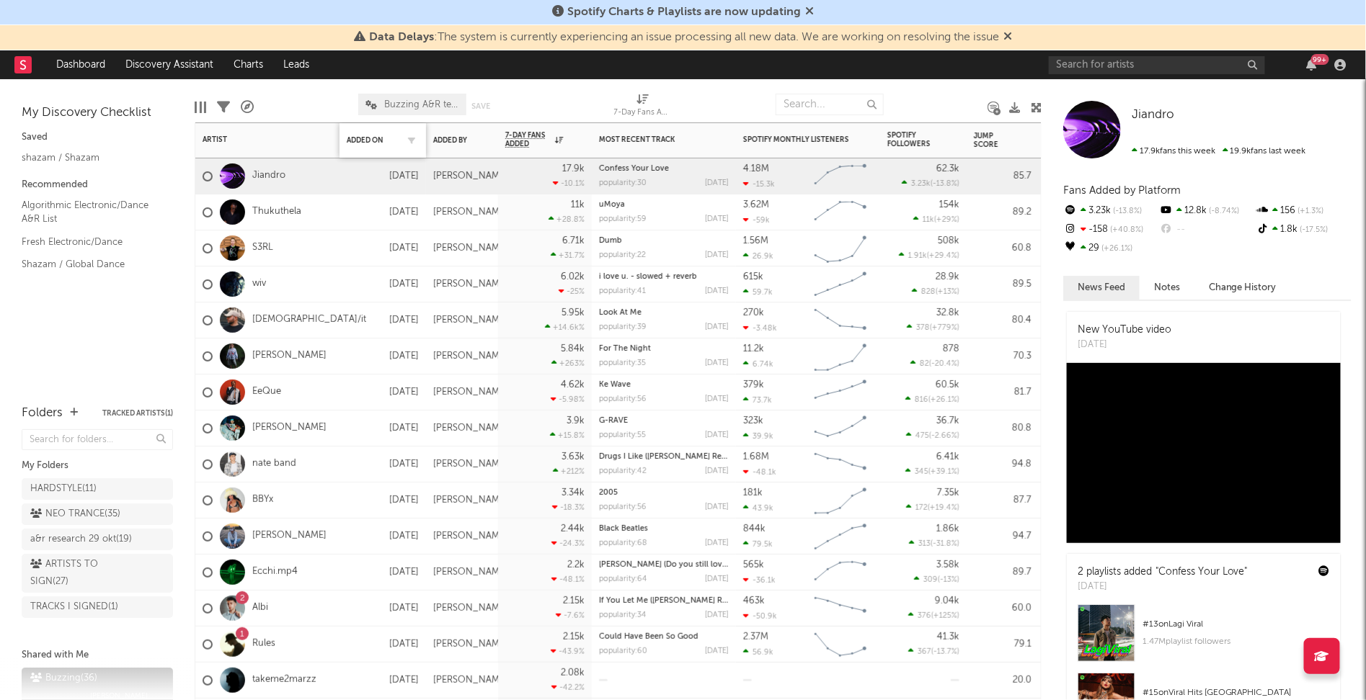
click at [355, 134] on div "Added On" at bounding box center [383, 140] width 72 height 30
click at [357, 139] on div "Added On" at bounding box center [372, 140] width 50 height 9
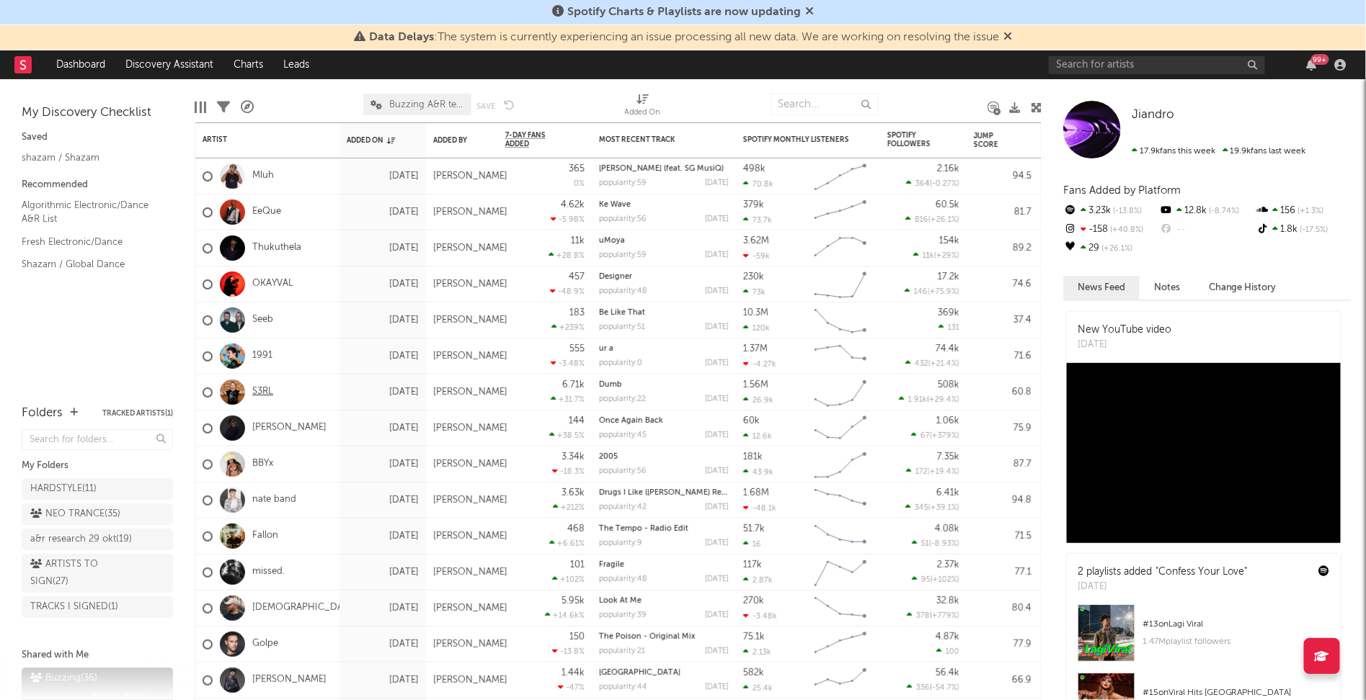
click at [262, 393] on link "S3RL" at bounding box center [262, 392] width 21 height 12
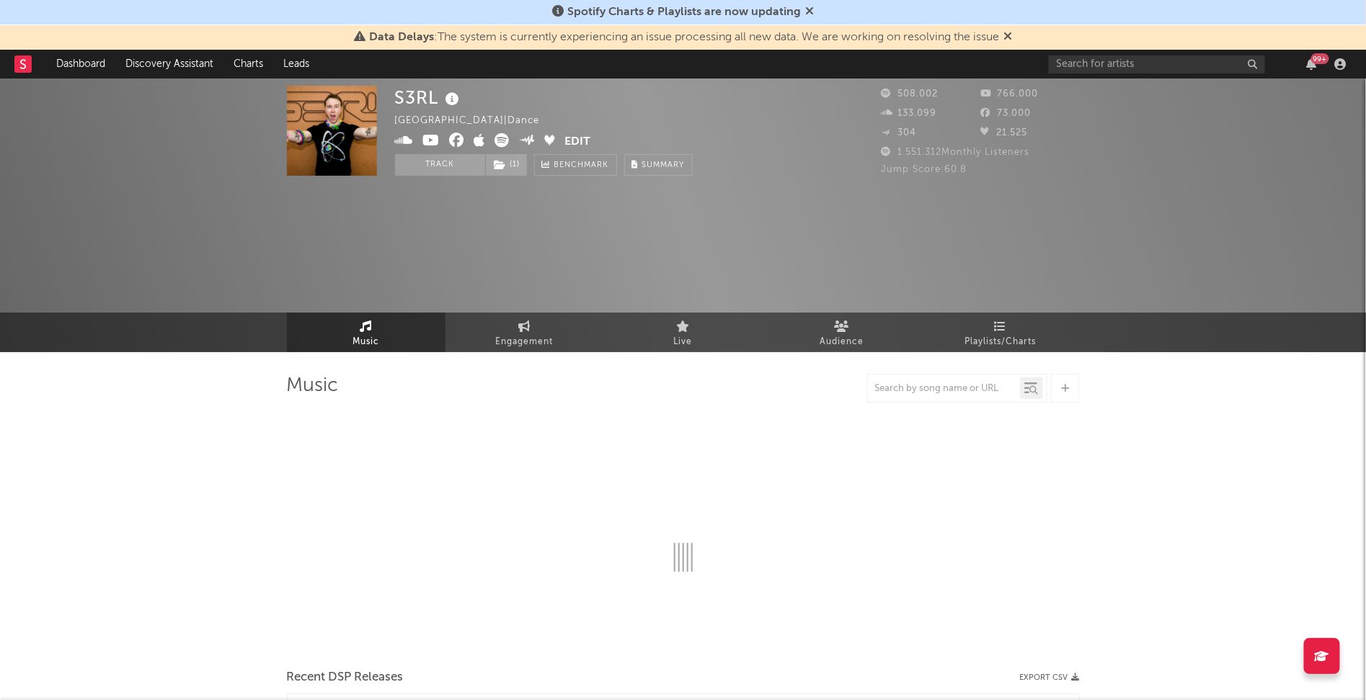
select select "6m"
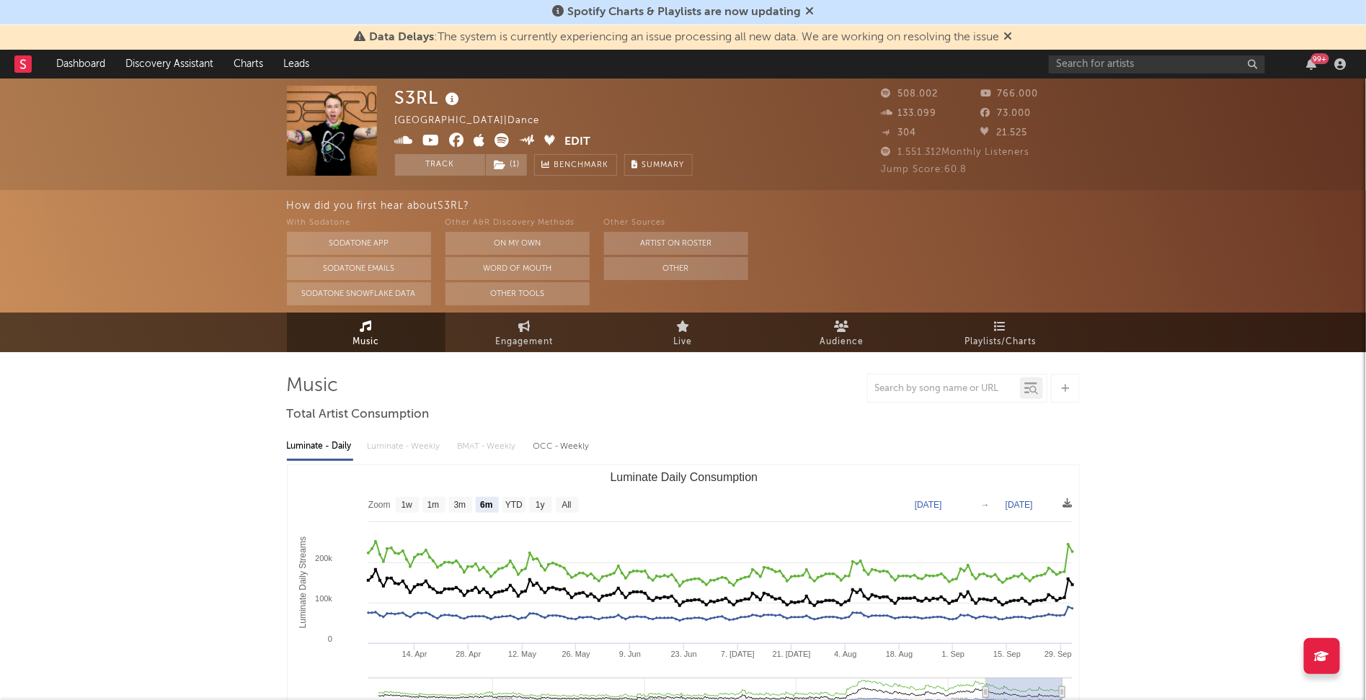
select select "6m"
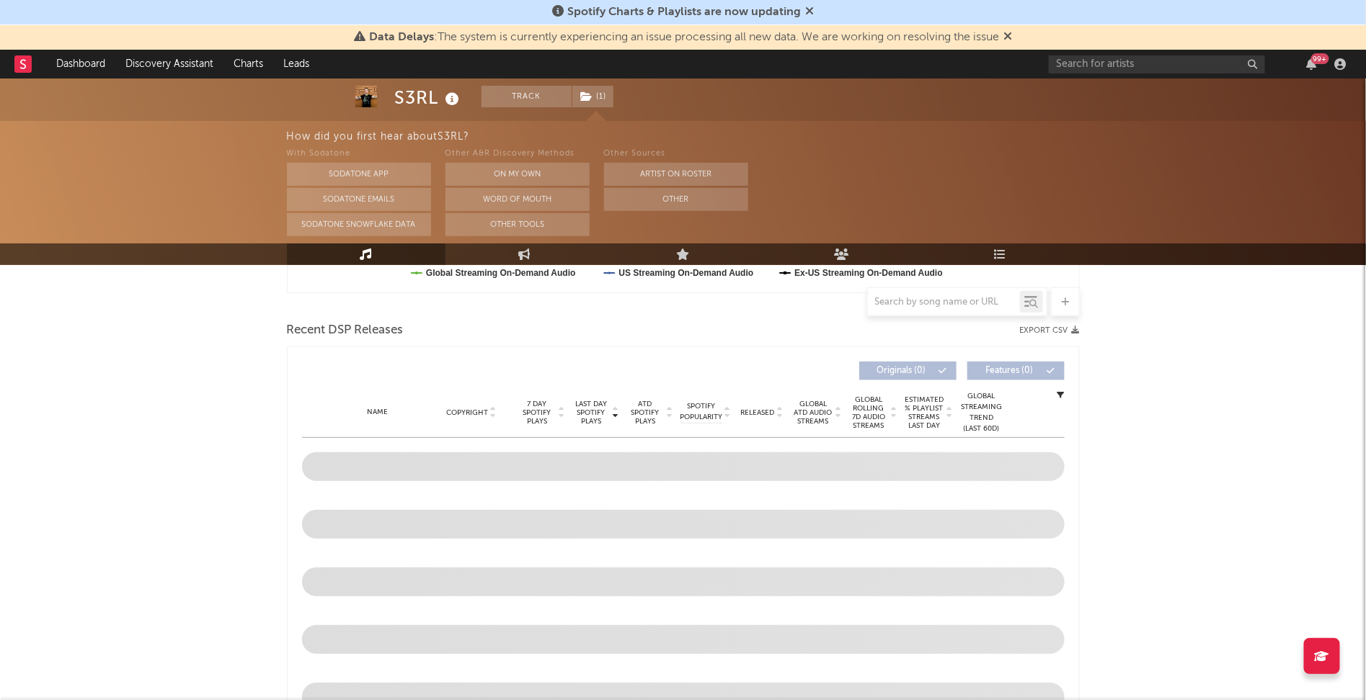
scroll to position [463, 0]
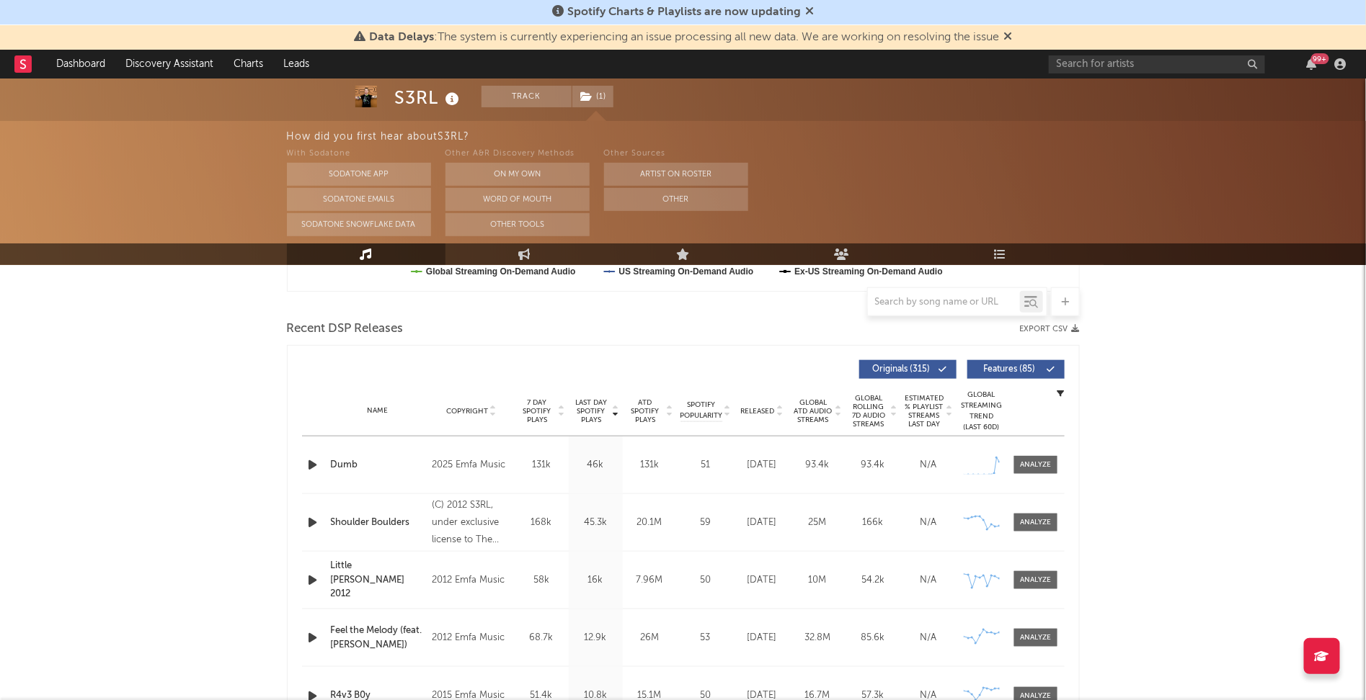
click at [1020, 474] on div "Name Dumb Copyright 2025 Emfa Music Label Emfa Music Album Names Dumb Composer …" at bounding box center [683, 465] width 762 height 57
click at [1046, 460] on div at bounding box center [1035, 465] width 31 height 11
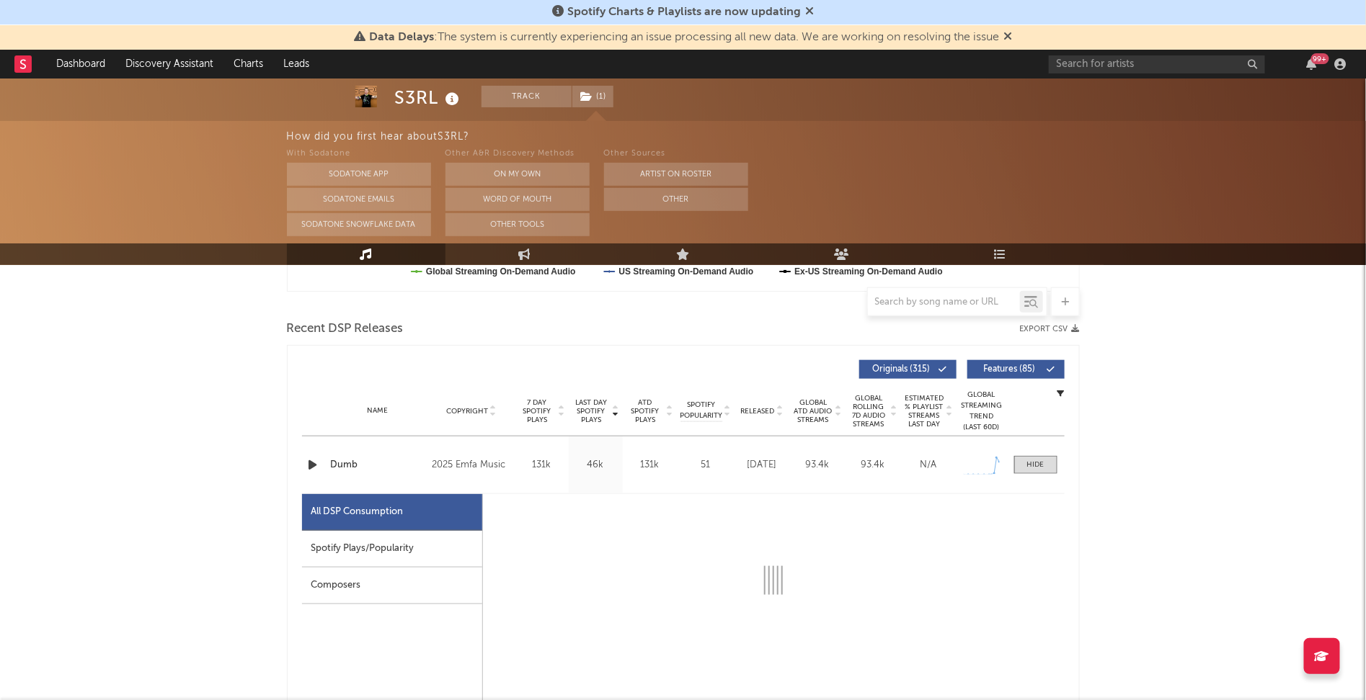
select select "1w"
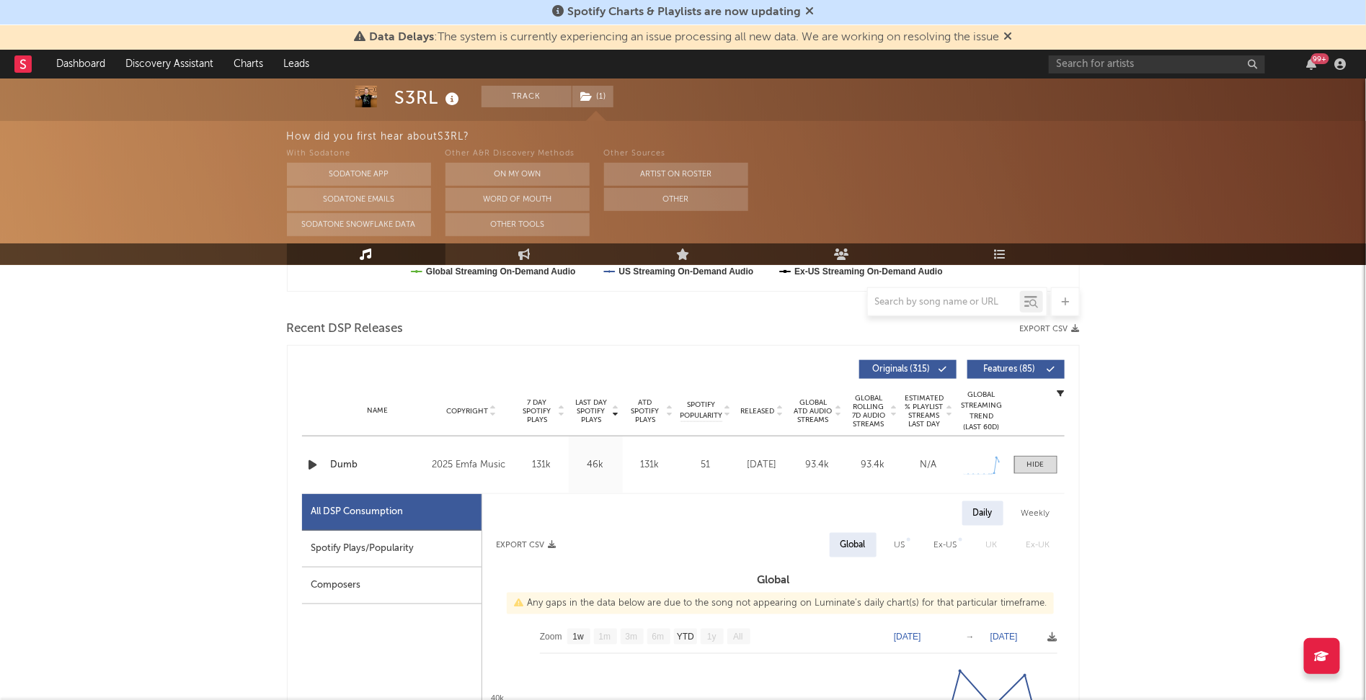
click at [409, 546] on div "Spotify Plays/Popularity" at bounding box center [391, 549] width 179 height 37
select select "1w"
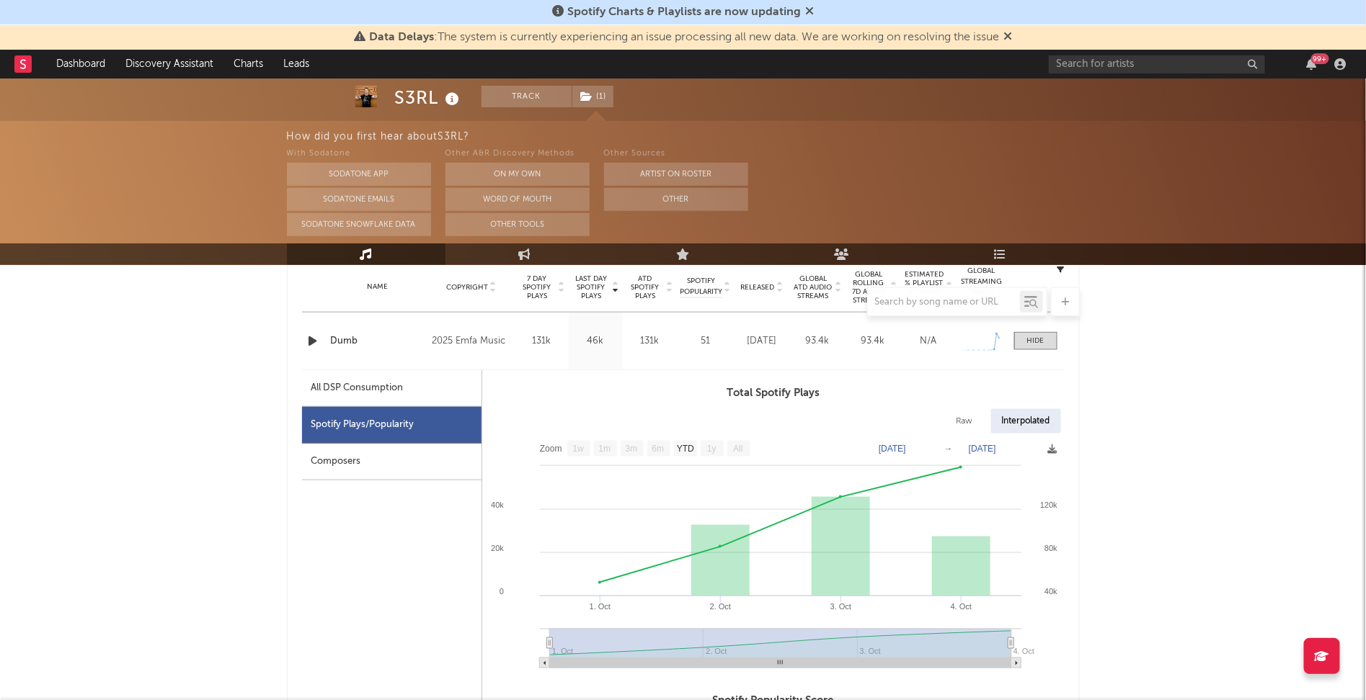
scroll to position [592, 0]
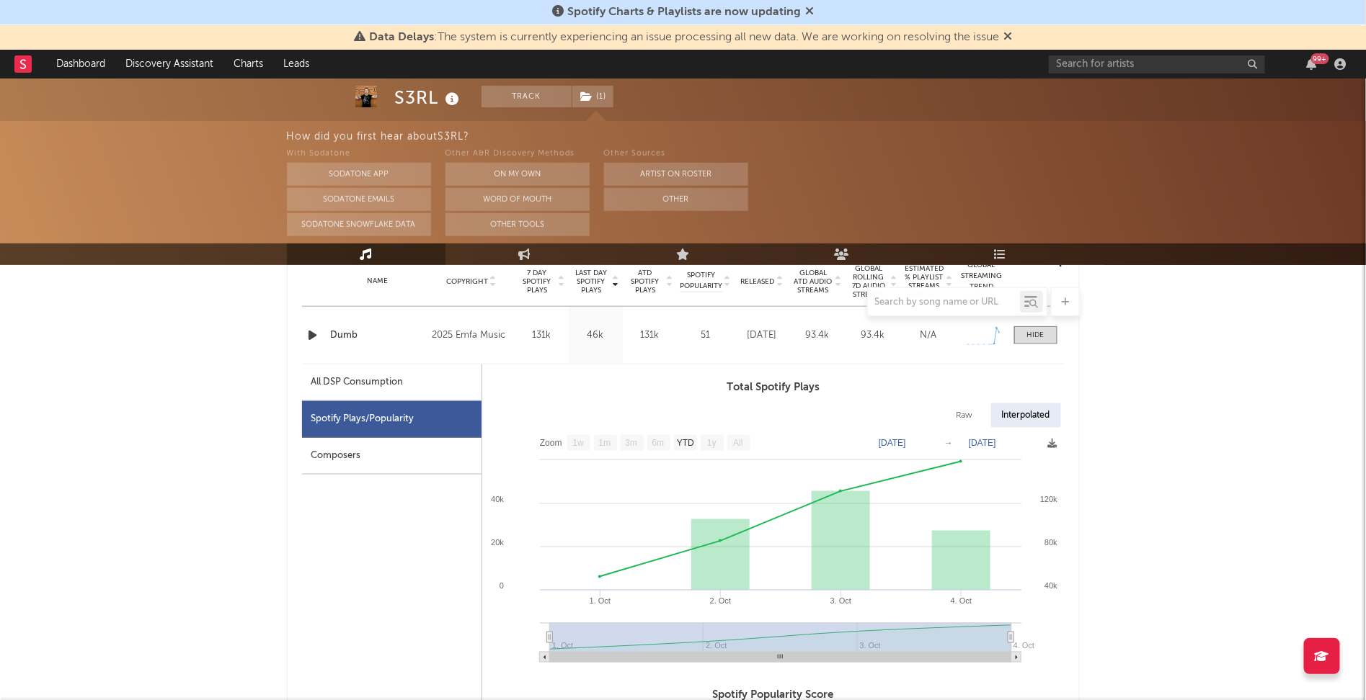
click at [313, 338] on icon "button" at bounding box center [313, 335] width 15 height 18
click at [479, 681] on icon "button" at bounding box center [477, 683] width 7 height 12
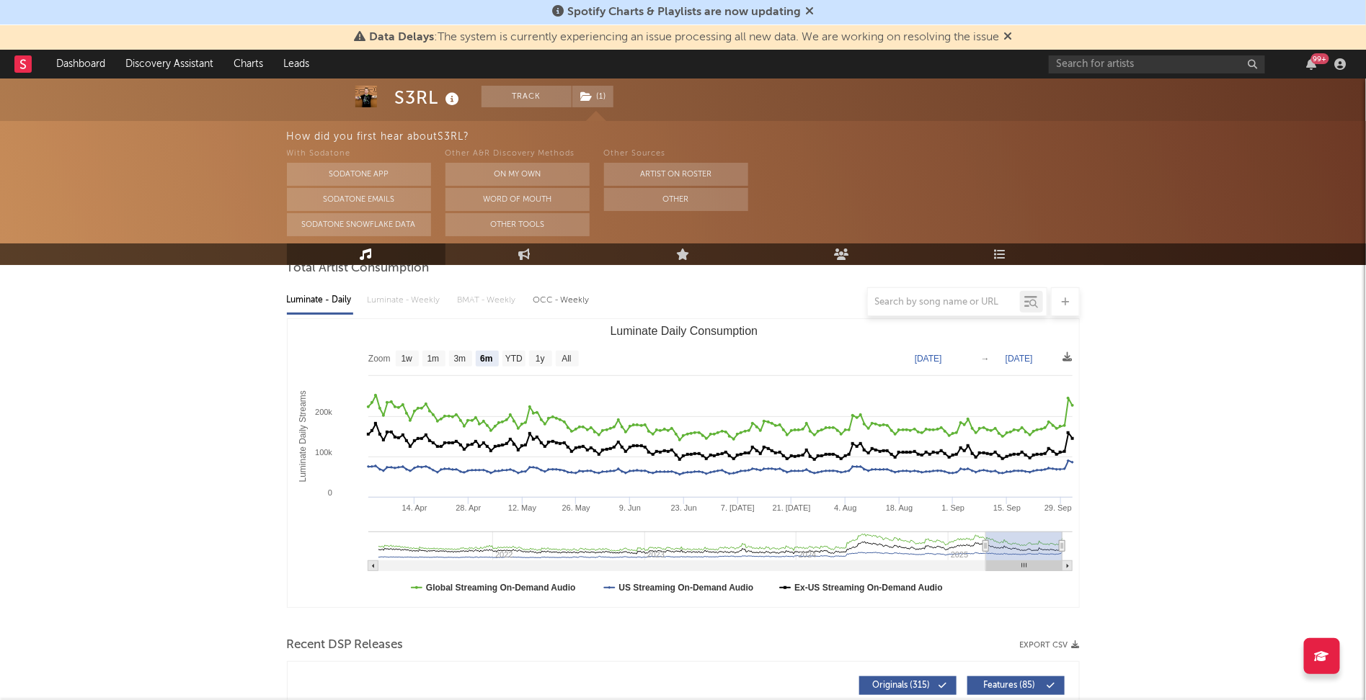
scroll to position [0, 0]
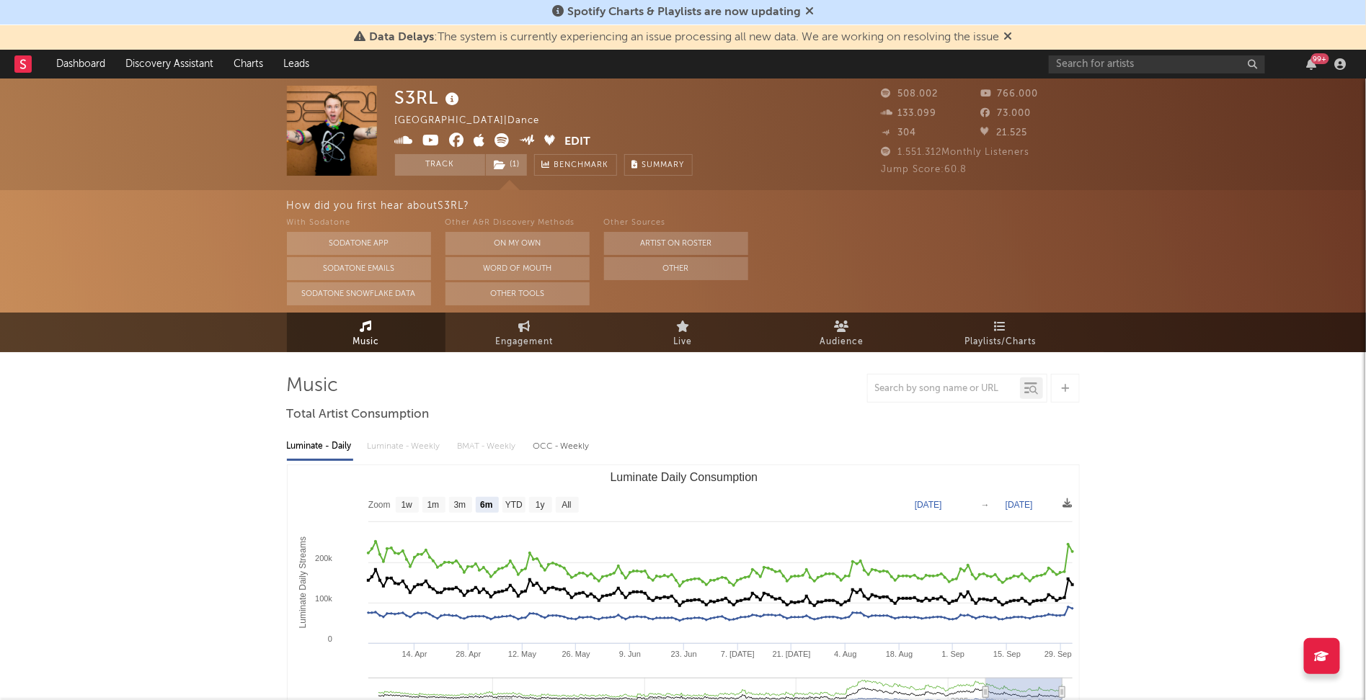
click at [455, 102] on icon at bounding box center [452, 99] width 21 height 20
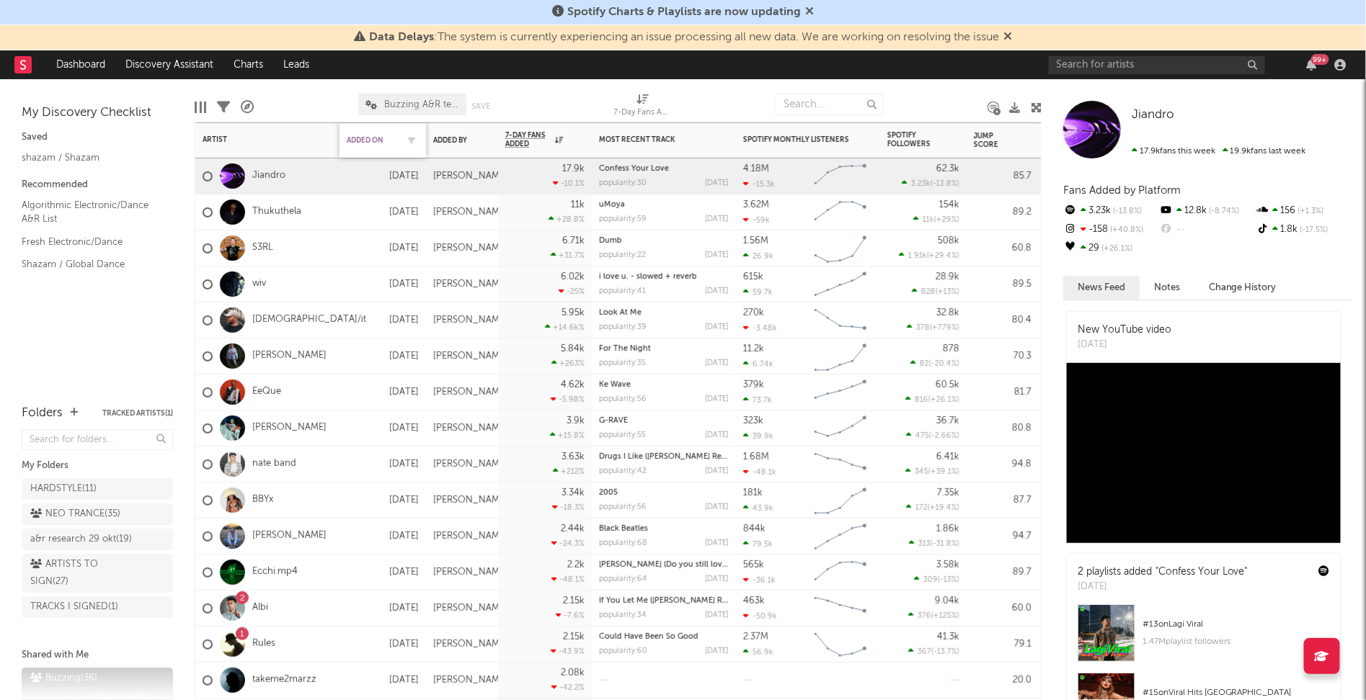
click at [362, 139] on div "Added On" at bounding box center [372, 140] width 50 height 9
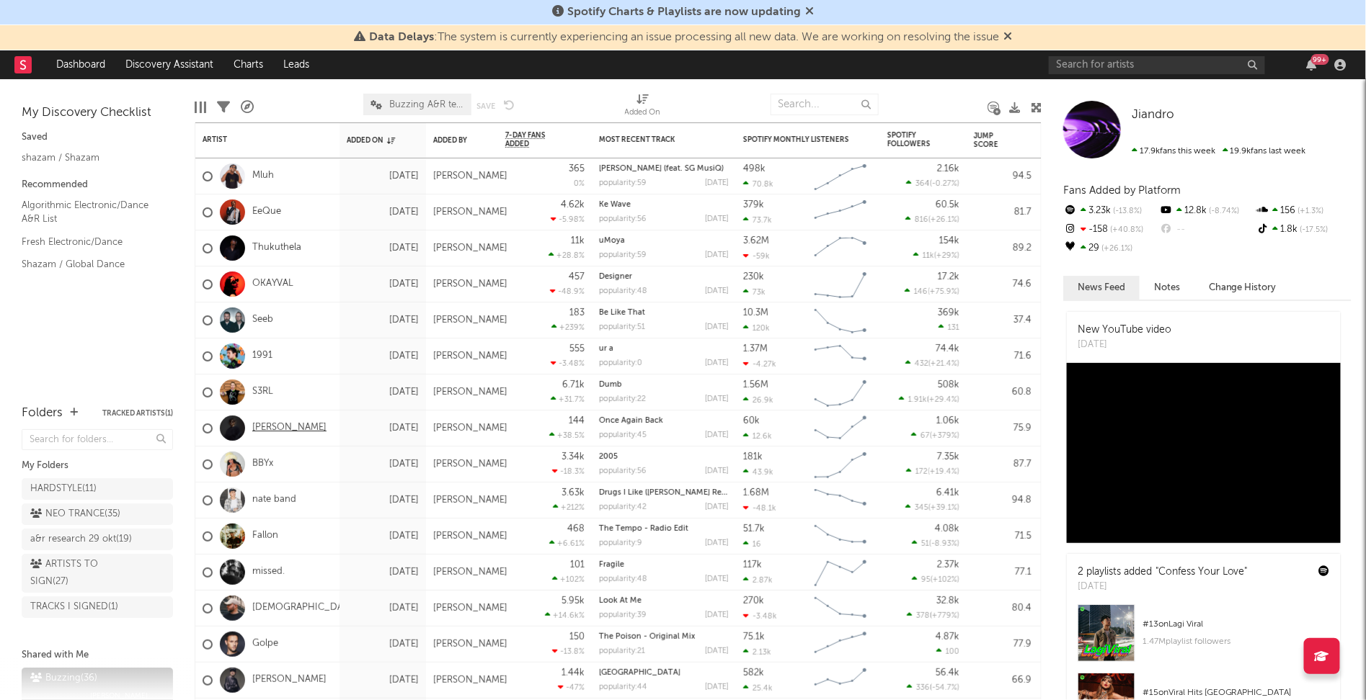
click at [280, 431] on link "[PERSON_NAME]" at bounding box center [289, 428] width 74 height 12
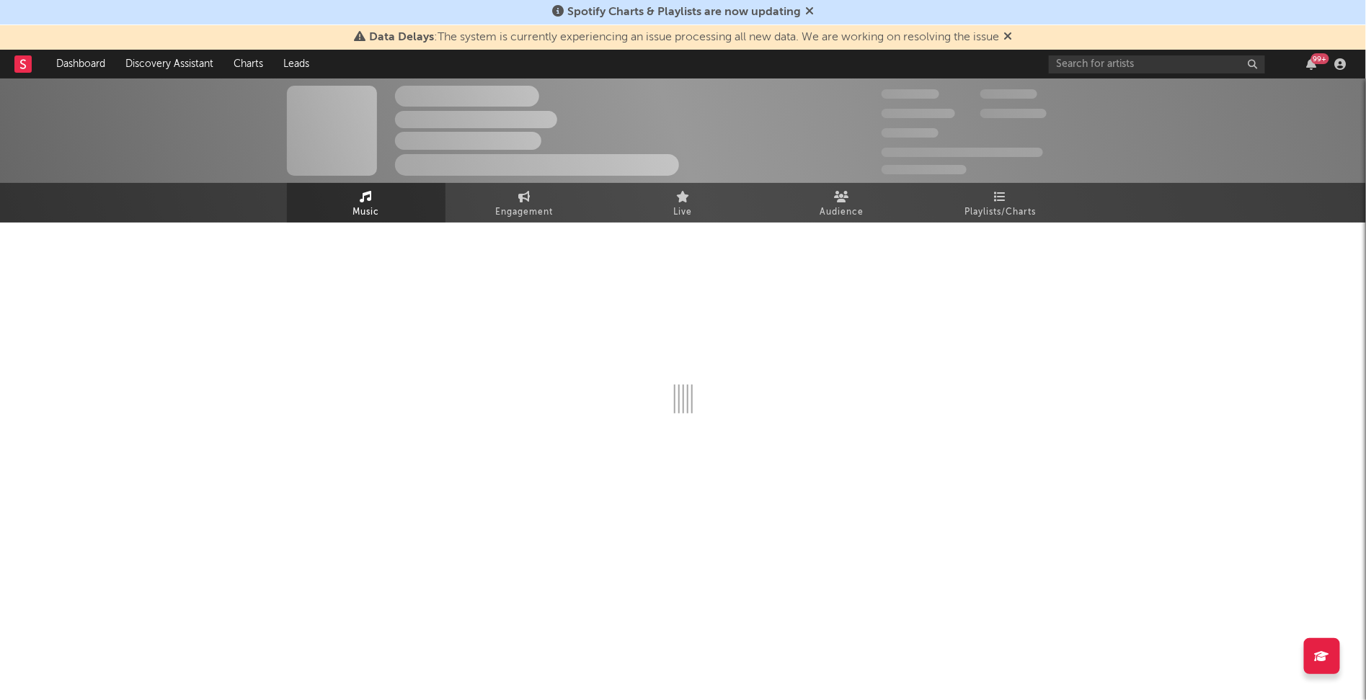
select select "1w"
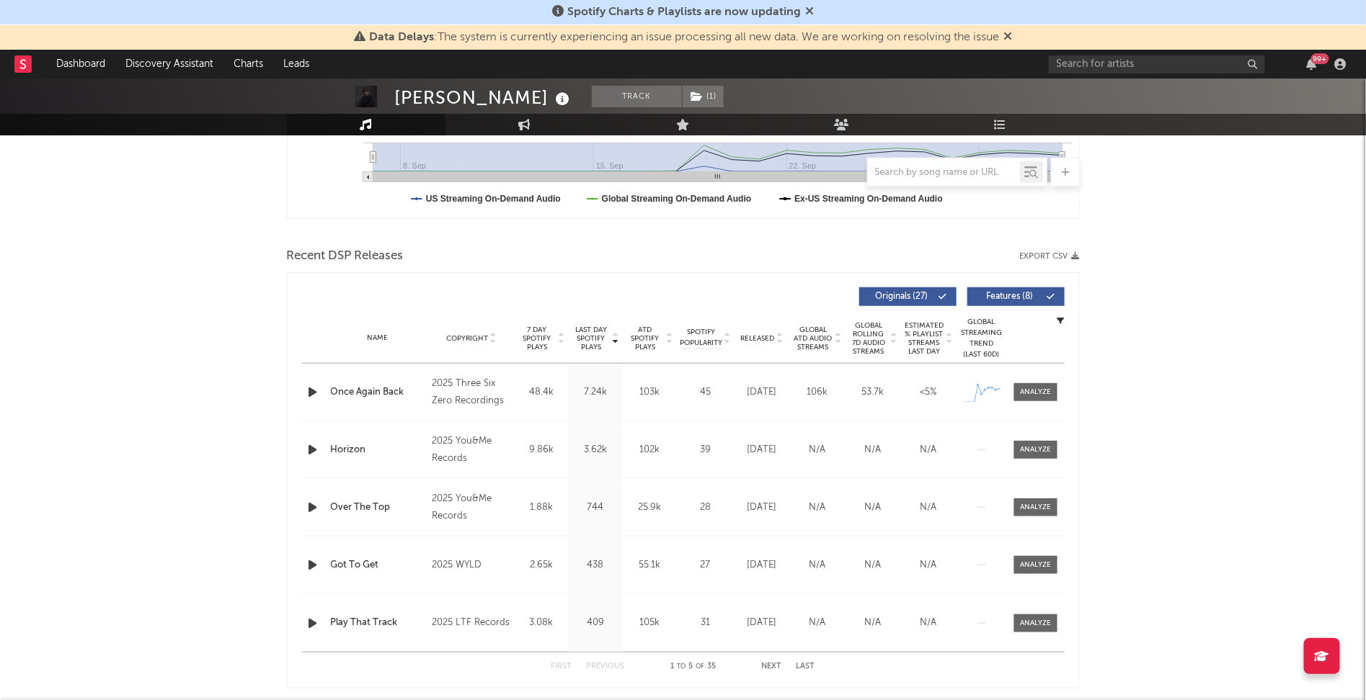
scroll to position [414, 0]
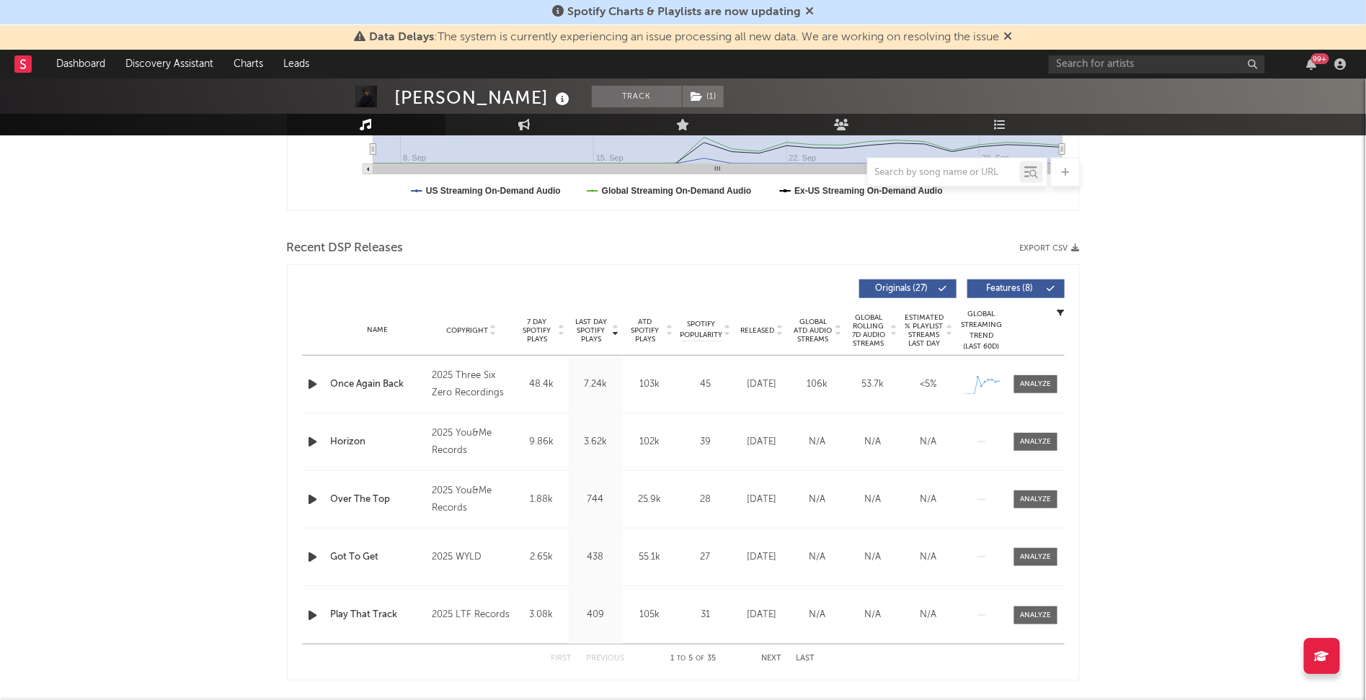
click at [313, 383] on icon "button" at bounding box center [313, 384] width 15 height 18
click at [1023, 376] on span at bounding box center [1035, 384] width 43 height 18
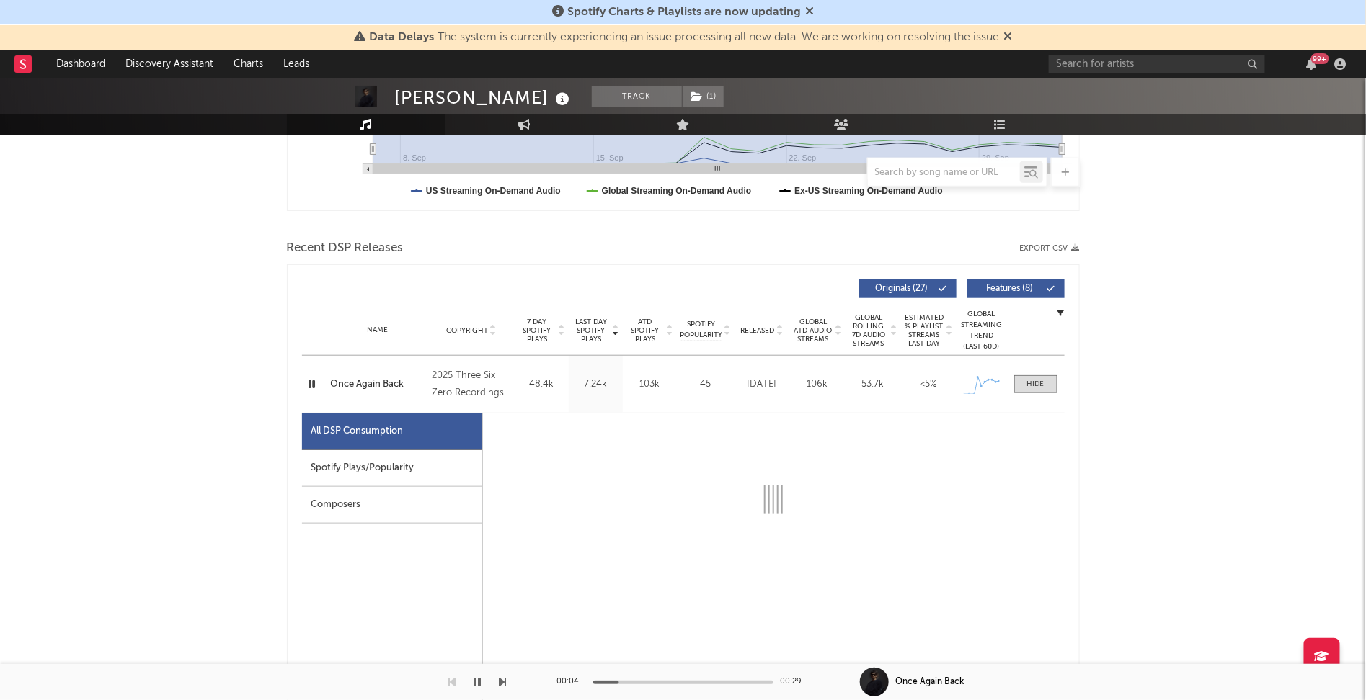
click at [366, 466] on div "Spotify Plays/Popularity" at bounding box center [392, 468] width 180 height 37
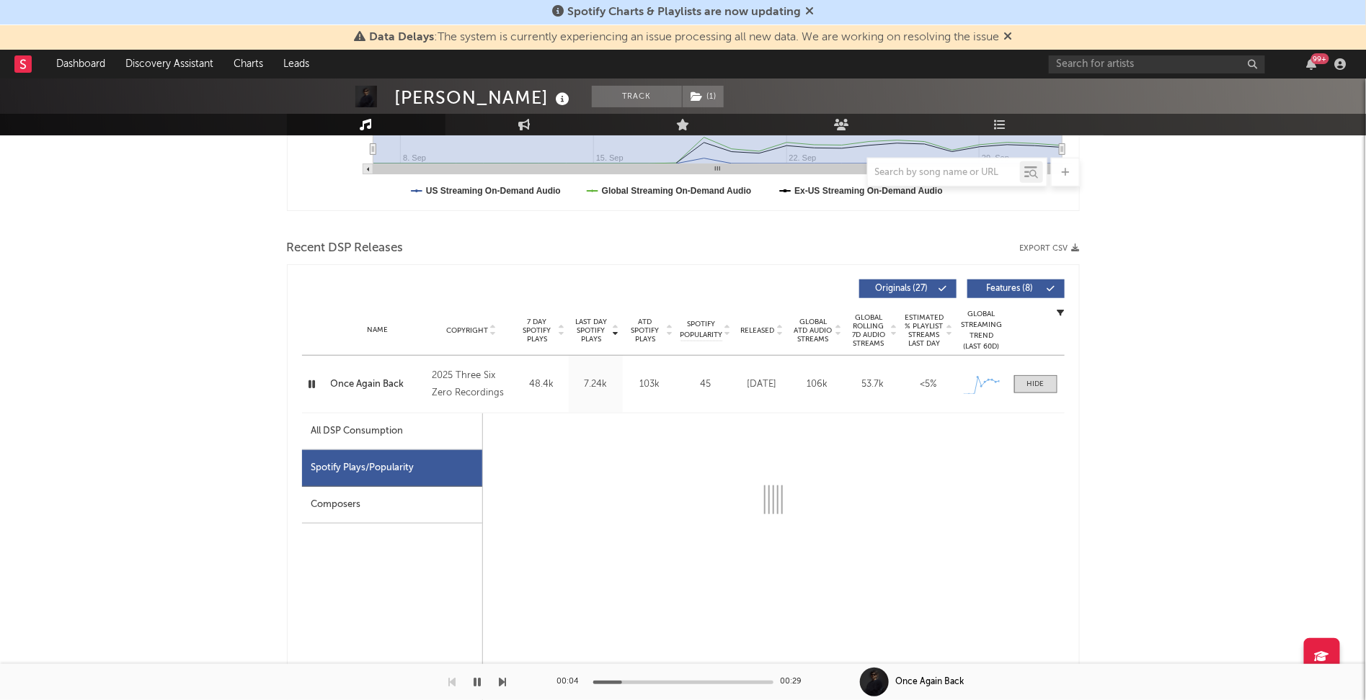
select select "1w"
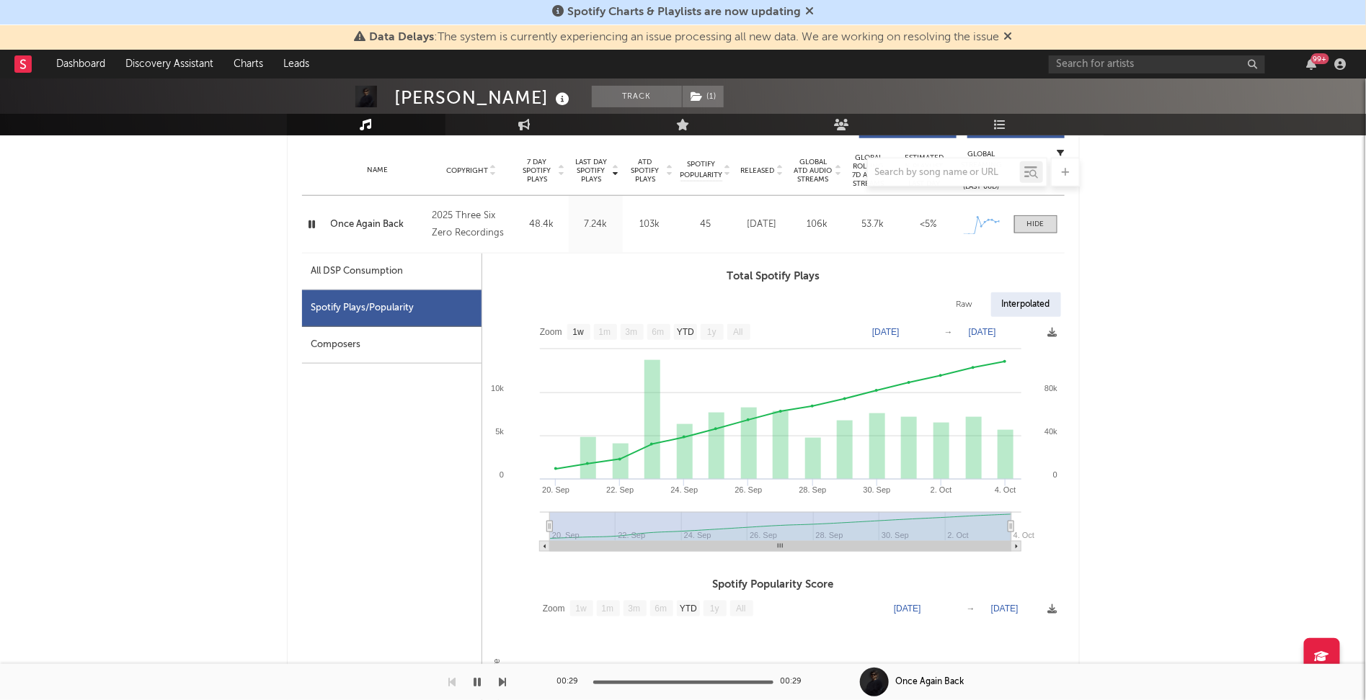
scroll to position [0, 0]
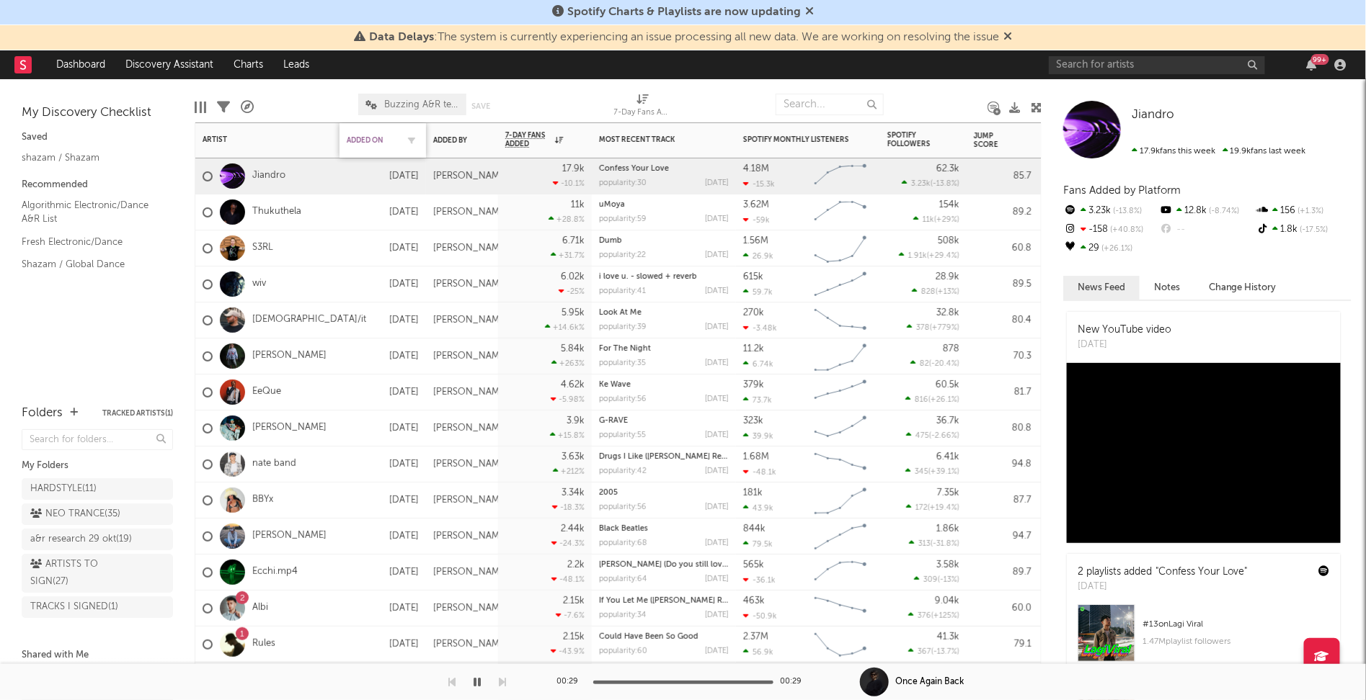
click at [351, 136] on div "Added On" at bounding box center [372, 140] width 50 height 9
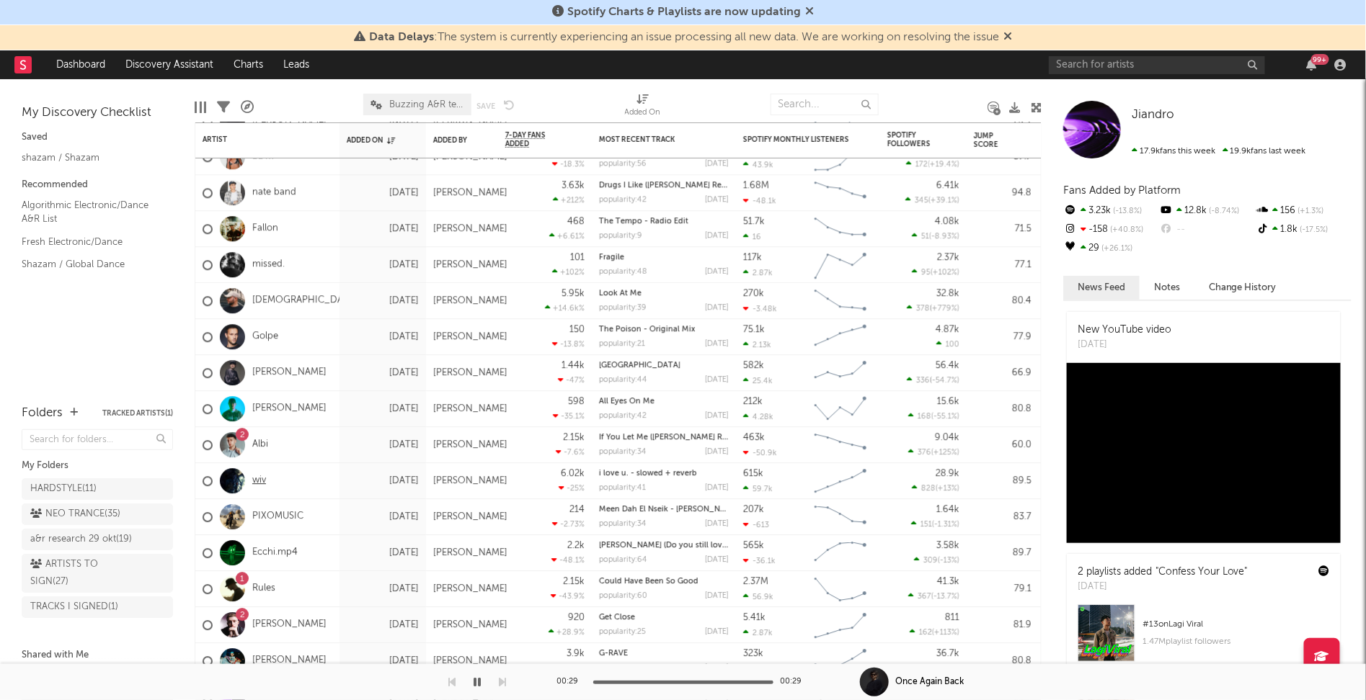
click at [261, 481] on link "wiv" at bounding box center [259, 481] width 14 height 12
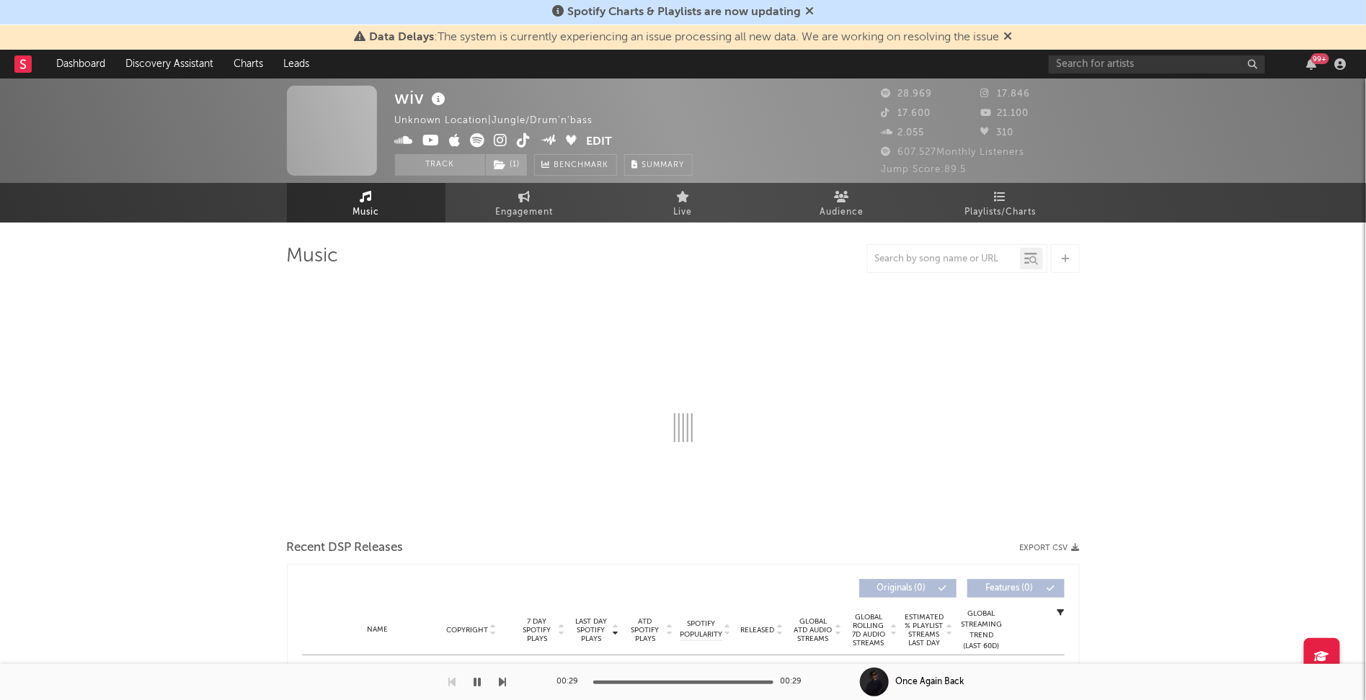
select select "6m"
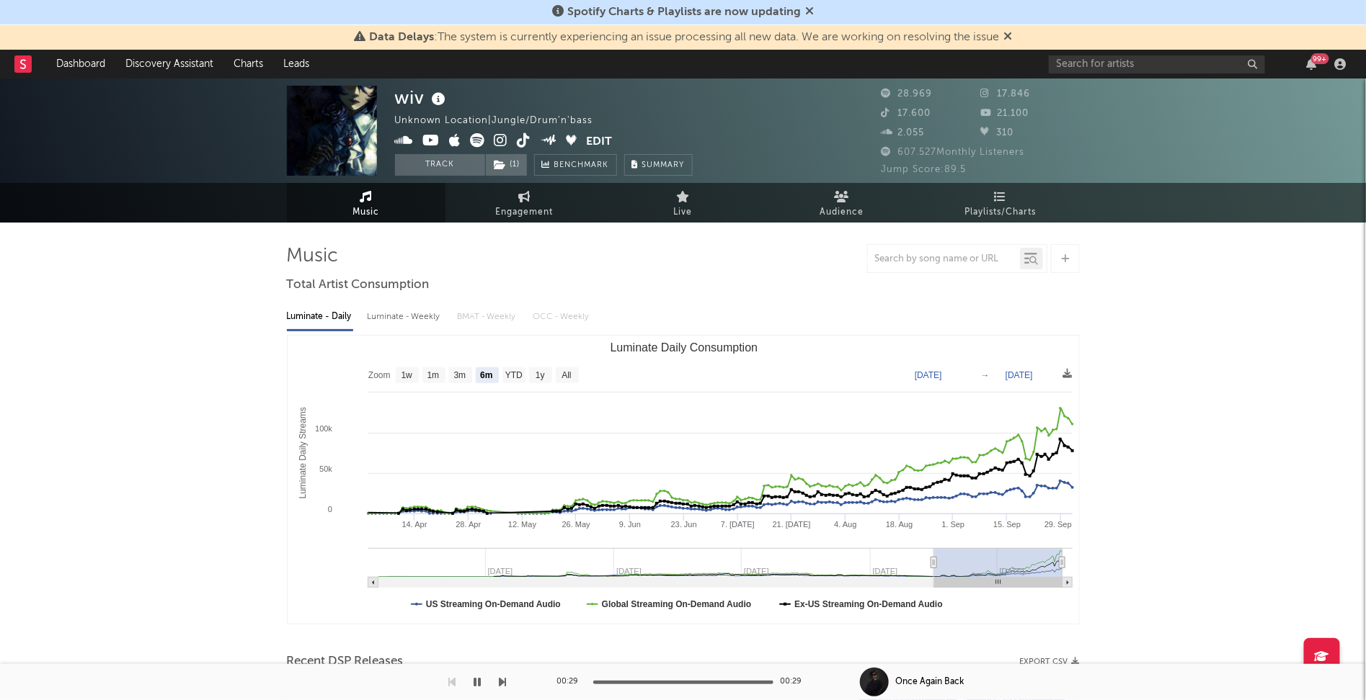
select select "6m"
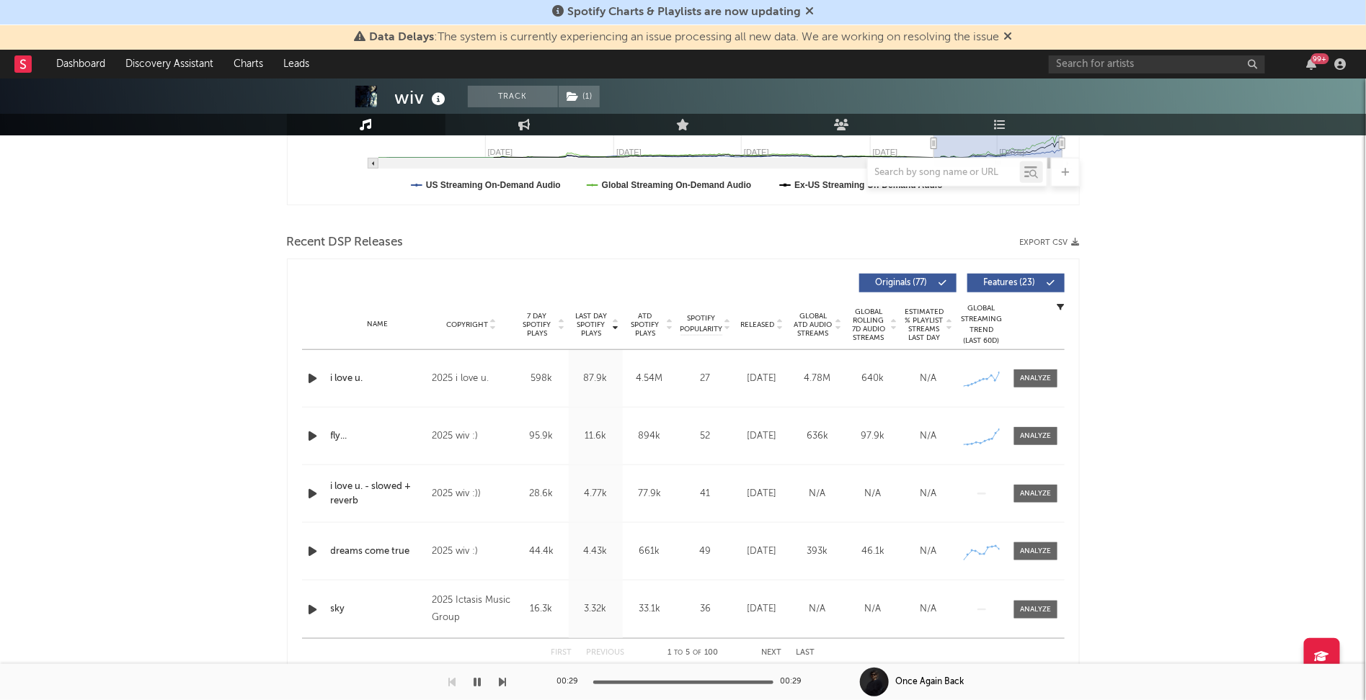
scroll to position [424, 0]
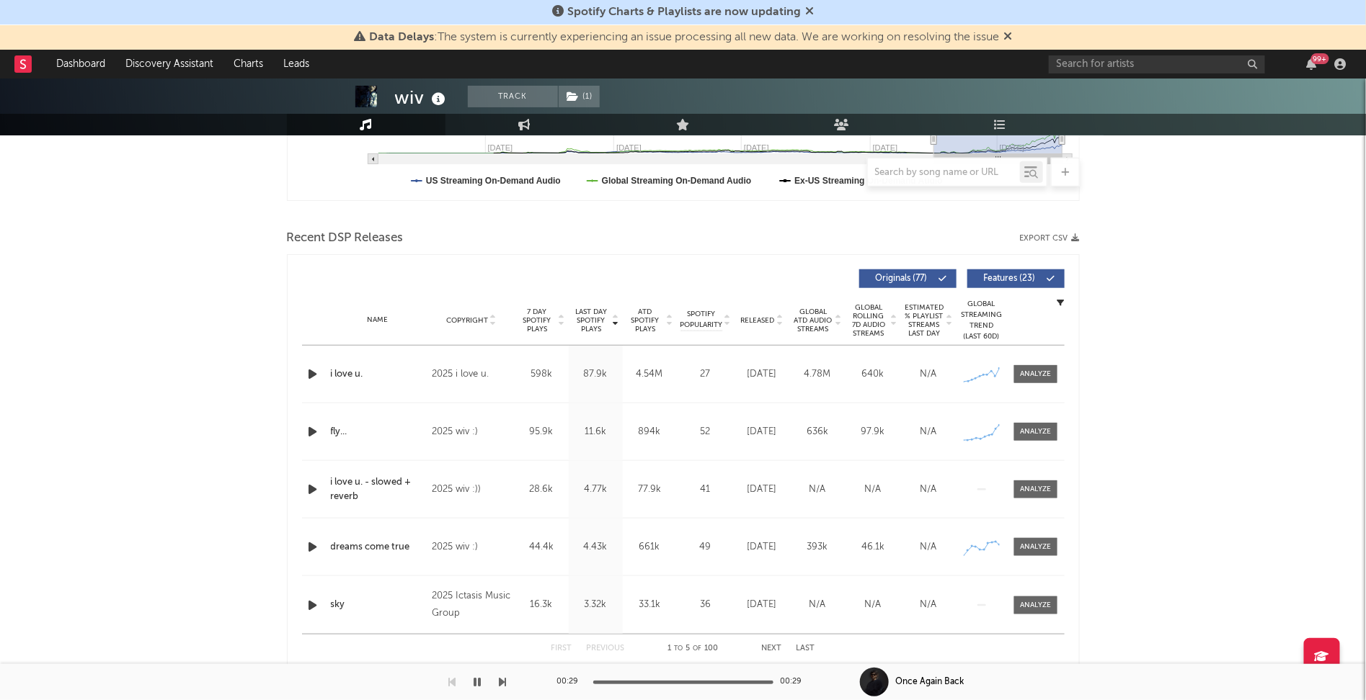
click at [315, 368] on icon "button" at bounding box center [313, 374] width 15 height 18
click at [1018, 371] on span at bounding box center [1035, 374] width 43 height 18
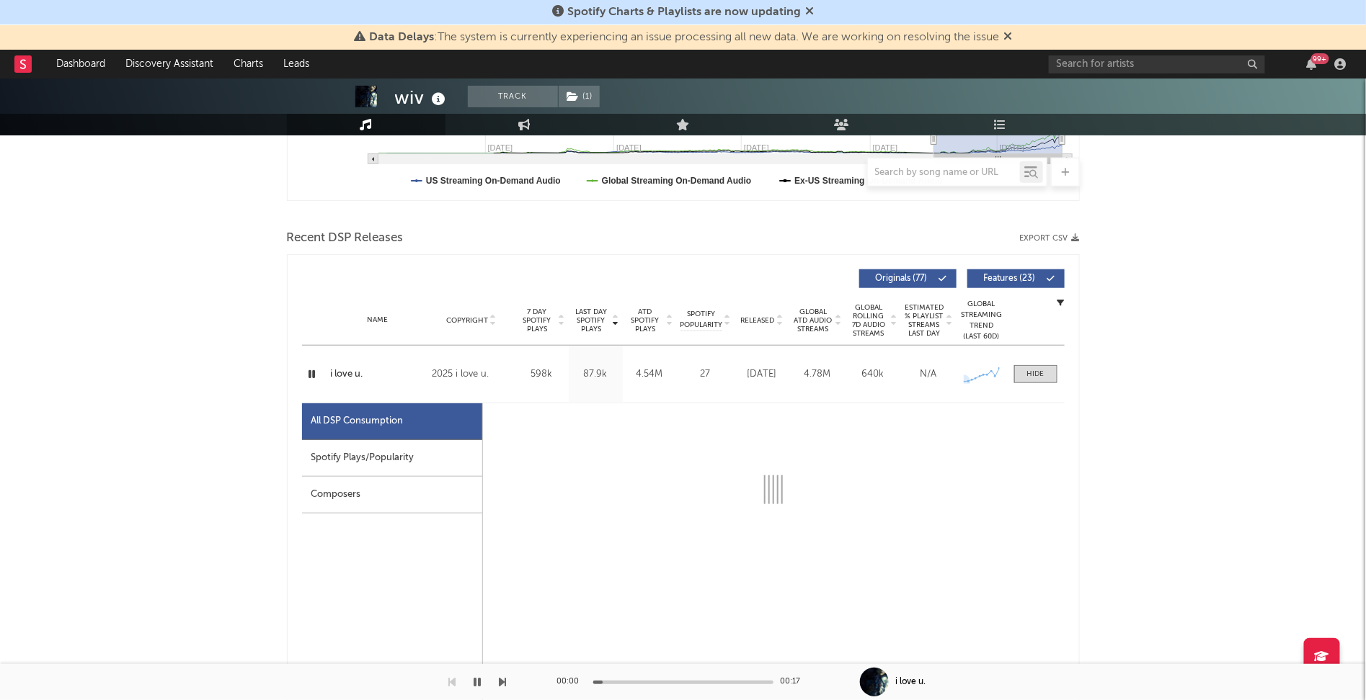
select select "6m"
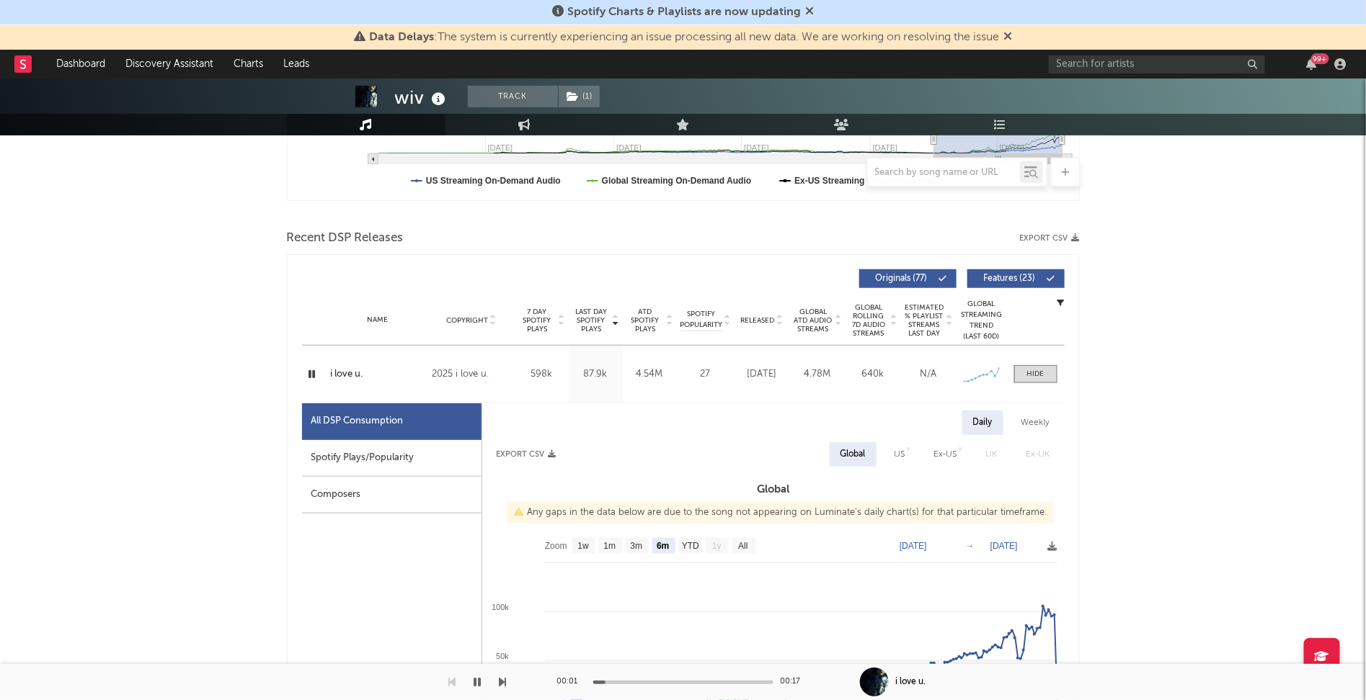
click at [387, 457] on div "Spotify Plays/Popularity" at bounding box center [391, 458] width 179 height 37
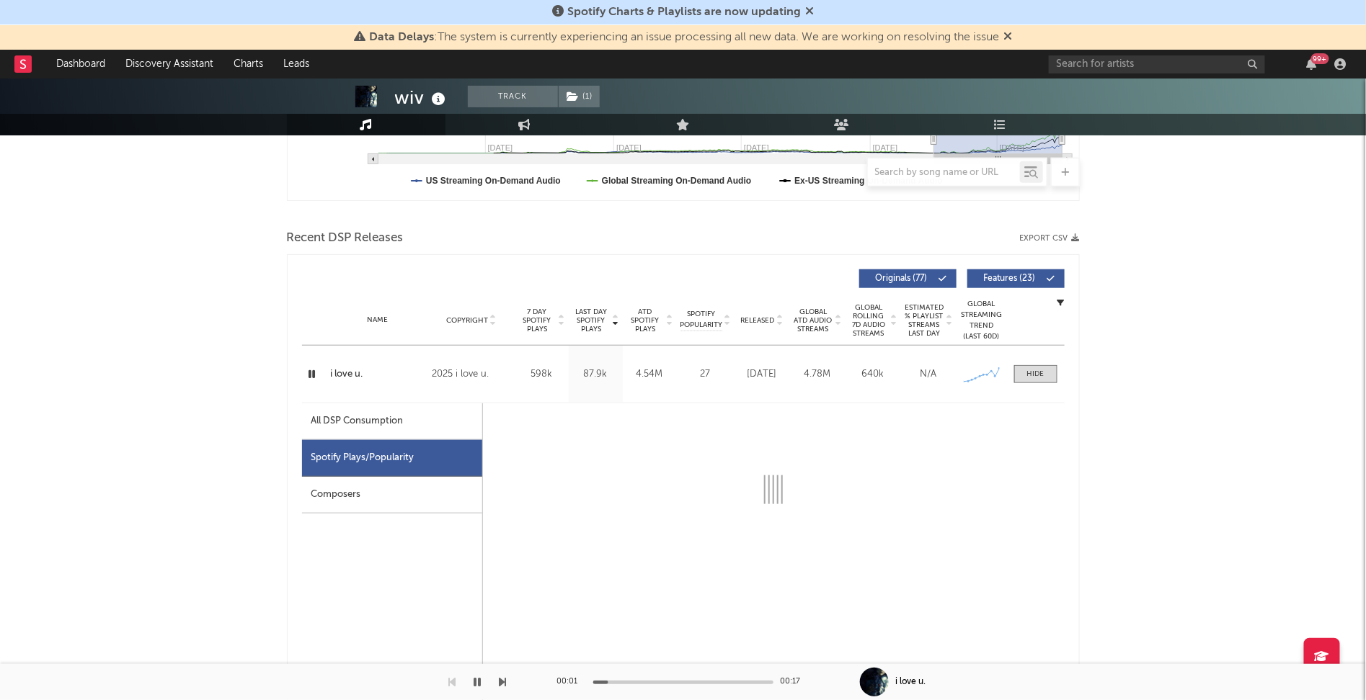
select select "1w"
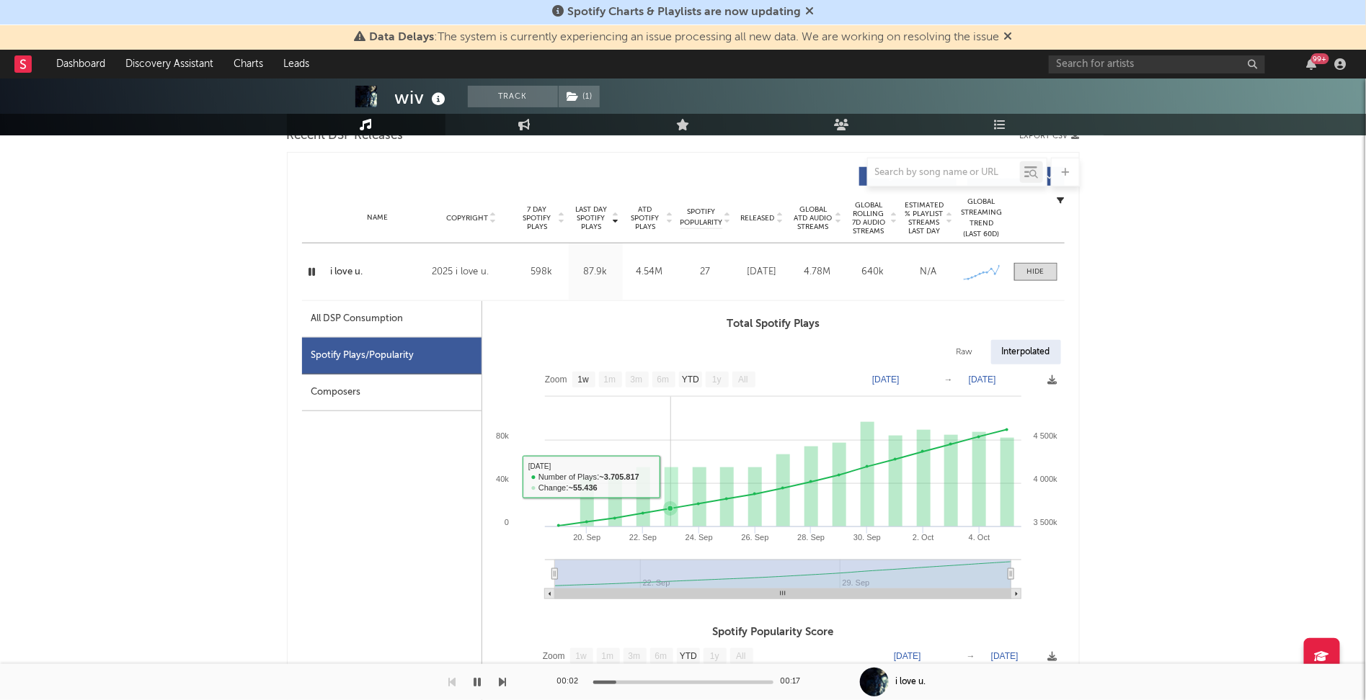
scroll to position [548, 0]
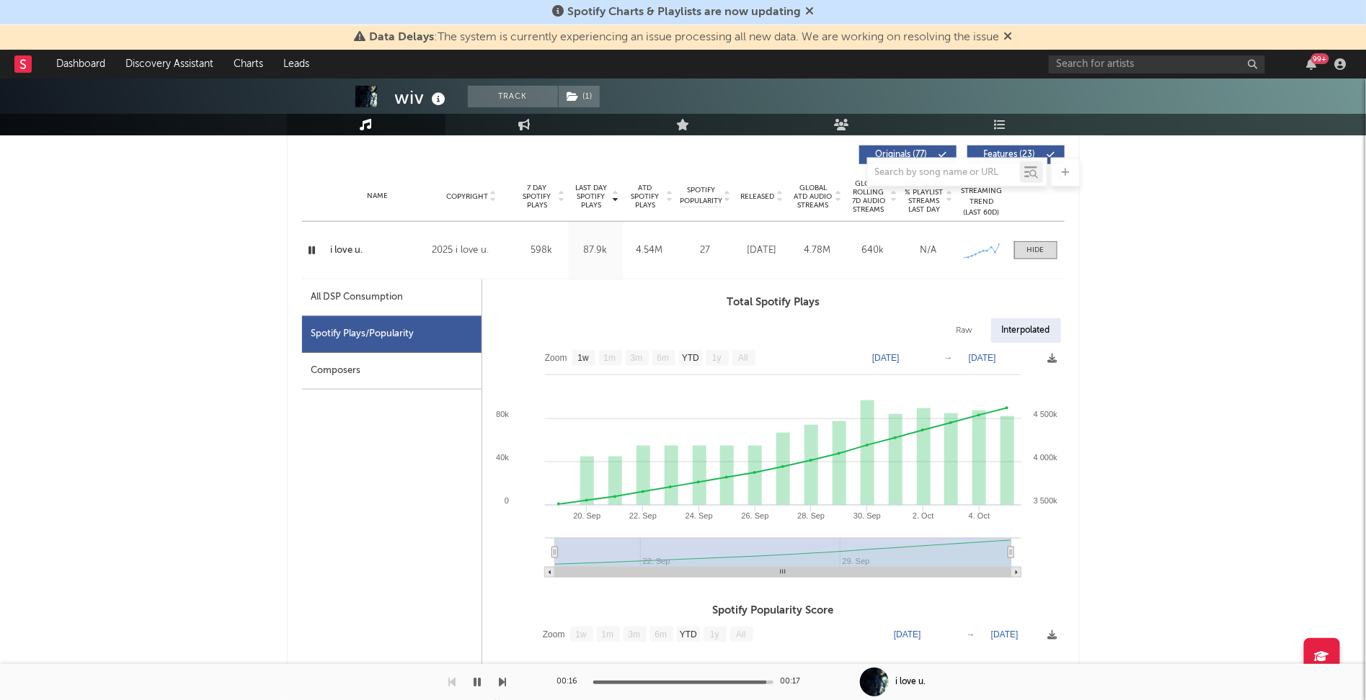
click at [311, 249] on icon "button" at bounding box center [313, 250] width 14 height 18
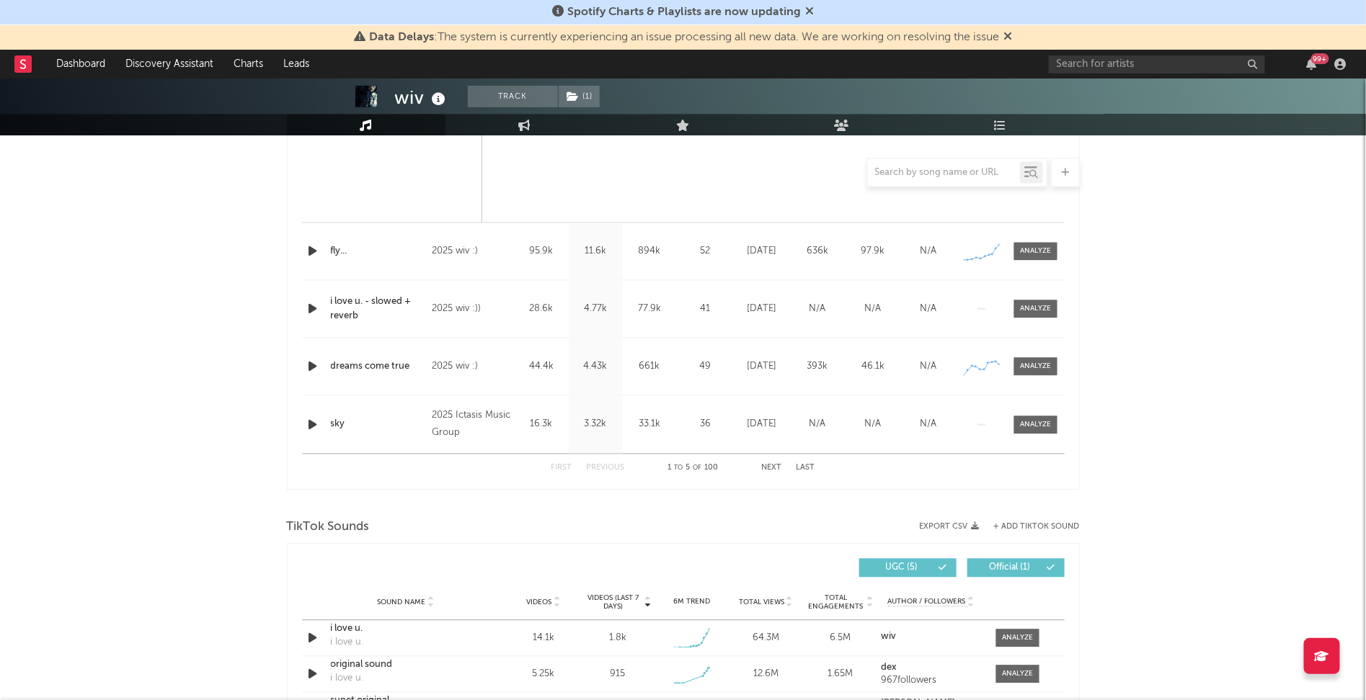
scroll to position [1286, 0]
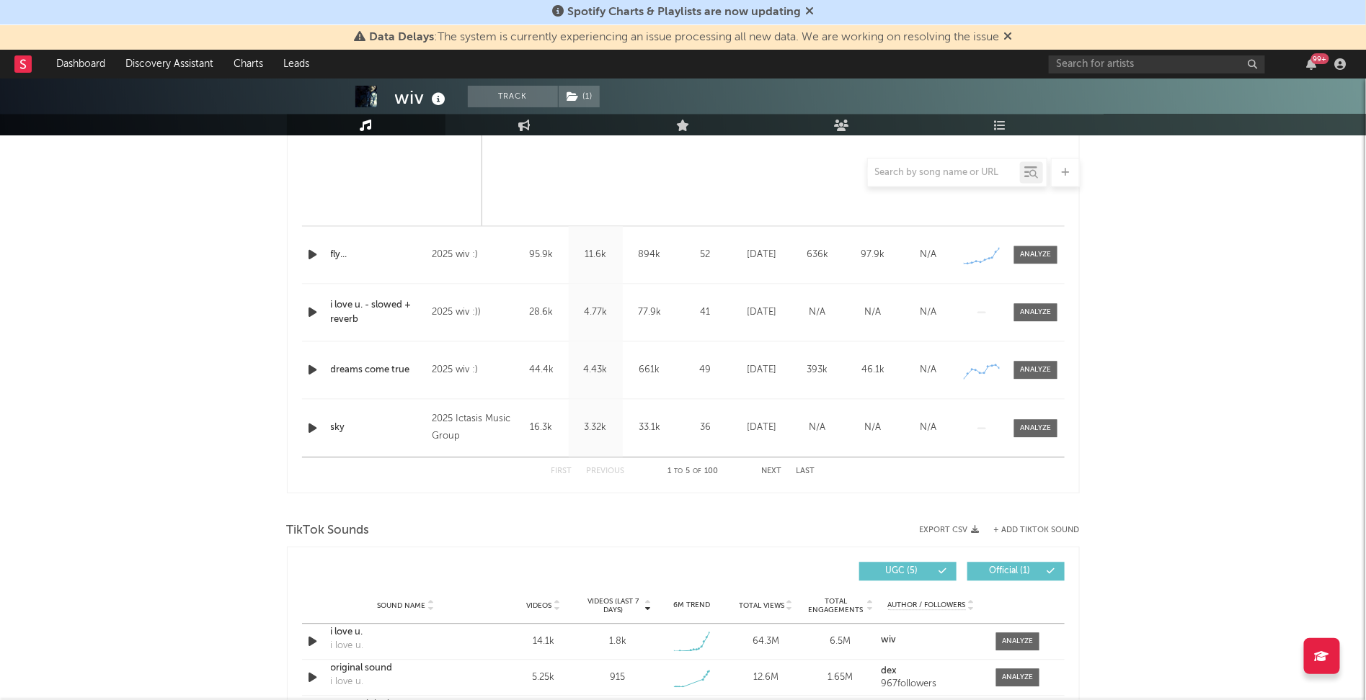
click at [1010, 307] on div at bounding box center [1033, 312] width 47 height 18
click at [1040, 303] on span at bounding box center [1035, 312] width 43 height 18
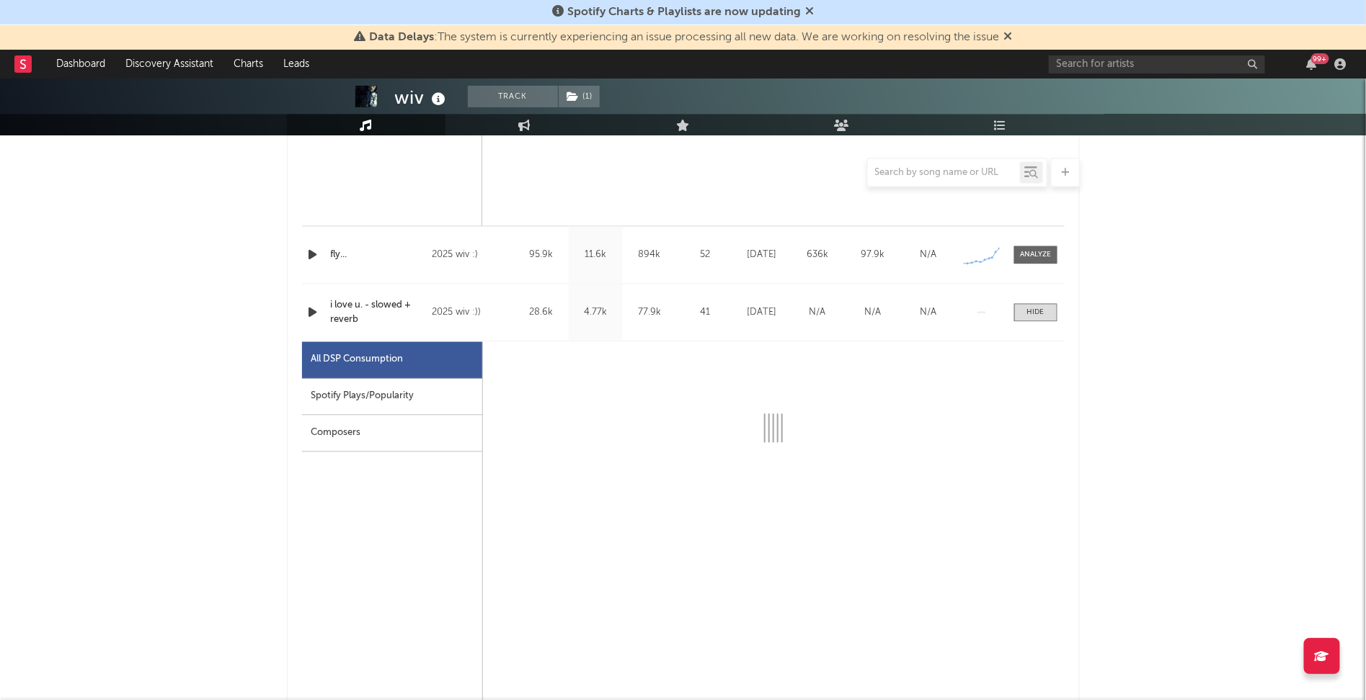
click at [366, 395] on div "Spotify Plays/Popularity" at bounding box center [392, 396] width 180 height 37
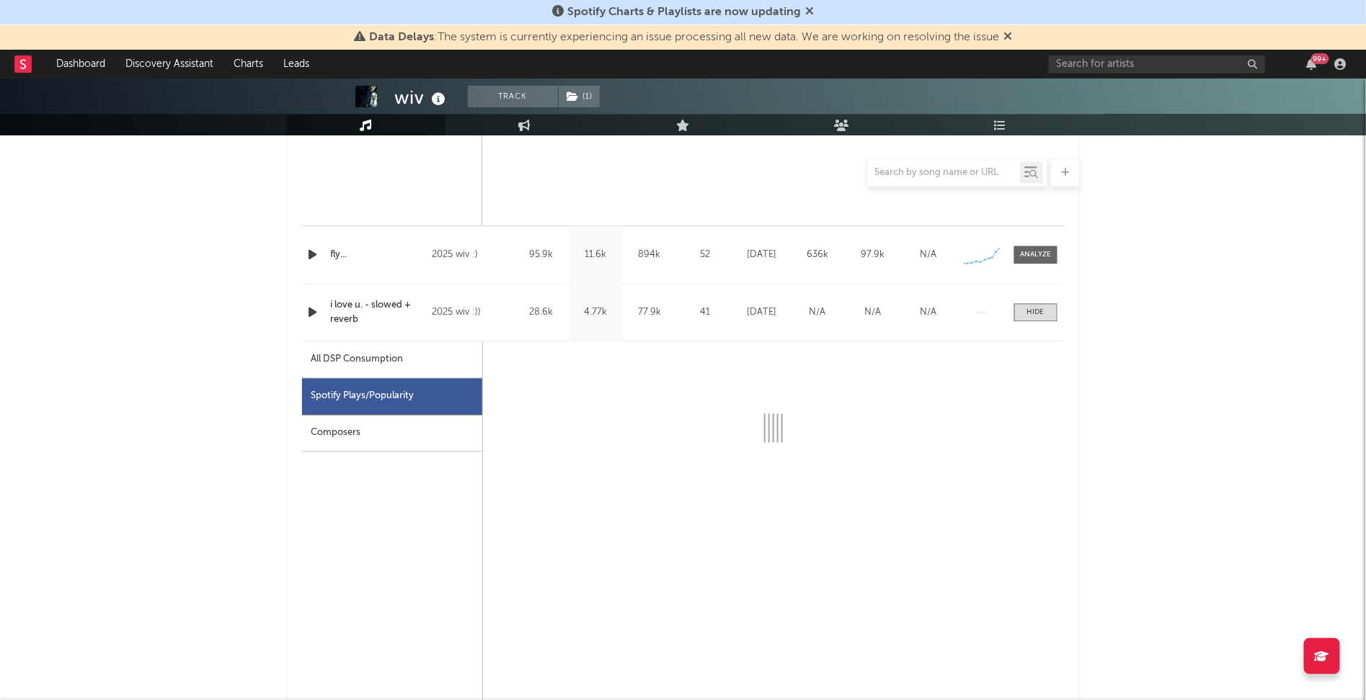
select select "1w"
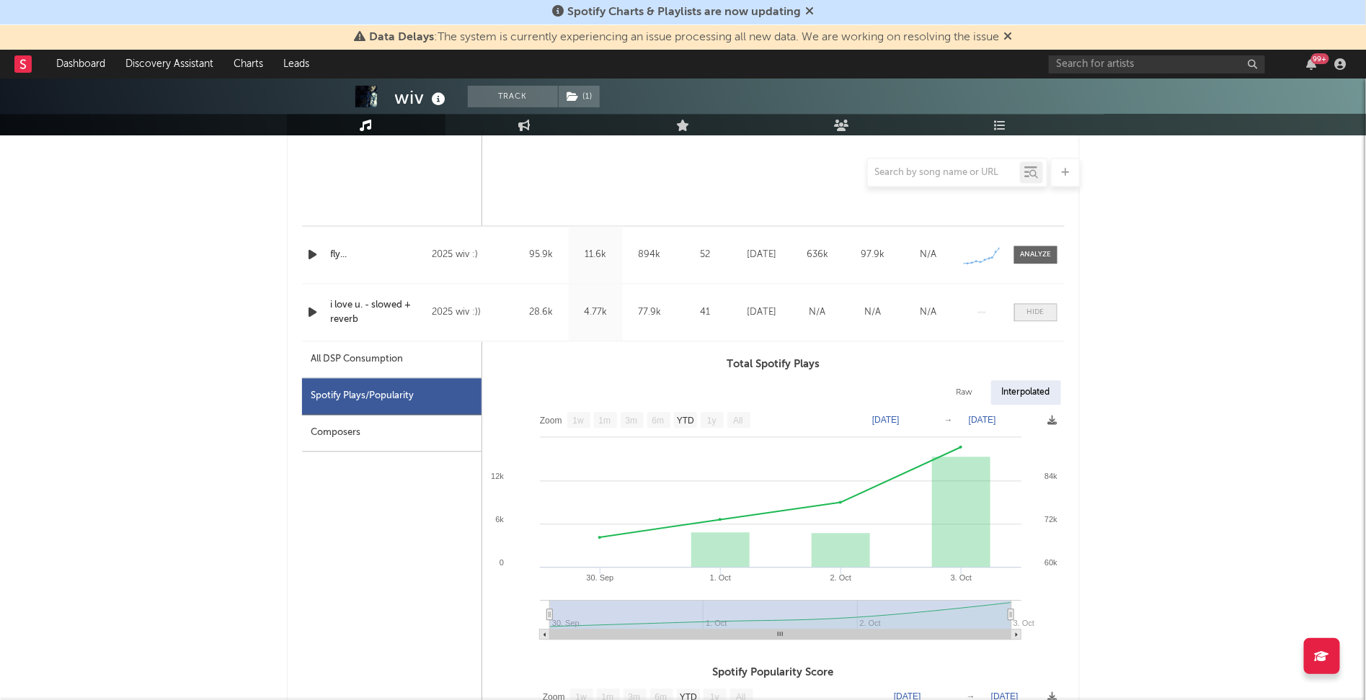
click at [1049, 314] on span at bounding box center [1035, 312] width 43 height 18
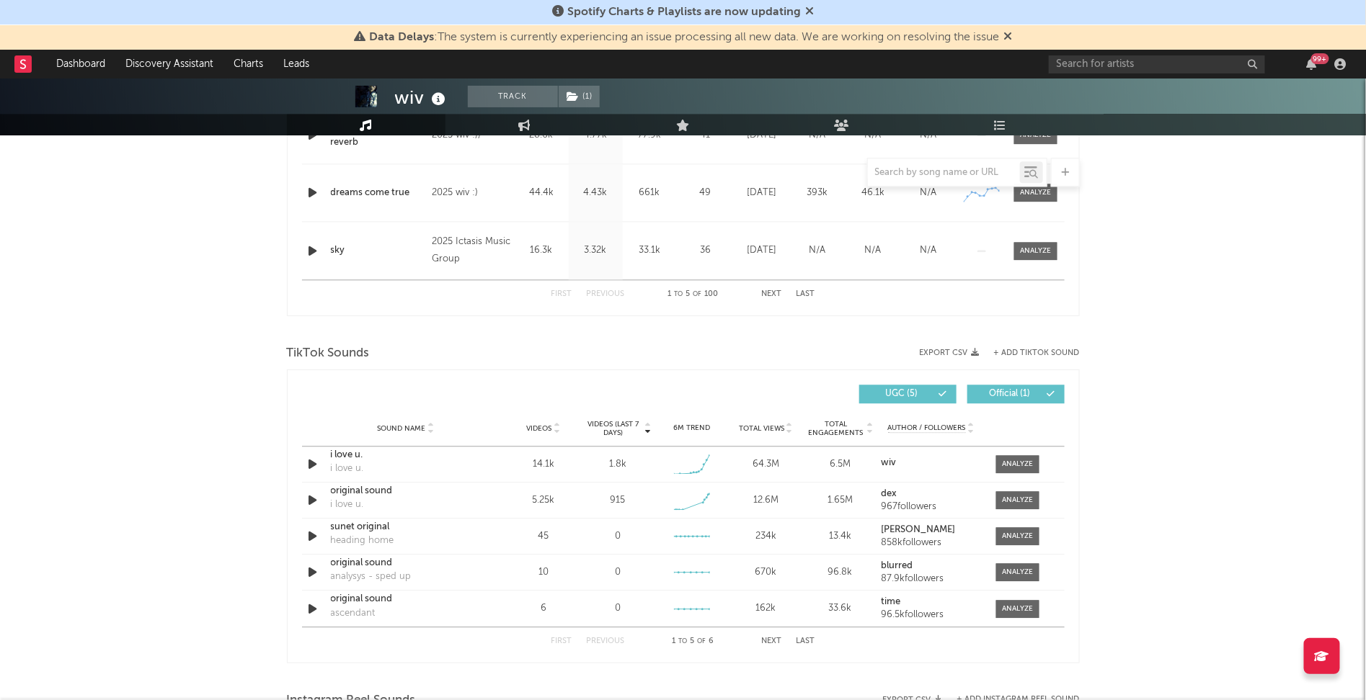
scroll to position [1459, 0]
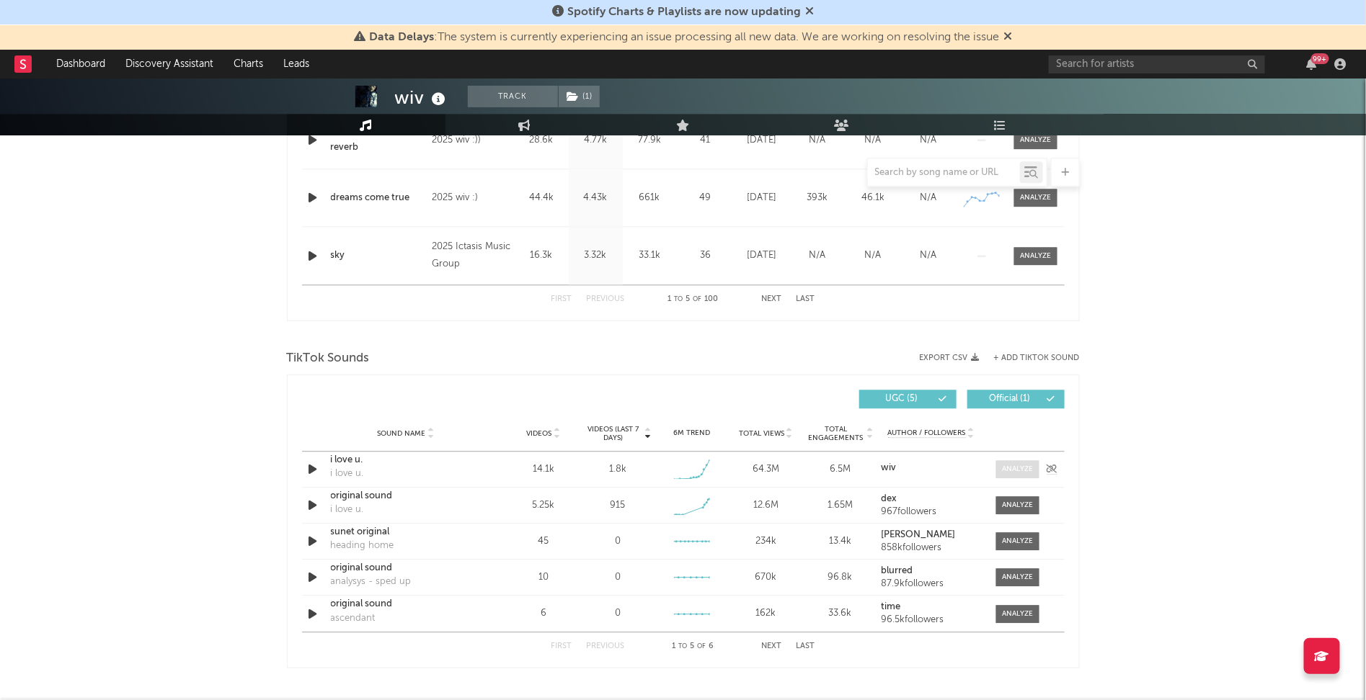
click at [1022, 468] on div at bounding box center [1017, 469] width 31 height 11
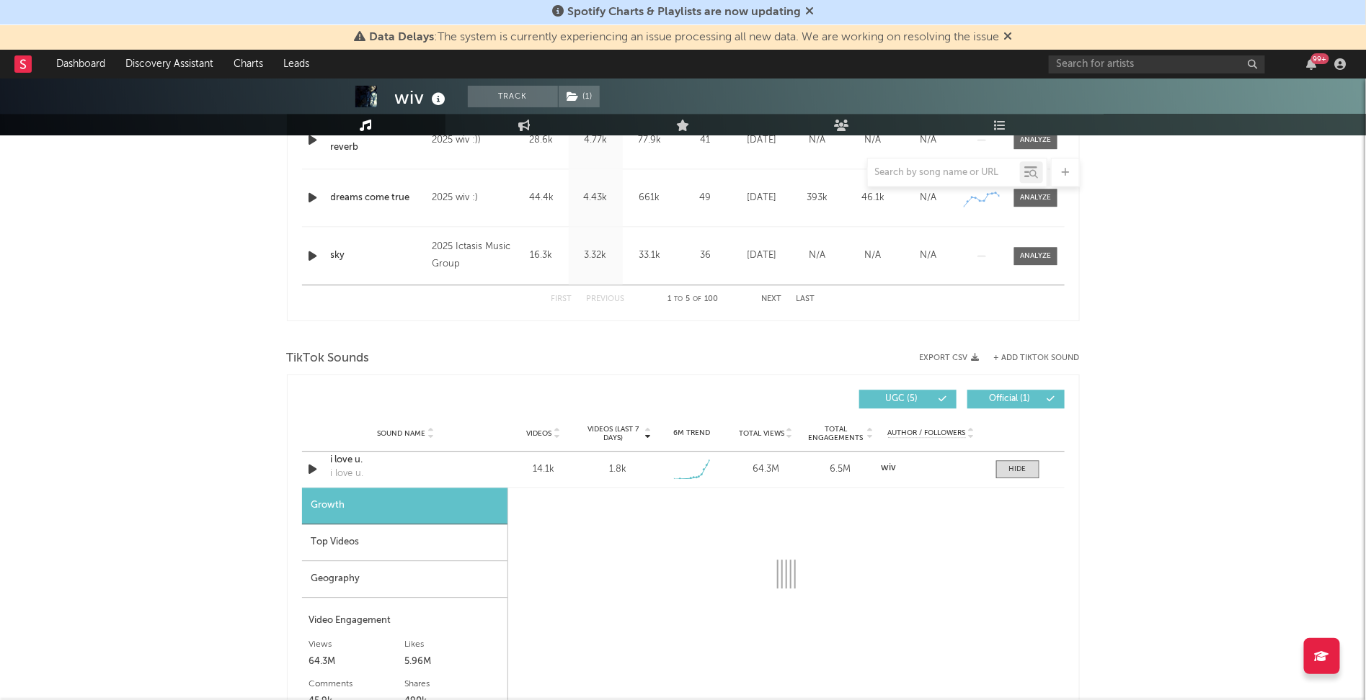
click at [374, 532] on div "Top Videos" at bounding box center [404, 543] width 205 height 37
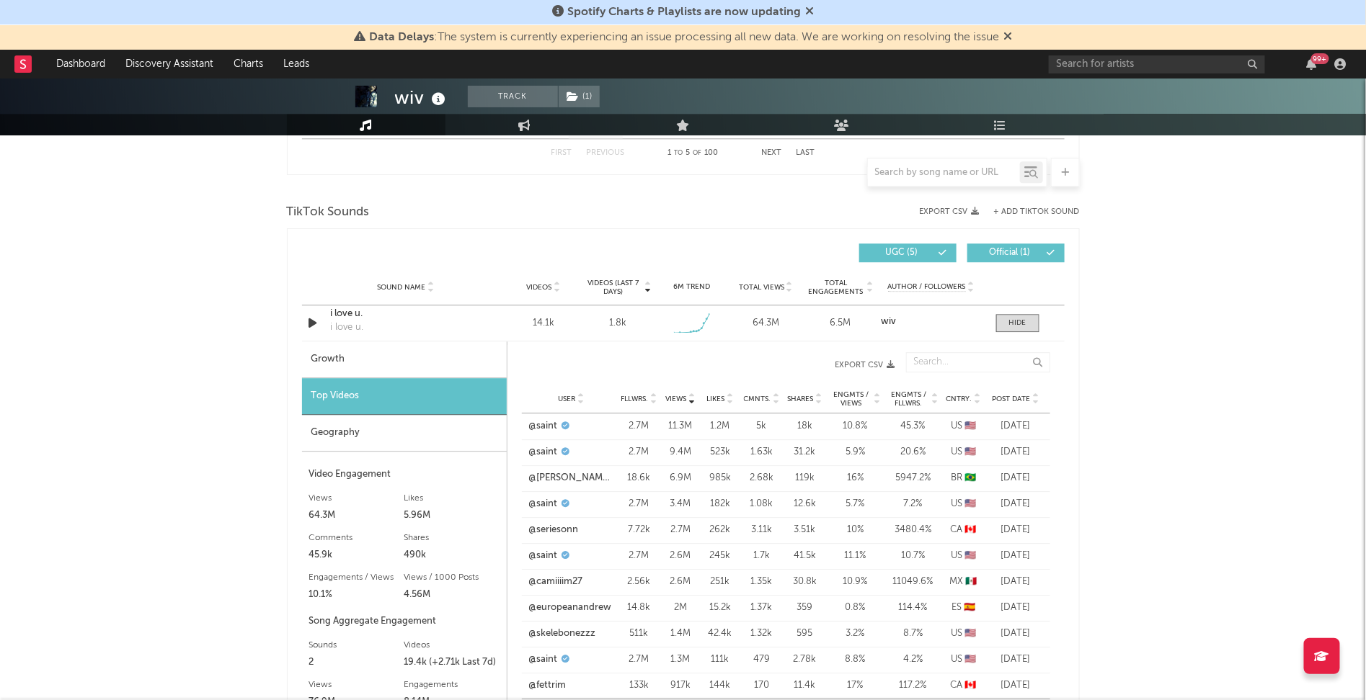
scroll to position [1611, 0]
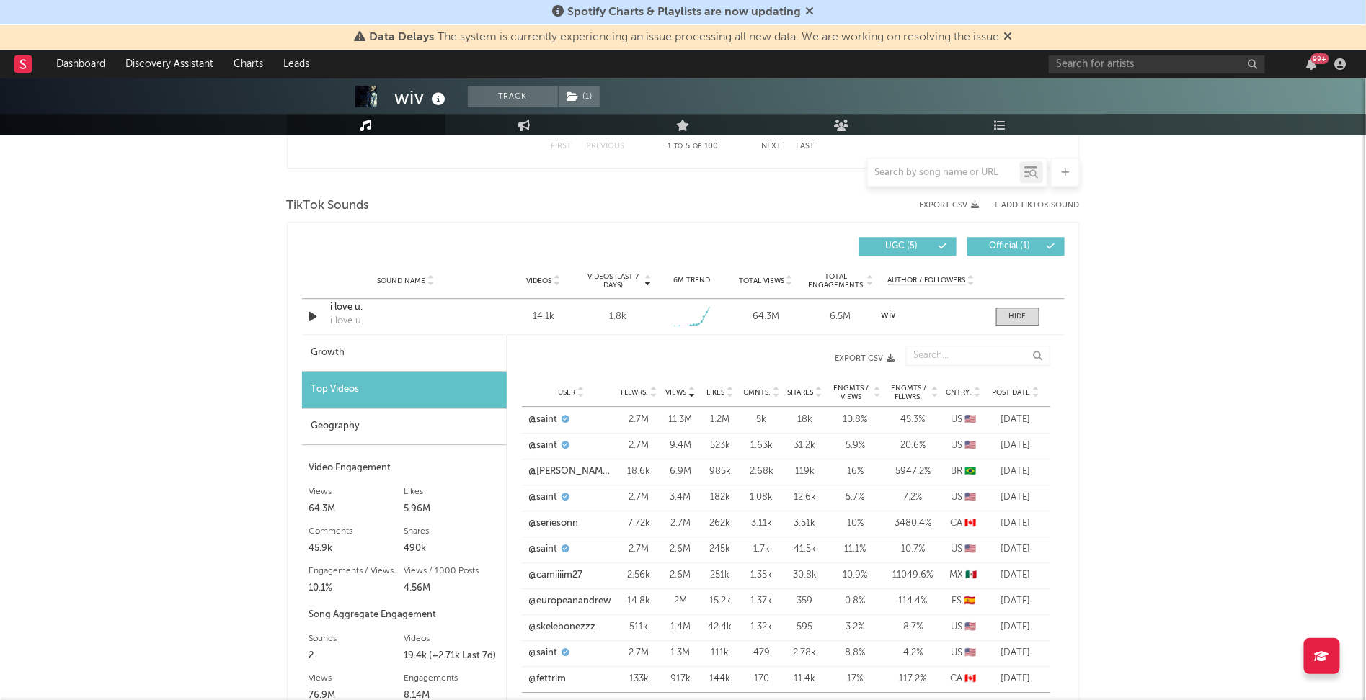
click at [337, 359] on div "Growth" at bounding box center [404, 353] width 205 height 37
select select "1w"
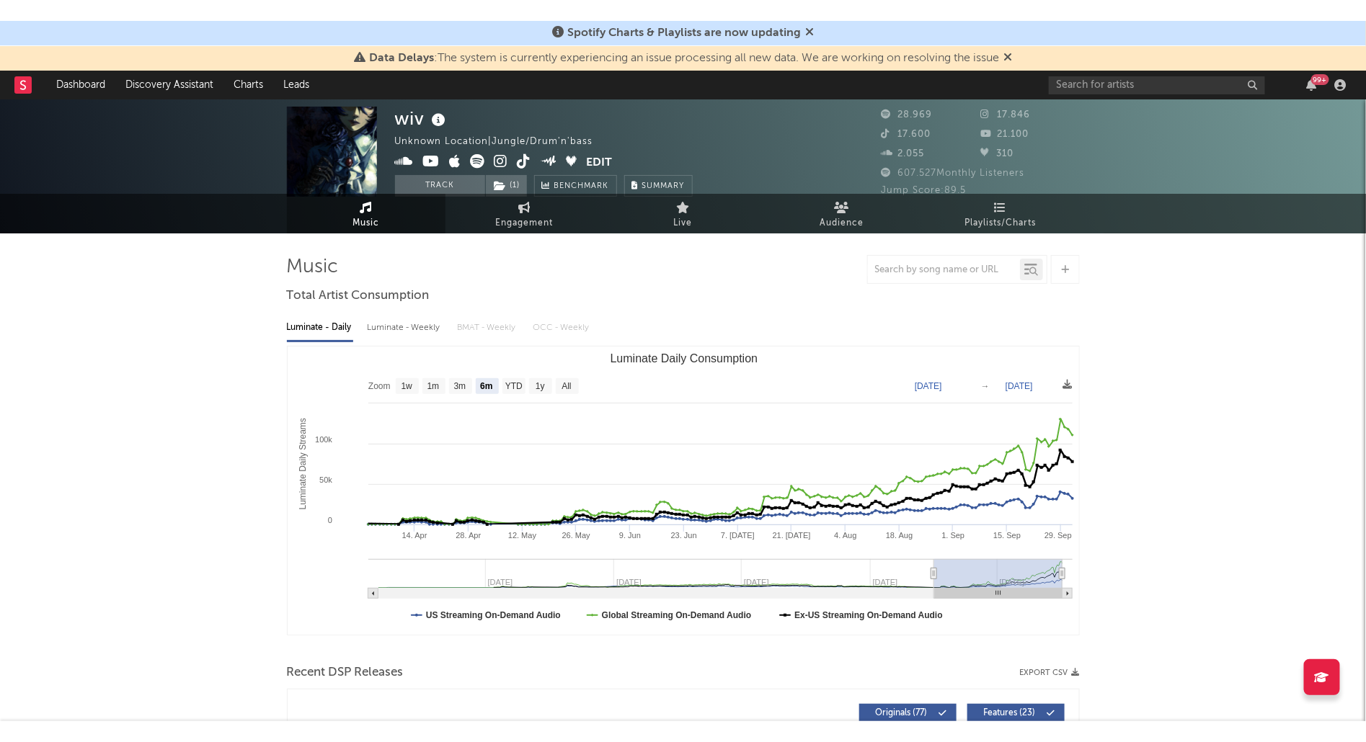
scroll to position [0, 0]
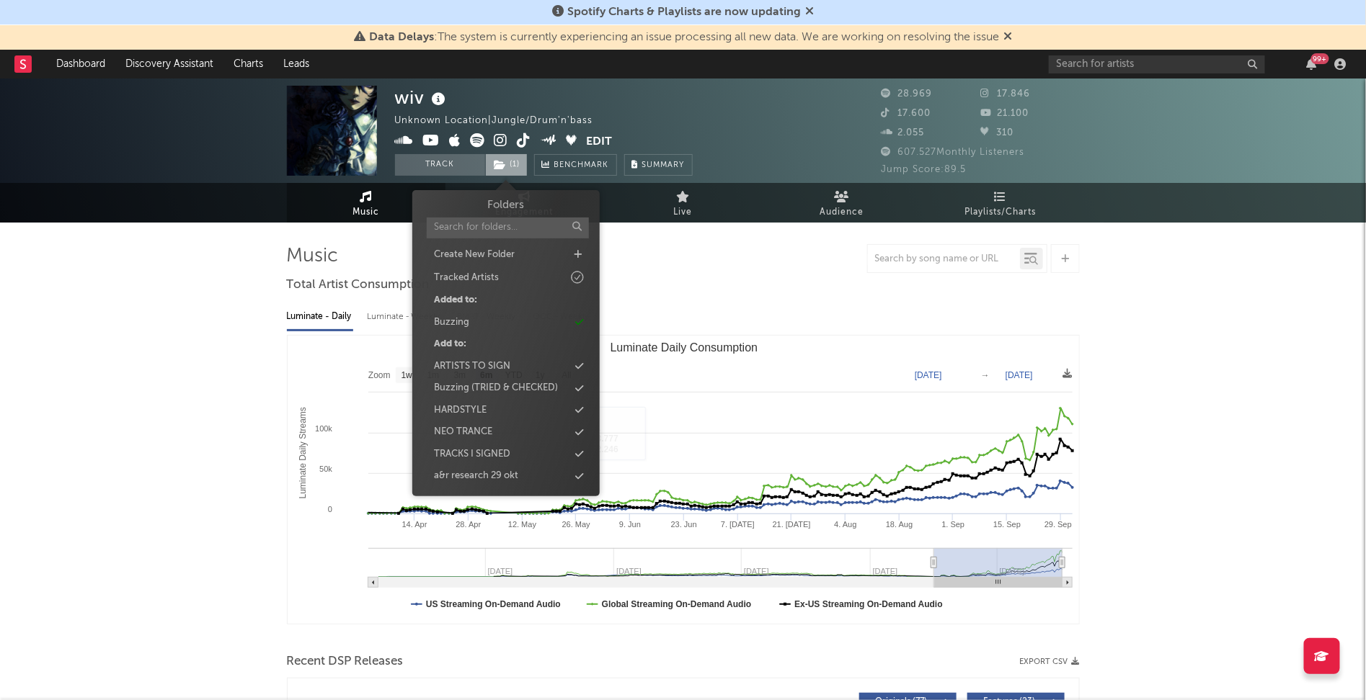
click at [514, 172] on span "( 1 )" at bounding box center [506, 165] width 43 height 22
click at [450, 323] on div "Buzzing" at bounding box center [451, 323] width 35 height 14
